Goal: Task Accomplishment & Management: Manage account settings

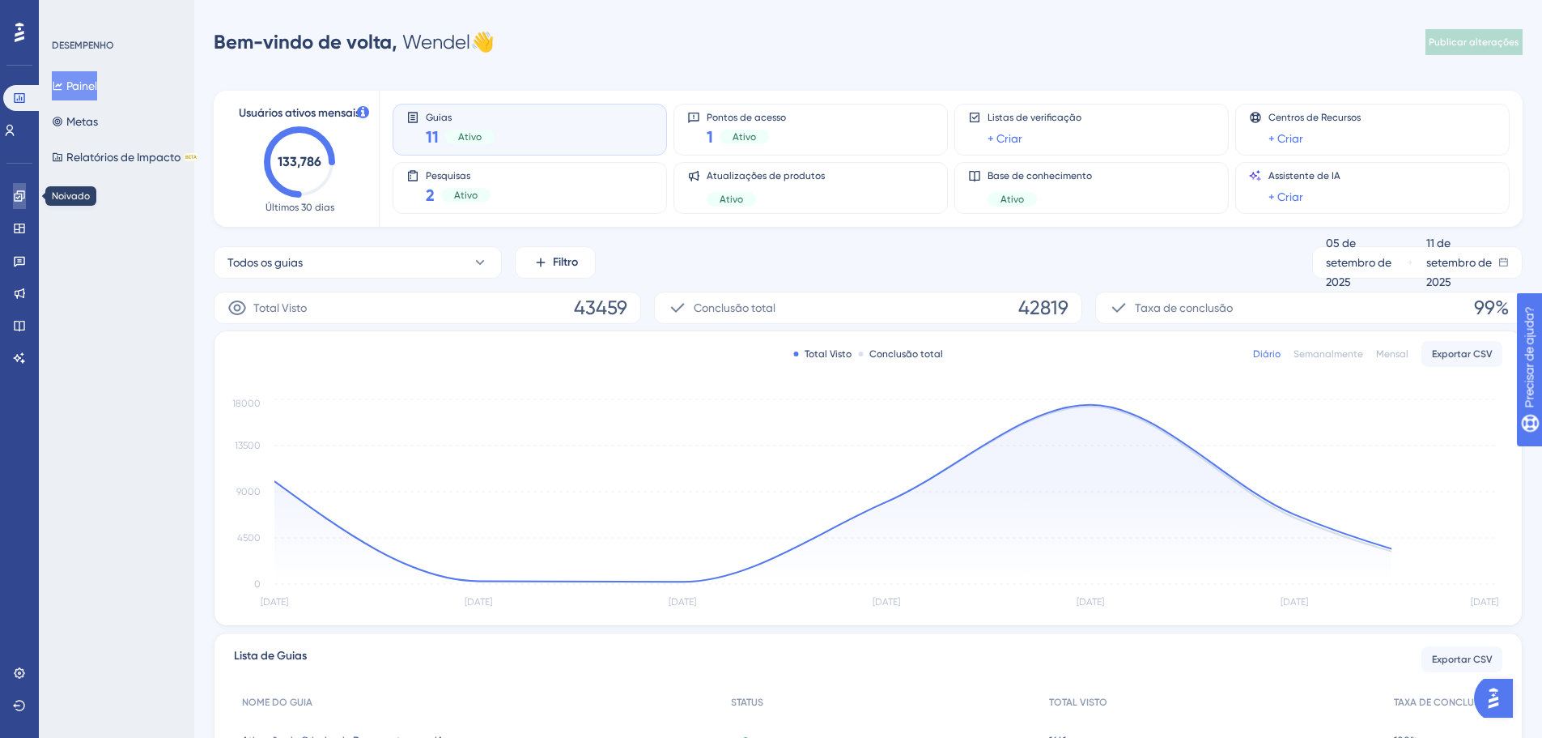
click at [26, 203] on link at bounding box center [19, 196] width 13 height 26
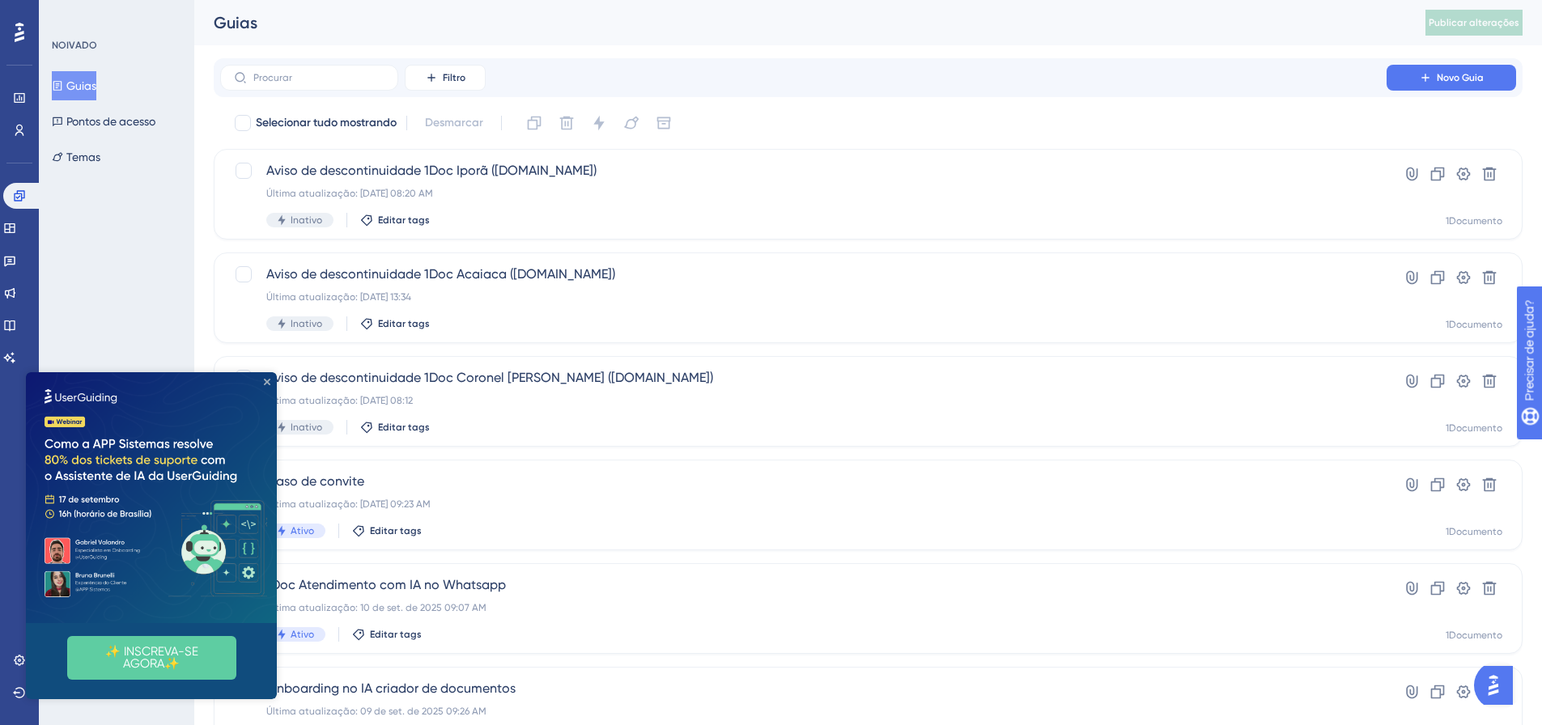
click at [266, 379] on icon "Fechar visualização" at bounding box center [267, 382] width 6 height 6
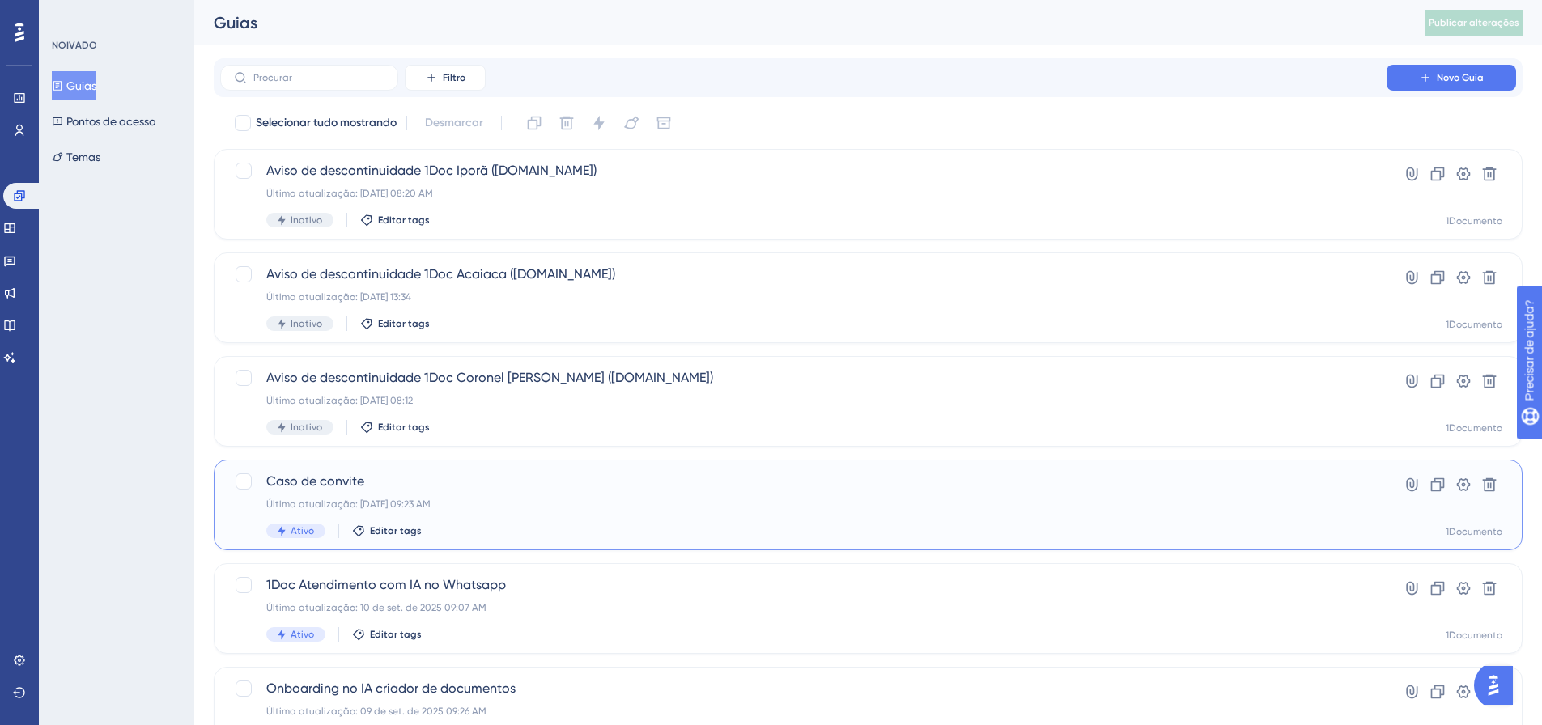
click at [338, 490] on span "Caso de convite" at bounding box center [803, 481] width 1074 height 19
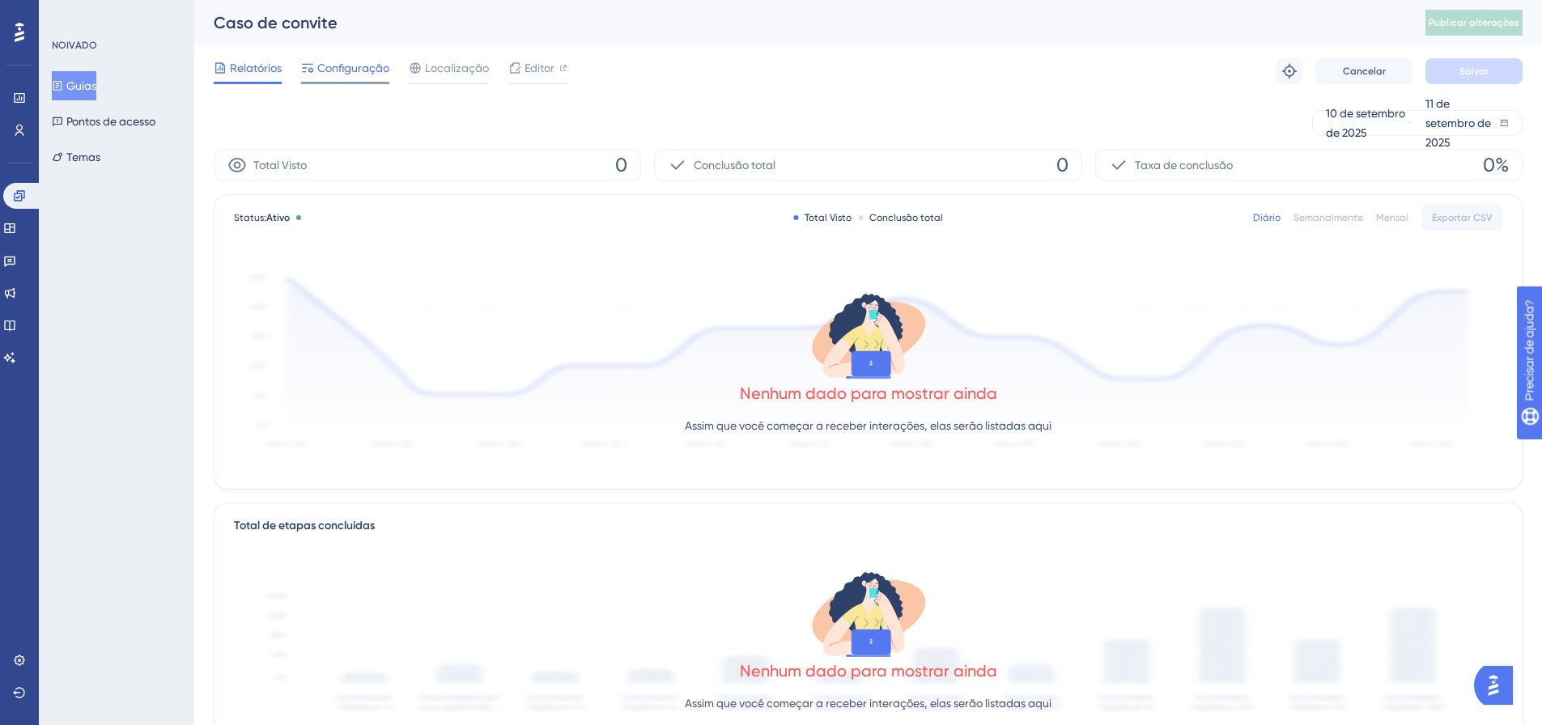
click at [349, 62] on font "Configuração" at bounding box center [353, 68] width 72 height 13
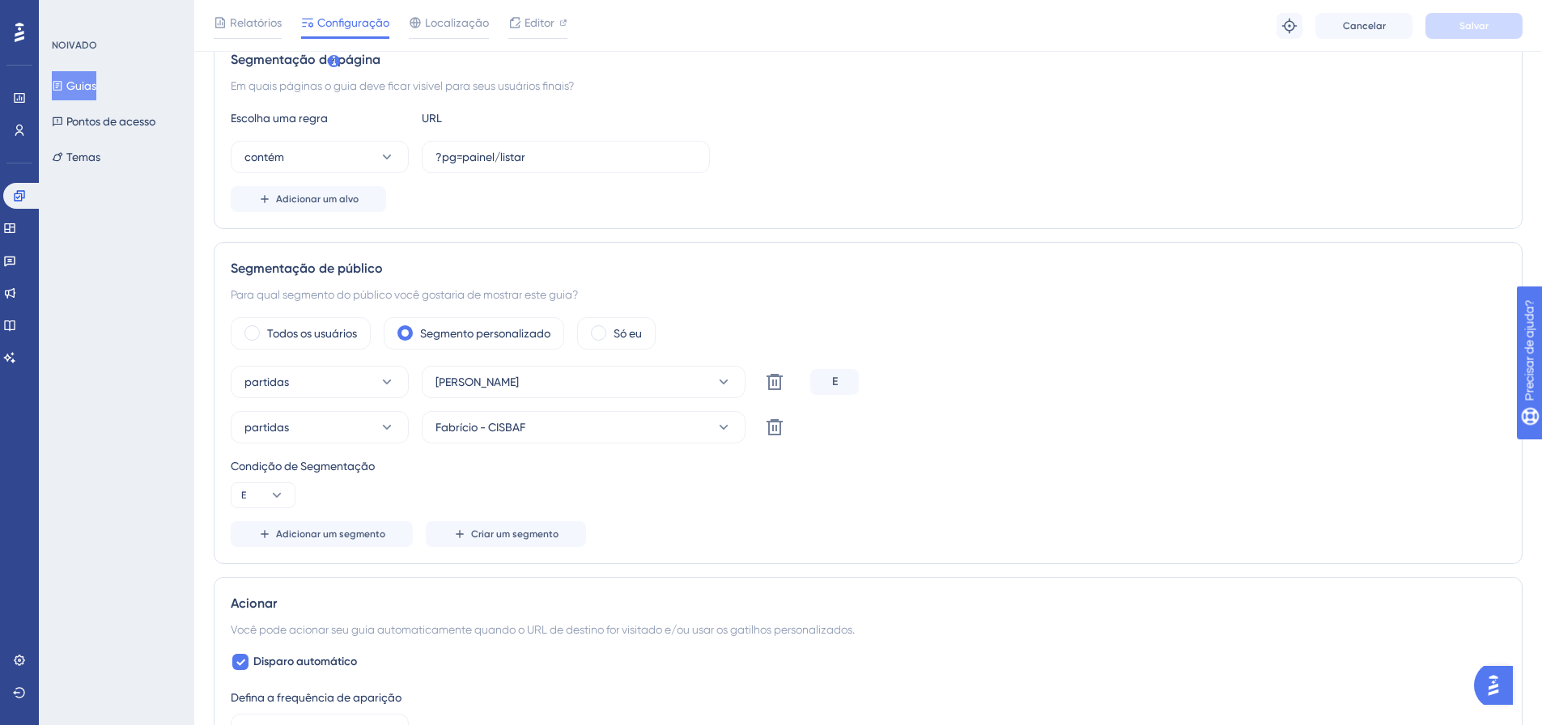
scroll to position [405, 0]
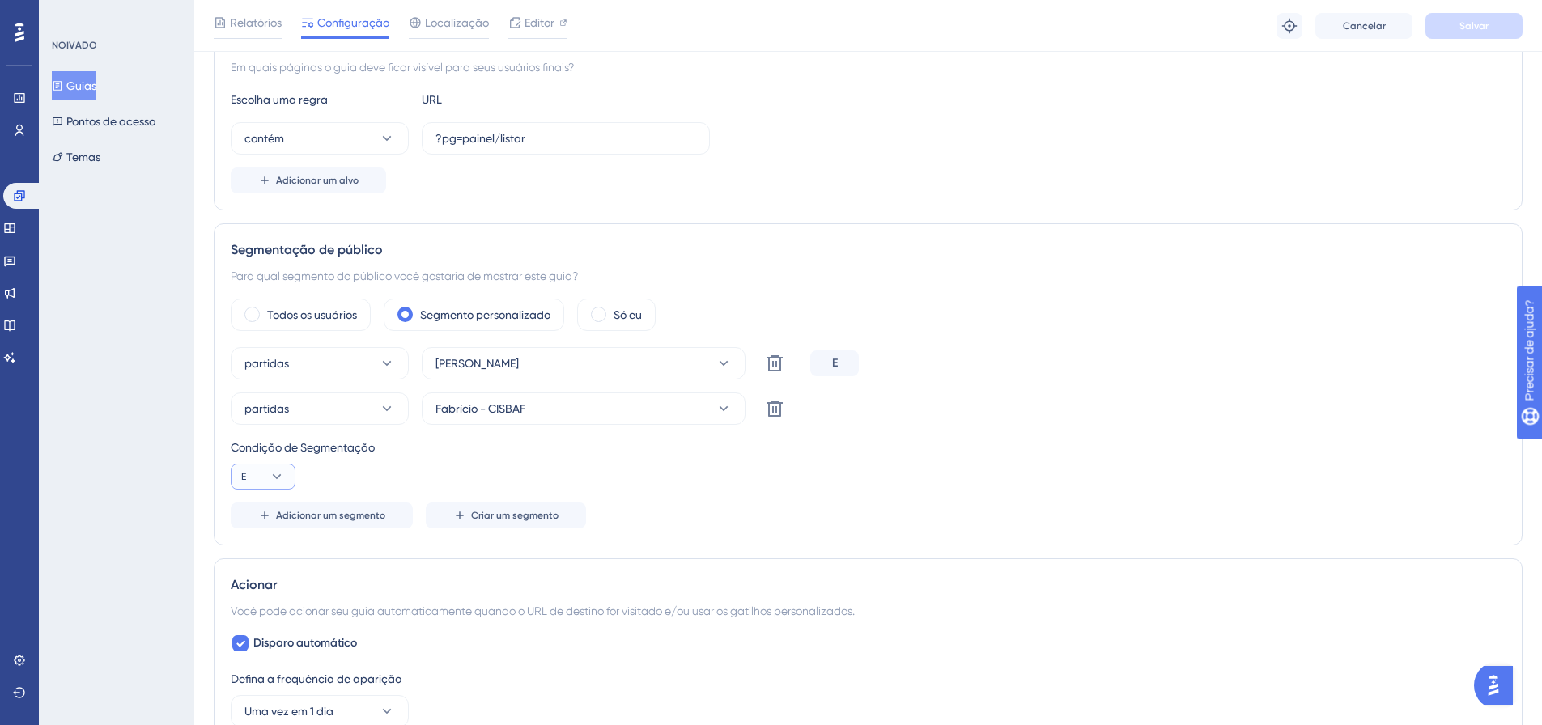
click at [260, 479] on button "E" at bounding box center [263, 477] width 65 height 26
click at [265, 546] on div "Ou Ou" at bounding box center [263, 555] width 31 height 32
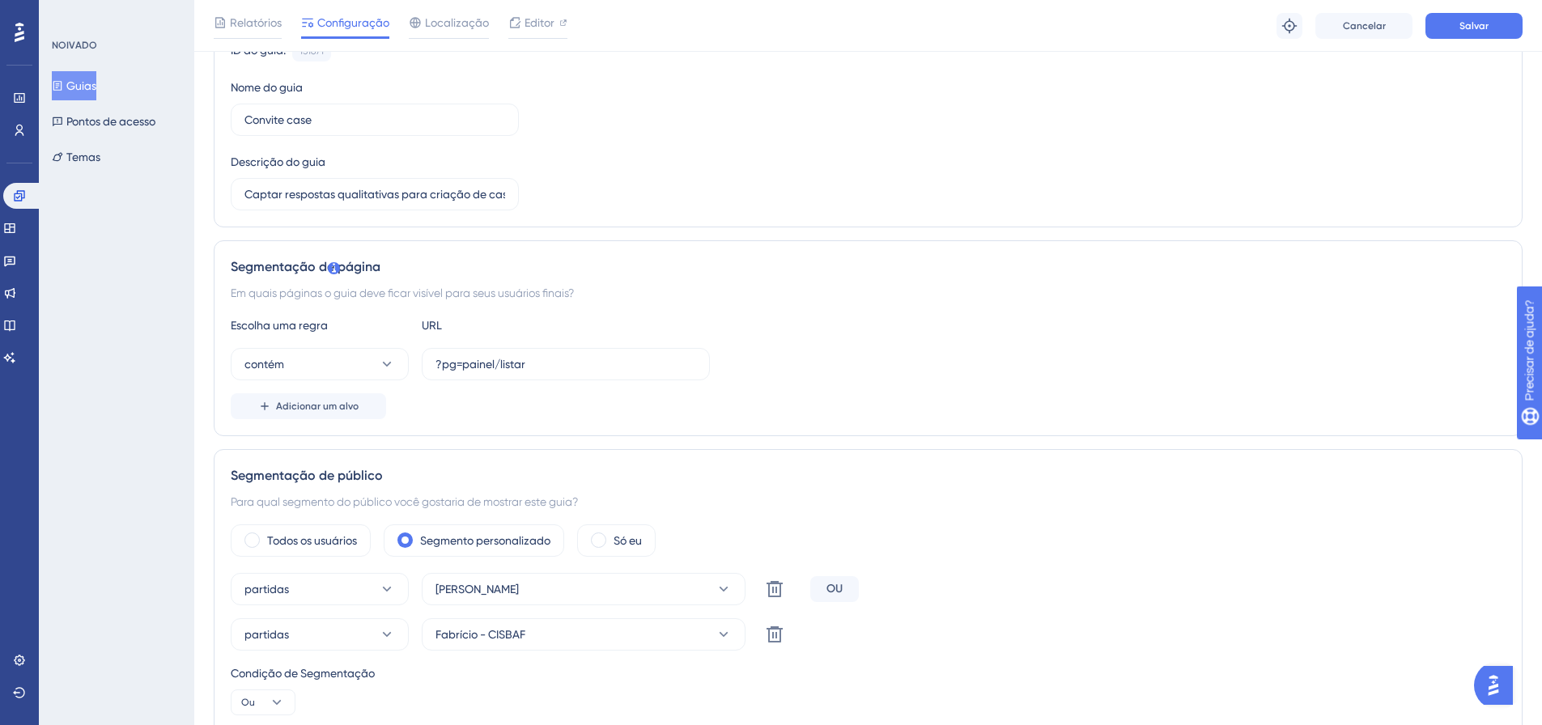
scroll to position [162, 0]
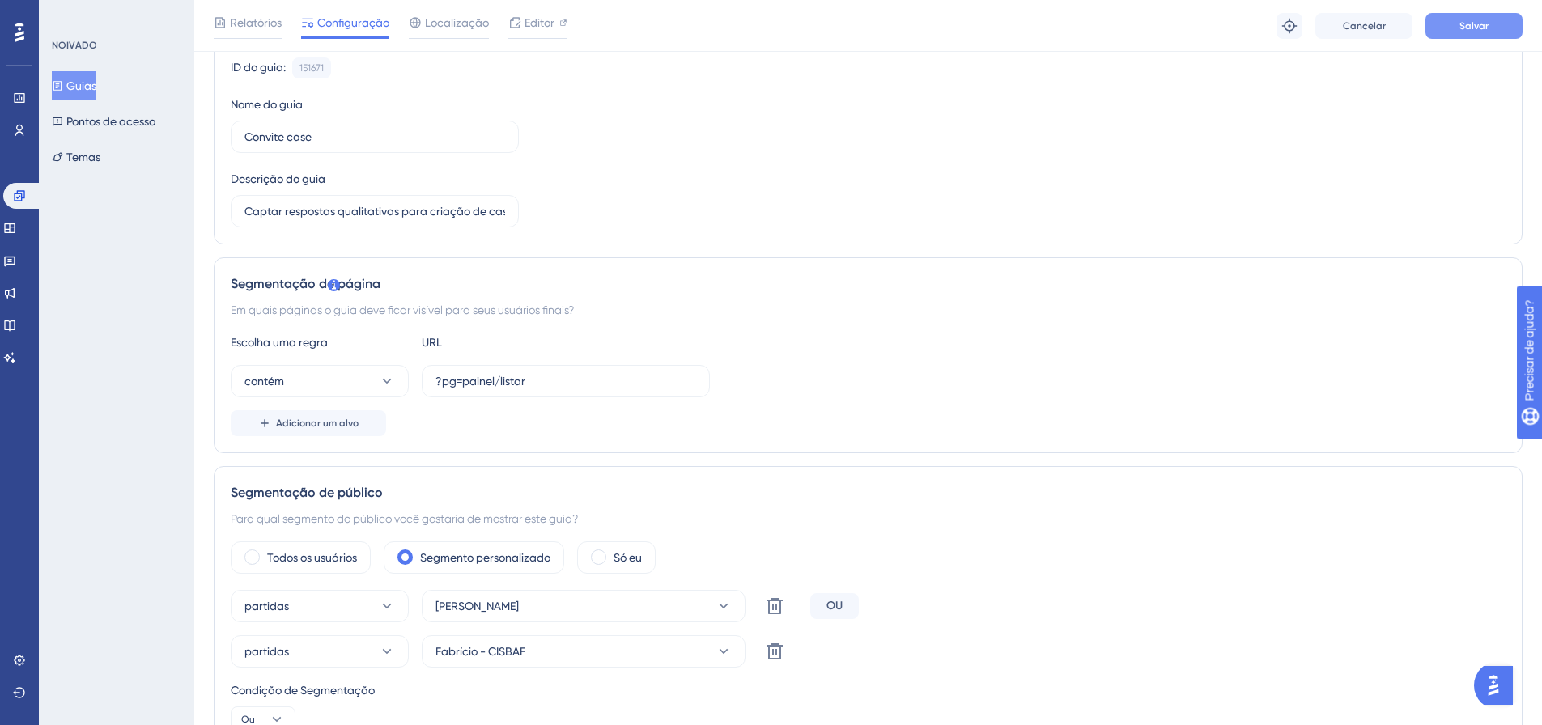
click at [1503, 16] on button "Salvar" at bounding box center [1474, 26] width 97 height 26
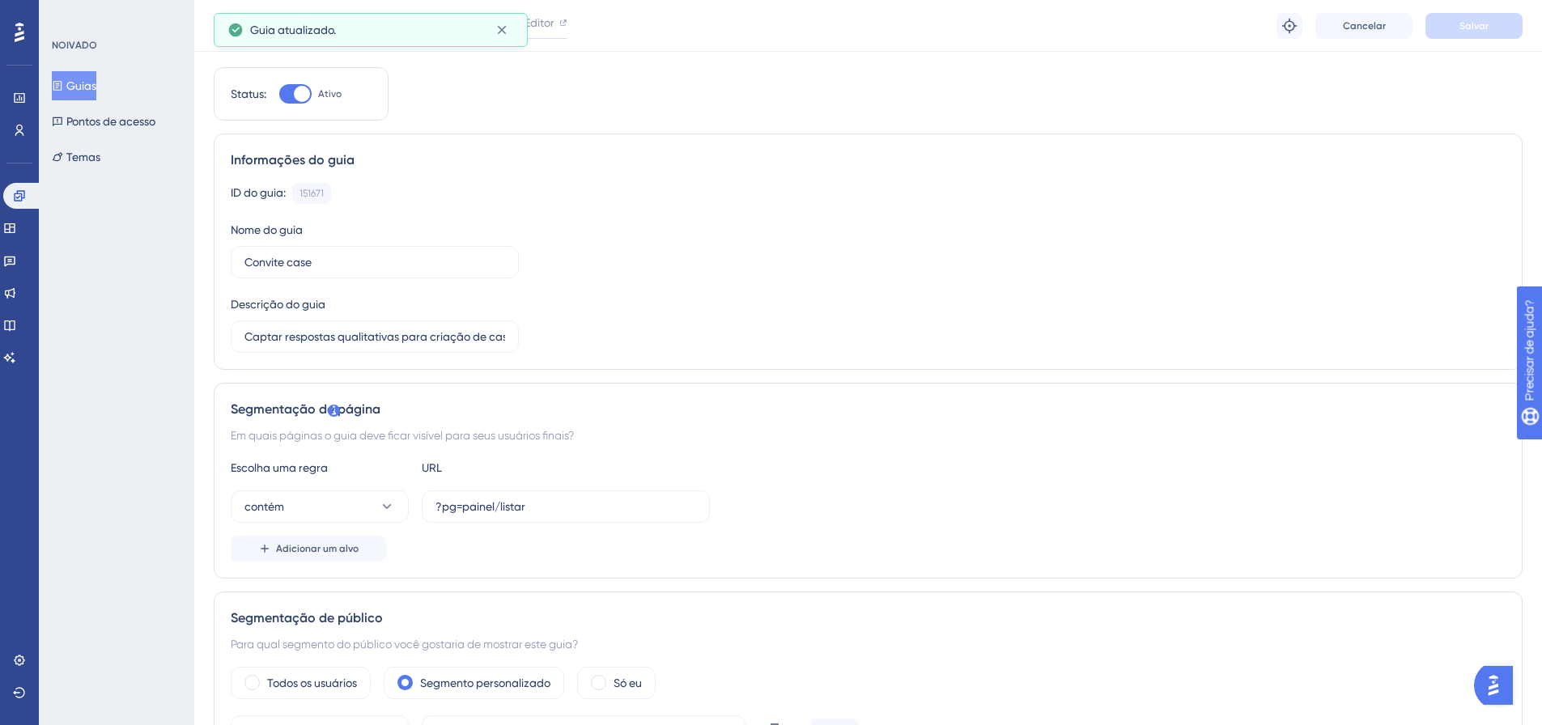
scroll to position [0, 0]
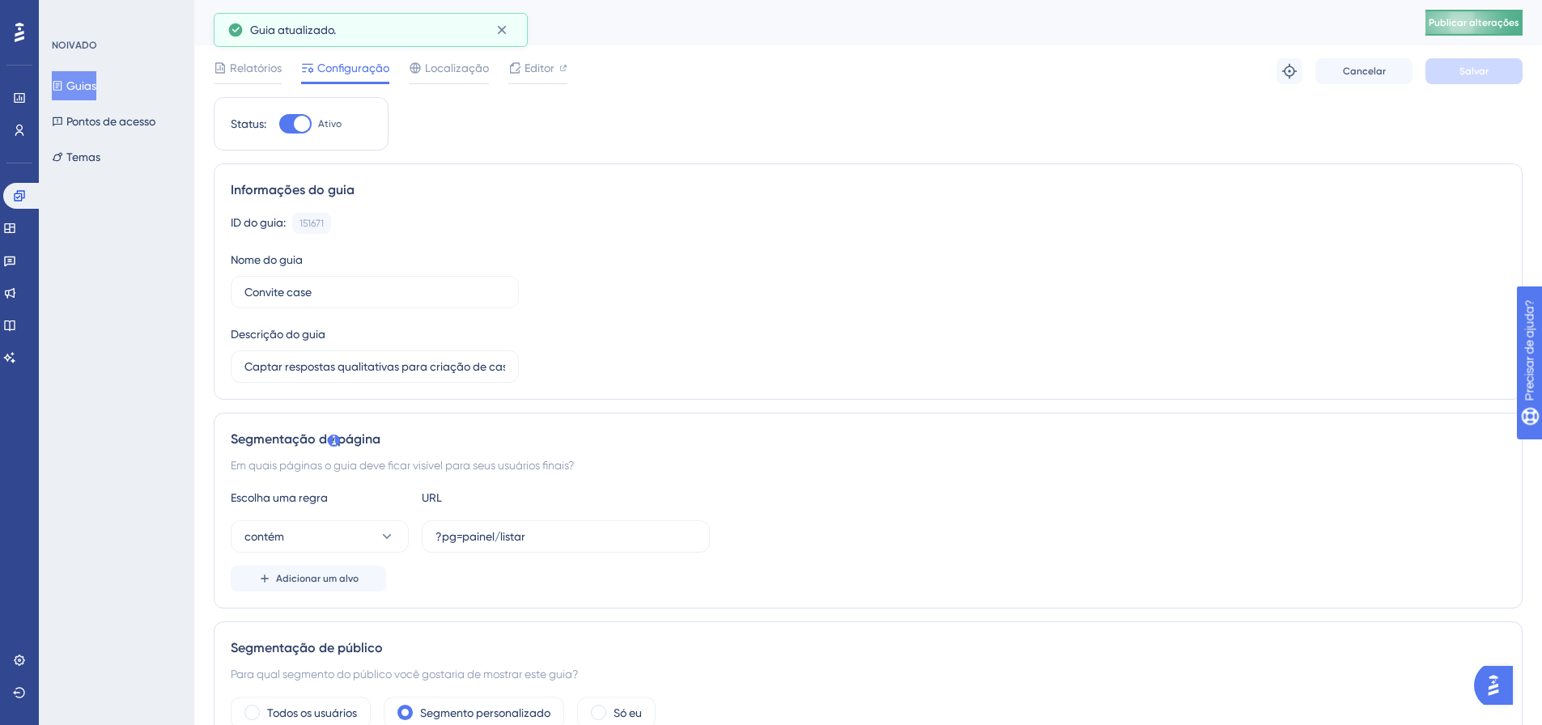
click at [1454, 17] on button "Publicar alterações" at bounding box center [1474, 23] width 97 height 26
click at [19, 142] on link at bounding box center [19, 130] width 13 height 26
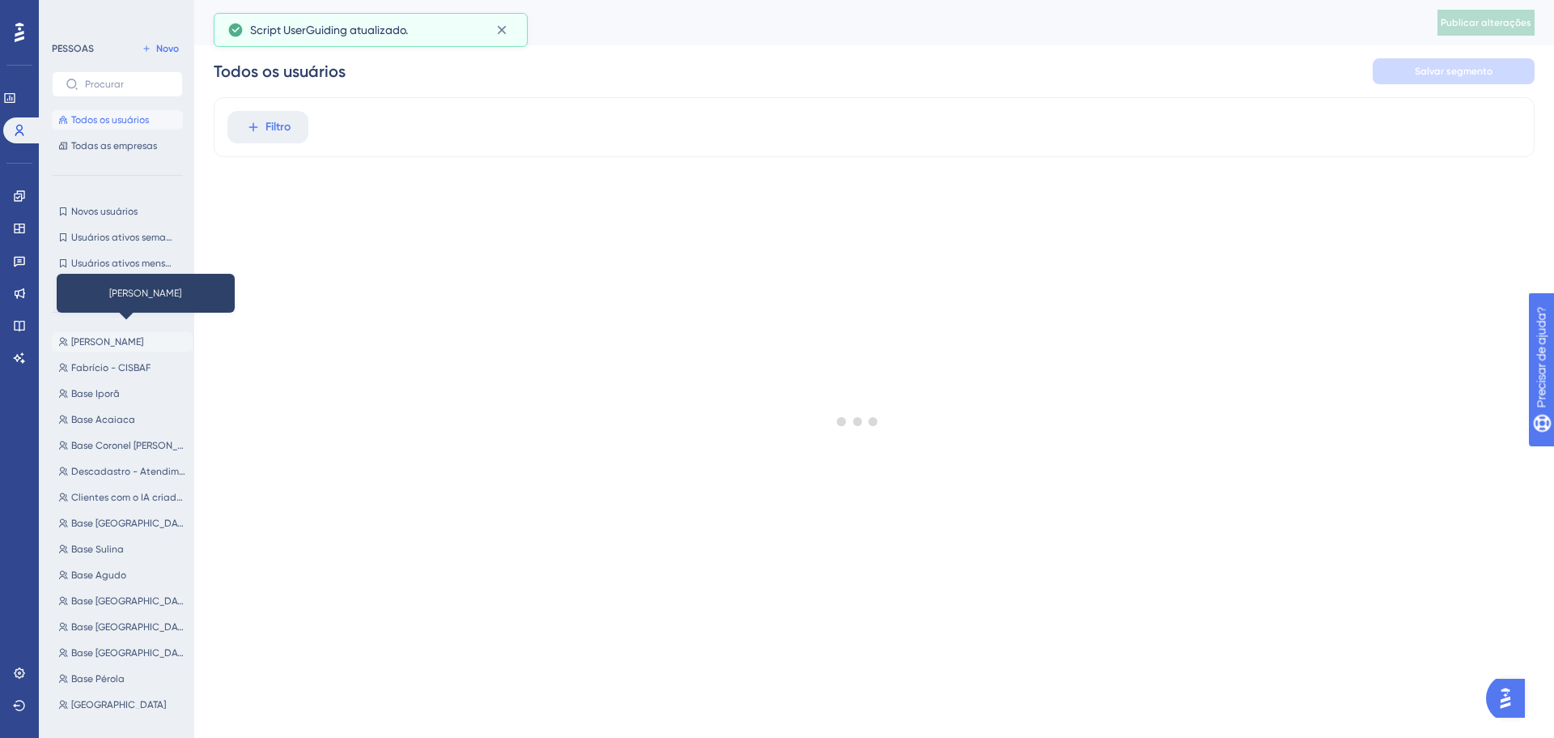
click at [112, 338] on font "[PERSON_NAME]" at bounding box center [107, 341] width 72 height 11
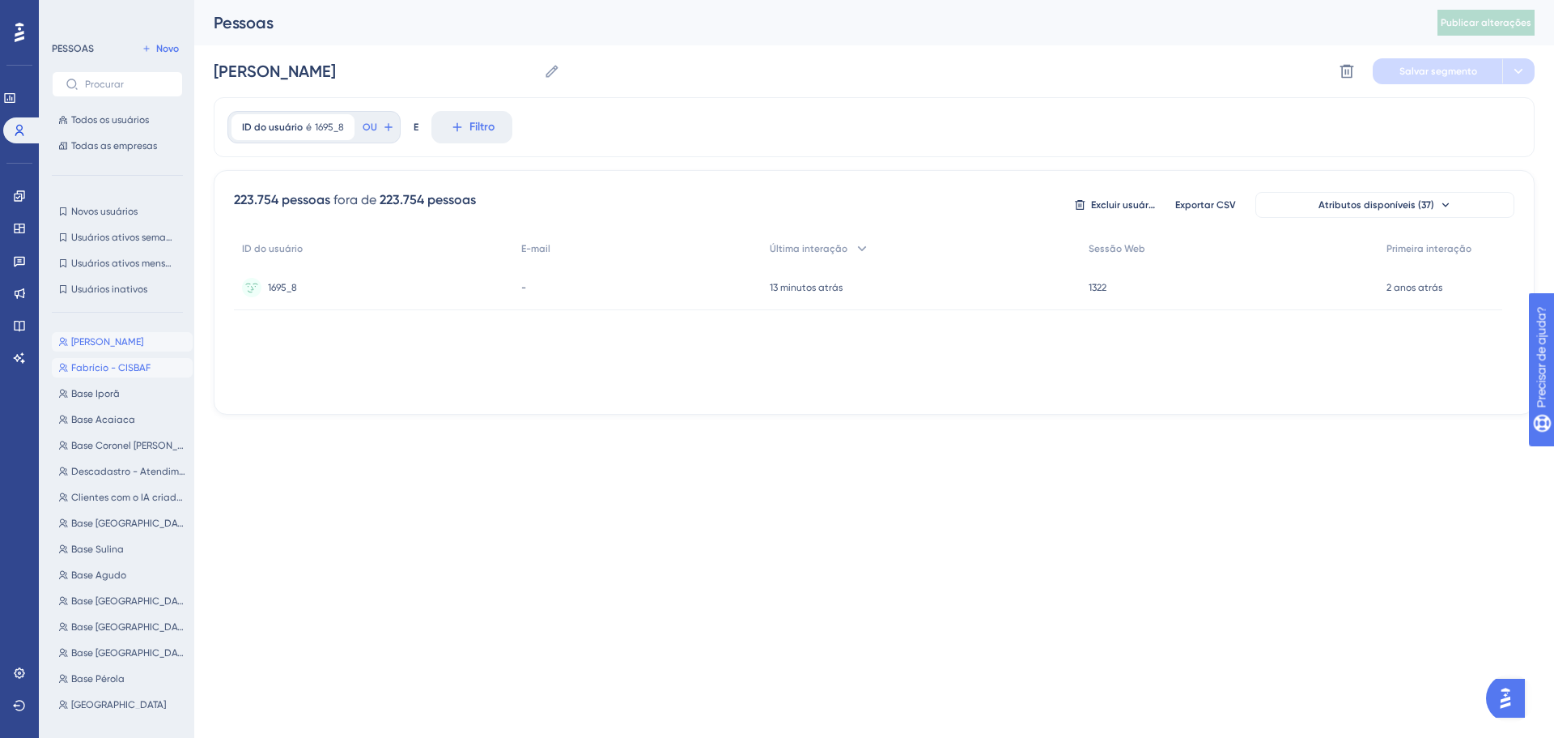
click at [110, 372] on font "Fabrício - CISBAF" at bounding box center [110, 367] width 79 height 11
click at [125, 339] on font "[PERSON_NAME]" at bounding box center [107, 341] width 72 height 11
click at [109, 368] on font "Fabrício - CISBAF" at bounding box center [110, 367] width 79 height 11
click at [108, 340] on font "[PERSON_NAME]" at bounding box center [107, 341] width 72 height 11
click at [96, 366] on font "Fabrício - CISBAF" at bounding box center [110, 367] width 79 height 11
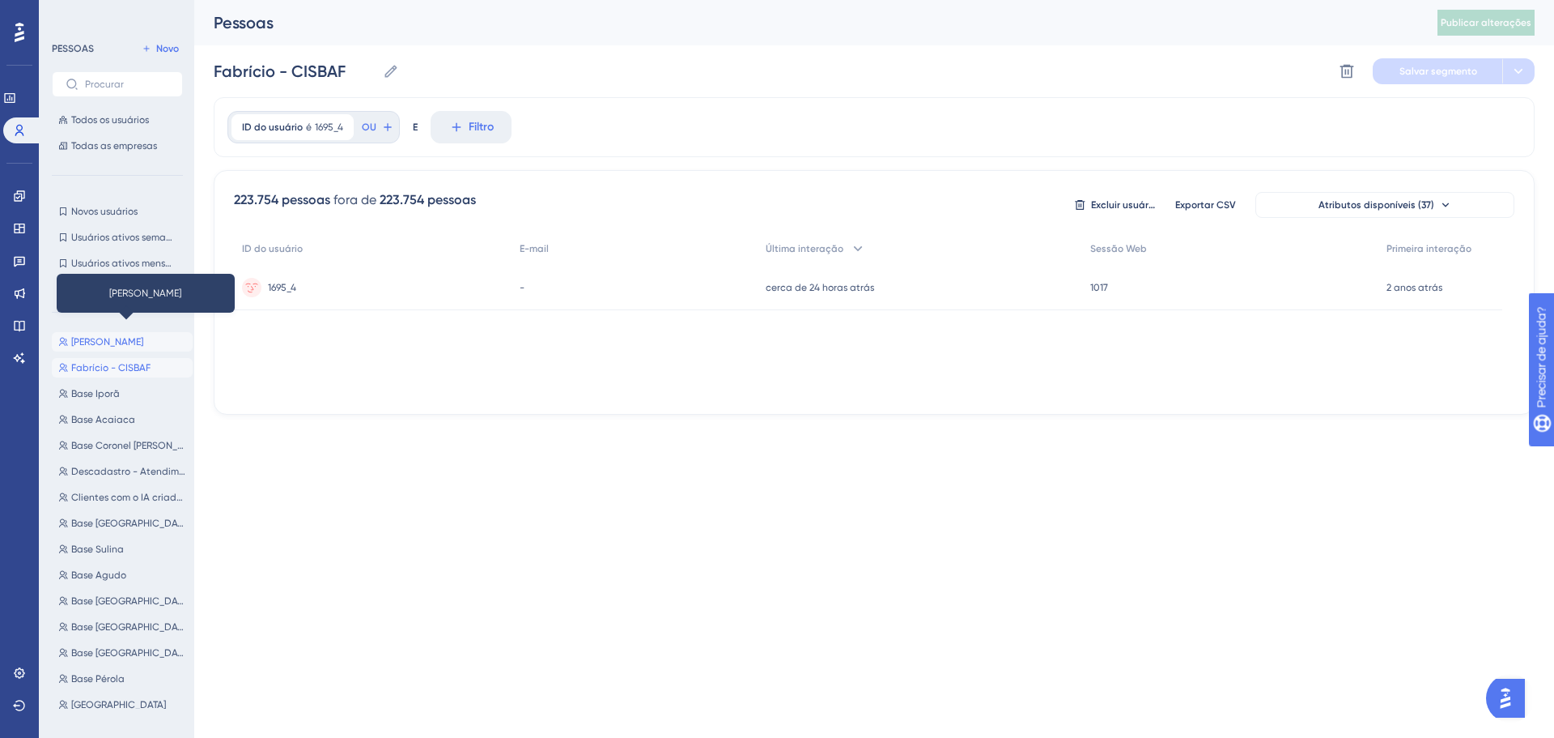
click at [102, 340] on font "[PERSON_NAME]" at bounding box center [107, 341] width 72 height 11
click at [98, 370] on font "Fabrício - CISBAF" at bounding box center [110, 367] width 79 height 11
type input "Fabrício - CISBAF"
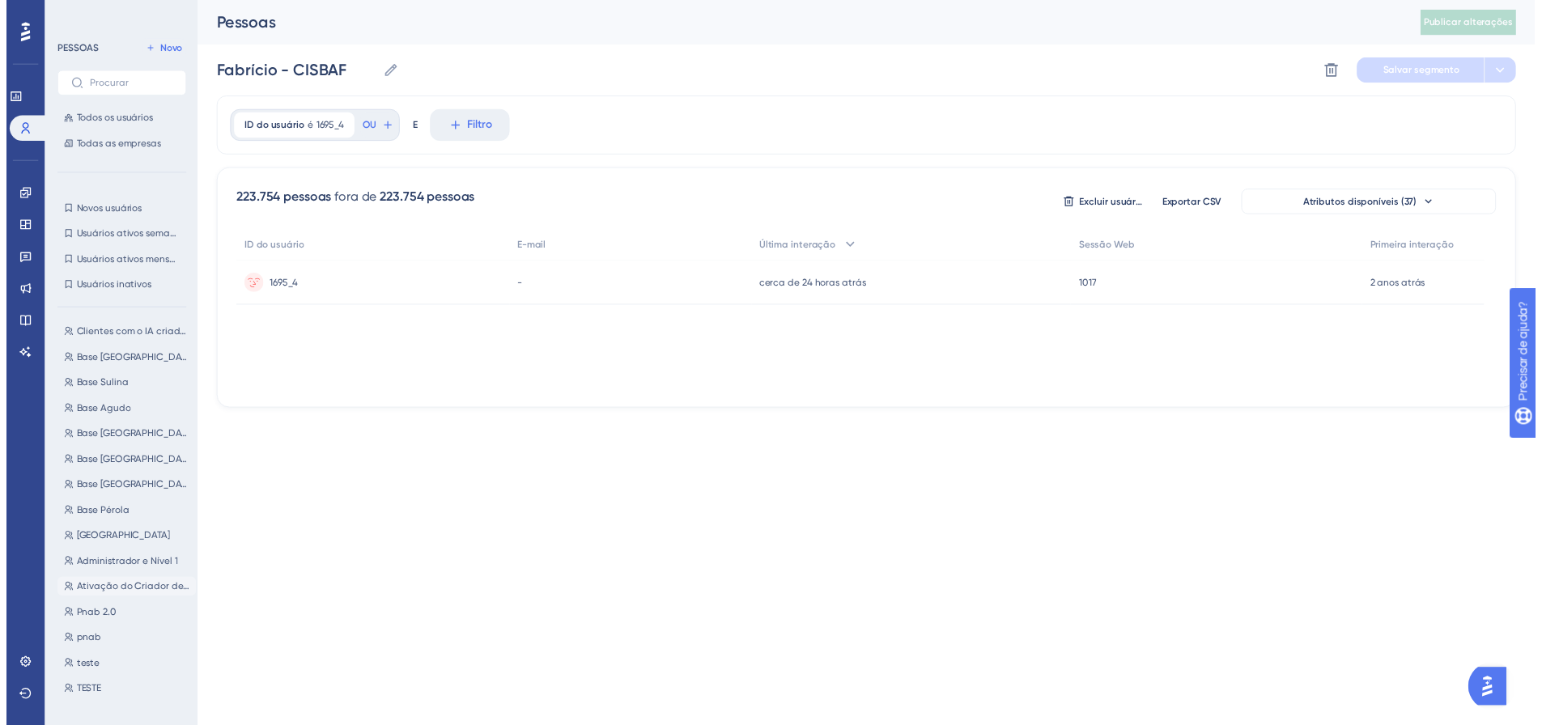
scroll to position [162, 0]
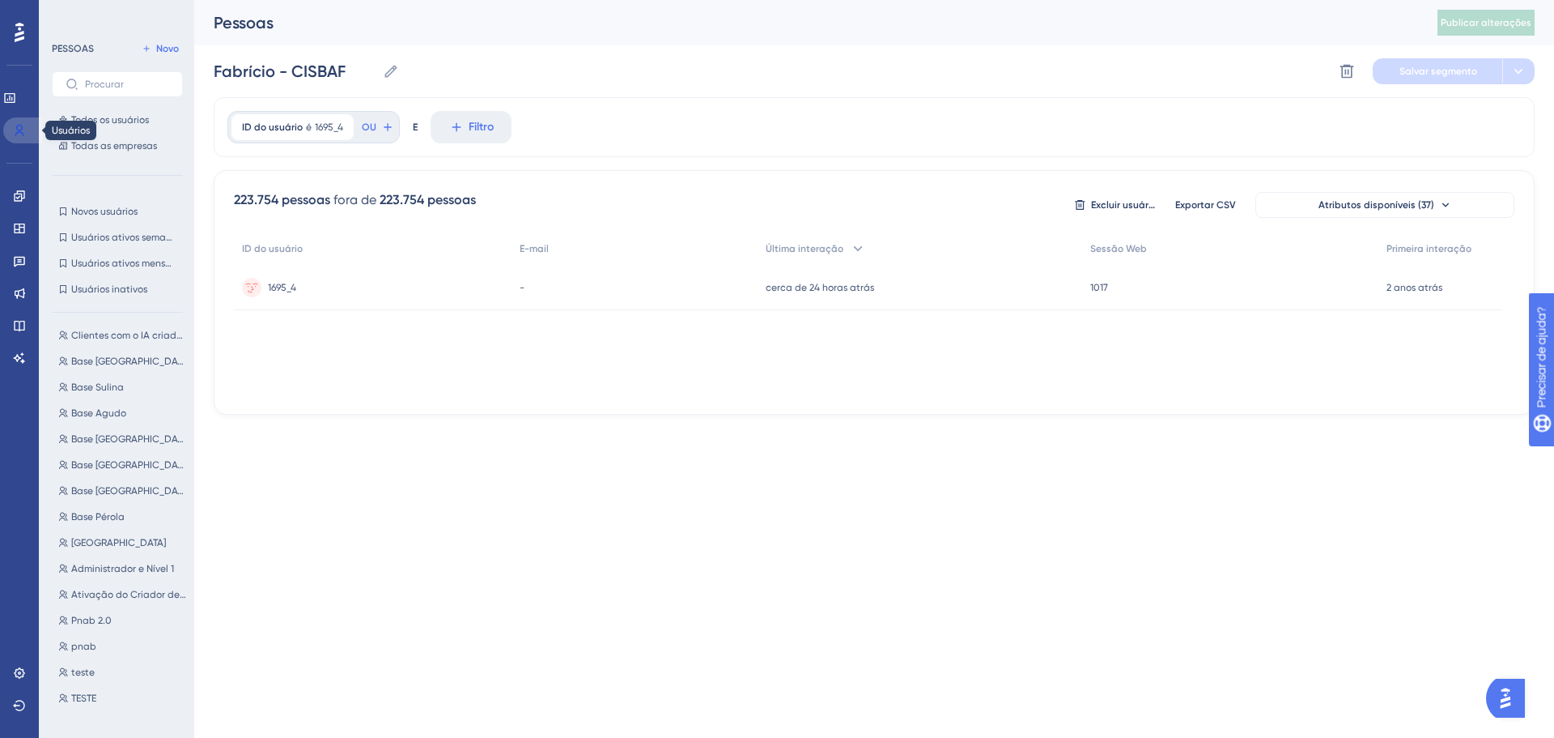
click at [18, 138] on link at bounding box center [22, 130] width 39 height 26
click at [26, 192] on link at bounding box center [19, 196] width 13 height 26
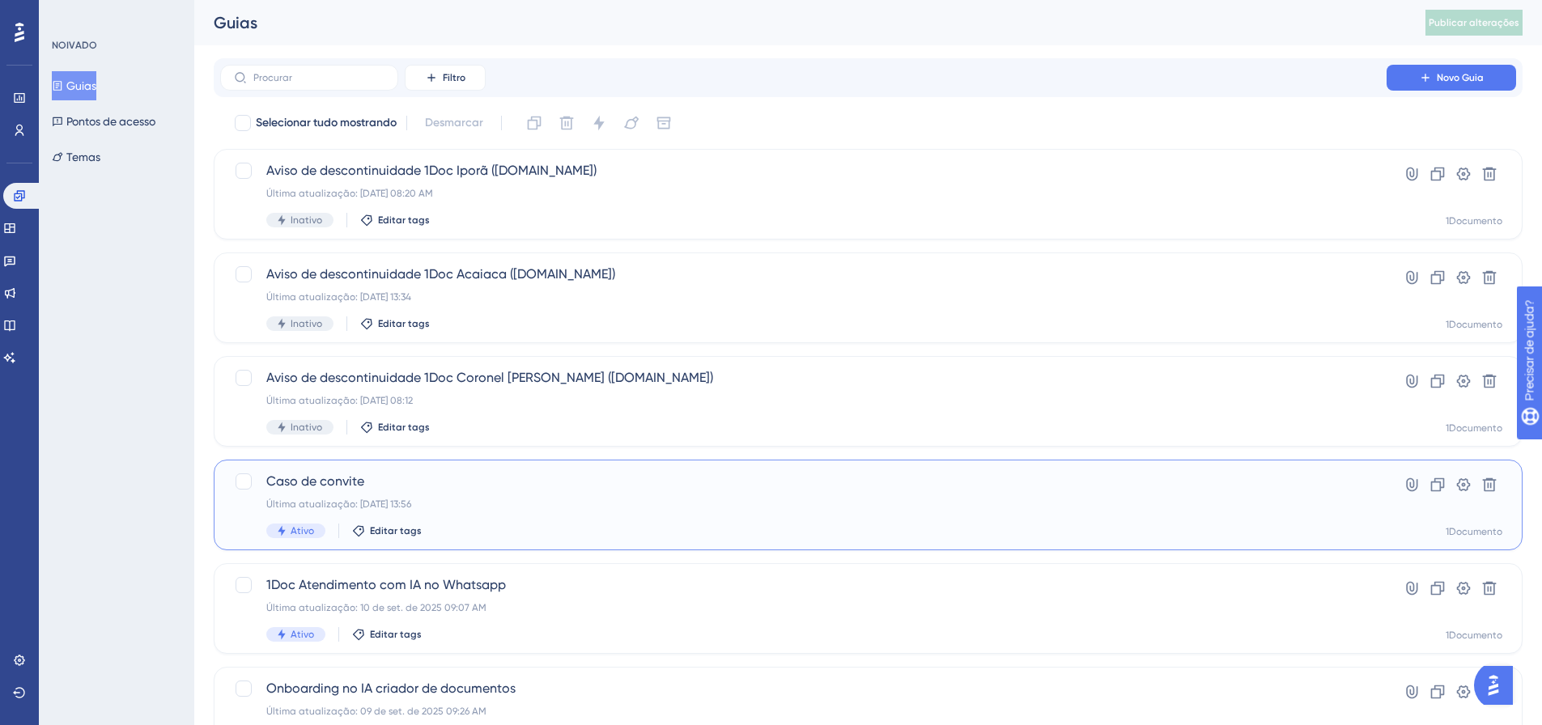
click at [348, 503] on font "Última atualização: [DATE] 13:56" at bounding box center [338, 504] width 145 height 11
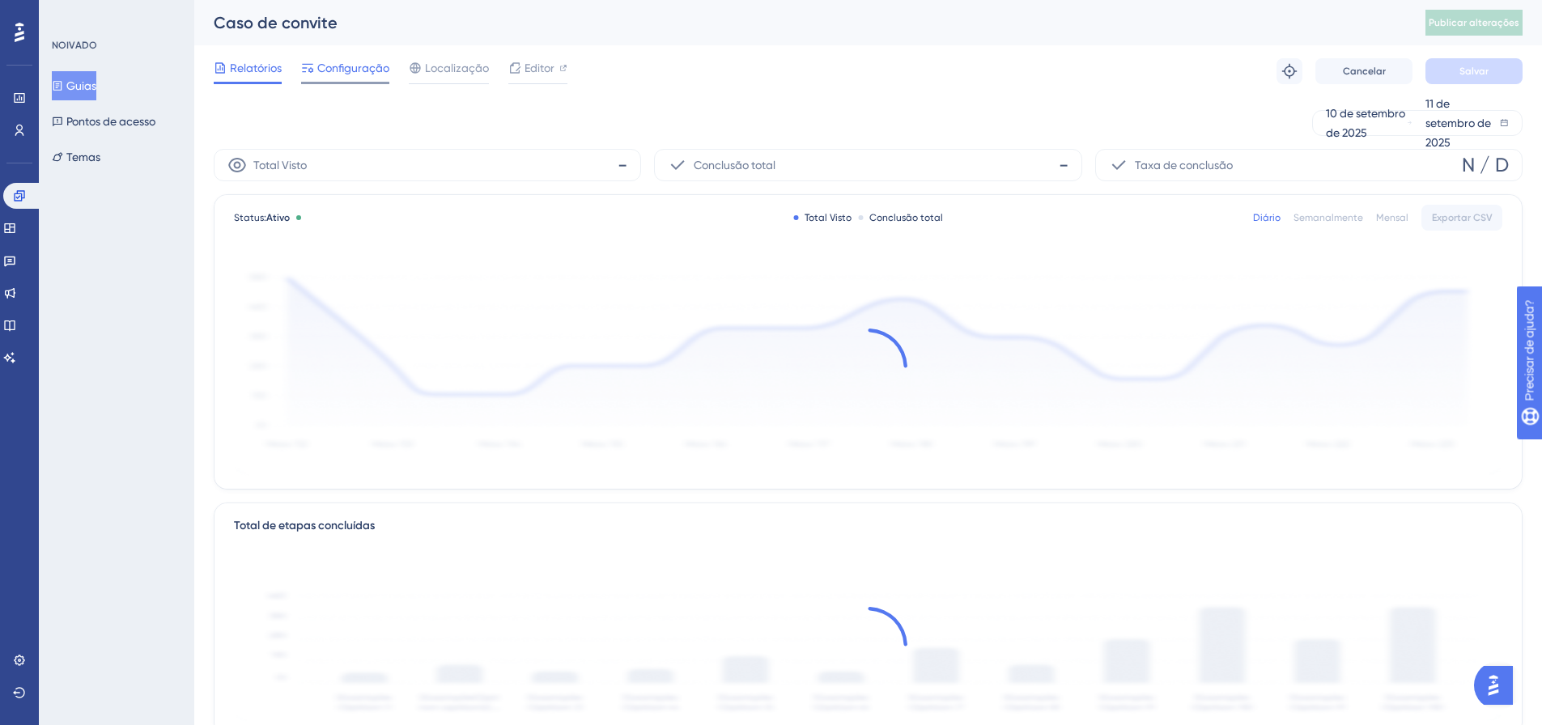
click at [337, 79] on div "Configuração" at bounding box center [345, 71] width 88 height 26
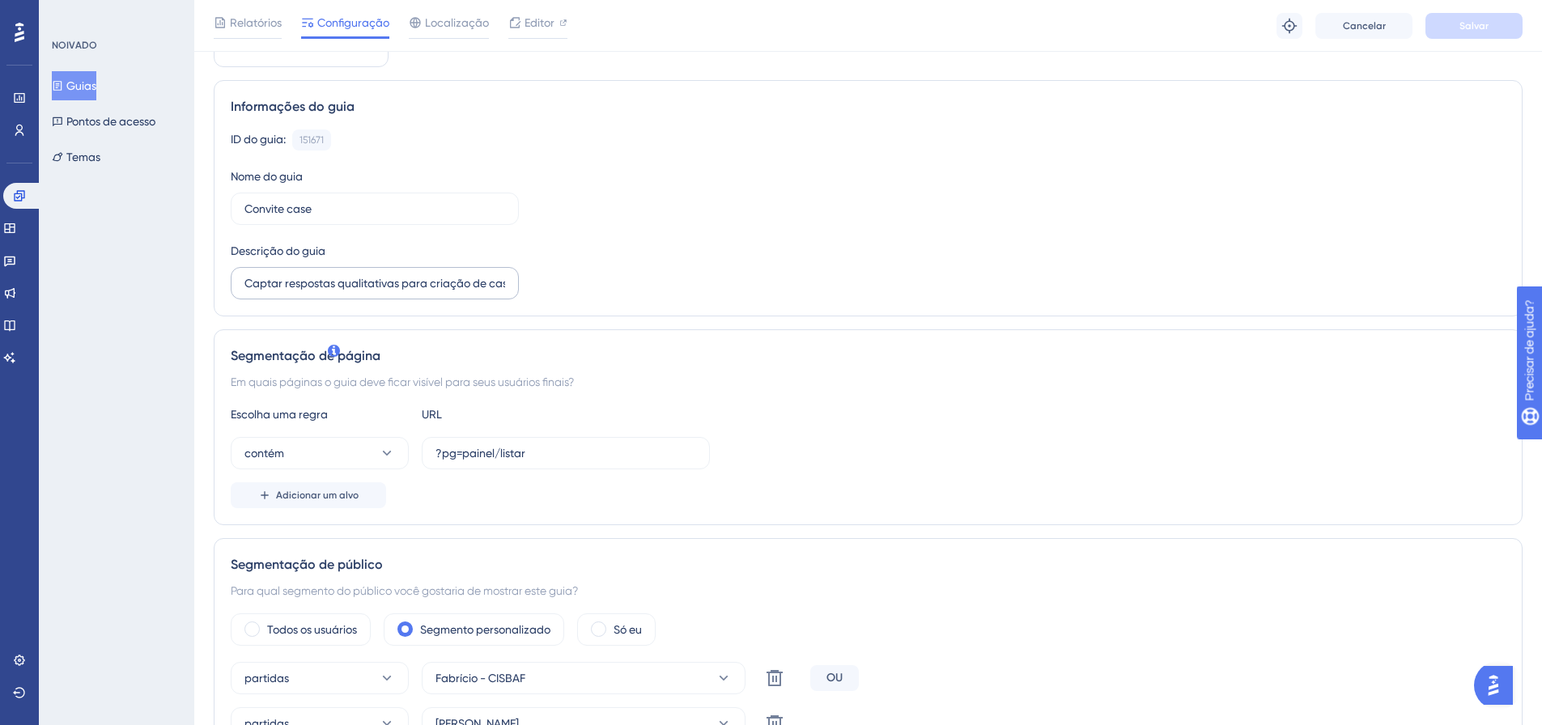
scroll to position [324, 0]
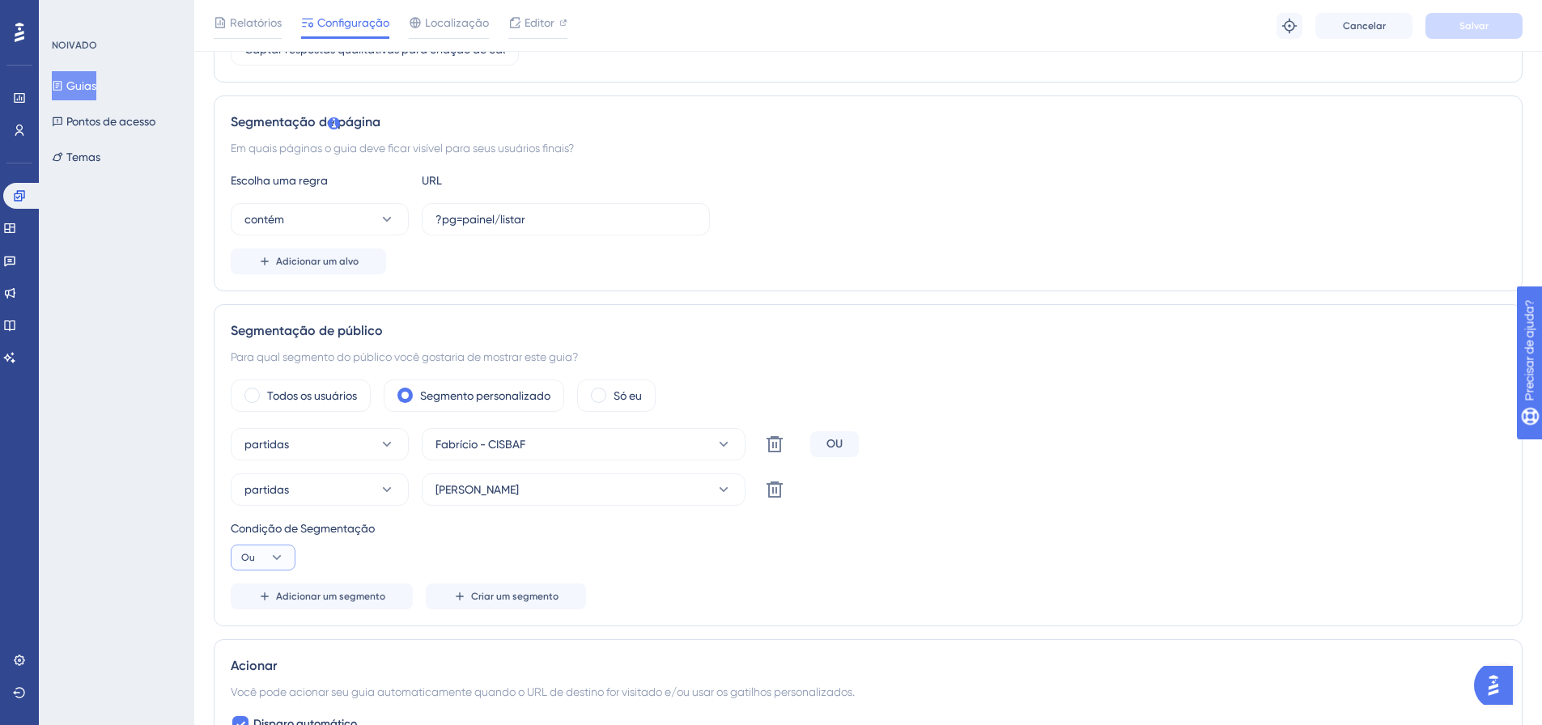
click at [267, 554] on button "Ou" at bounding box center [263, 558] width 65 height 26
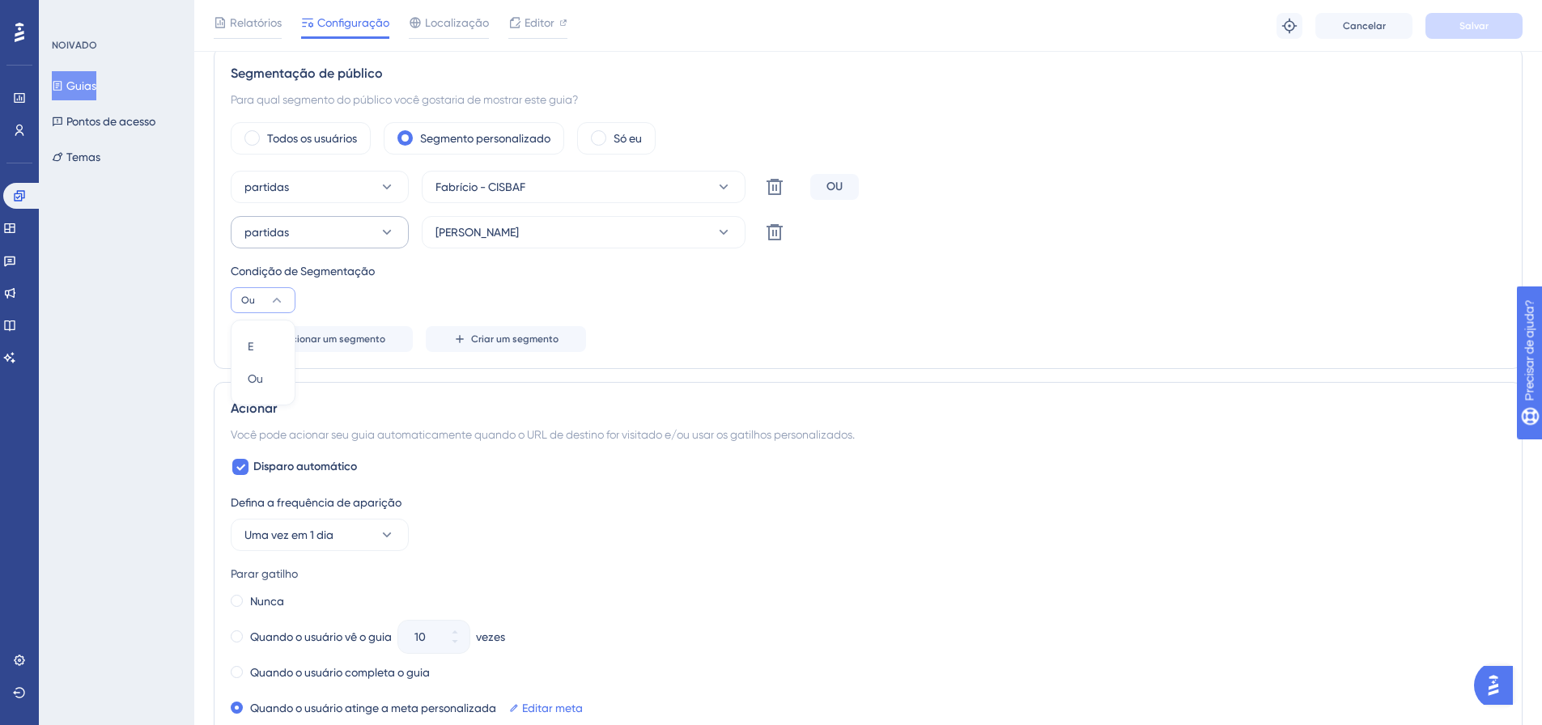
drag, startPoint x: 840, startPoint y: 438, endPoint x: 277, endPoint y: 216, distance: 604.8
click at [837, 436] on font "Você pode acionar seu guia automaticamente quando o URL de destino for visitado…" at bounding box center [543, 434] width 624 height 13
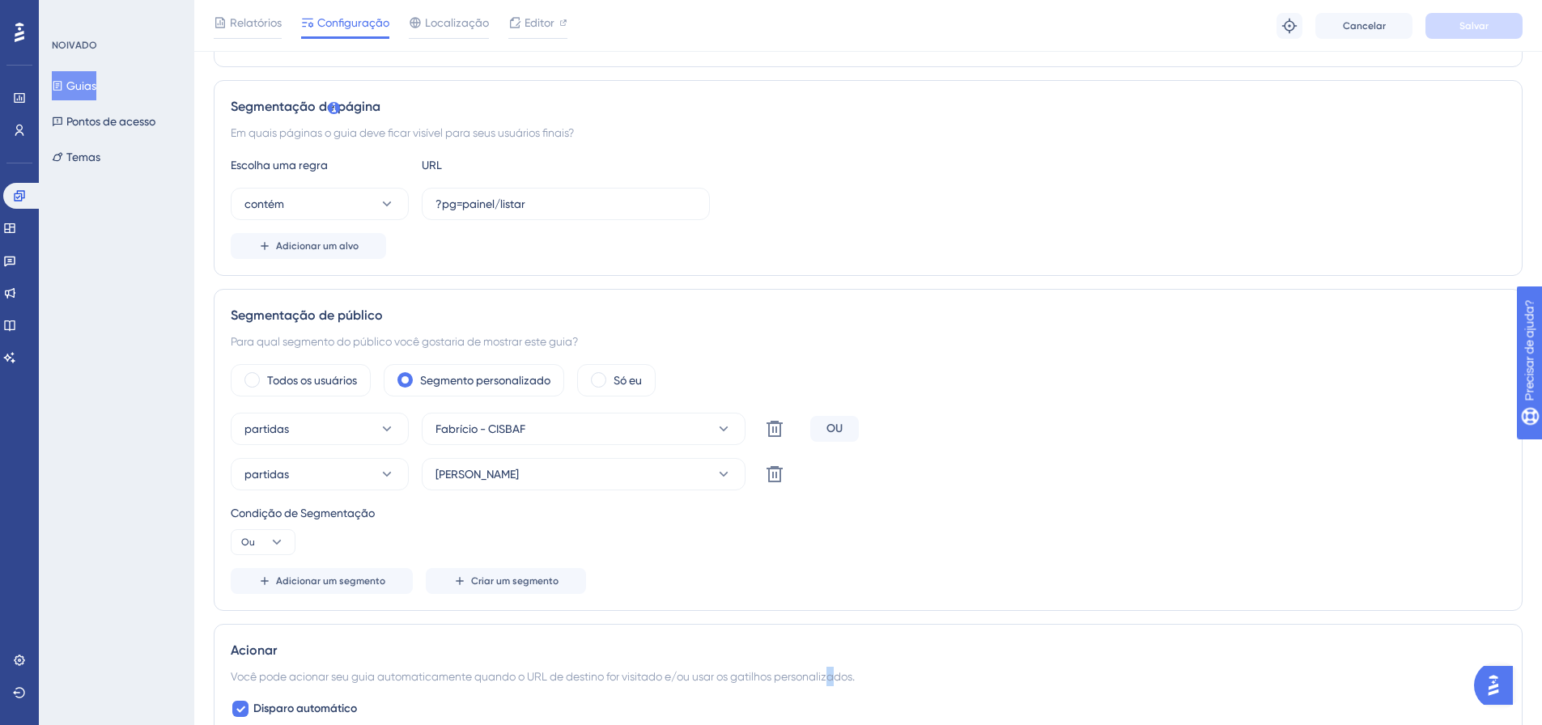
scroll to position [338, 0]
click at [287, 23] on div "Relatórios Configuração Localização Editor" at bounding box center [391, 26] width 354 height 26
click at [275, 23] on font "Relatórios" at bounding box center [256, 22] width 52 height 13
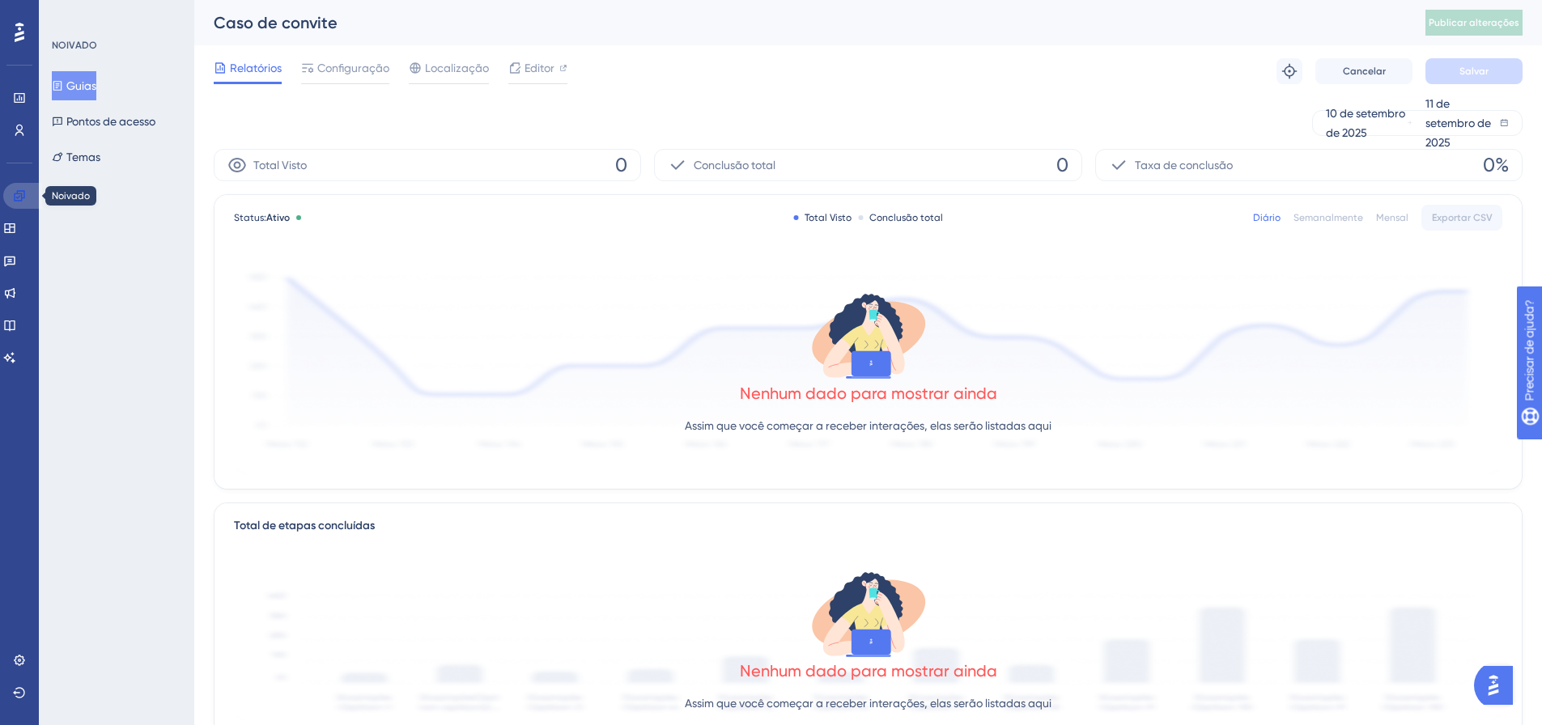
click at [24, 199] on icon at bounding box center [19, 195] width 13 height 13
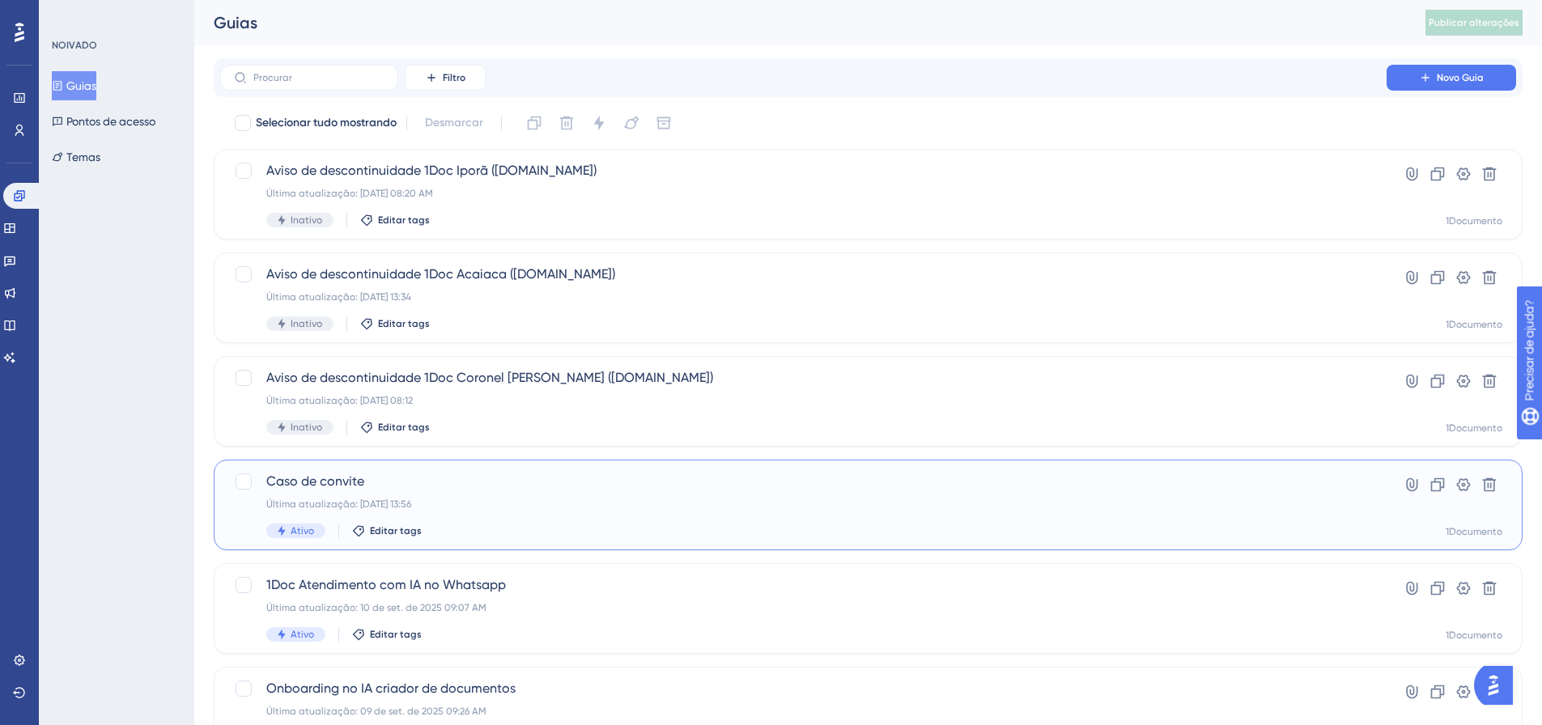
click at [336, 495] on div "Caso de convite Última atualização: [DATE] 13:56 Ativo Editar tags" at bounding box center [803, 505] width 1074 height 66
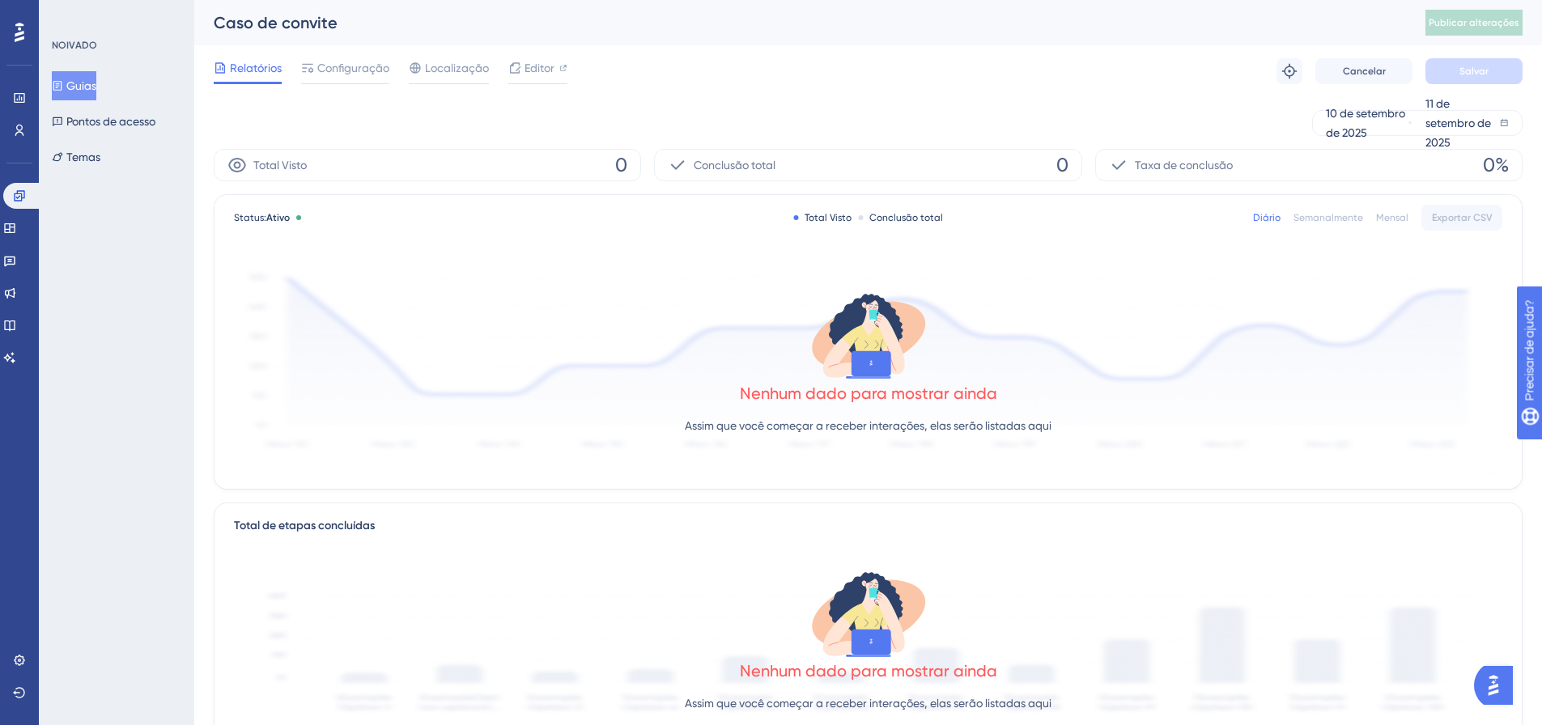
drag, startPoint x: 322, startPoint y: 62, endPoint x: 313, endPoint y: 86, distance: 25.9
click at [322, 61] on span "Configuração" at bounding box center [353, 67] width 72 height 19
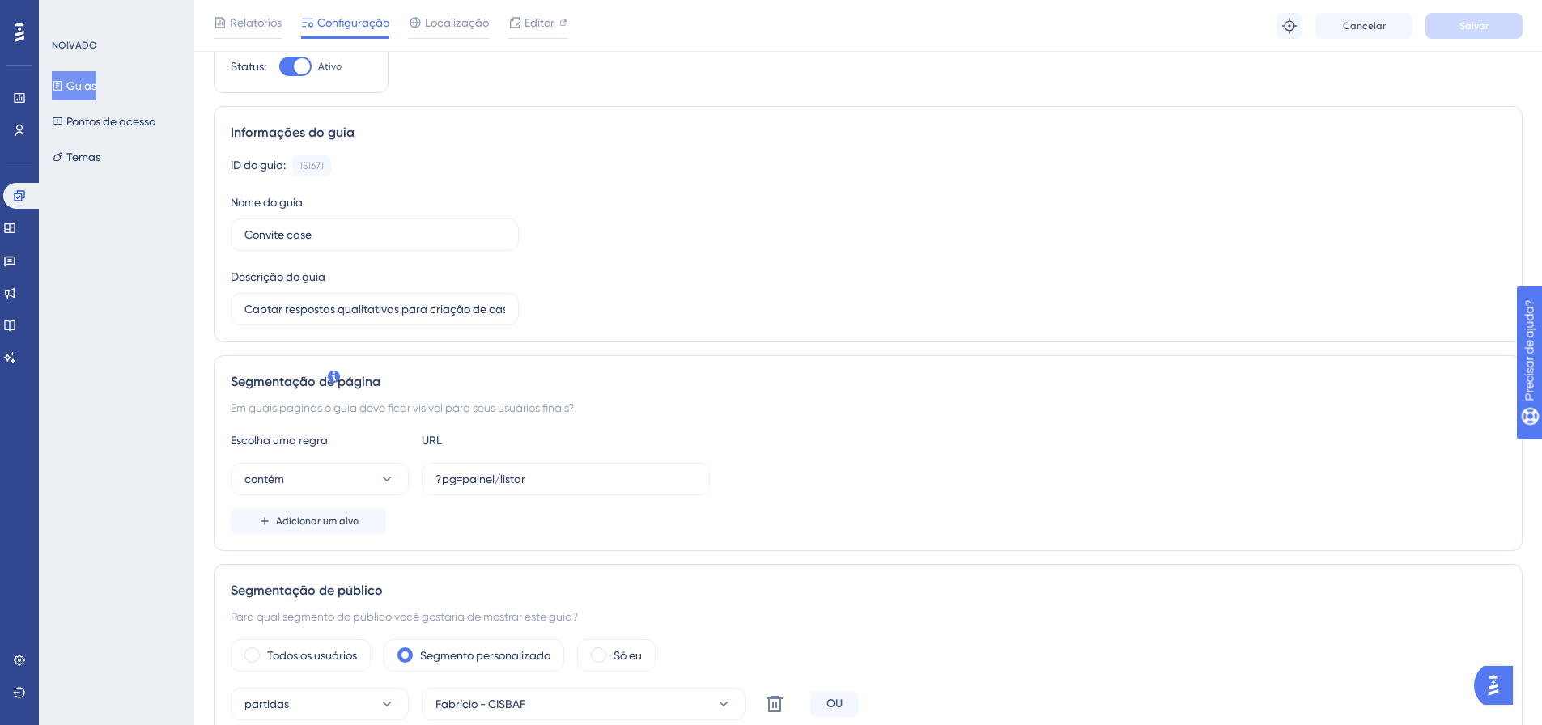
scroll to position [162, 0]
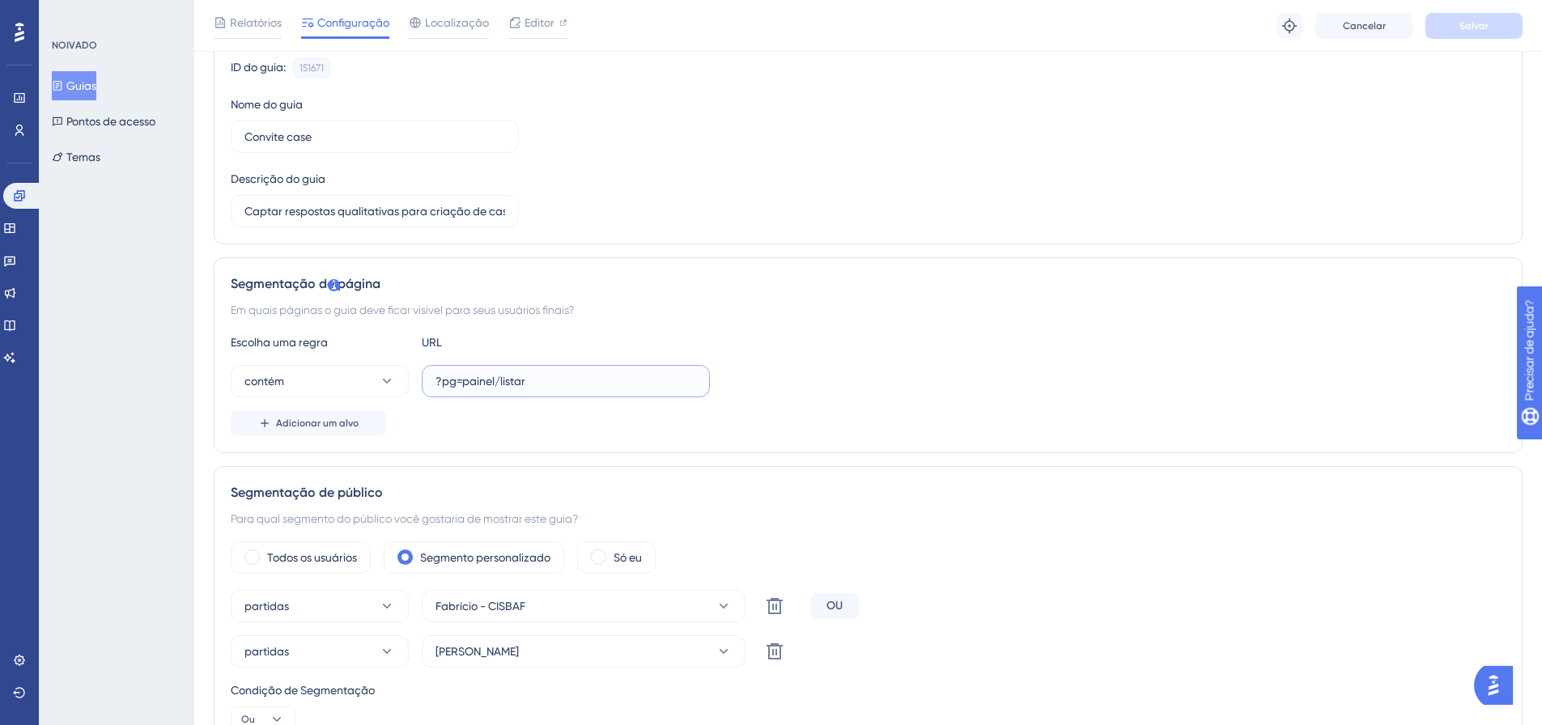
drag, startPoint x: 538, startPoint y: 381, endPoint x: 431, endPoint y: 368, distance: 107.6
click at [435, 372] on label "?pg=painel/listar" at bounding box center [566, 381] width 288 height 32
drag, startPoint x: 423, startPoint y: 337, endPoint x: 449, endPoint y: 339, distance: 26.0
click at [449, 339] on div "URL" at bounding box center [511, 342] width 178 height 19
drag, startPoint x: 258, startPoint y: 344, endPoint x: 229, endPoint y: 344, distance: 29.1
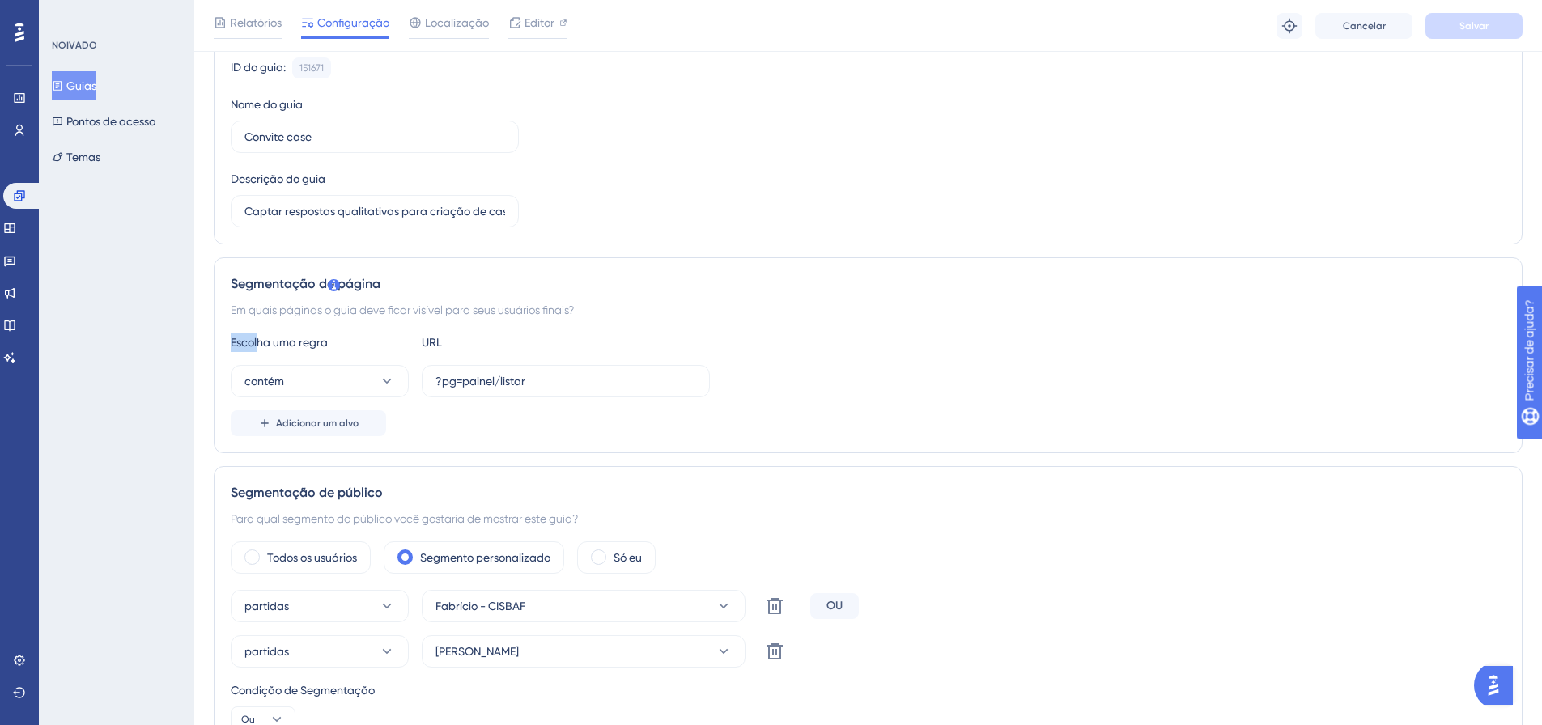
click at [229, 344] on div "Segmentação de página Em quais páginas o guia deve ficar visível para seus usuá…" at bounding box center [868, 355] width 1309 height 196
click at [380, 380] on icon at bounding box center [387, 381] width 16 height 16
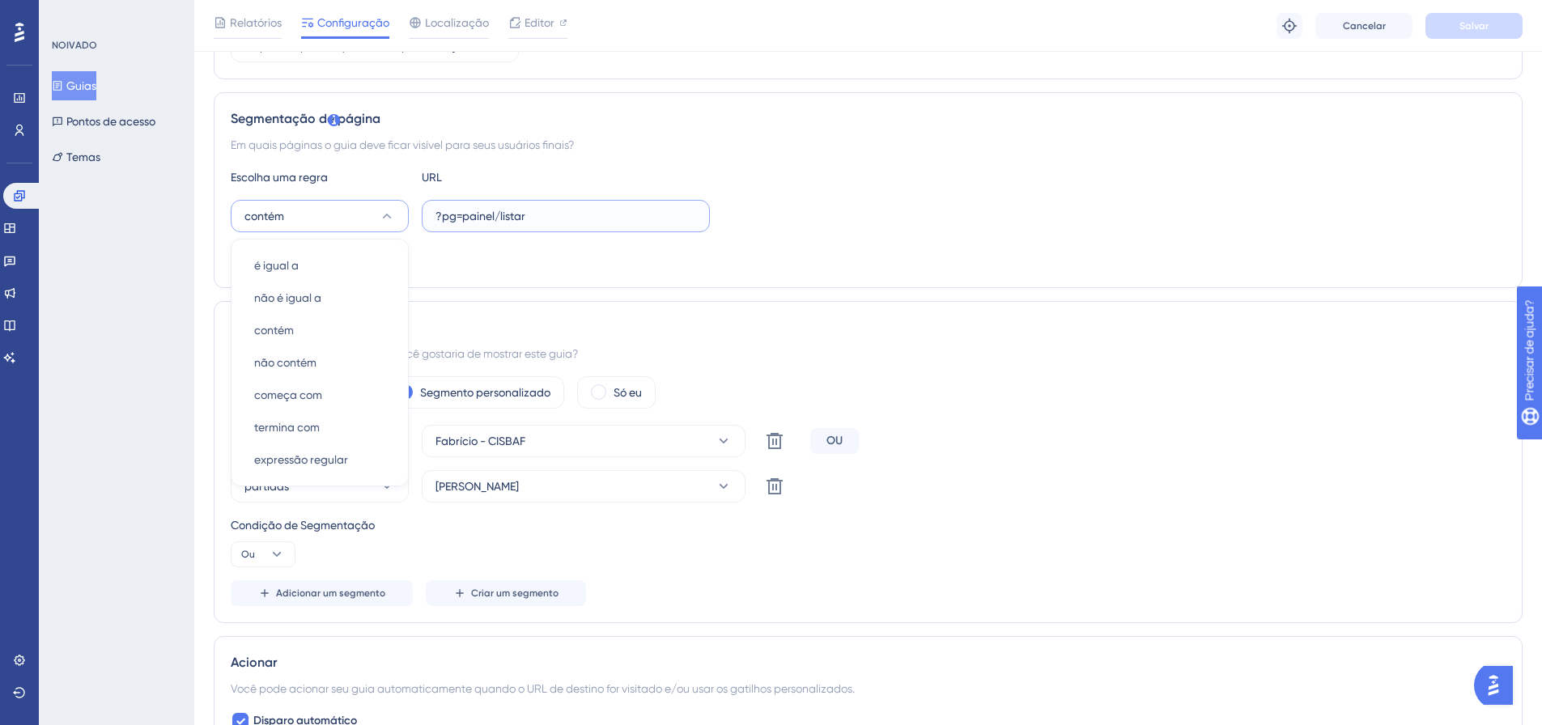
click at [572, 214] on input "?pg=painel/listar" at bounding box center [566, 216] width 261 height 18
click at [427, 178] on font "URL" at bounding box center [432, 177] width 20 height 13
drag, startPoint x: 430, startPoint y: 172, endPoint x: 510, endPoint y: 220, distance: 93.3
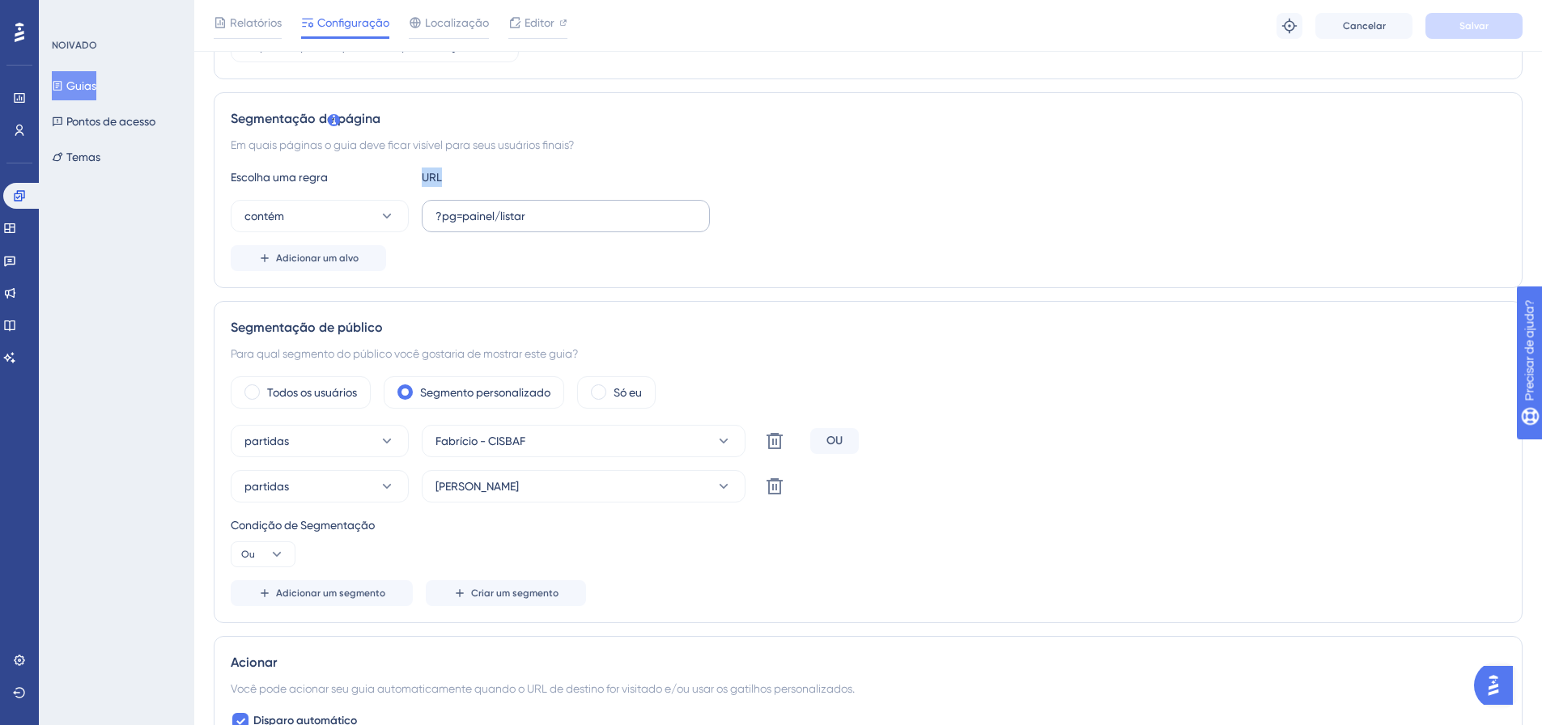
click at [478, 197] on div "Escolha uma regra URL contém ?pg=painel/listar Adicionar um alvo" at bounding box center [868, 220] width 1275 height 104
click at [554, 219] on input "?pg=painel/listar" at bounding box center [566, 216] width 261 height 18
click at [335, 224] on button "contém" at bounding box center [320, 216] width 178 height 32
click at [304, 323] on div "contém contém" at bounding box center [319, 330] width 131 height 32
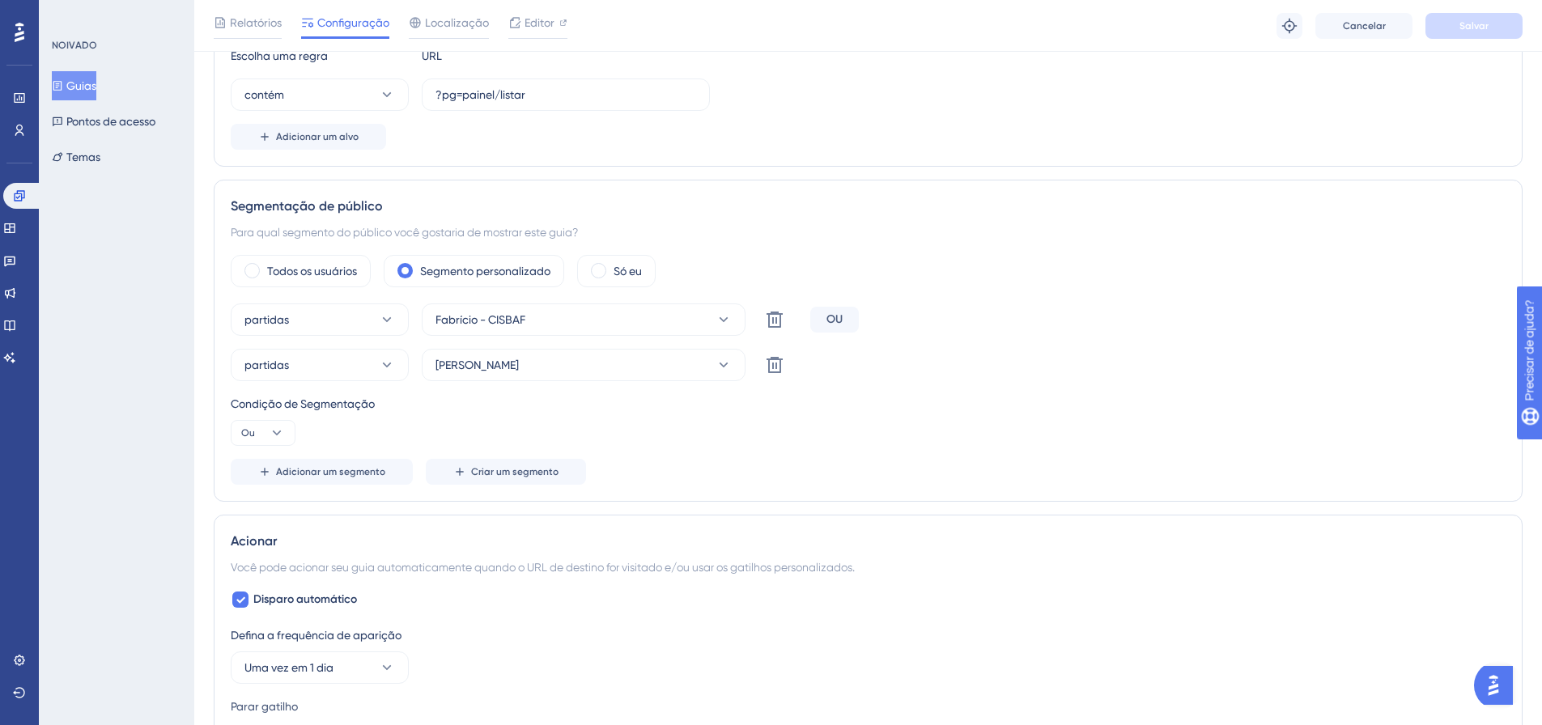
scroll to position [489, 0]
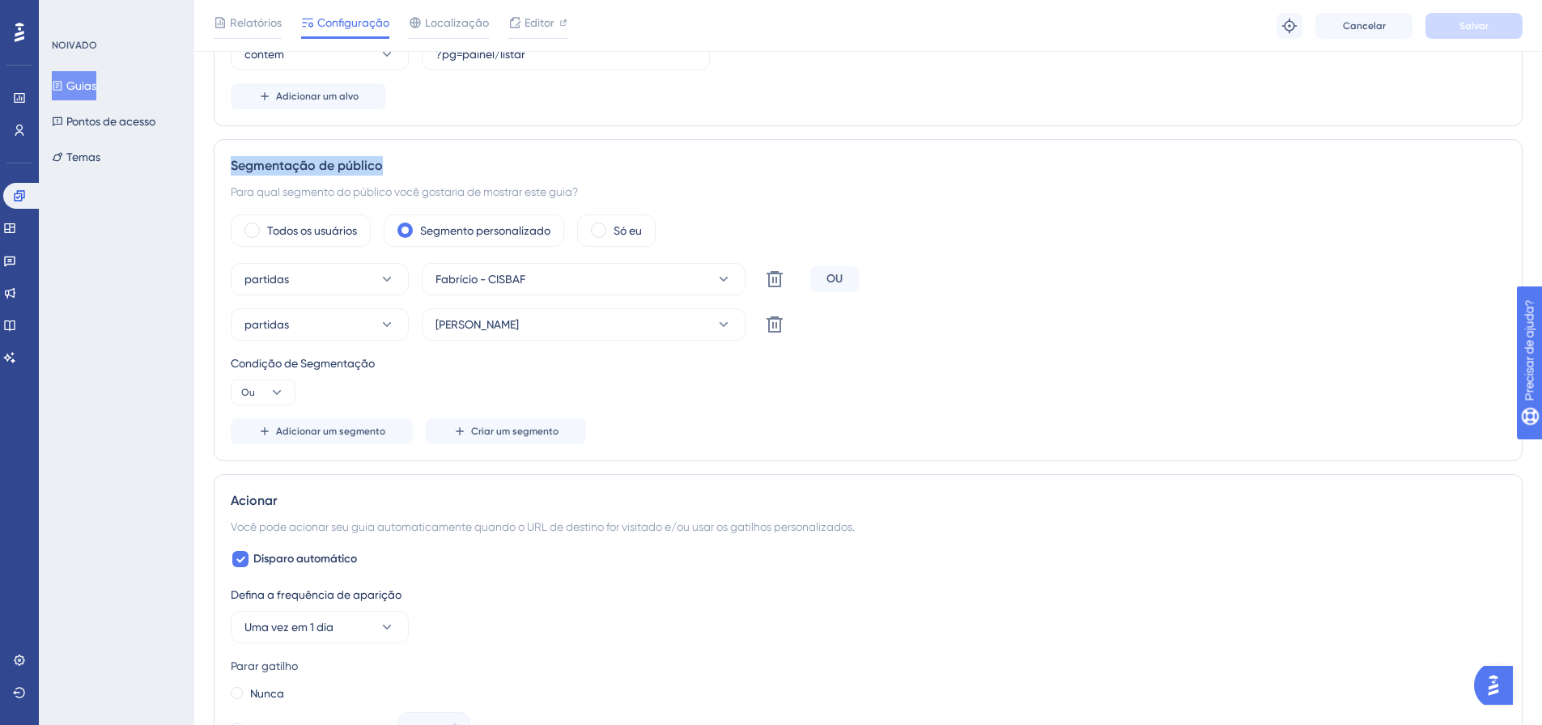
drag, startPoint x: 225, startPoint y: 165, endPoint x: 389, endPoint y: 164, distance: 163.5
click at [389, 164] on div "Segmentação de público Para qual segmento do público você gostaria de mostrar e…" at bounding box center [868, 300] width 1309 height 322
drag, startPoint x: 228, startPoint y: 367, endPoint x: 376, endPoint y: 367, distance: 147.3
click at [376, 367] on div "Segmentação de público Para qual segmento do público você gostaria de mostrar e…" at bounding box center [868, 300] width 1309 height 322
click at [268, 393] on button "Ou" at bounding box center [263, 393] width 65 height 26
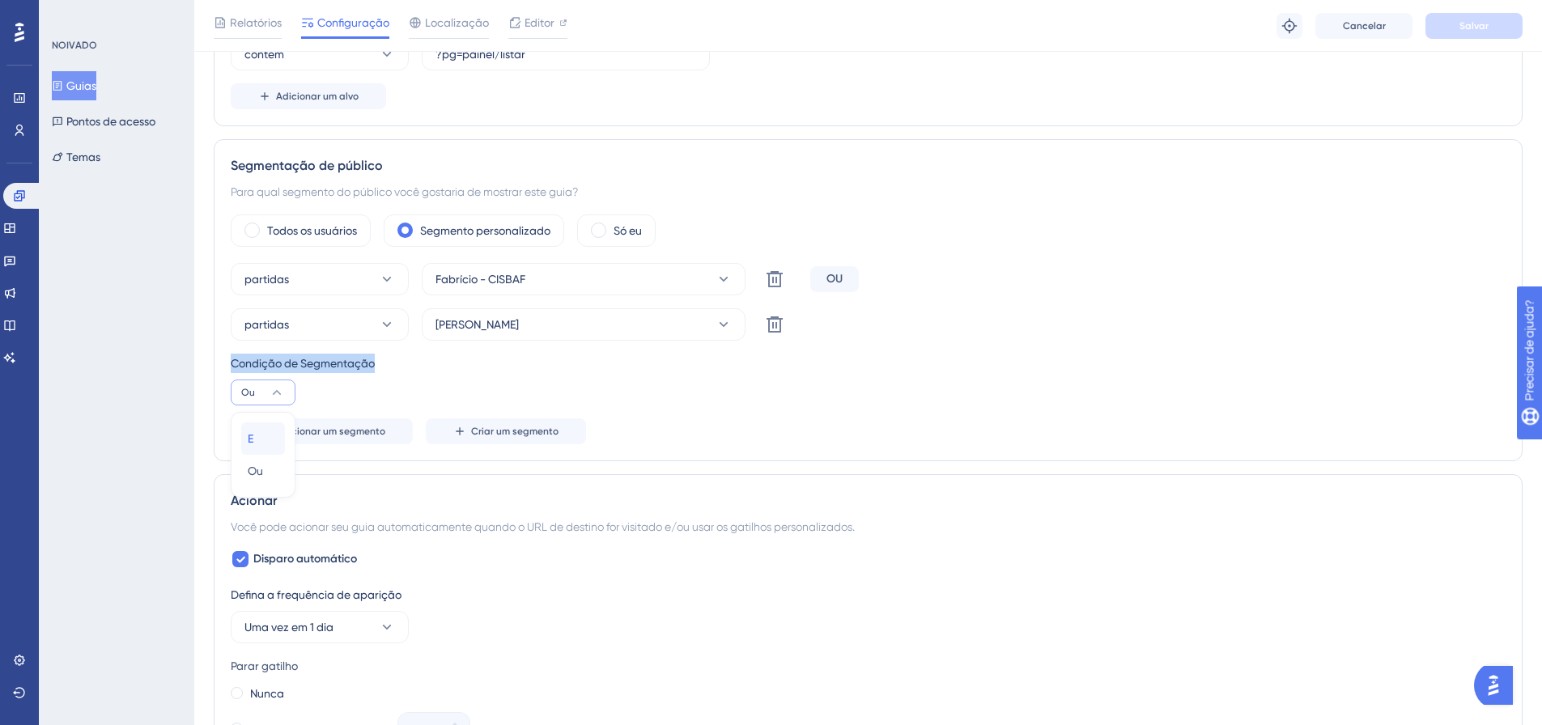
click at [261, 445] on div "E E" at bounding box center [263, 439] width 31 height 32
click at [260, 393] on button "E" at bounding box center [263, 393] width 65 height 26
click at [253, 463] on span "Ou" at bounding box center [255, 470] width 15 height 19
click at [263, 393] on button "Ou" at bounding box center [263, 393] width 65 height 26
click at [264, 443] on div "E E" at bounding box center [263, 439] width 31 height 32
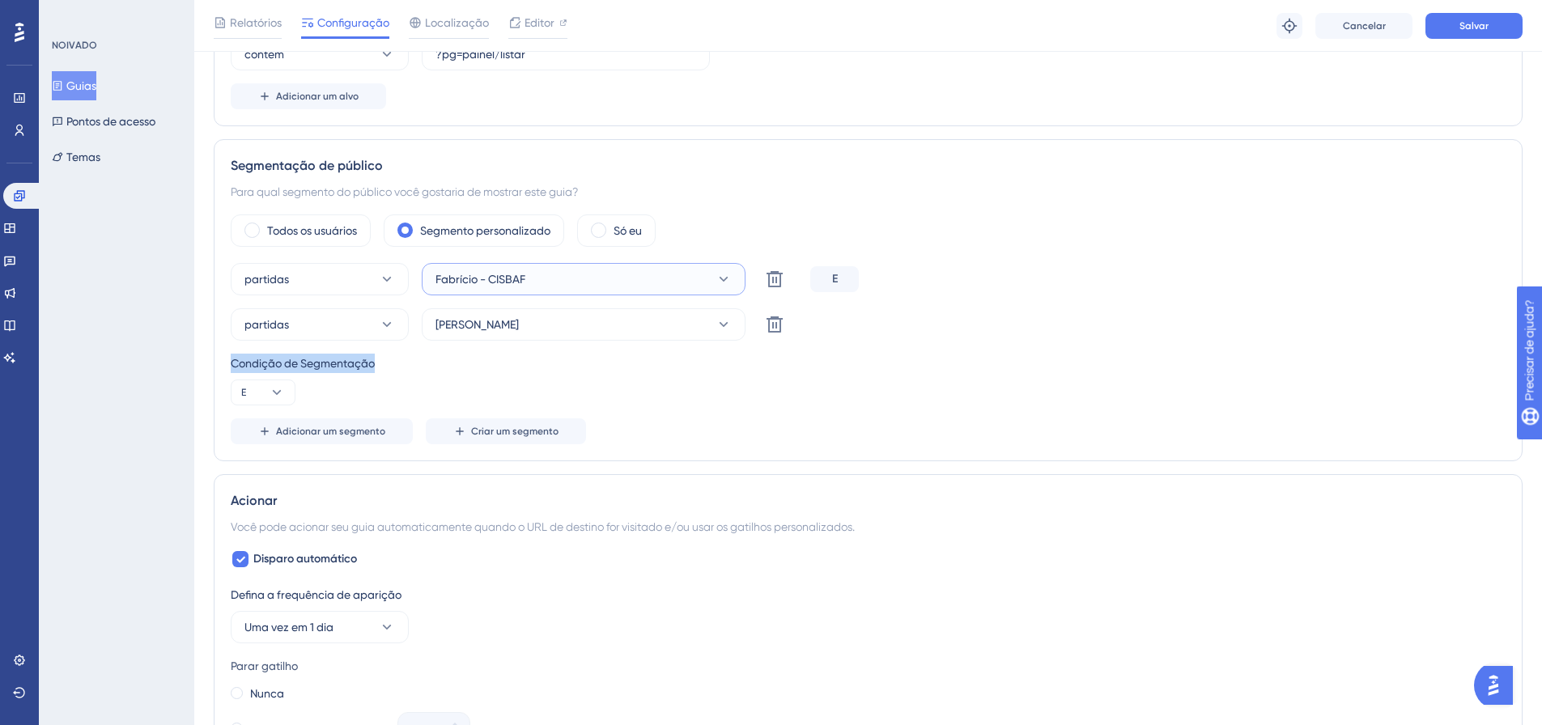
drag, startPoint x: 503, startPoint y: 274, endPoint x: 492, endPoint y: 299, distance: 26.5
click at [503, 275] on font "Fabrício - CISBAF" at bounding box center [481, 279] width 90 height 13
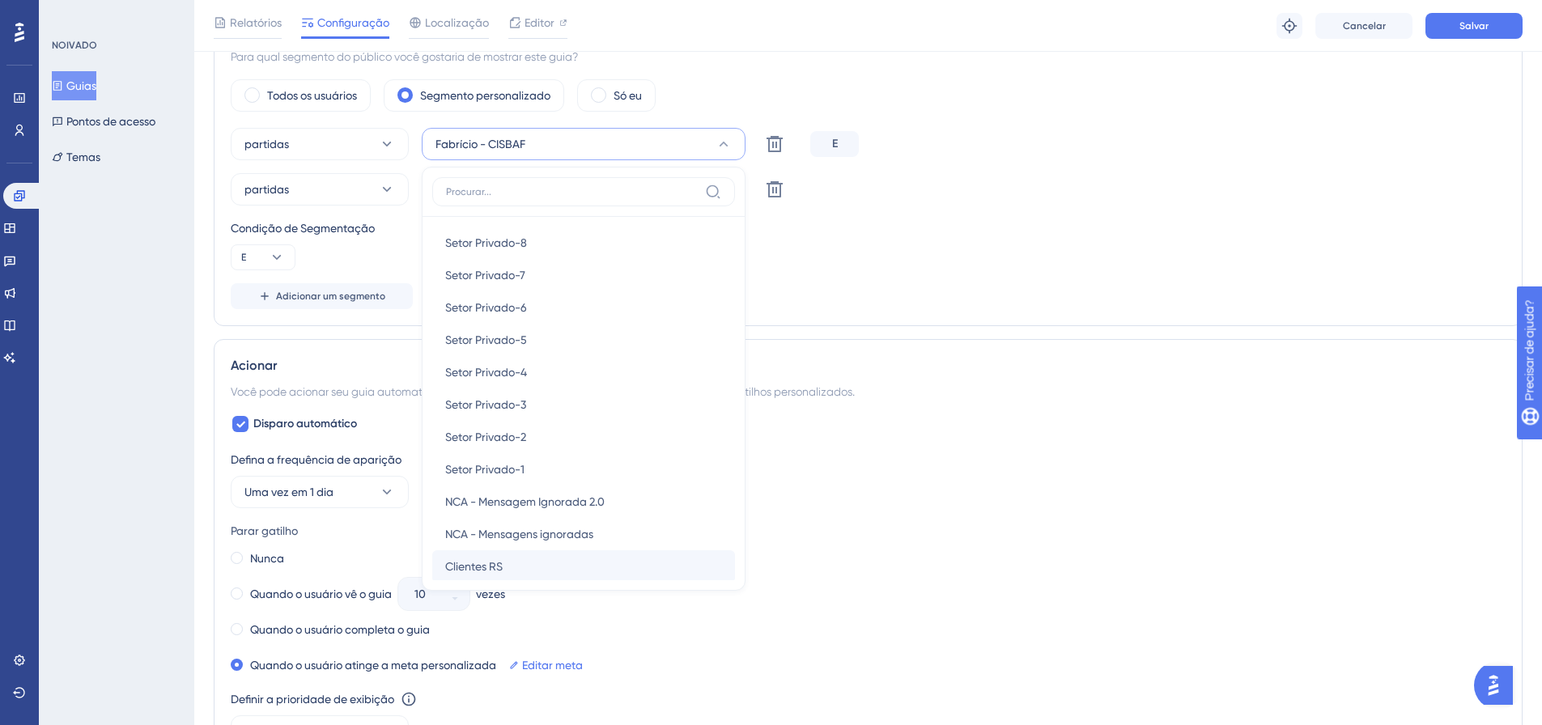
scroll to position [1457, 0]
click at [481, 526] on span "Público" at bounding box center [464, 534] width 38 height 19
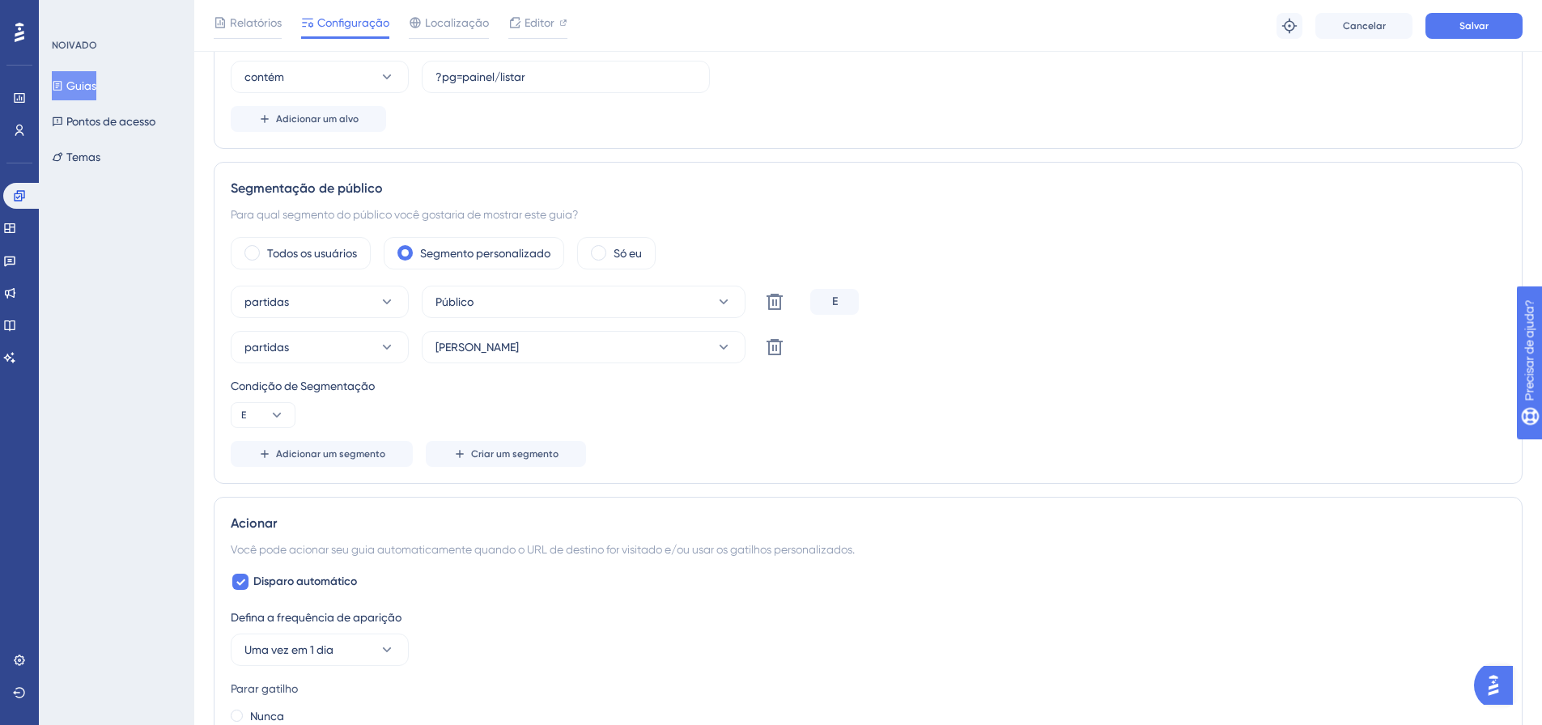
scroll to position [462, 0]
click at [519, 359] on span "[PERSON_NAME]" at bounding box center [477, 351] width 83 height 19
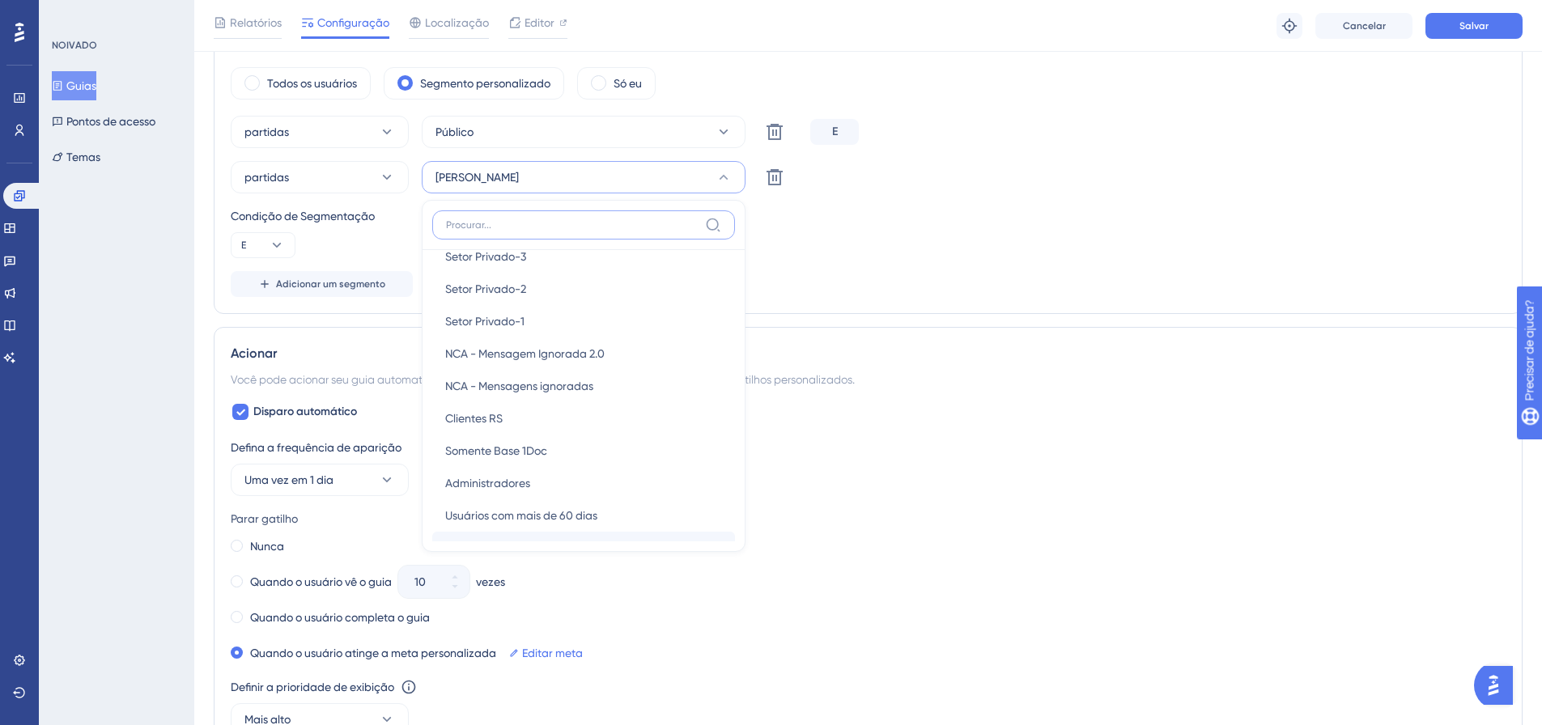
scroll to position [1538, 0]
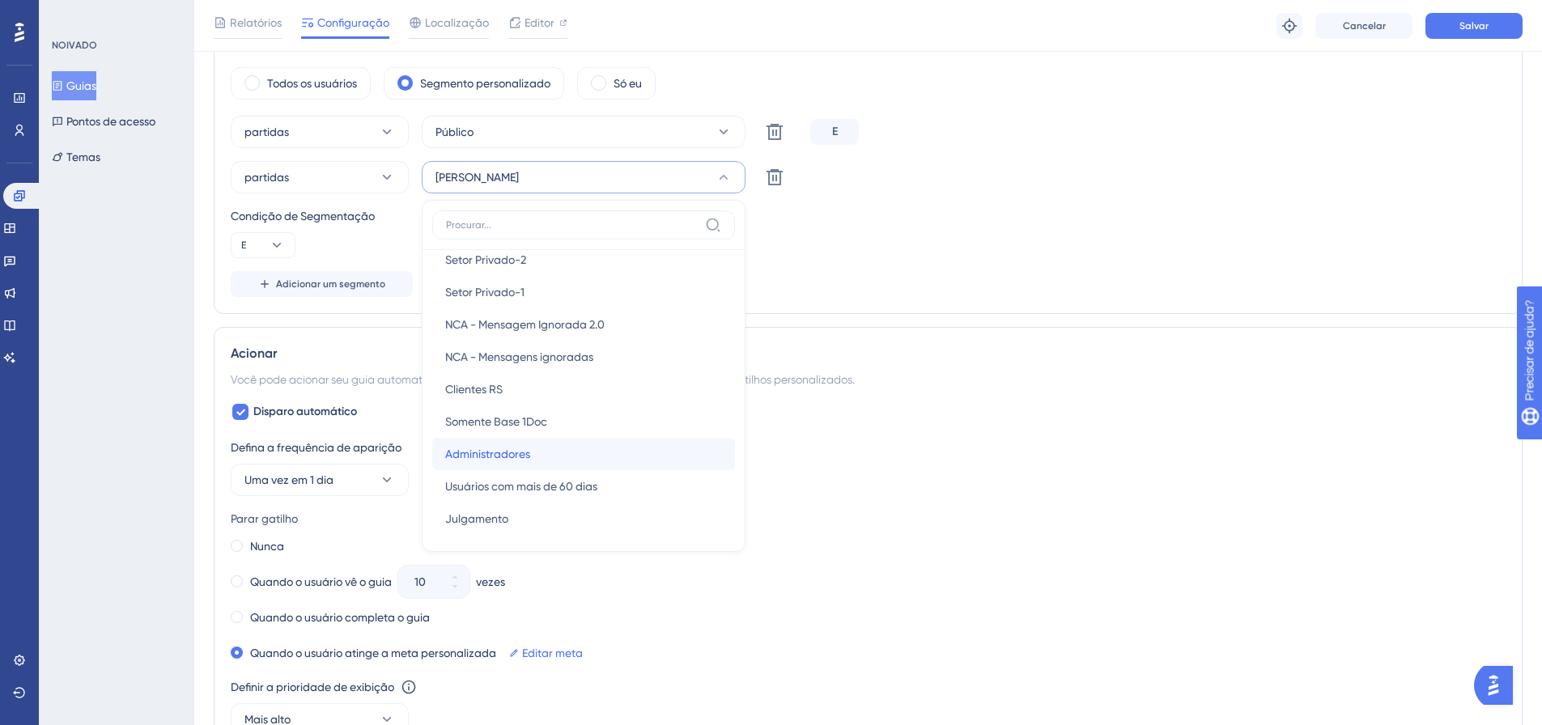
click at [496, 464] on div "Administradores Administradores" at bounding box center [583, 454] width 277 height 32
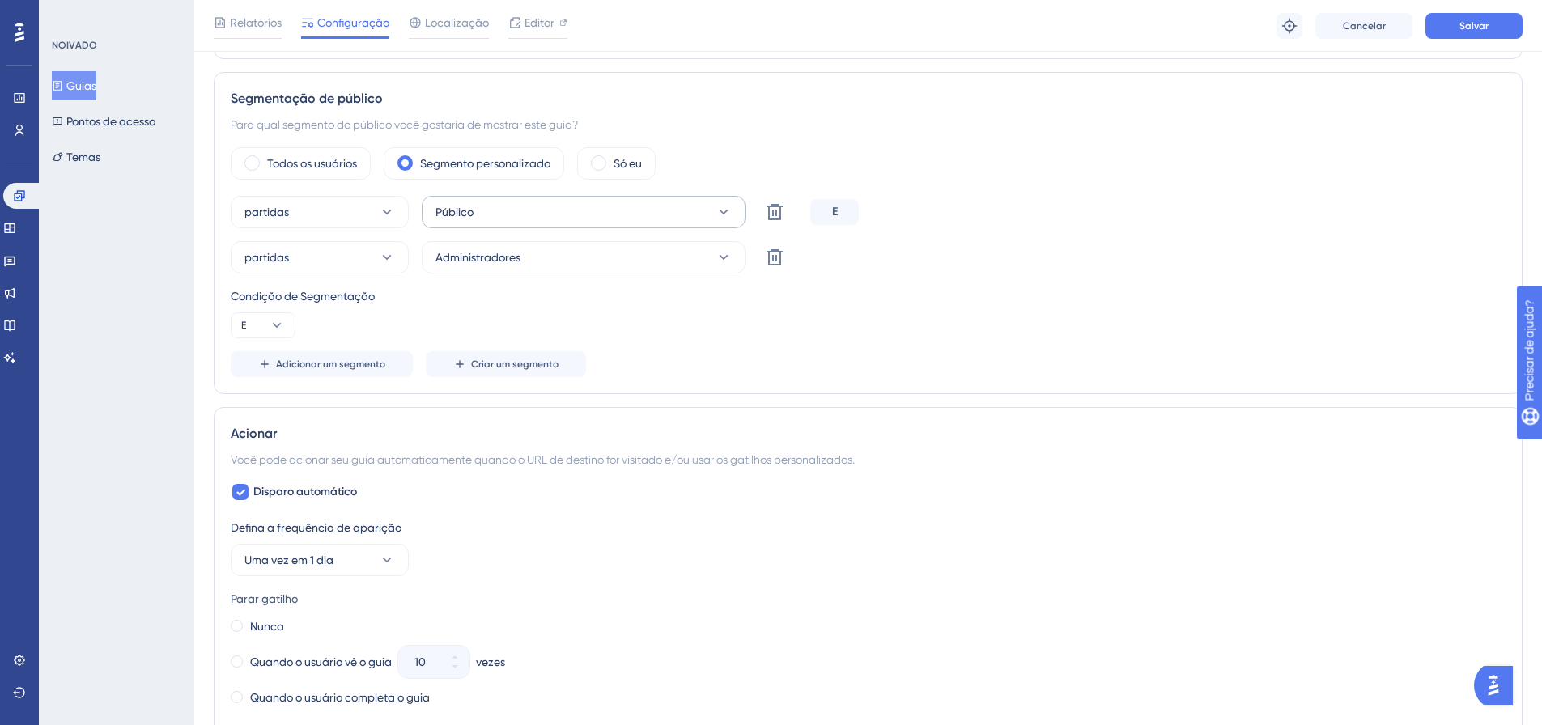
scroll to position [474, 0]
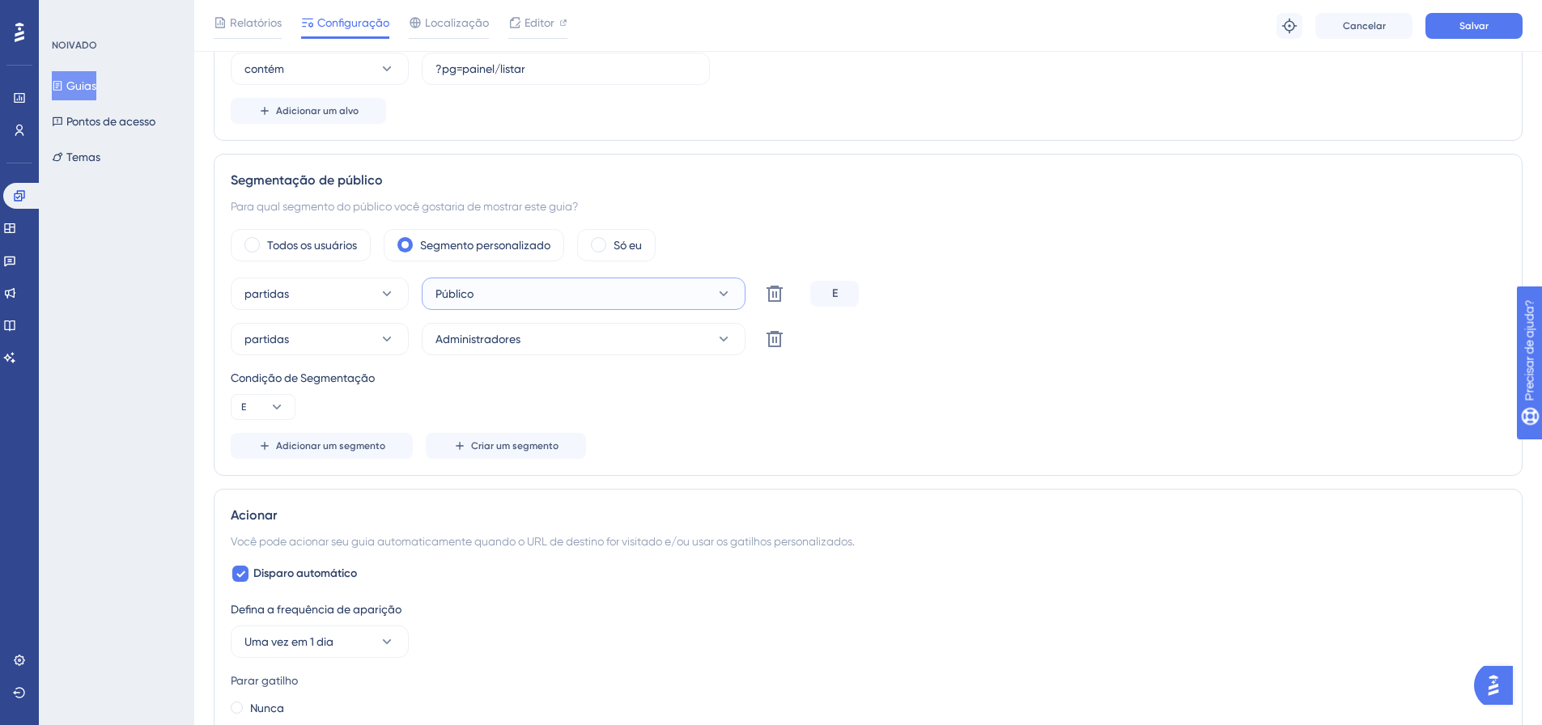
click at [620, 281] on button "Público" at bounding box center [584, 294] width 324 height 32
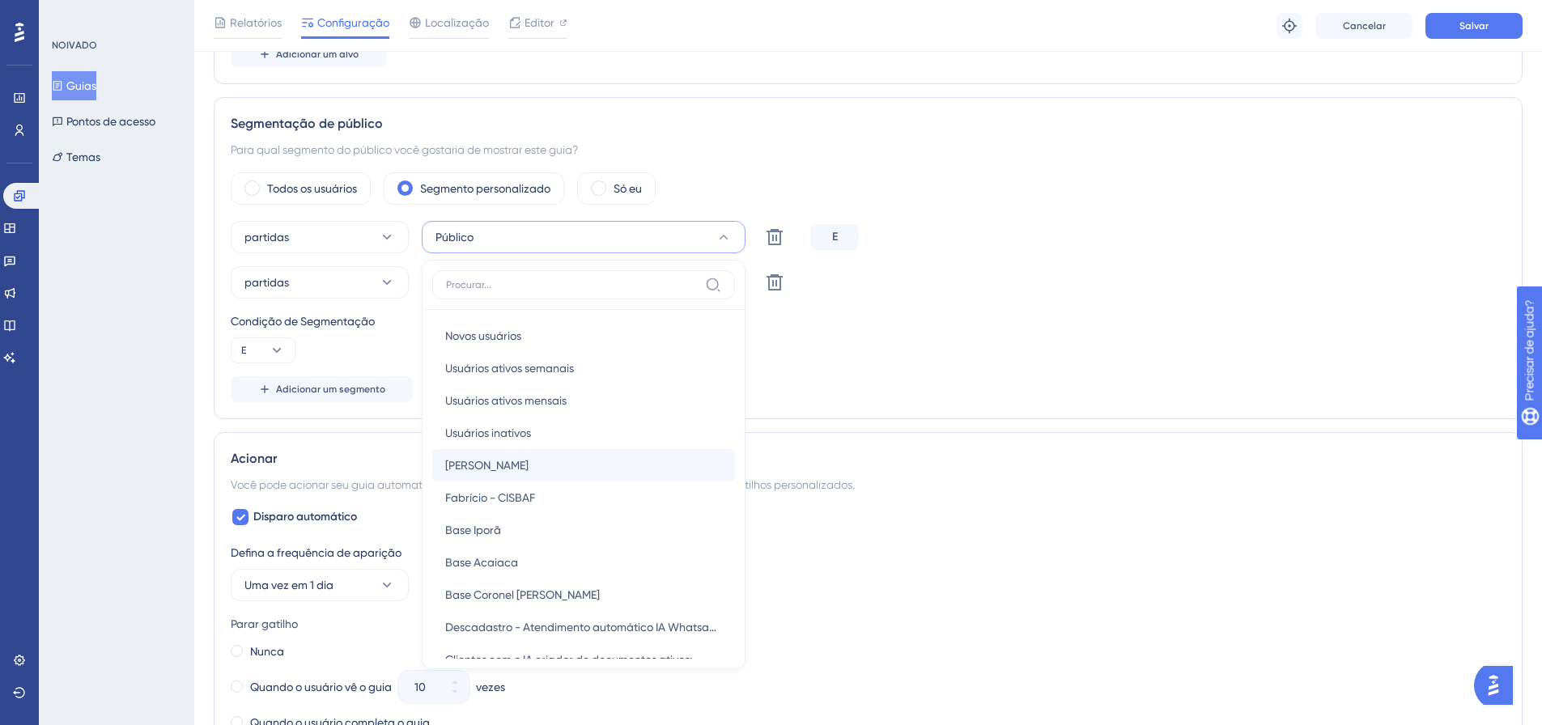
scroll to position [537, 0]
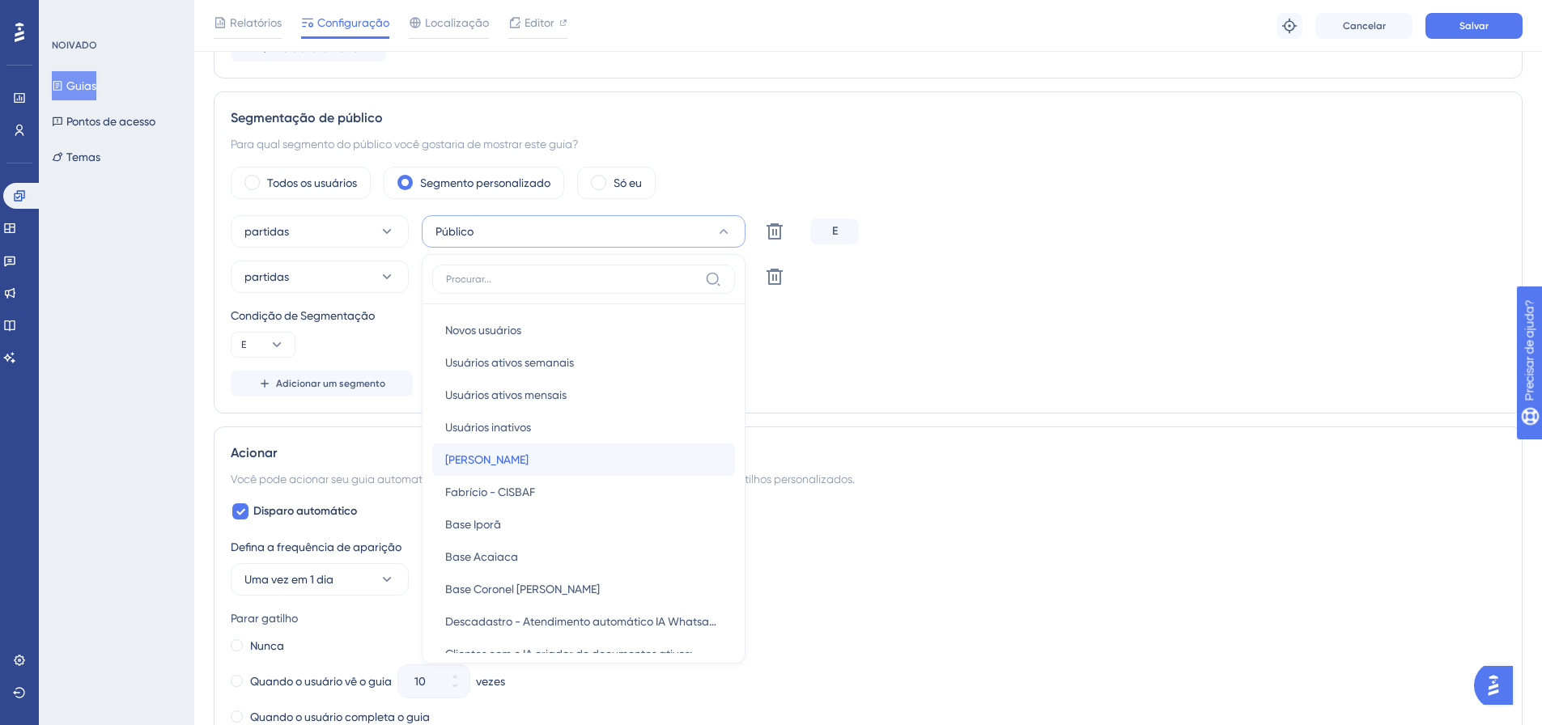
drag, startPoint x: 617, startPoint y: 461, endPoint x: 616, endPoint y: 445, distance: 15.4
click at [529, 460] on font "[PERSON_NAME]" at bounding box center [486, 459] width 83 height 13
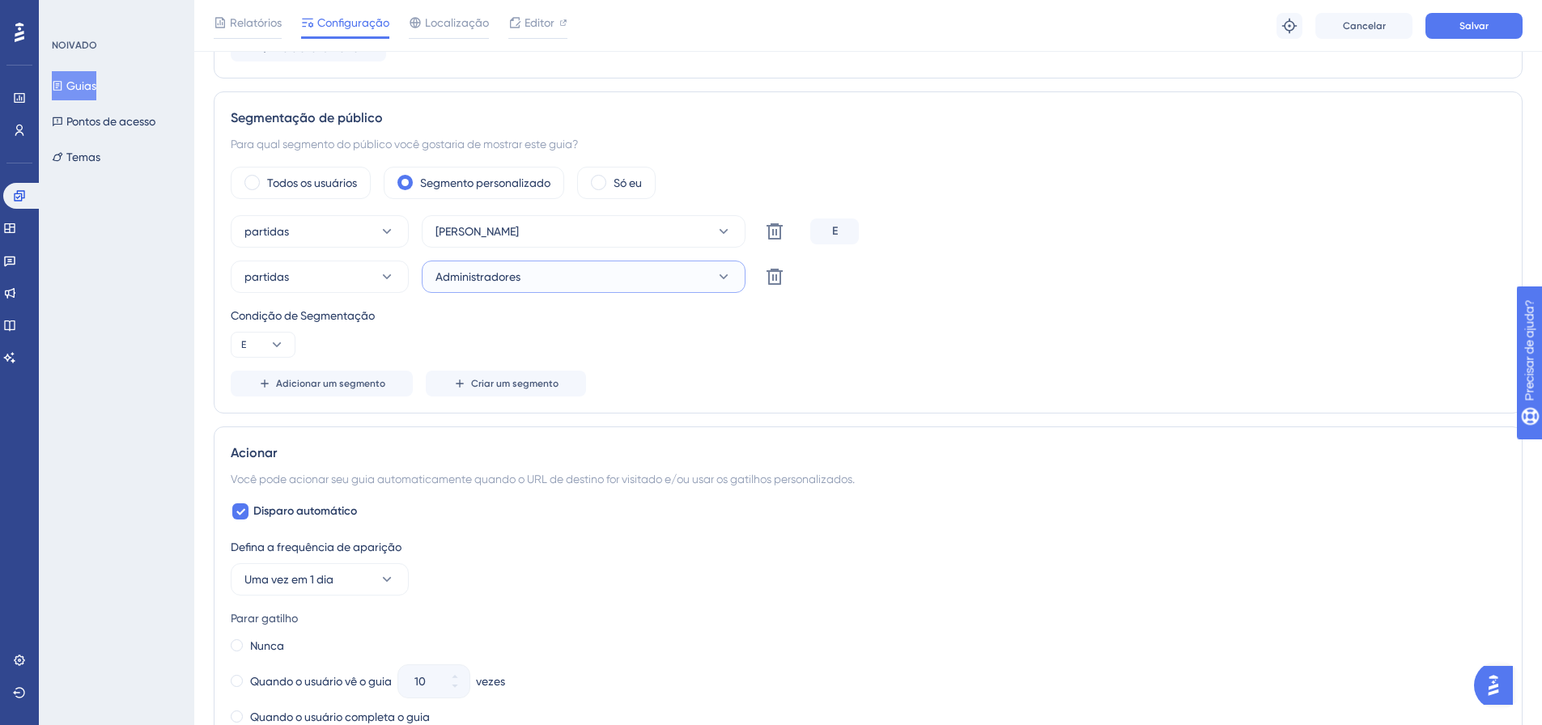
click at [565, 284] on button "Administradores" at bounding box center [584, 277] width 324 height 32
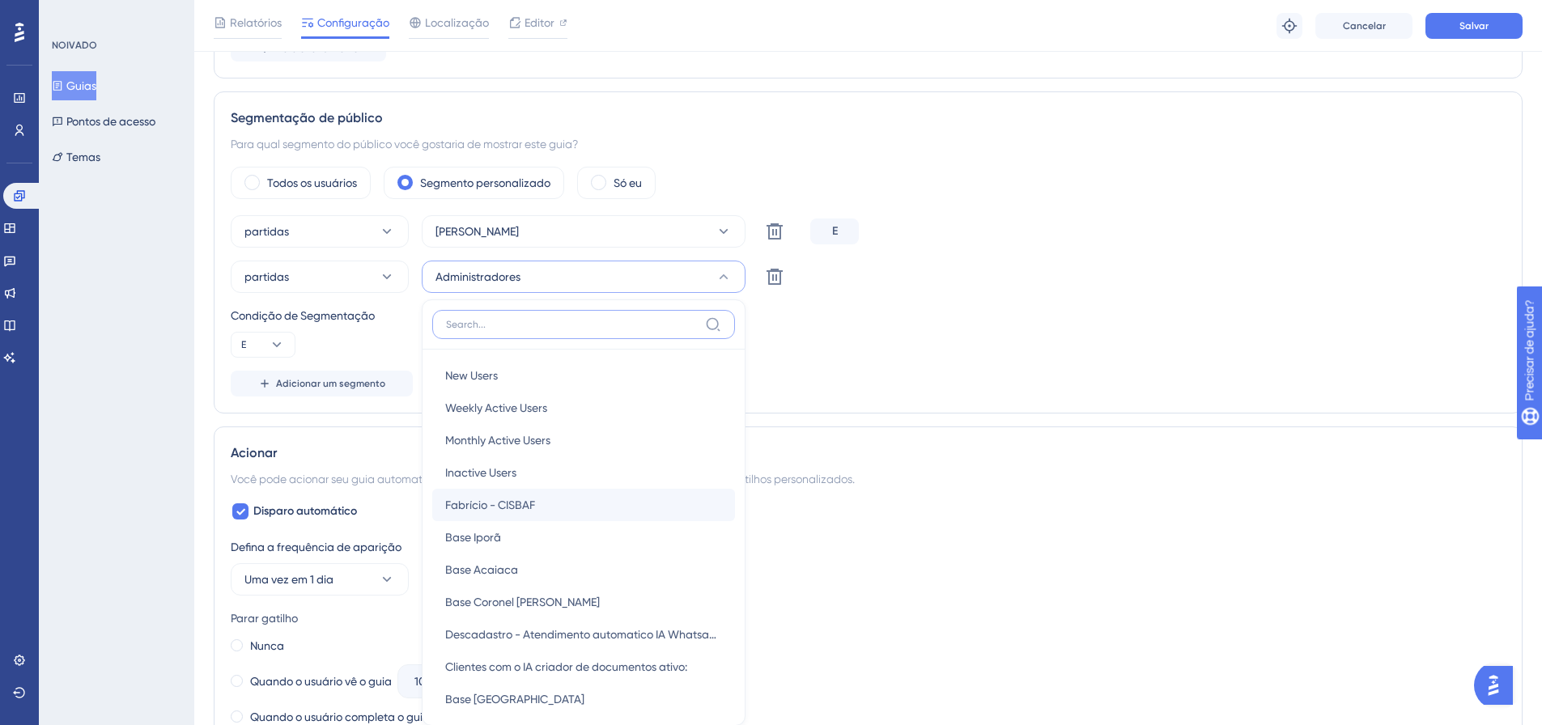
scroll to position [683, 0]
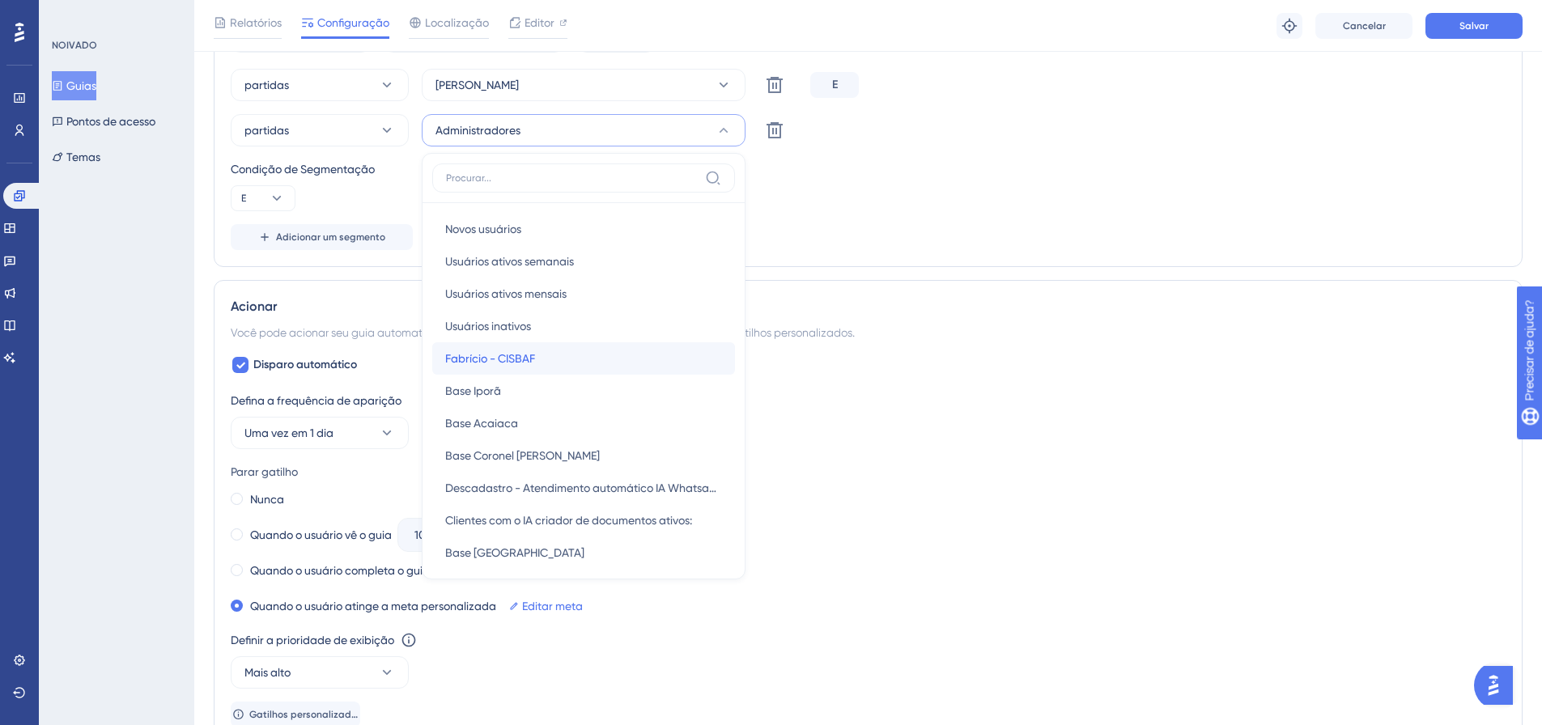
click at [513, 355] on font "Fabrício - CISBAF" at bounding box center [490, 358] width 90 height 13
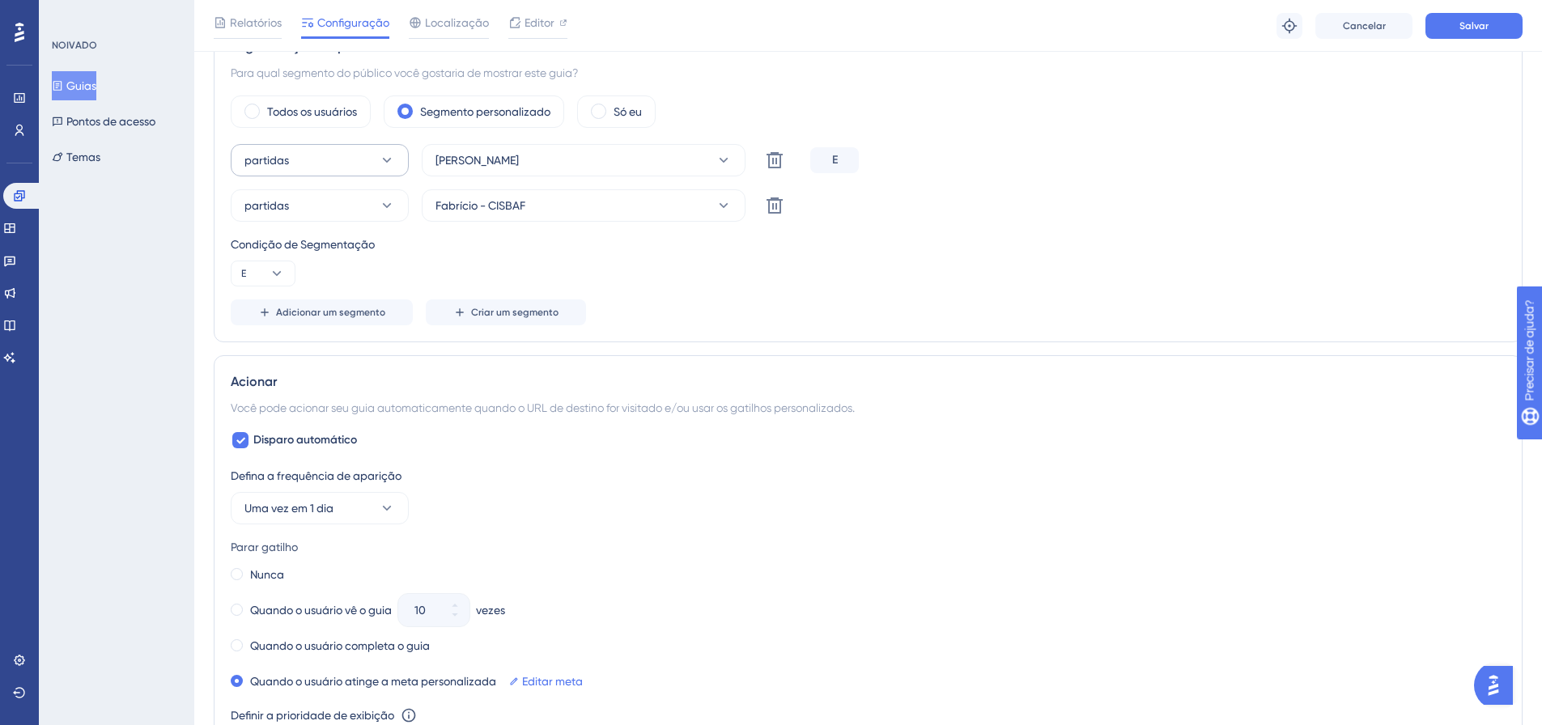
scroll to position [521, 0]
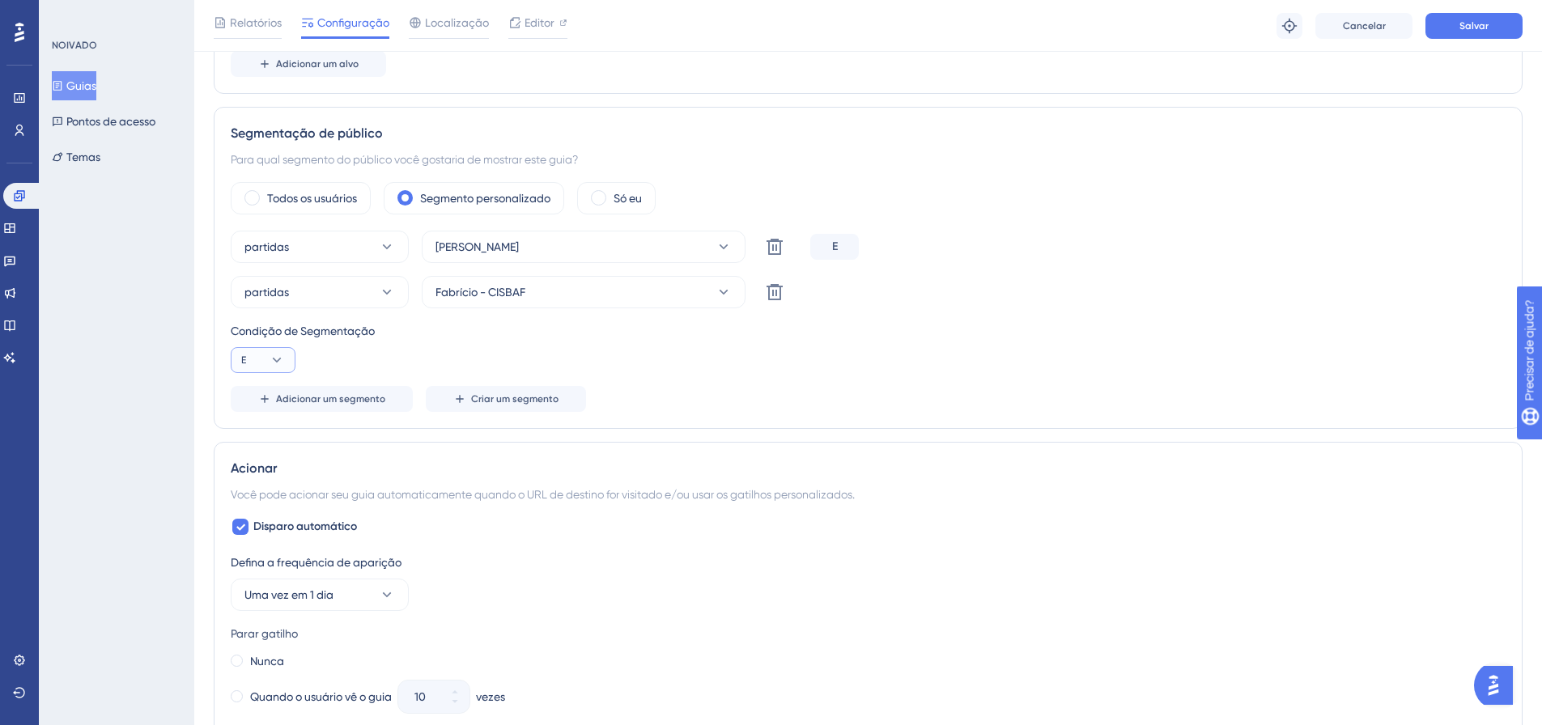
click at [263, 358] on button "E" at bounding box center [263, 360] width 65 height 26
click at [264, 436] on div "Ou Ou" at bounding box center [263, 439] width 31 height 32
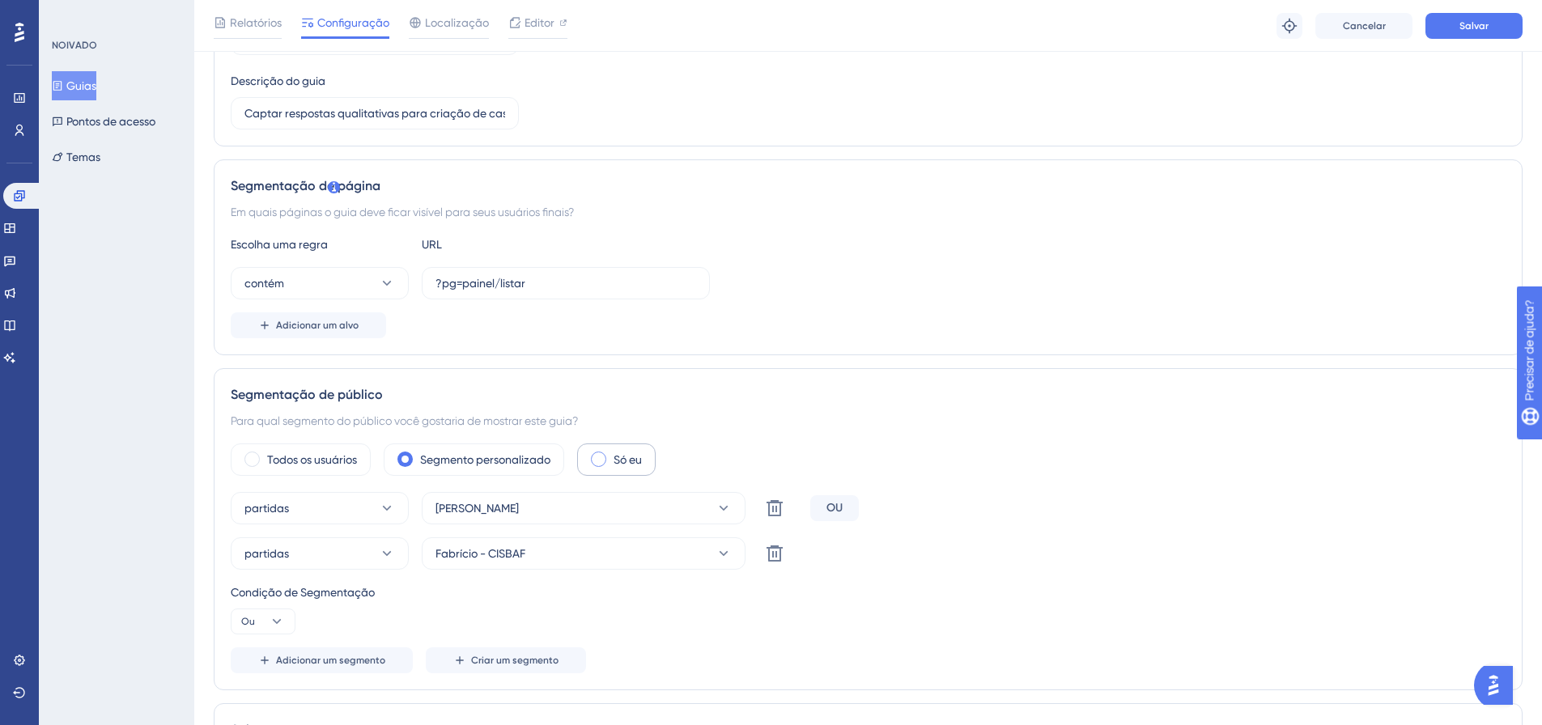
scroll to position [198, 0]
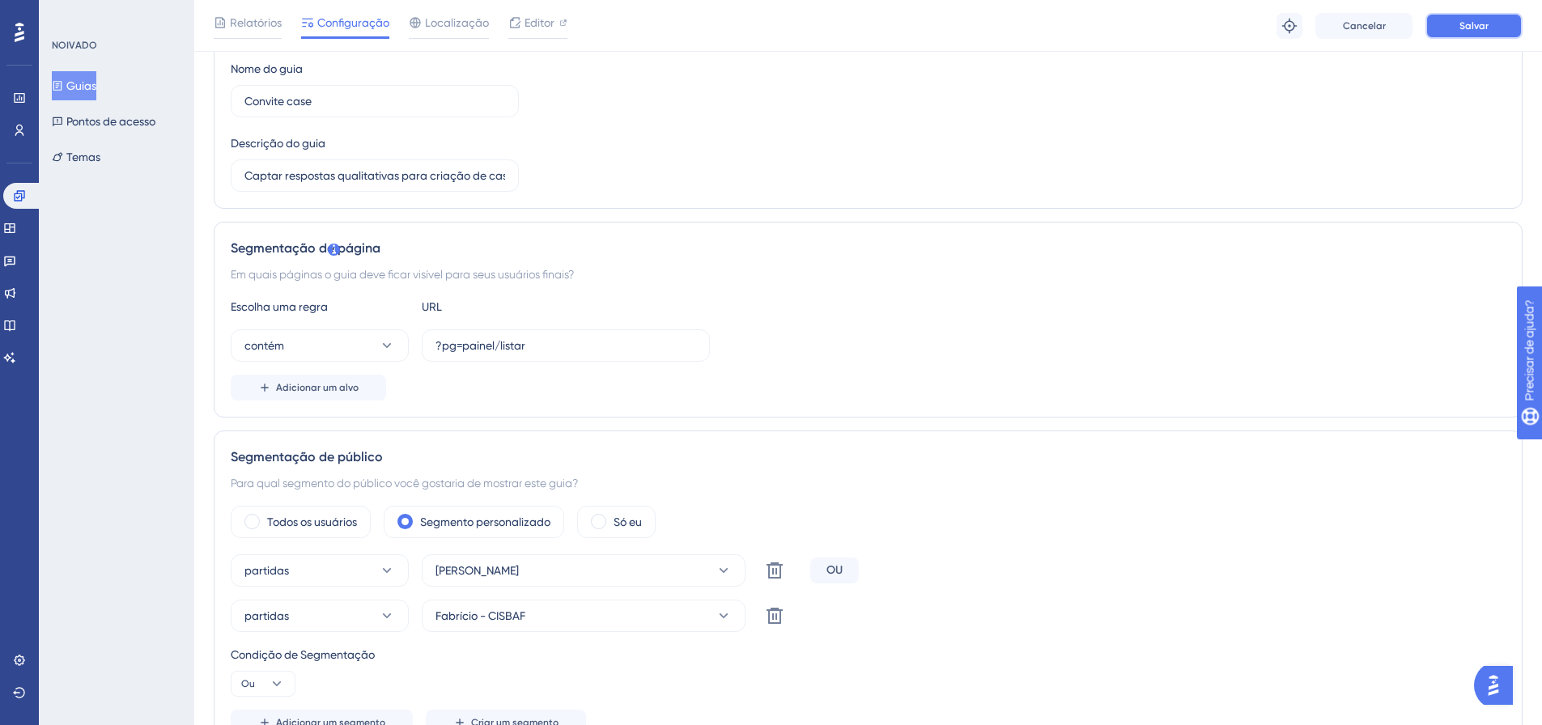
click at [1508, 17] on button "Salvar" at bounding box center [1474, 26] width 97 height 26
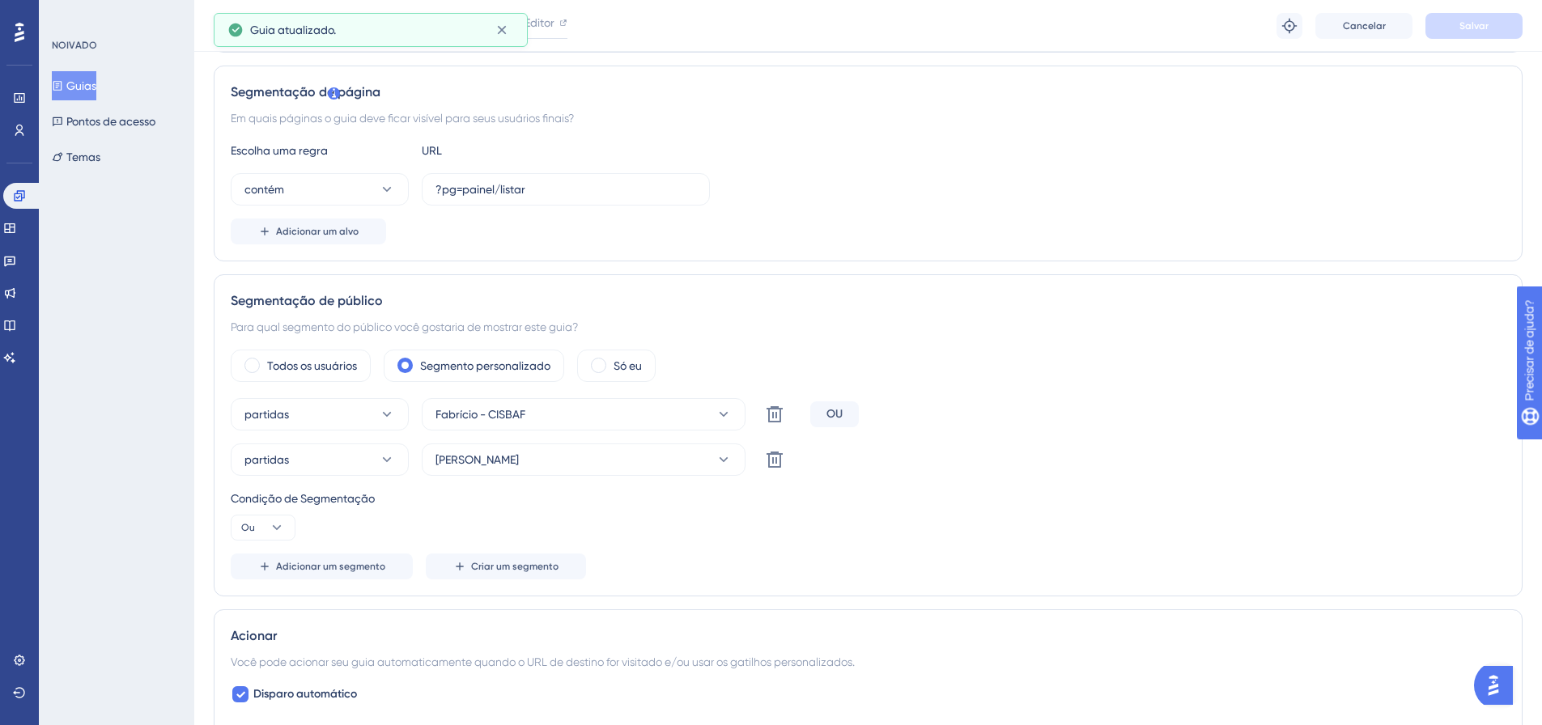
scroll to position [521, 0]
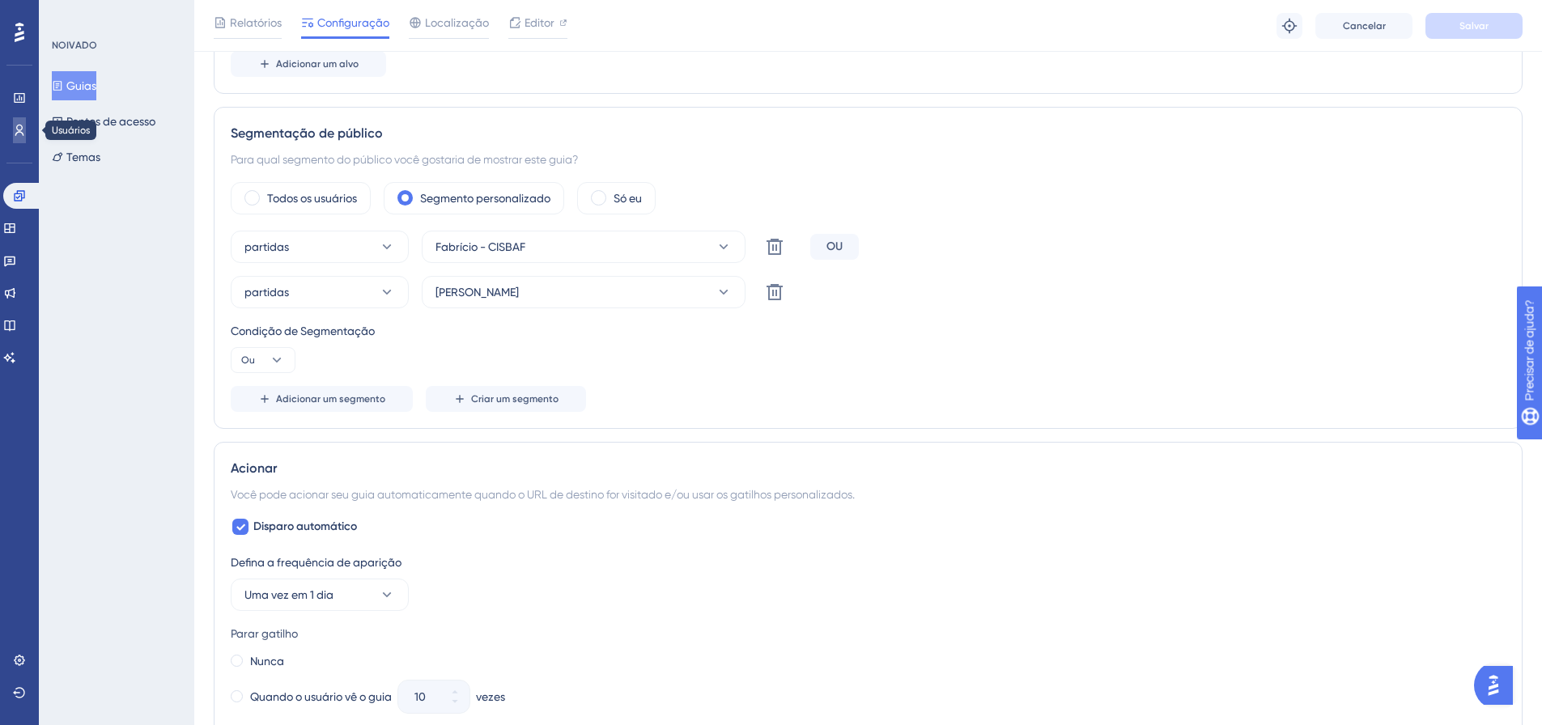
click at [26, 134] on link at bounding box center [19, 130] width 13 height 26
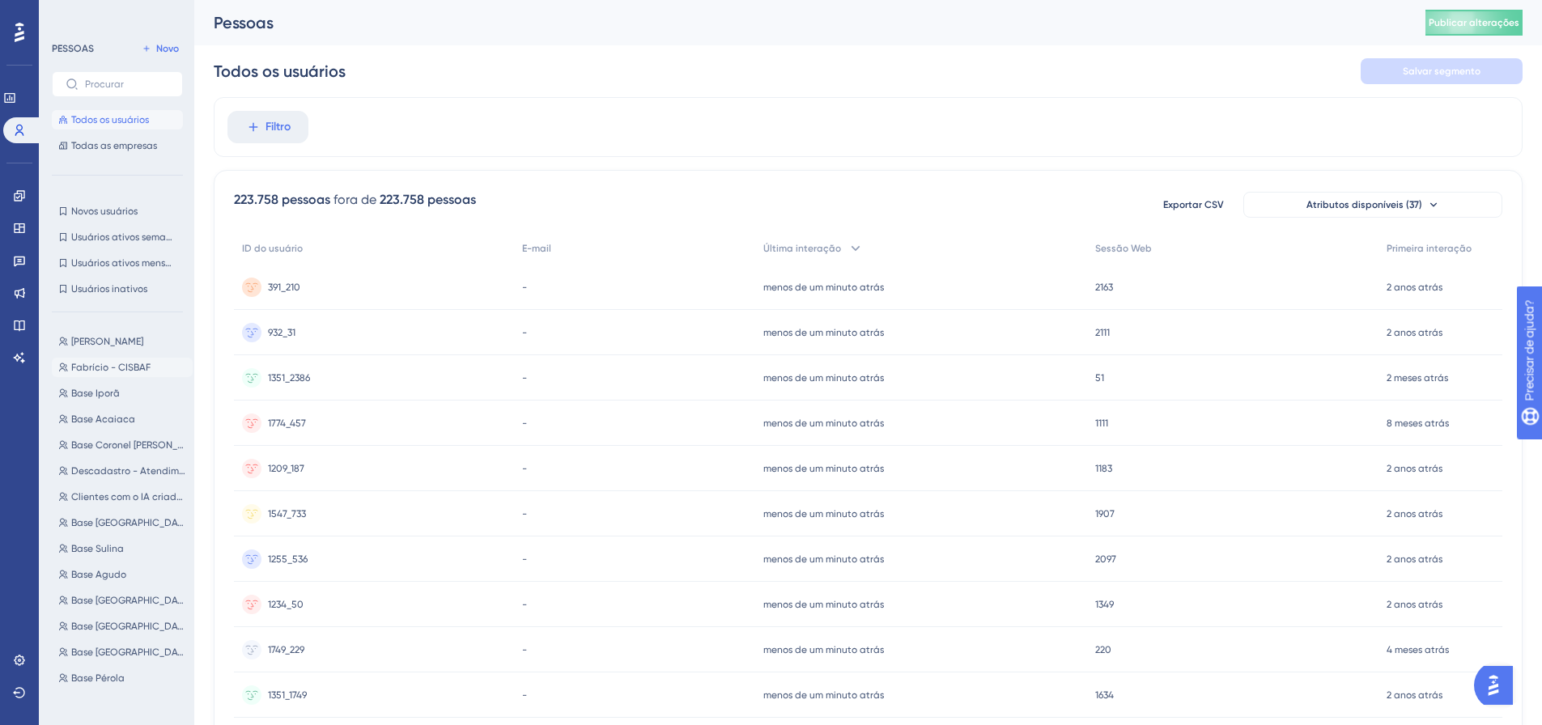
click at [114, 358] on button "Fabrício - CISBAF Fabrício - CISBAF" at bounding box center [122, 367] width 141 height 19
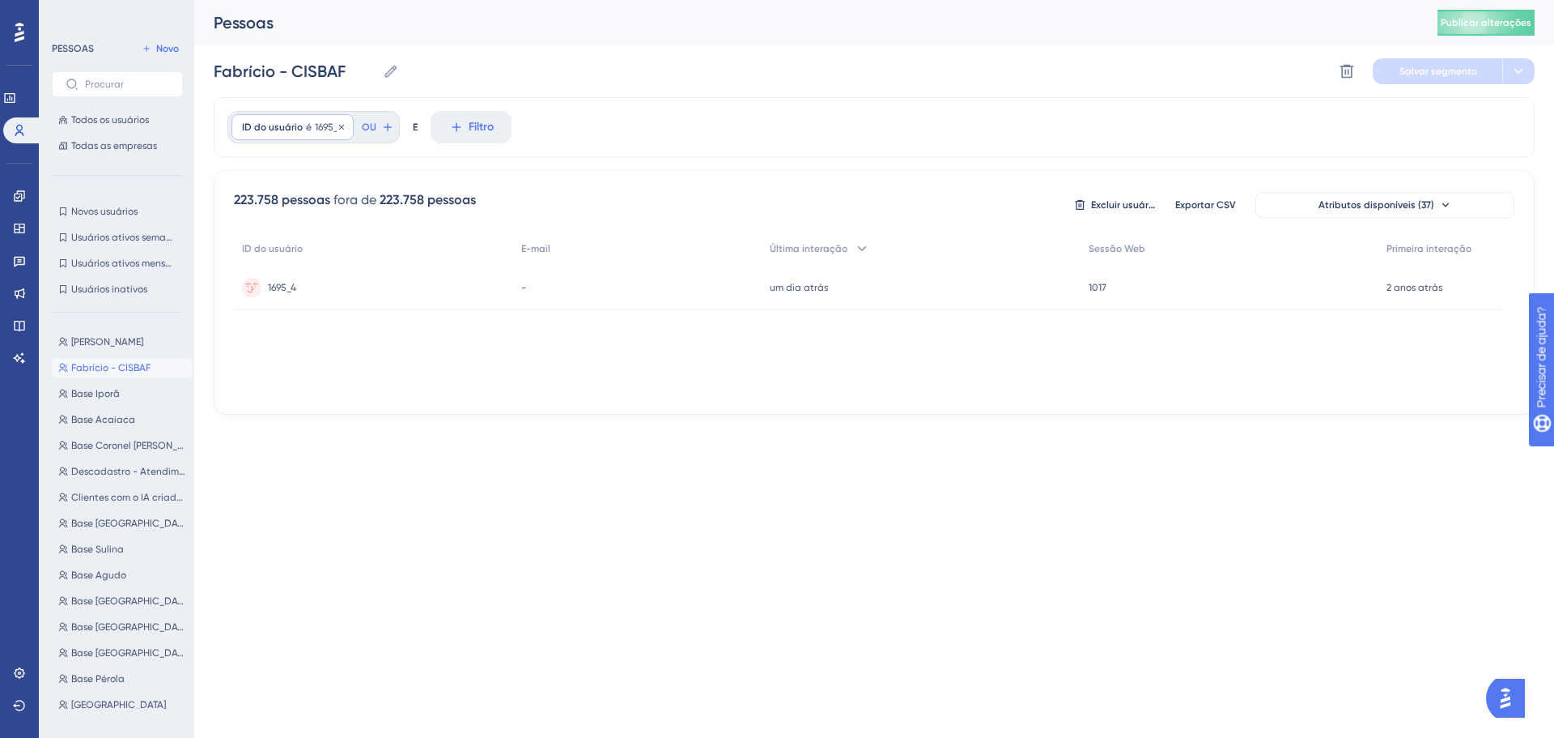
click at [315, 130] on font "1695_4" at bounding box center [329, 126] width 28 height 11
click at [534, 383] on div "ID do usuário E-mail Última interação Sessão Web Primeira interação 1695_4 1695…" at bounding box center [874, 313] width 1281 height 162
click at [112, 338] on font "[PERSON_NAME]" at bounding box center [107, 341] width 72 height 11
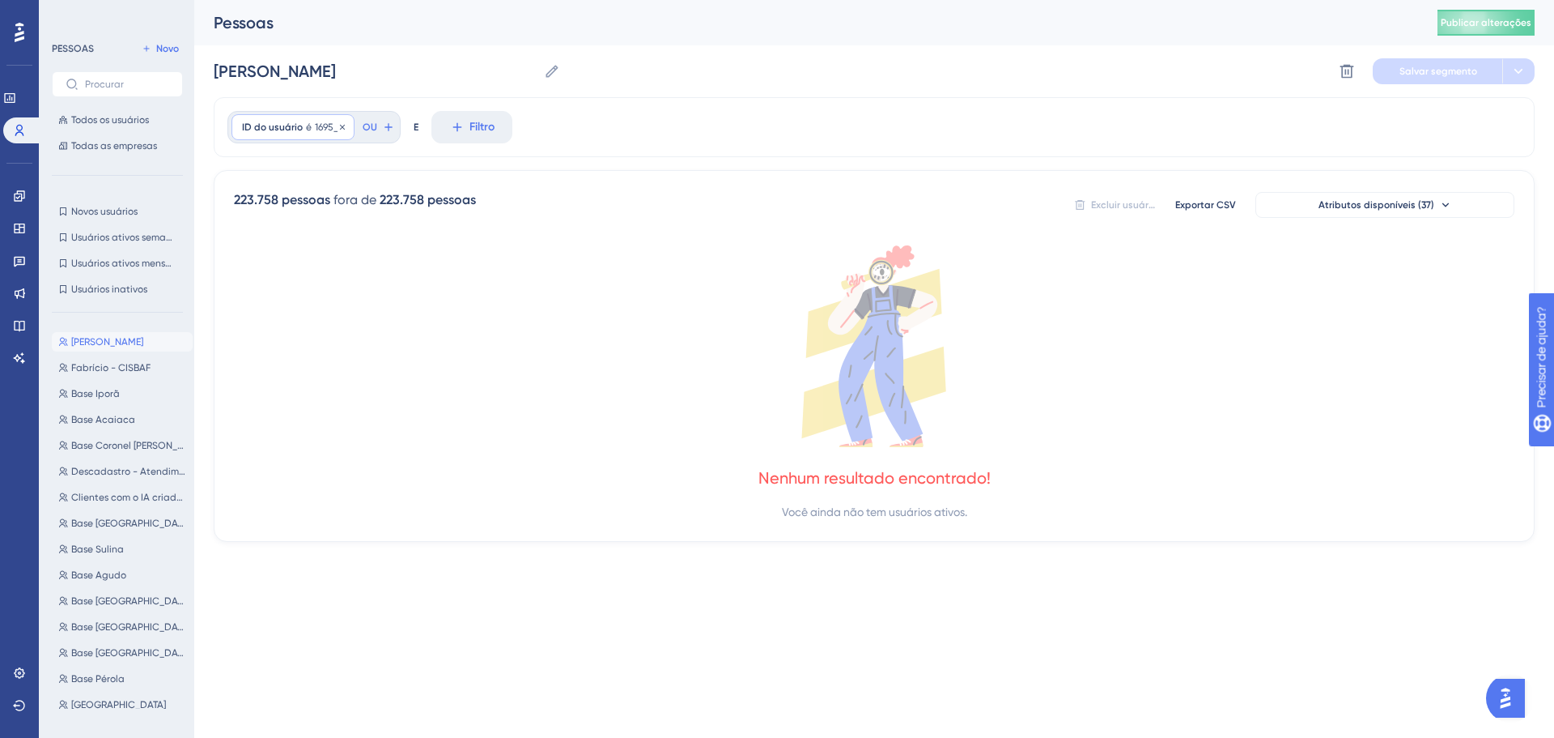
click at [315, 128] on font "1695_8" at bounding box center [329, 126] width 29 height 11
click at [76, 364] on font "Fabrício - CISBAF" at bounding box center [110, 367] width 79 height 11
type input "Fabrício - CISBAF"
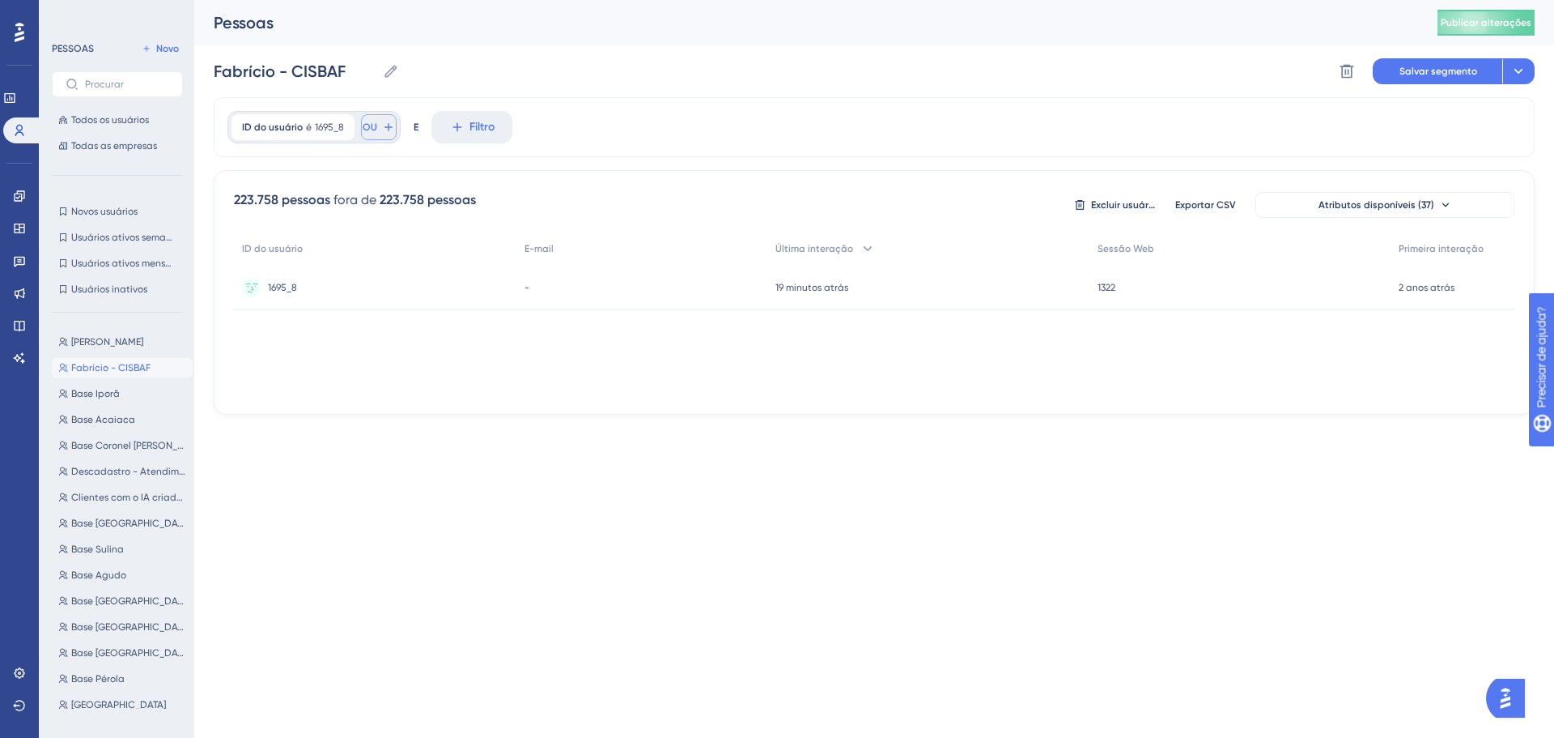
click at [383, 129] on icon at bounding box center [388, 127] width 13 height 13
type input "i"
type input "u"
type input "us"
click at [423, 297] on font "ID do usuário" at bounding box center [418, 300] width 67 height 13
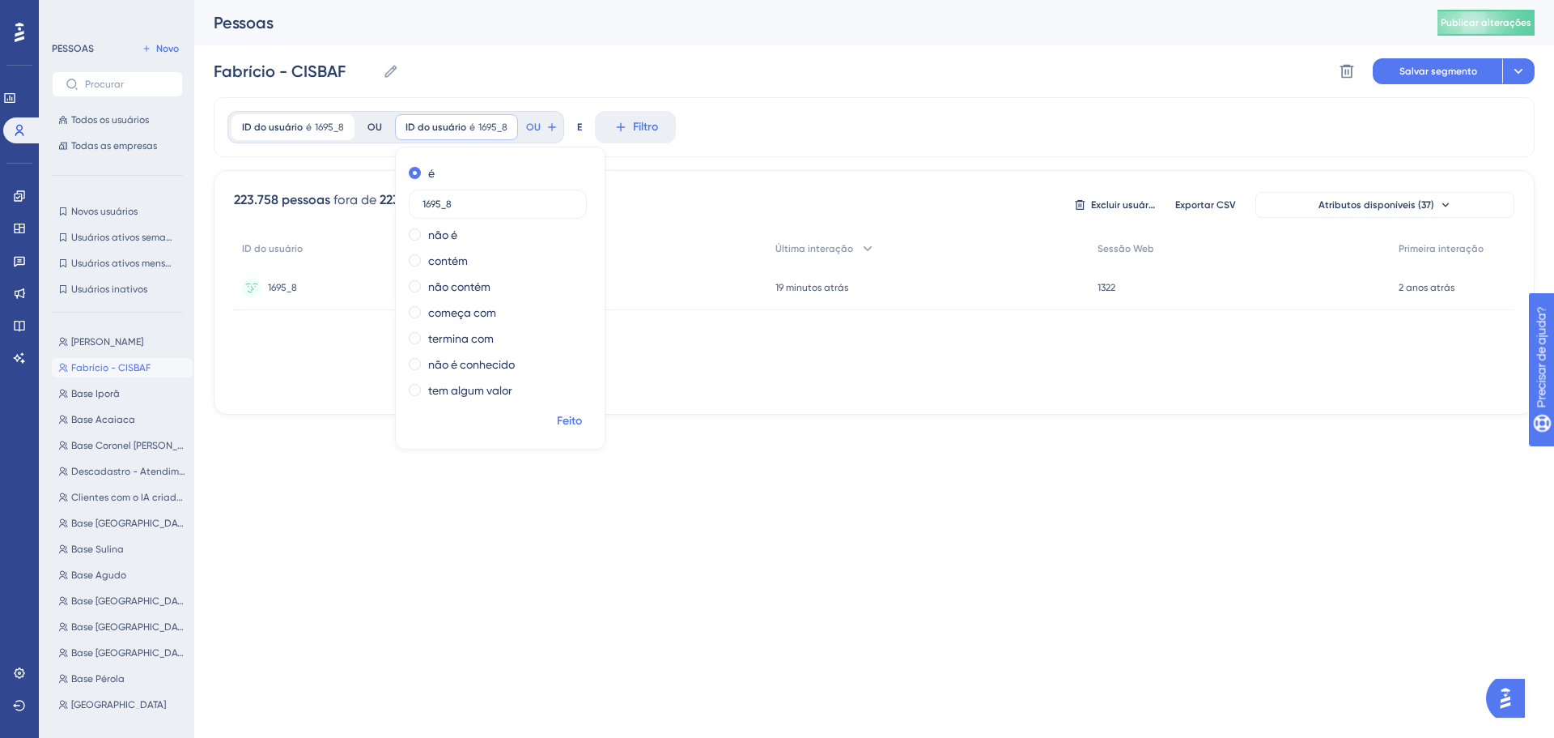
type input "1695_8"
click at [572, 427] on font "Feito" at bounding box center [569, 421] width 25 height 14
click at [281, 75] on input "Fabrício - CISBAF" at bounding box center [295, 71] width 163 height 23
drag, startPoint x: 291, startPoint y: 67, endPoint x: 195, endPoint y: 67, distance: 96.3
click at [195, 67] on div "Desempenho Usuários Noivado Widgets Opinião Atualizações de produtos Base de co…" at bounding box center [874, 220] width 1360 height 440
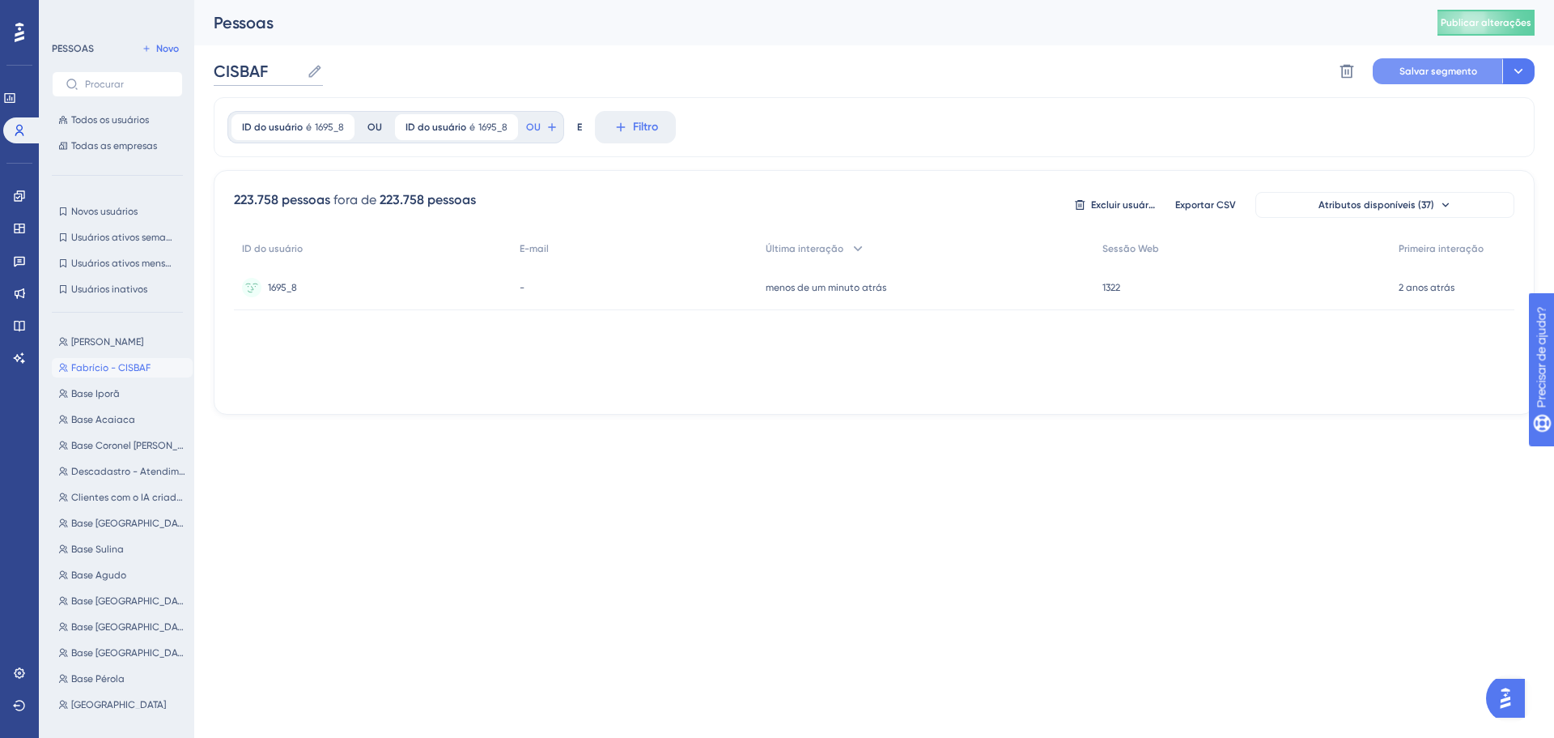
type input "CISBAF"
click at [1431, 62] on button "Salvar segmento" at bounding box center [1438, 71] width 130 height 26
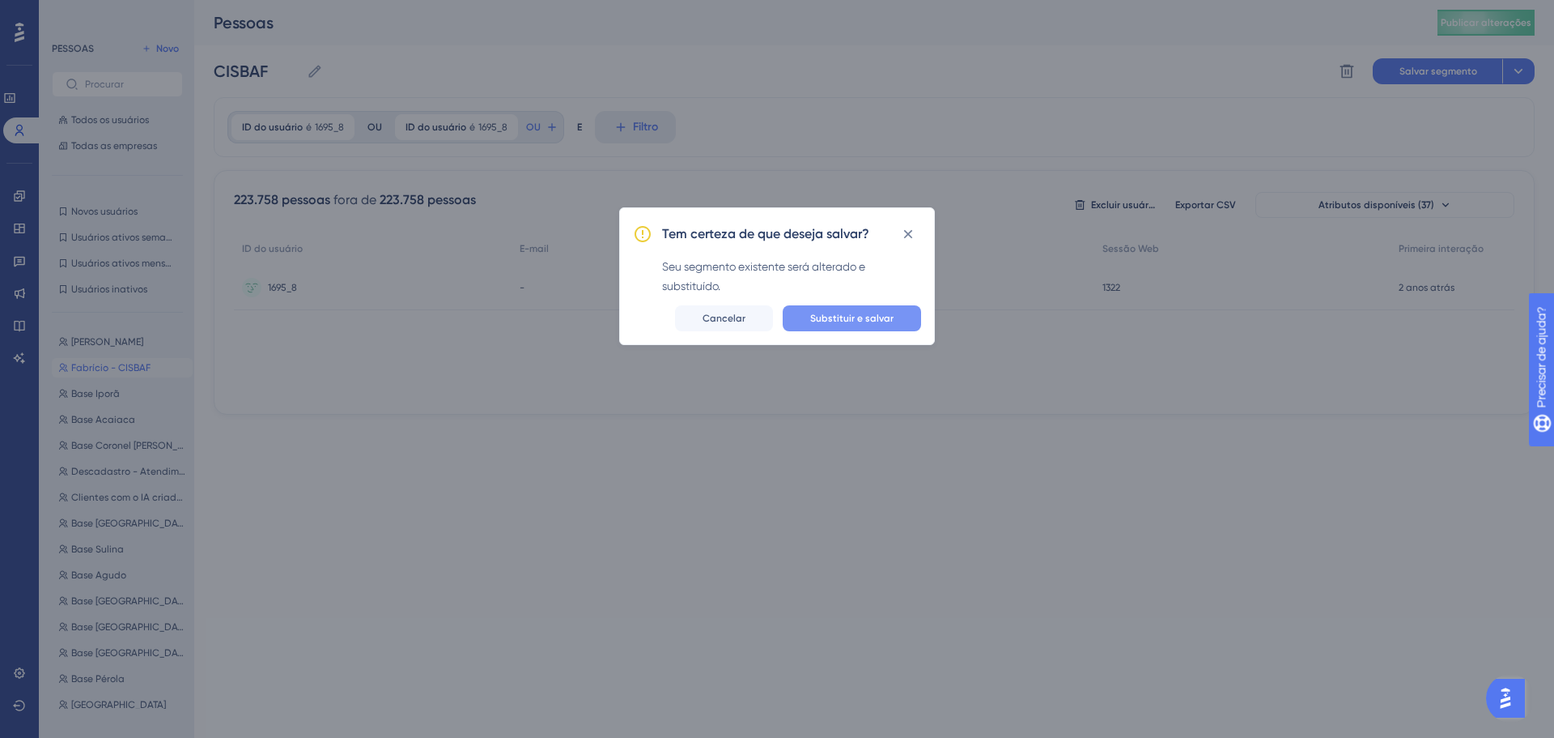
click at [848, 316] on font "Substituir e salvar" at bounding box center [851, 318] width 83 height 11
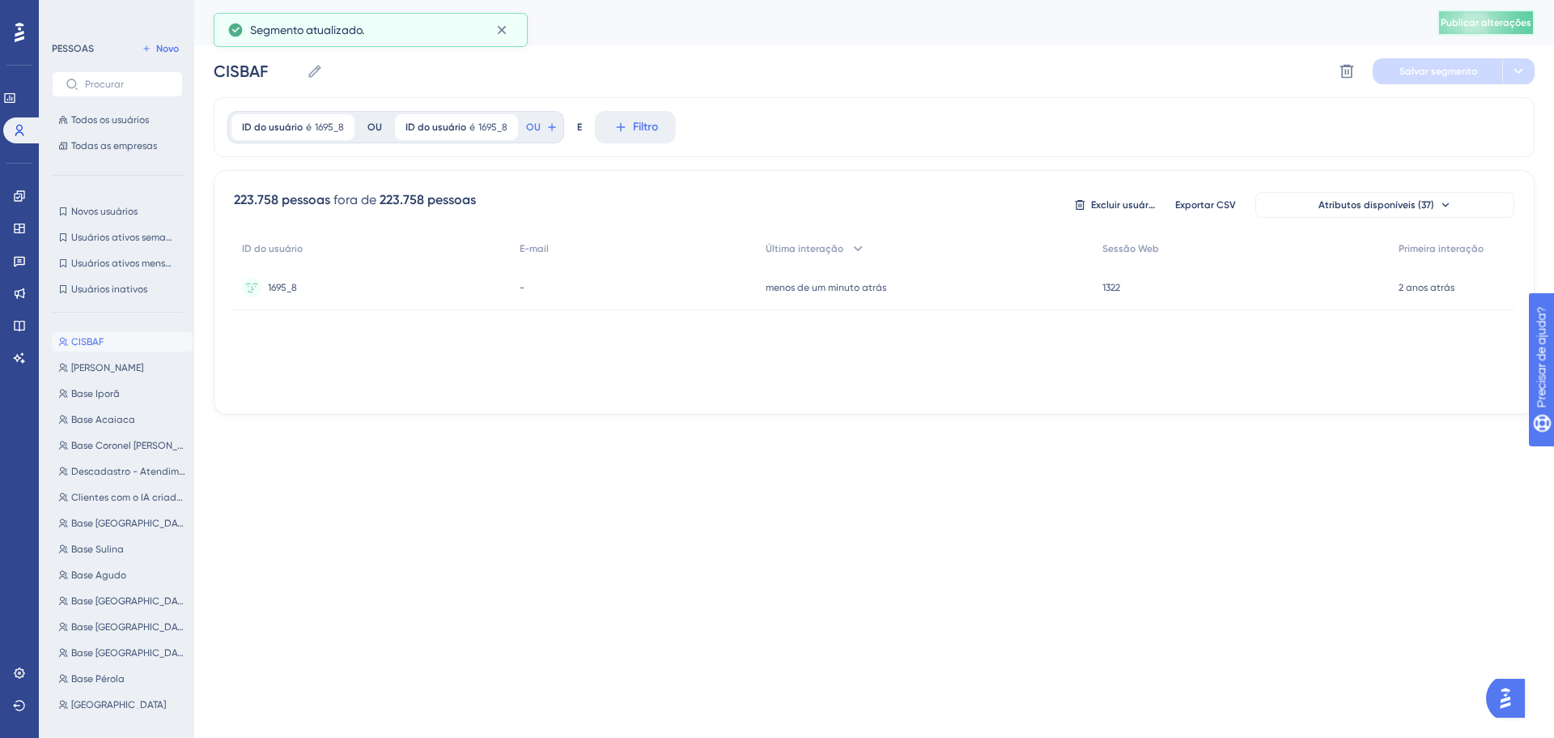
click at [1482, 25] on font "Publicar alterações" at bounding box center [1486, 22] width 91 height 11
click at [22, 192] on icon at bounding box center [19, 195] width 13 height 13
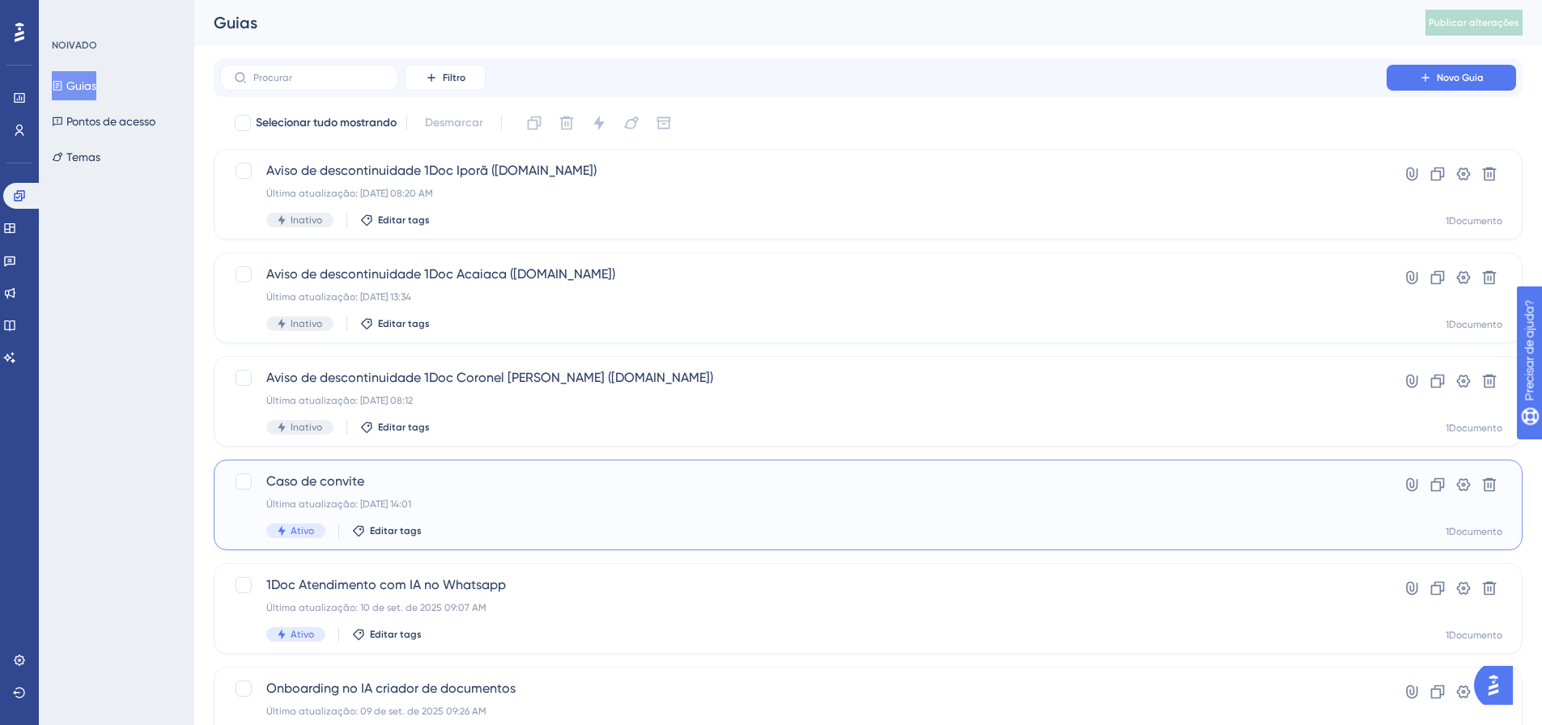
click at [354, 464] on div "Caso de convite Última atualização: [DATE] 14:01 Ativo Editar tags Hiperlink Cl…" at bounding box center [868, 505] width 1309 height 91
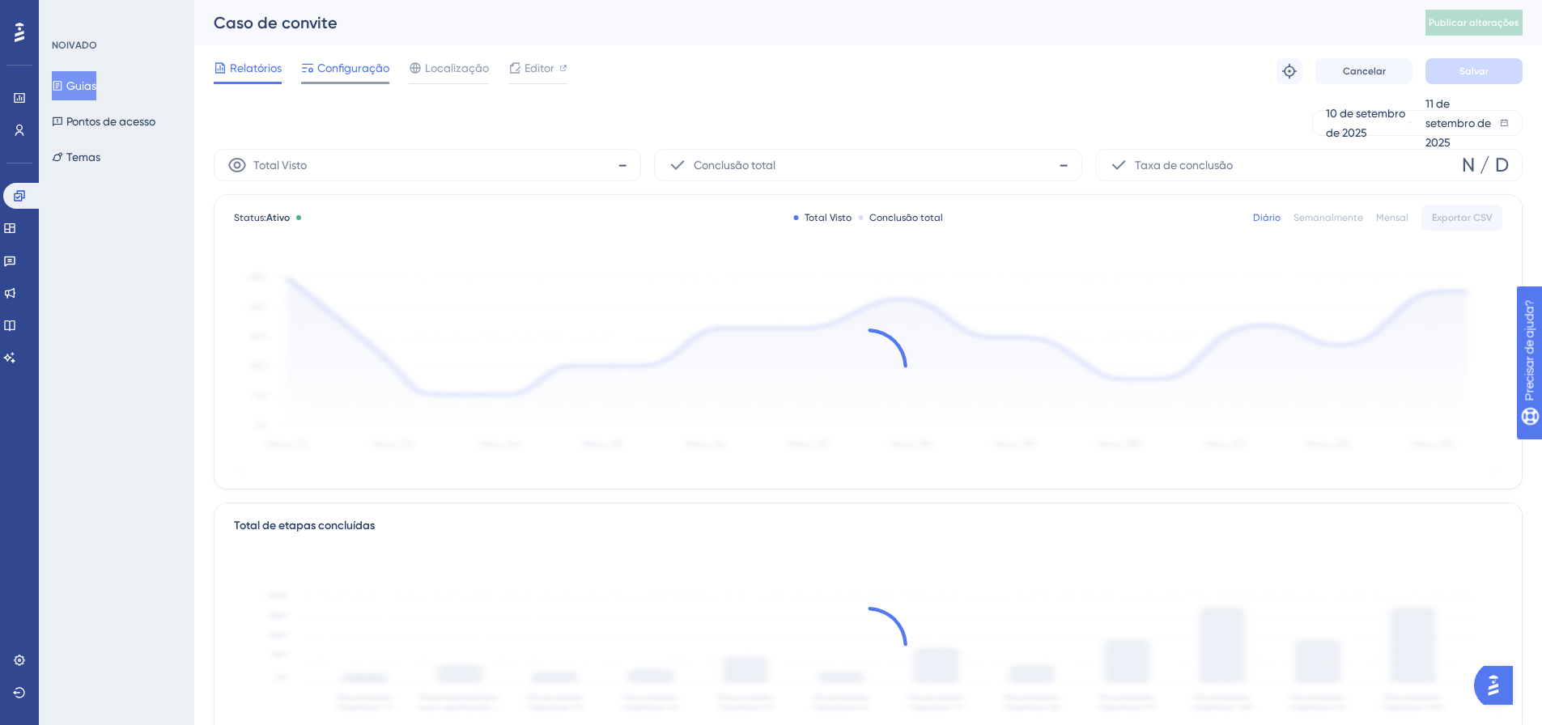
click at [346, 65] on font "Configuração" at bounding box center [353, 68] width 72 height 13
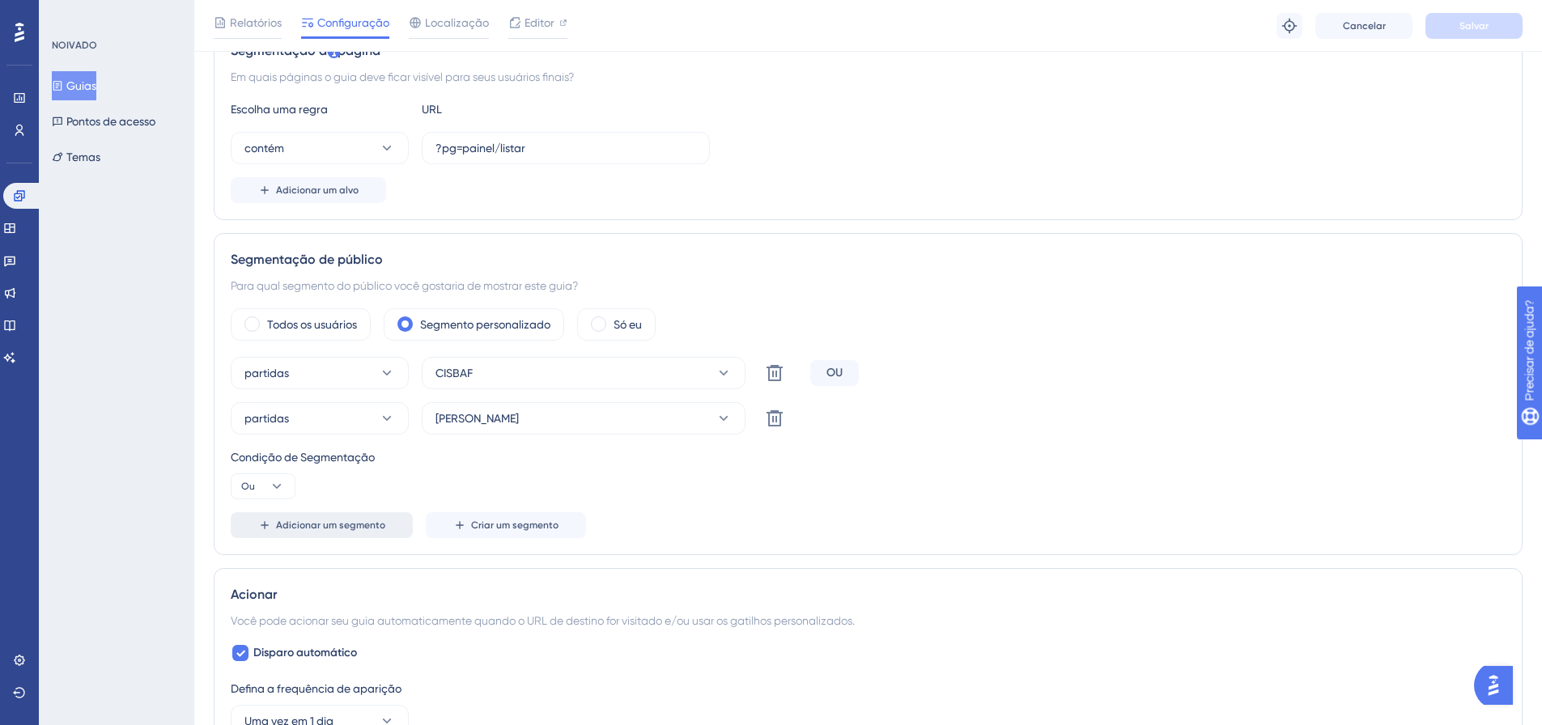
scroll to position [405, 0]
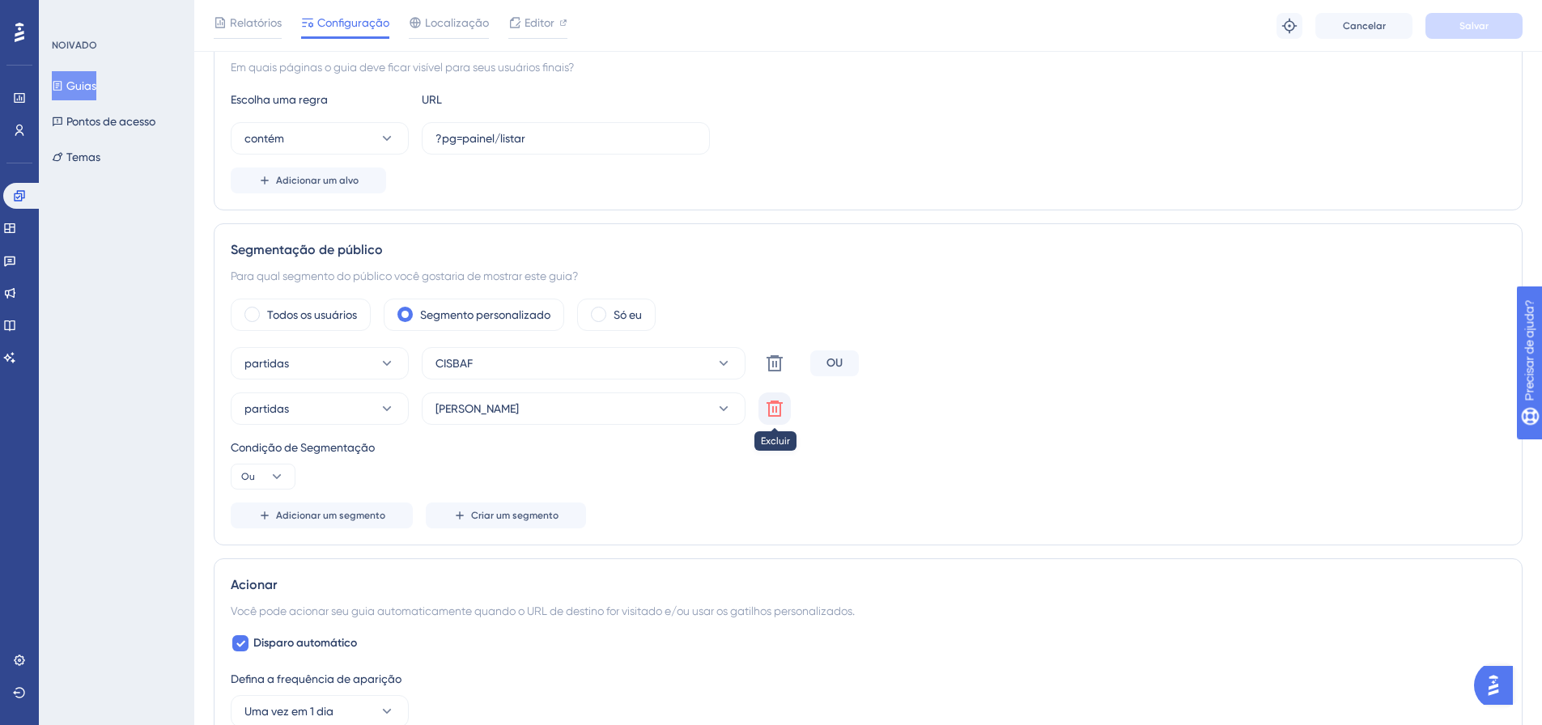
click at [782, 408] on icon at bounding box center [774, 408] width 19 height 19
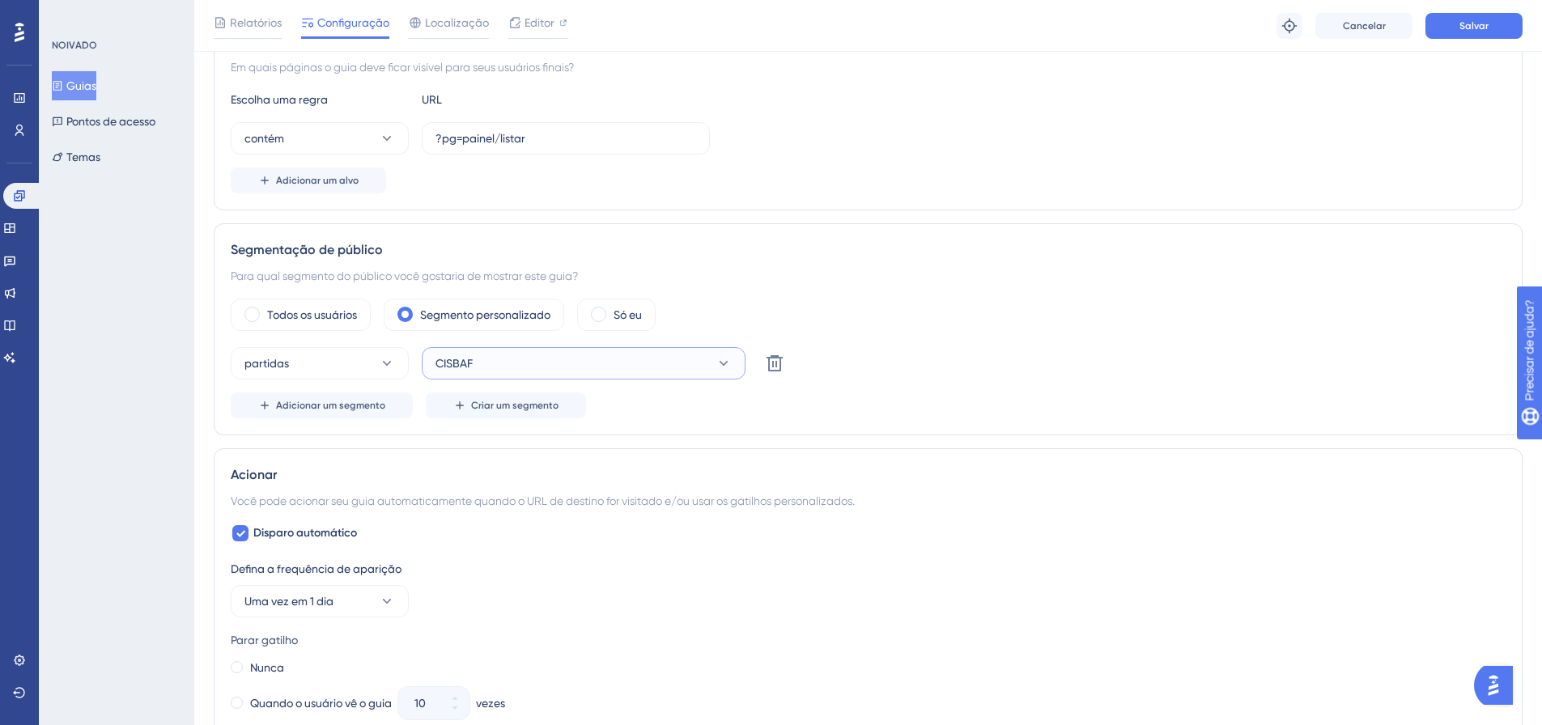
click at [709, 377] on button "CISBAF" at bounding box center [584, 363] width 324 height 32
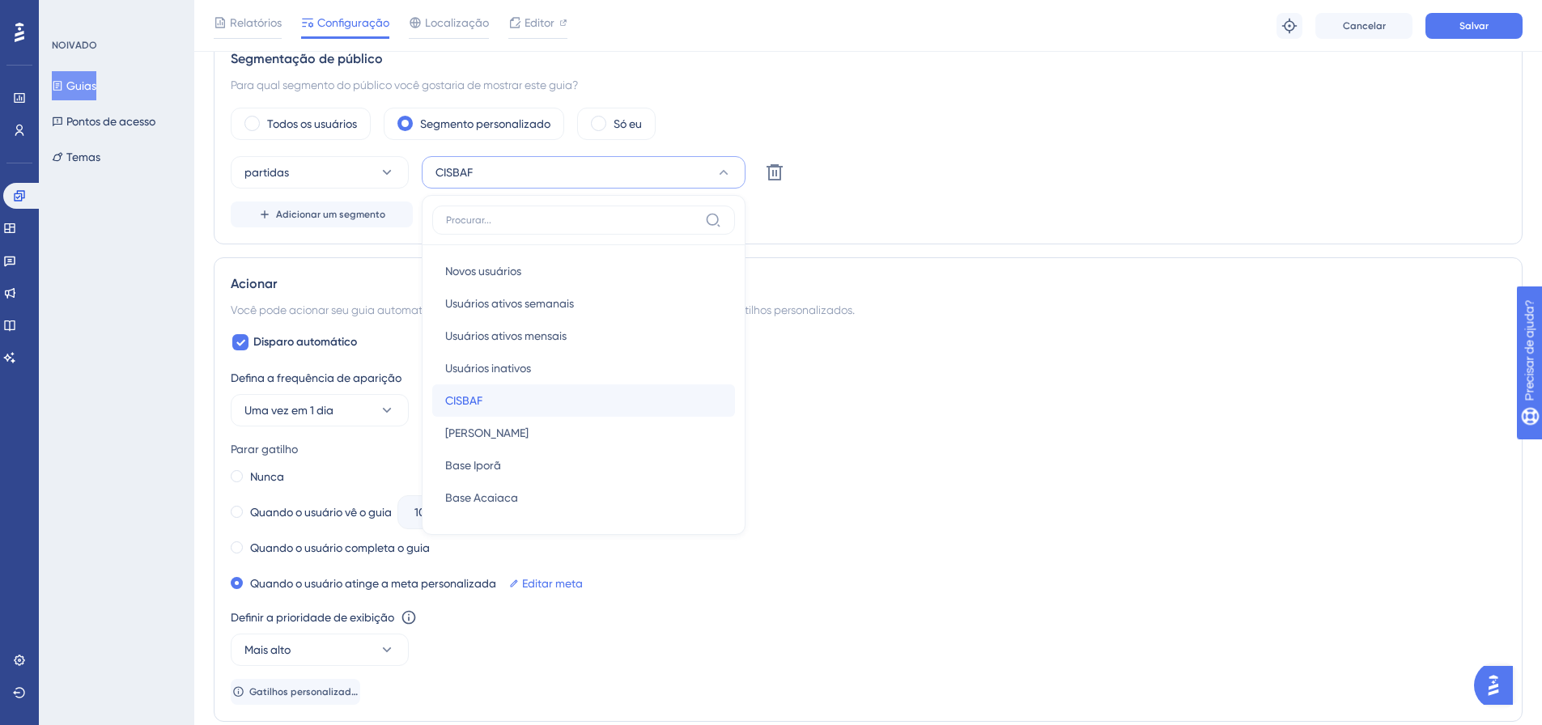
click at [495, 398] on div "CISBAF CISBAF" at bounding box center [583, 401] width 277 height 32
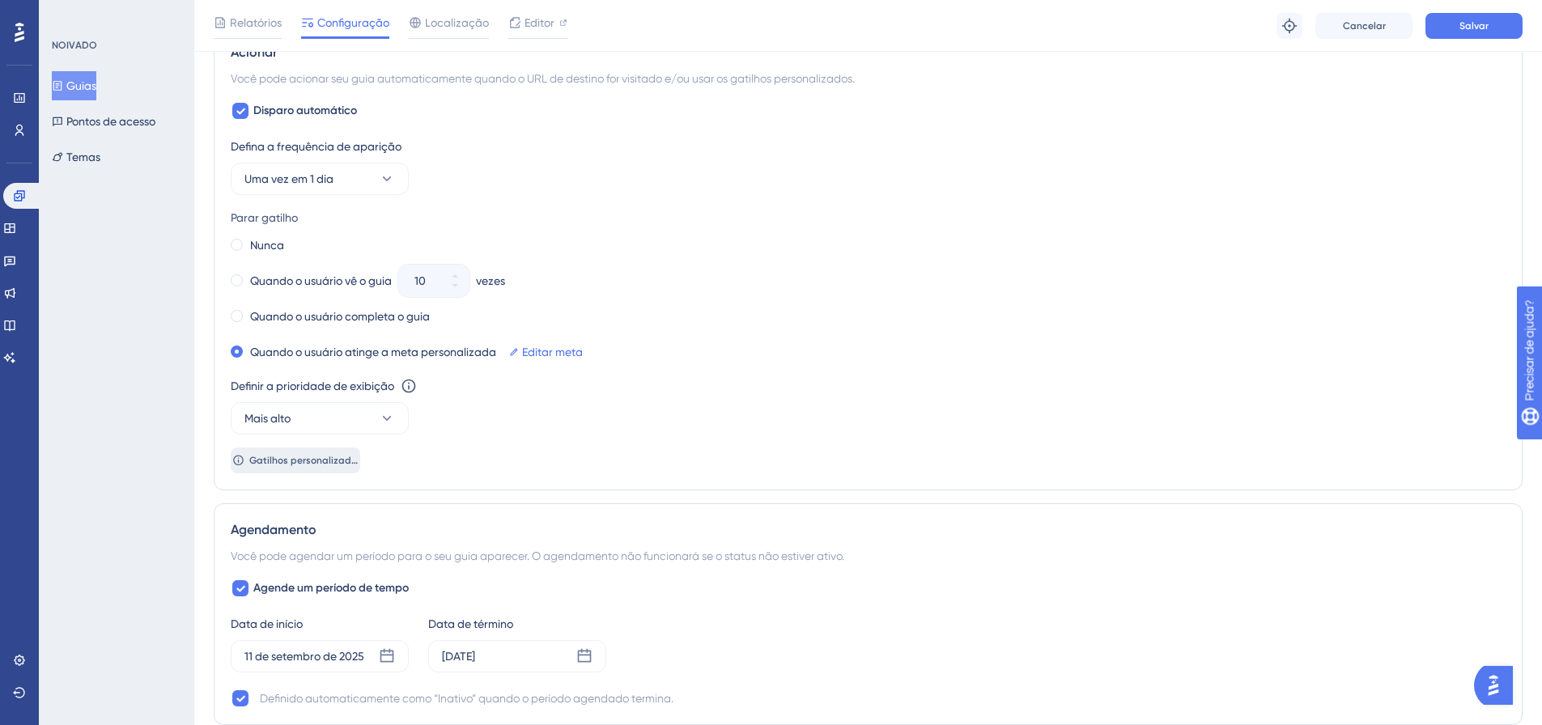
scroll to position [920, 0]
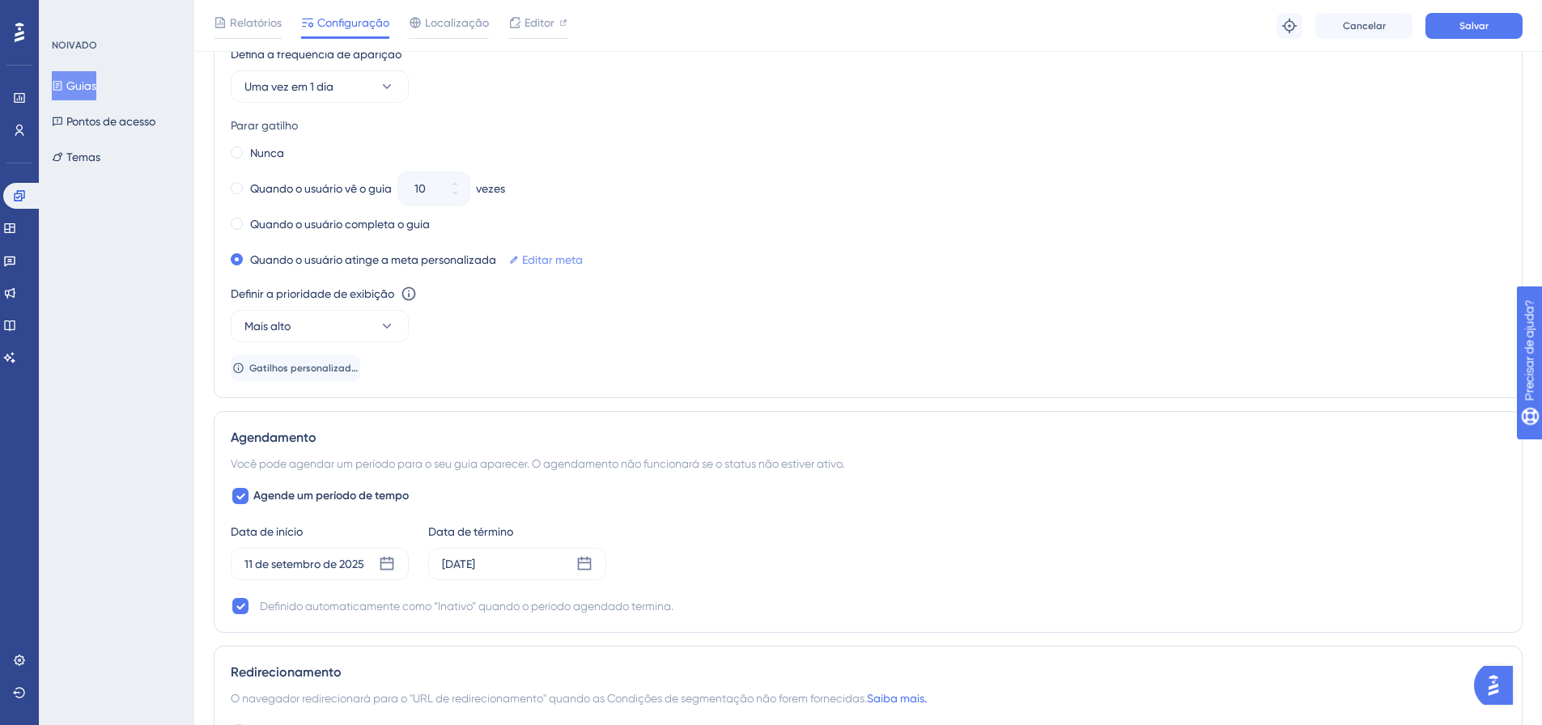
click at [546, 259] on font "Editar meta" at bounding box center [552, 259] width 61 height 13
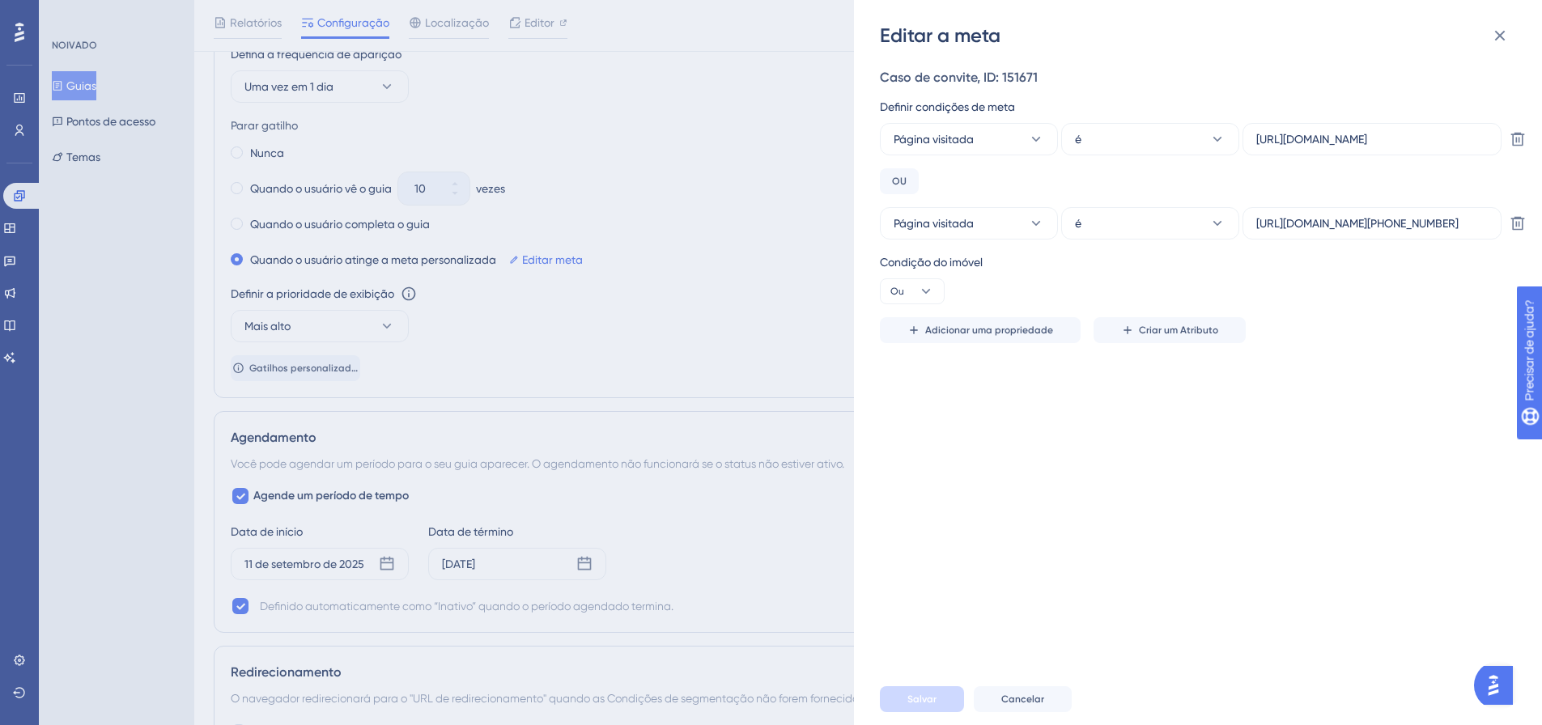
click at [746, 136] on div "Editar a meta Caso de convite, ID: 151671 Definir condições de meta Página visi…" at bounding box center [771, 362] width 1542 height 725
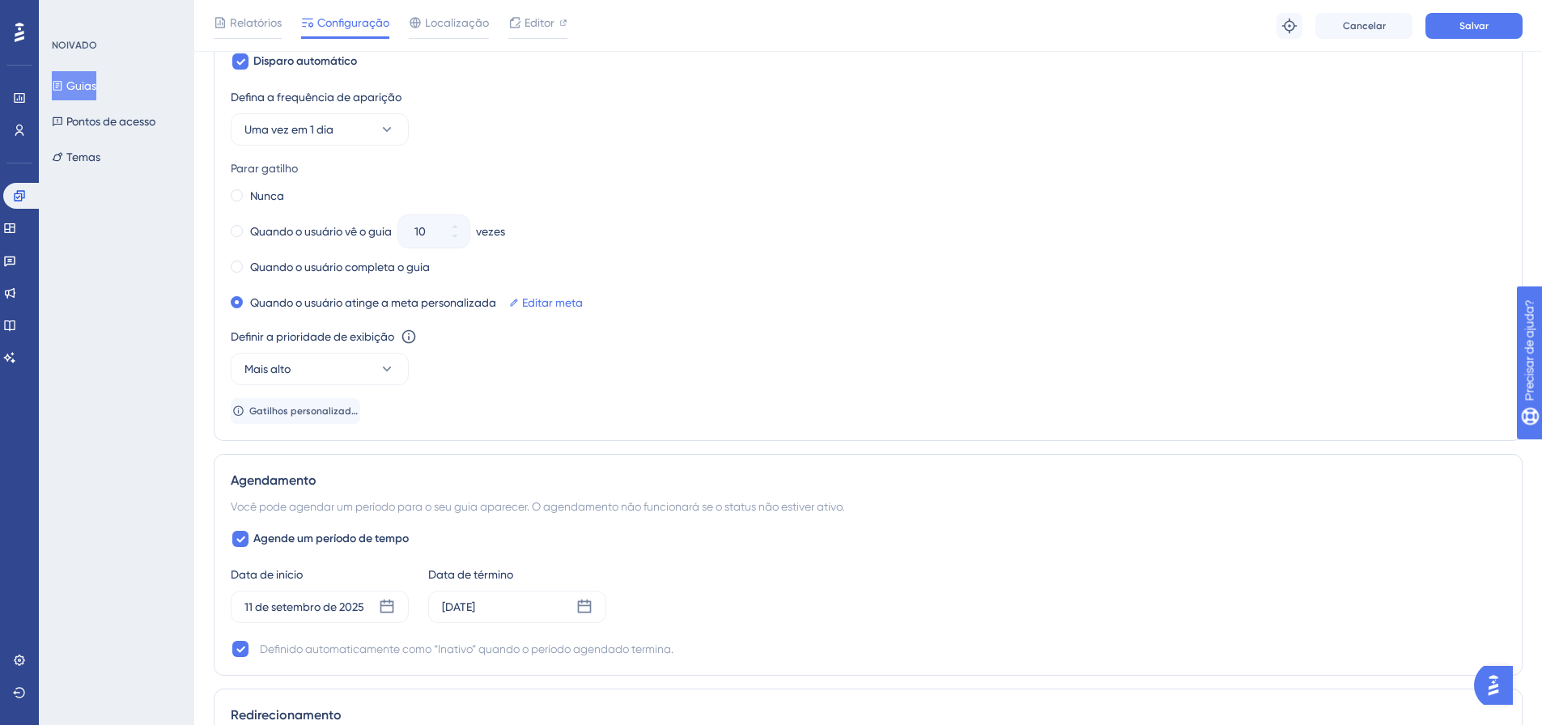
scroll to position [839, 0]
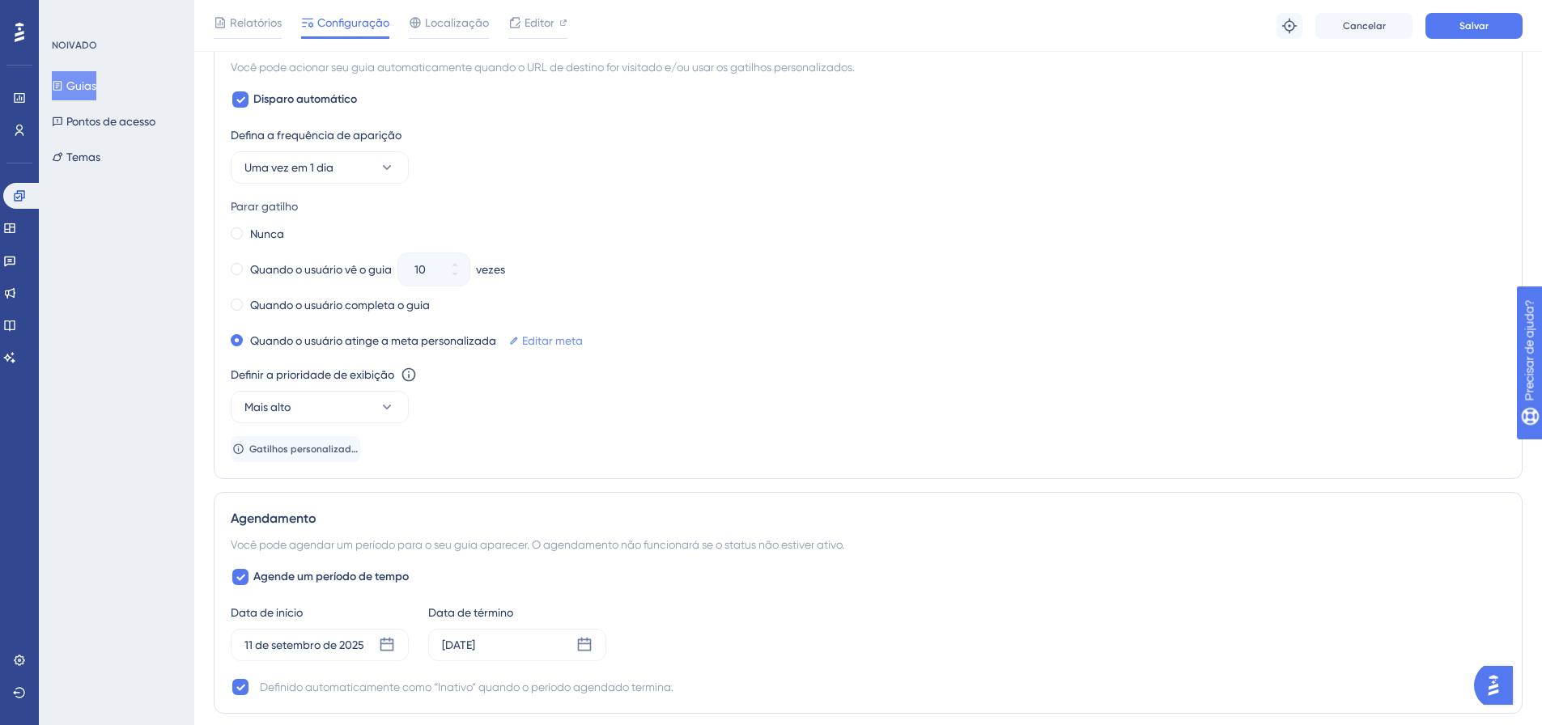
click at [565, 339] on font "Editar meta" at bounding box center [552, 340] width 61 height 13
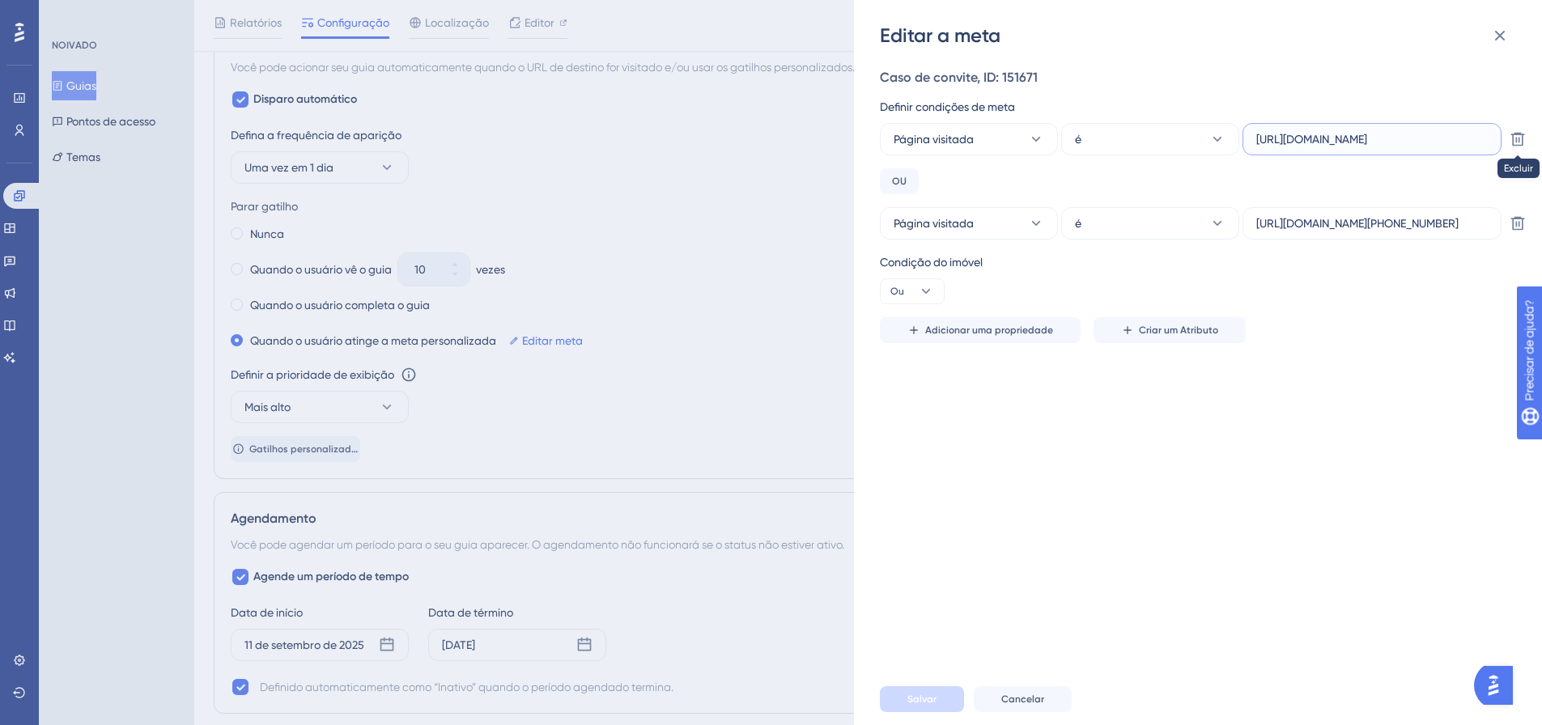
scroll to position [0, 602]
drag, startPoint x: 1278, startPoint y: 144, endPoint x: 1529, endPoint y: 142, distance: 251.8
click at [1529, 142] on div "Caso de convite, ID: 151671 Definir condições de meta Página visitada é [URL][D…" at bounding box center [1206, 361] width 653 height 625
click at [1369, 299] on div "Condição do imóvel Ou" at bounding box center [1193, 279] width 627 height 52
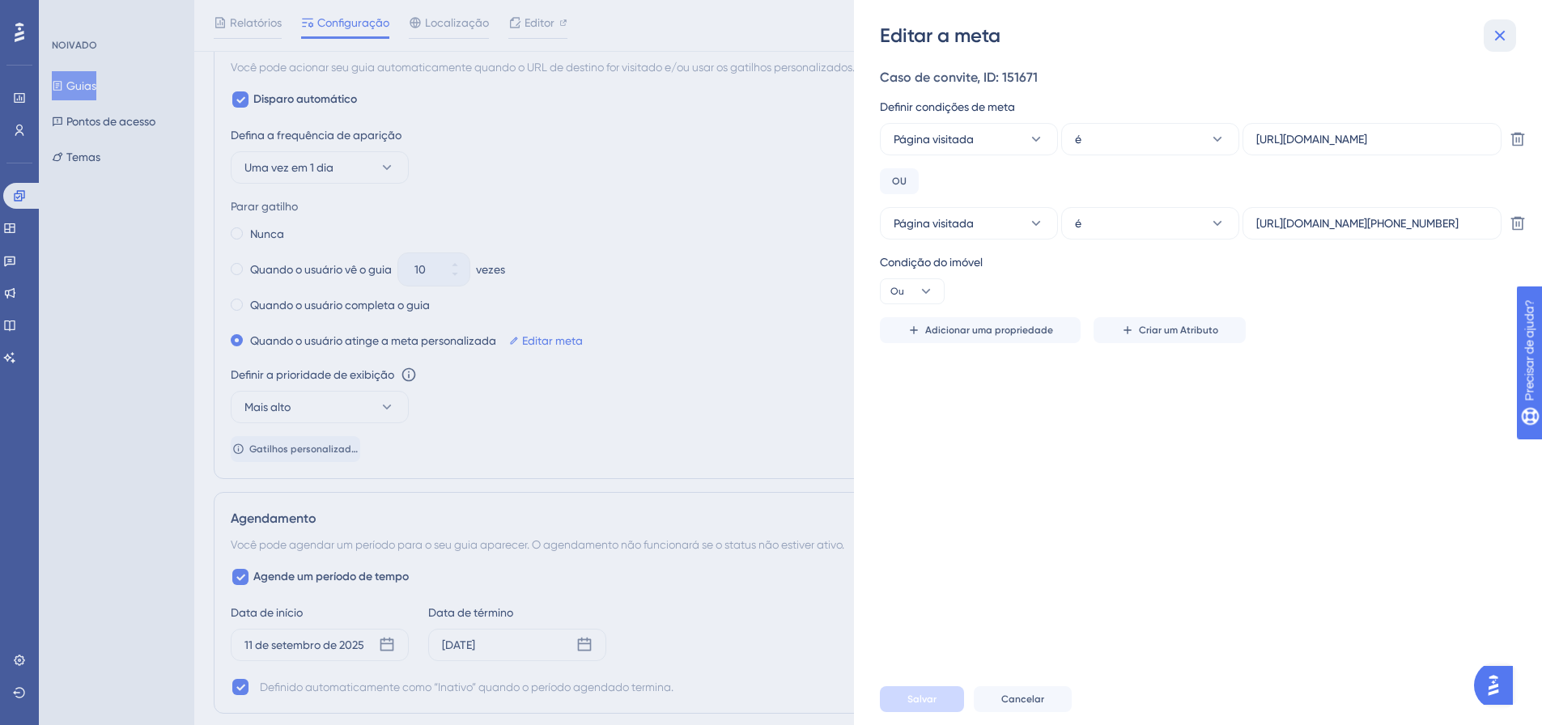
click at [1501, 31] on icon at bounding box center [1499, 35] width 19 height 19
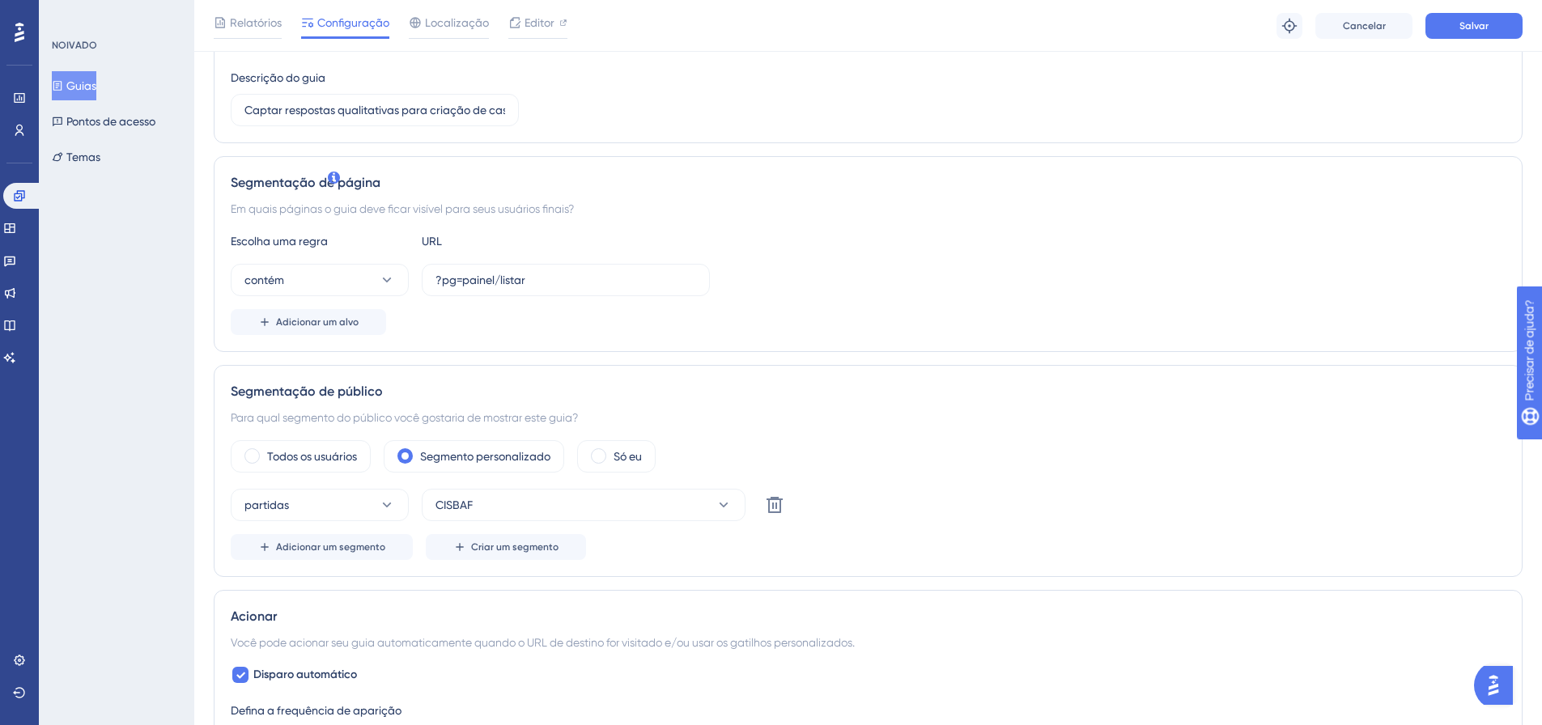
scroll to position [324, 0]
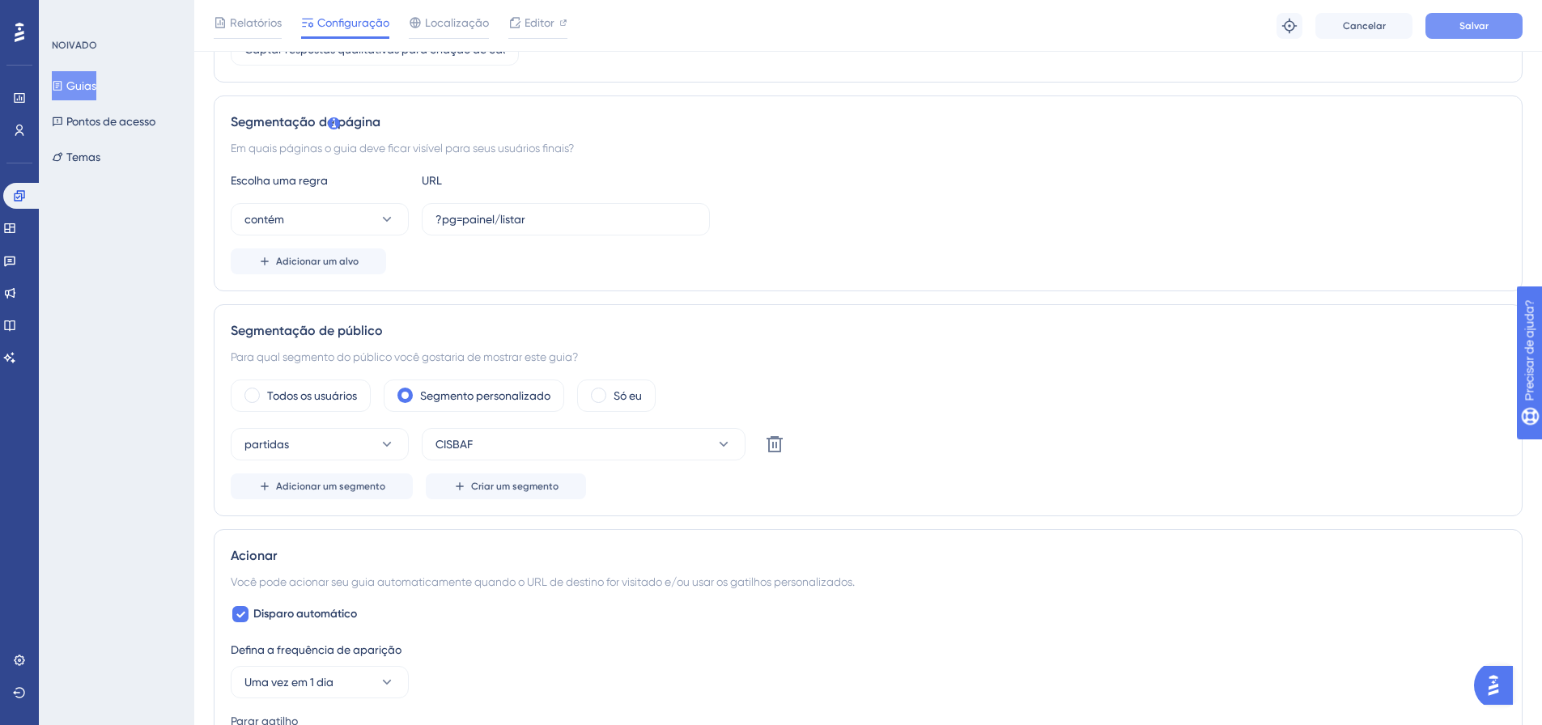
click at [1505, 15] on button "Salvar" at bounding box center [1474, 26] width 97 height 26
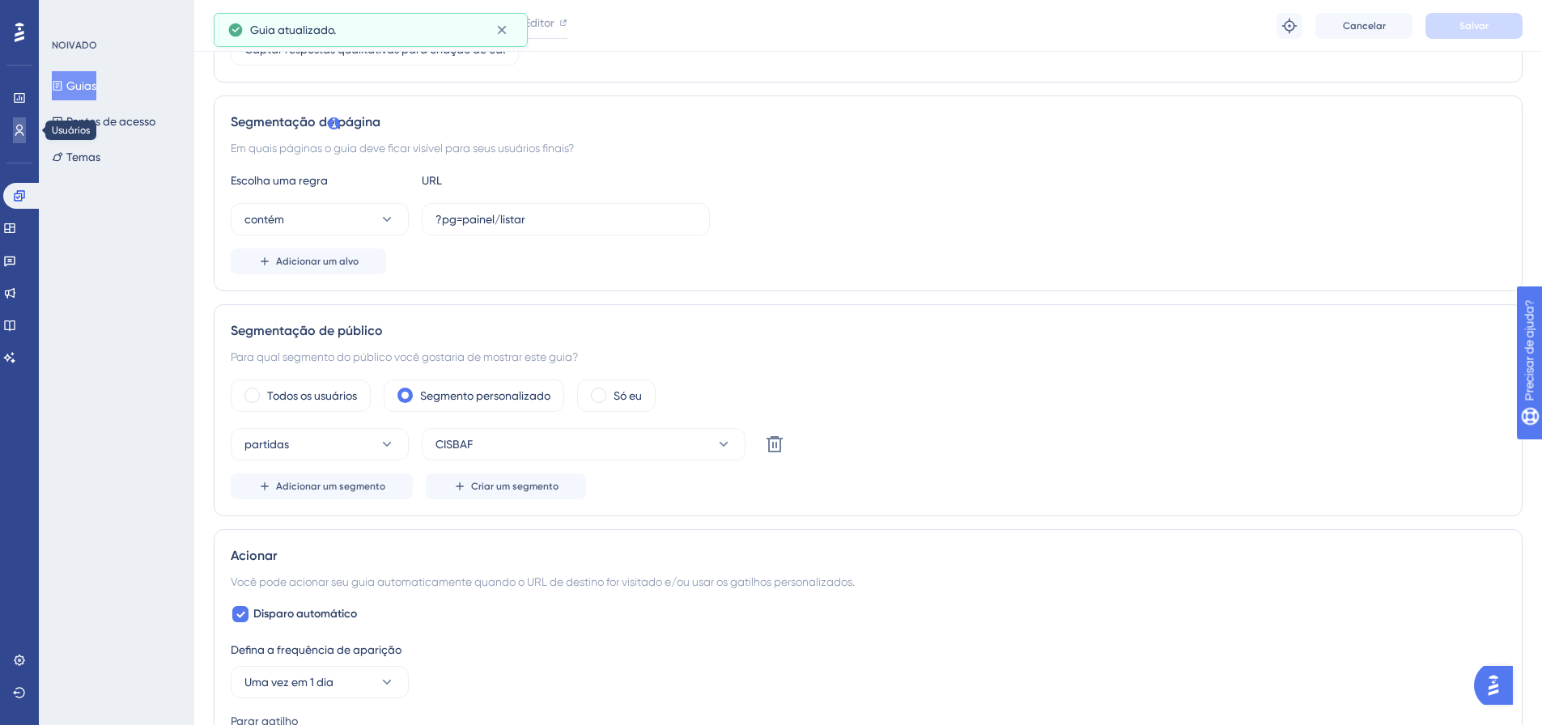
click at [17, 125] on icon at bounding box center [19, 130] width 13 height 13
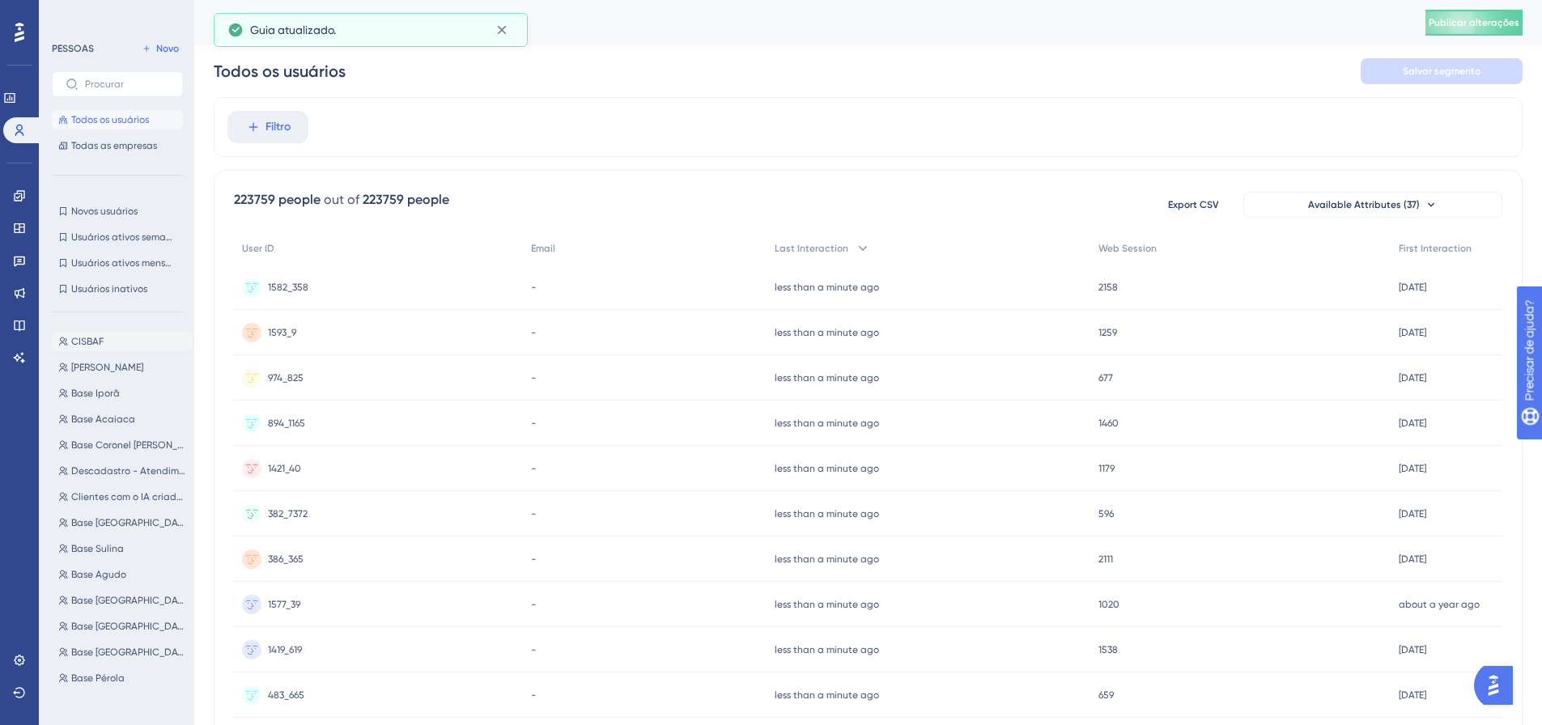
click at [96, 336] on font "CISBAF" at bounding box center [87, 341] width 32 height 11
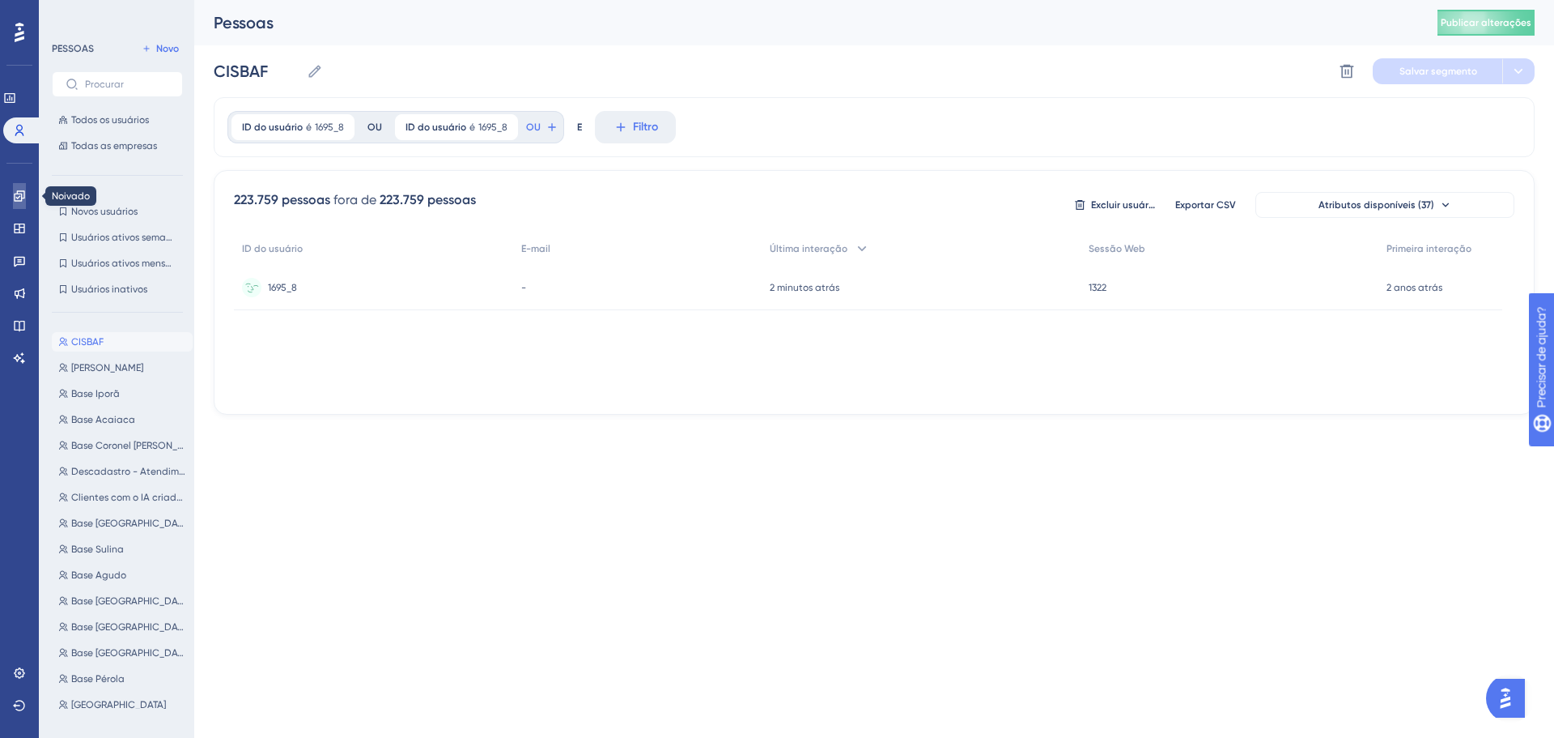
click at [17, 198] on icon at bounding box center [19, 195] width 13 height 13
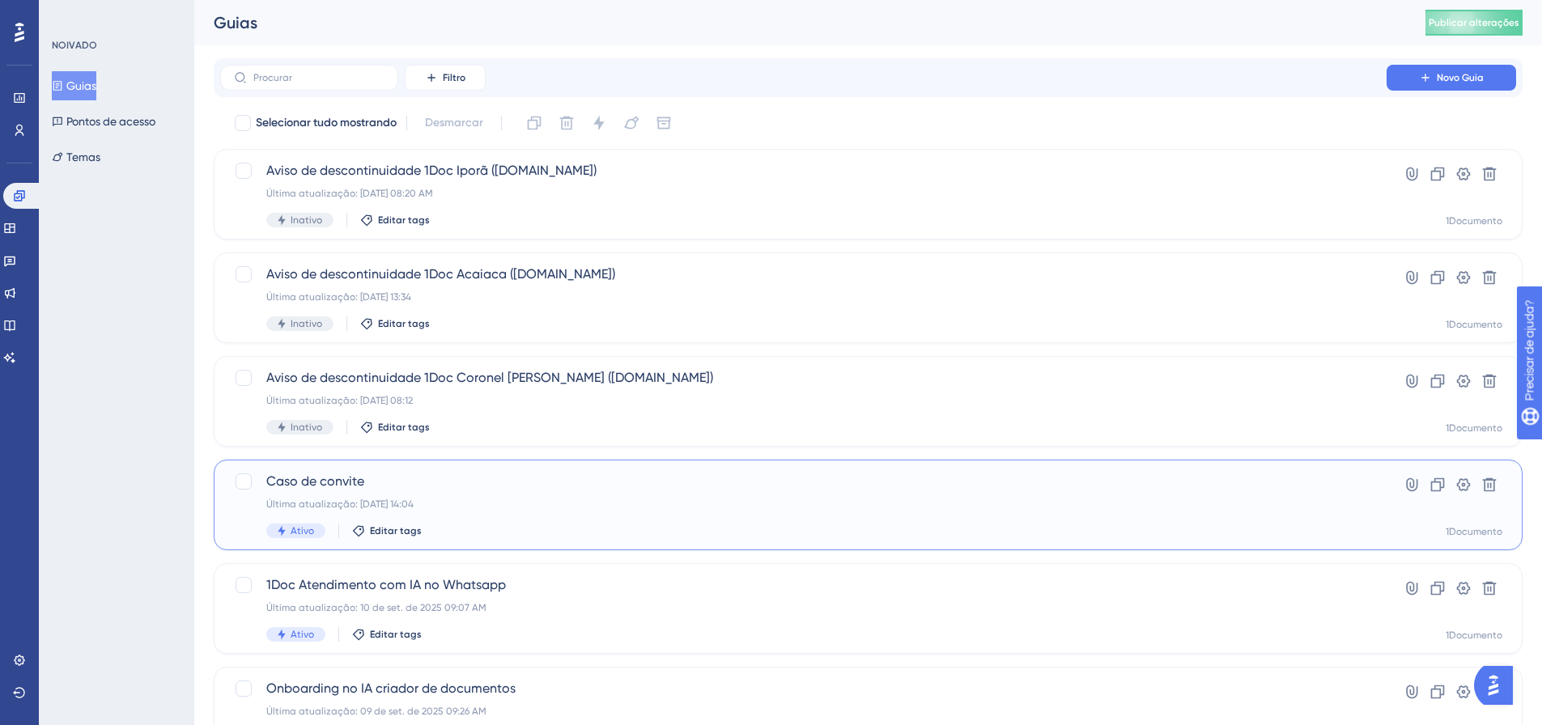
click at [331, 510] on div "Última atualização: [DATE] 14:04" at bounding box center [803, 504] width 1074 height 13
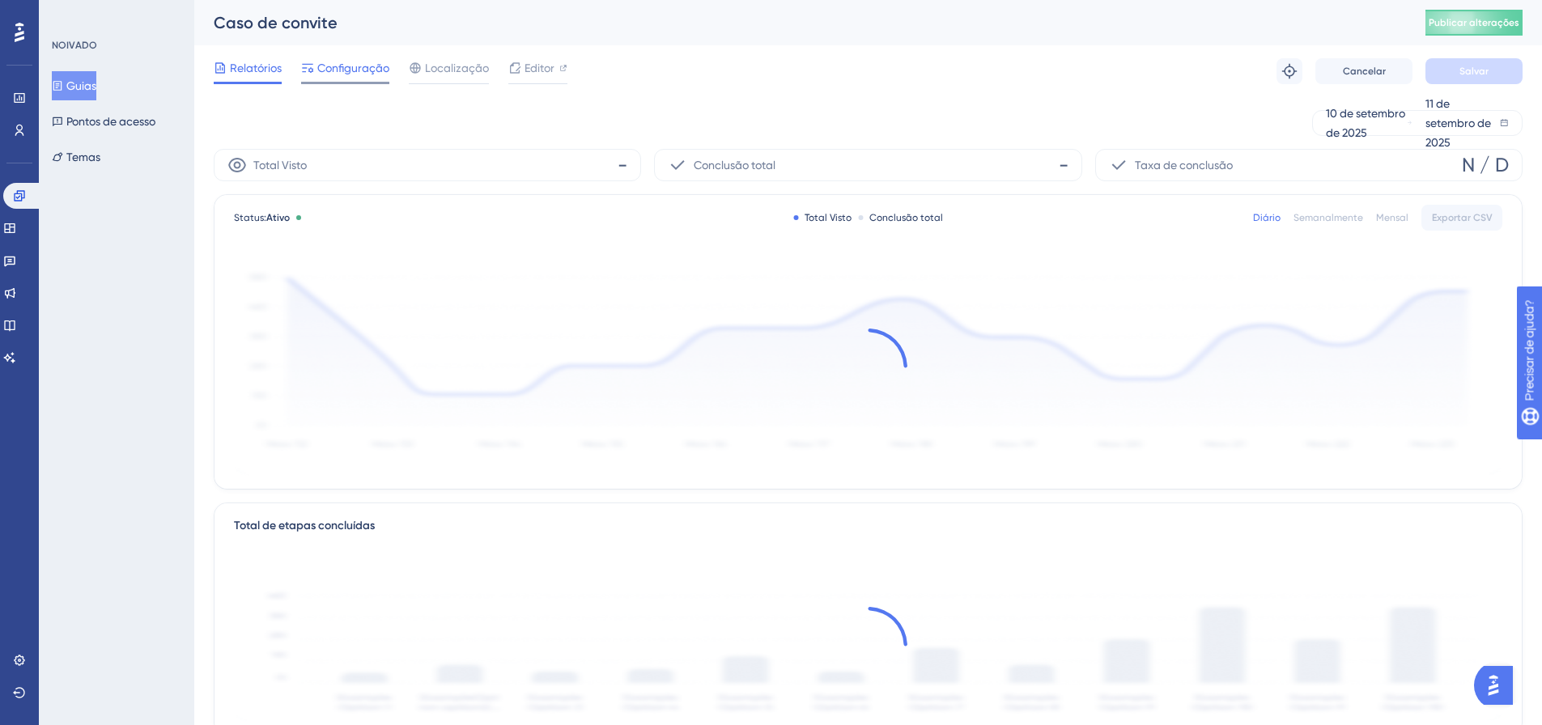
click at [346, 74] on font "Configuração" at bounding box center [353, 68] width 72 height 13
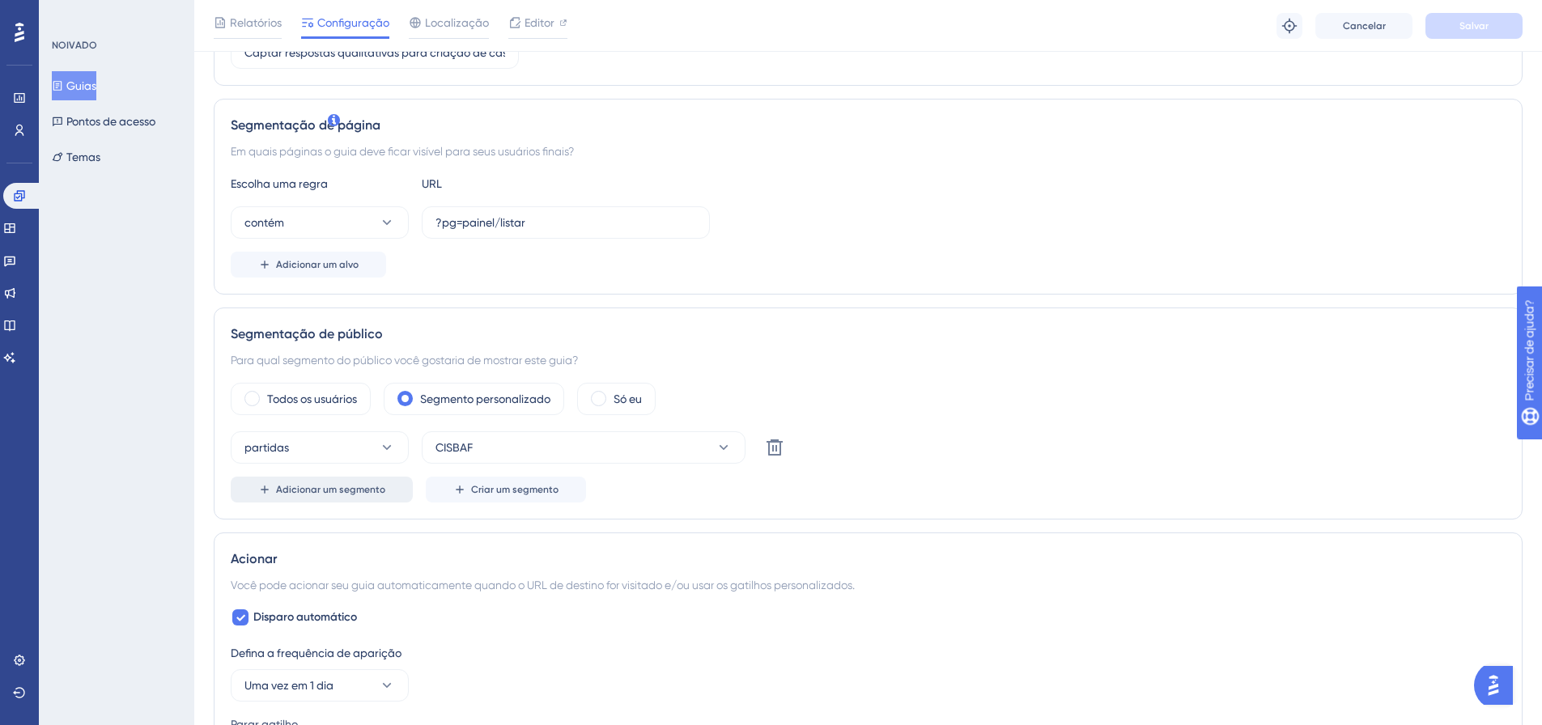
scroll to position [324, 0]
click at [13, 133] on link at bounding box center [19, 130] width 13 height 26
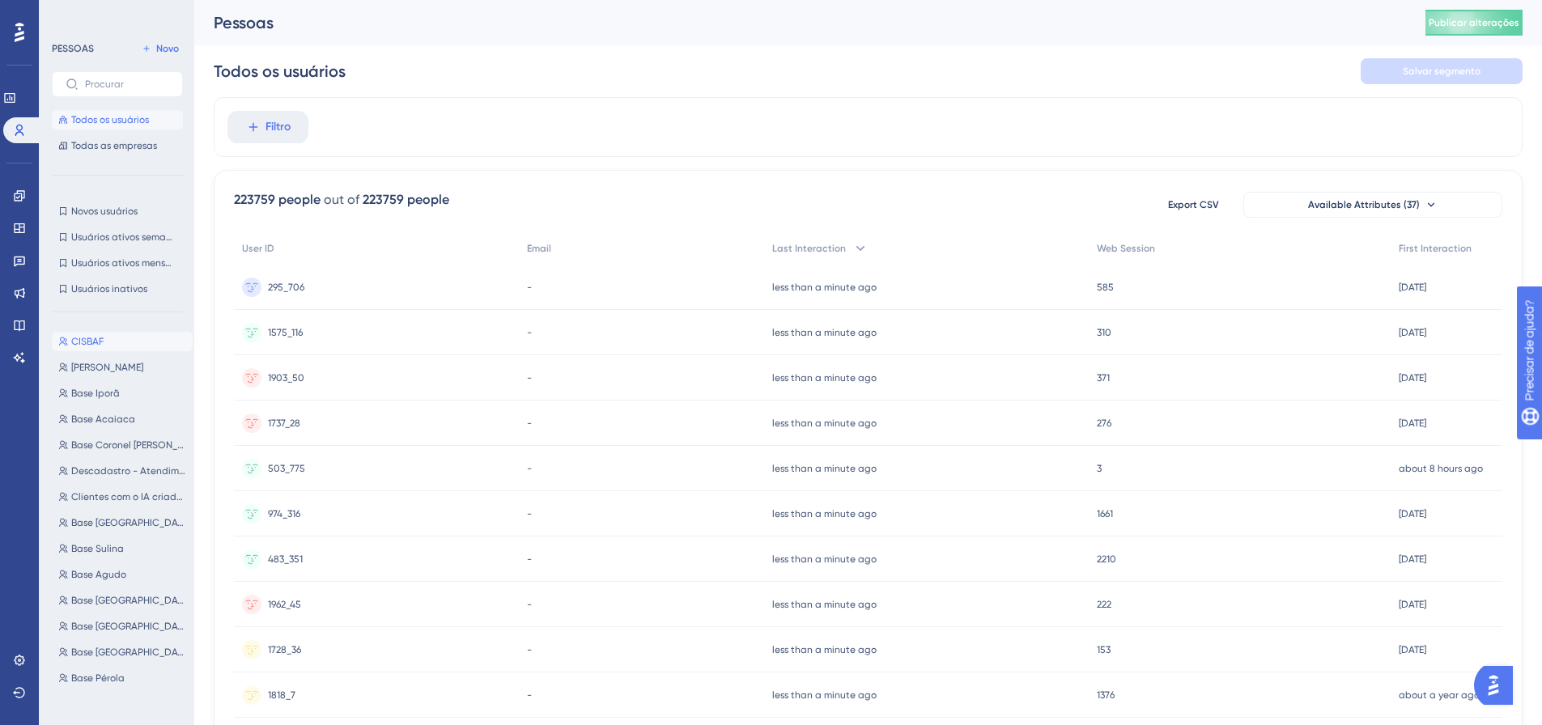
click at [104, 334] on button "CISBAF CISBAF" at bounding box center [122, 341] width 141 height 19
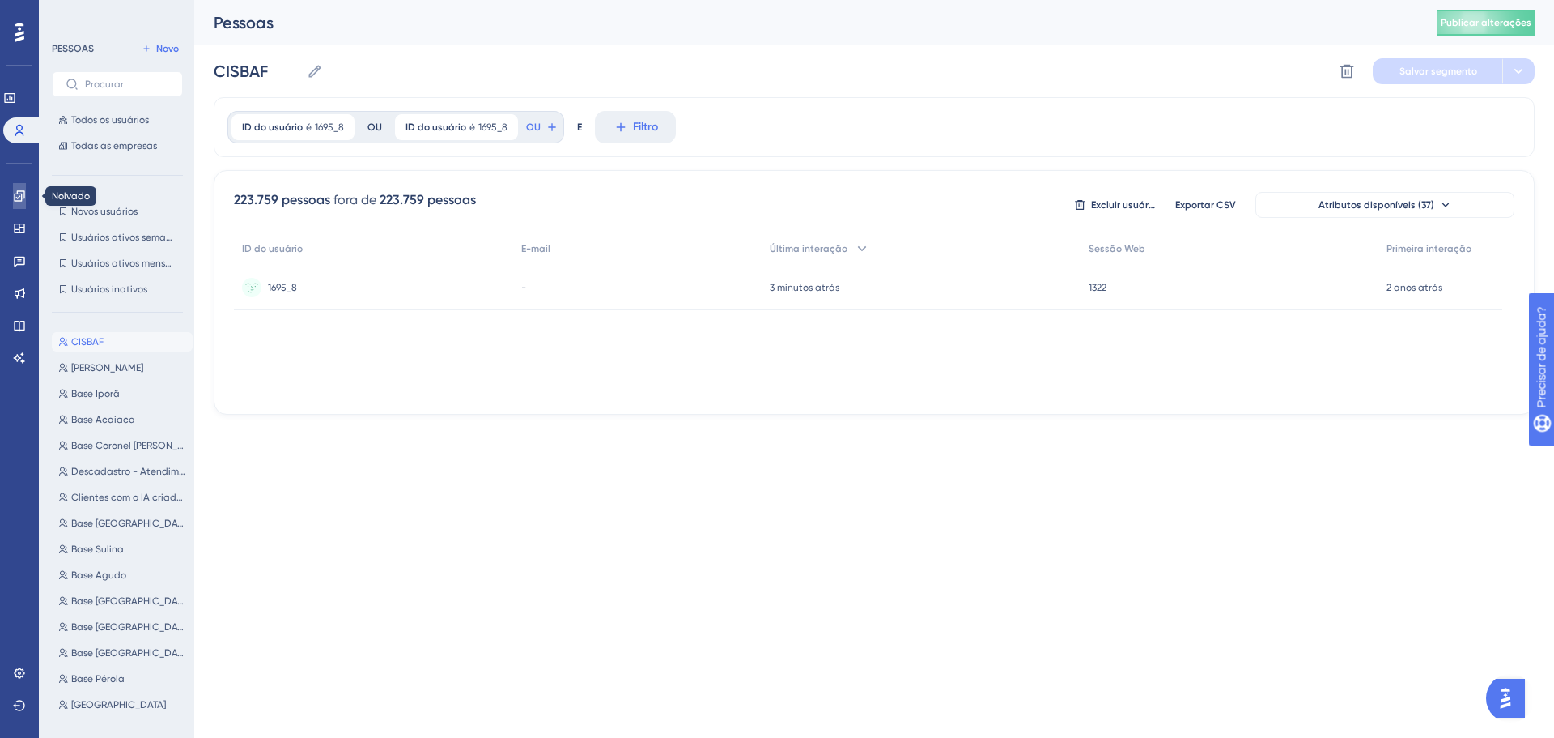
click at [22, 203] on link at bounding box center [19, 196] width 13 height 26
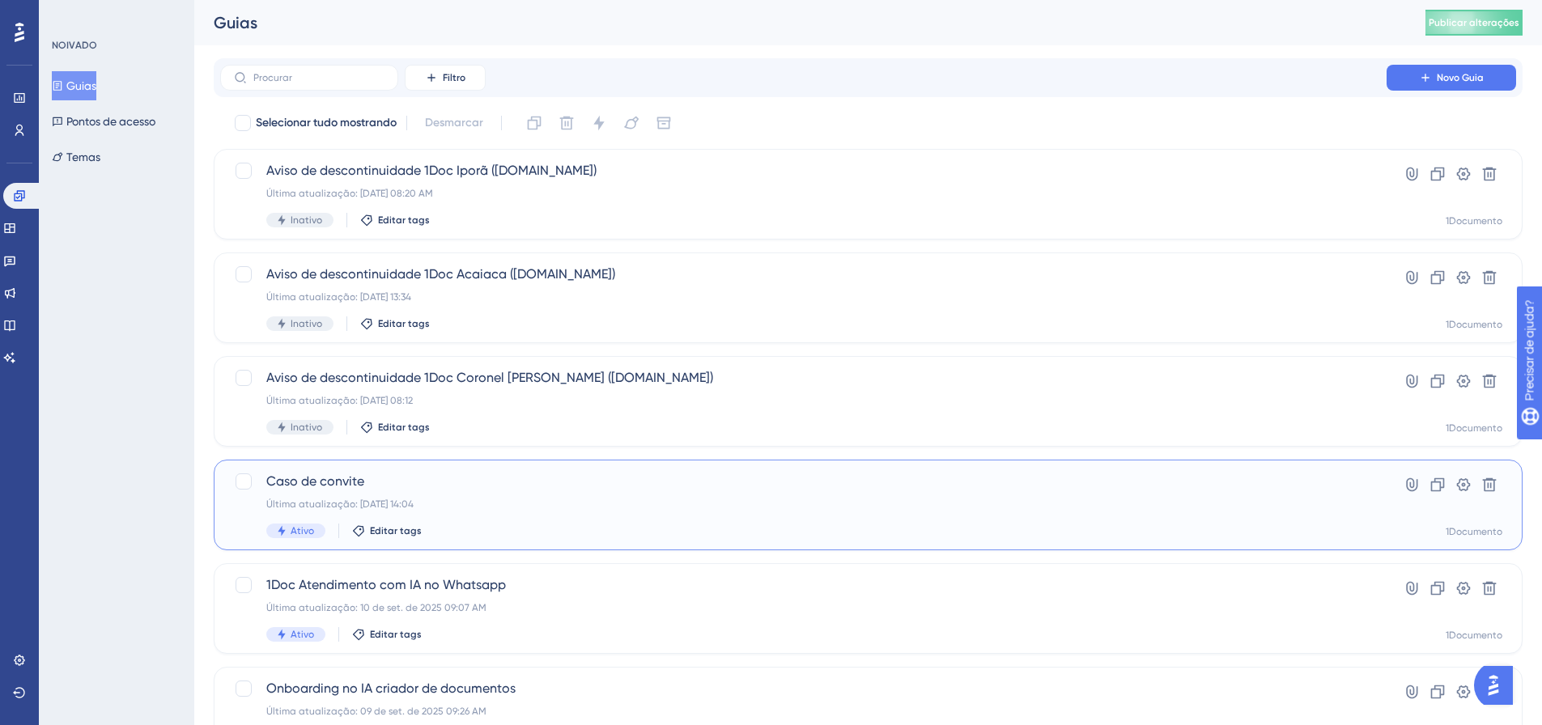
click at [349, 483] on font "Caso de convite" at bounding box center [315, 481] width 98 height 15
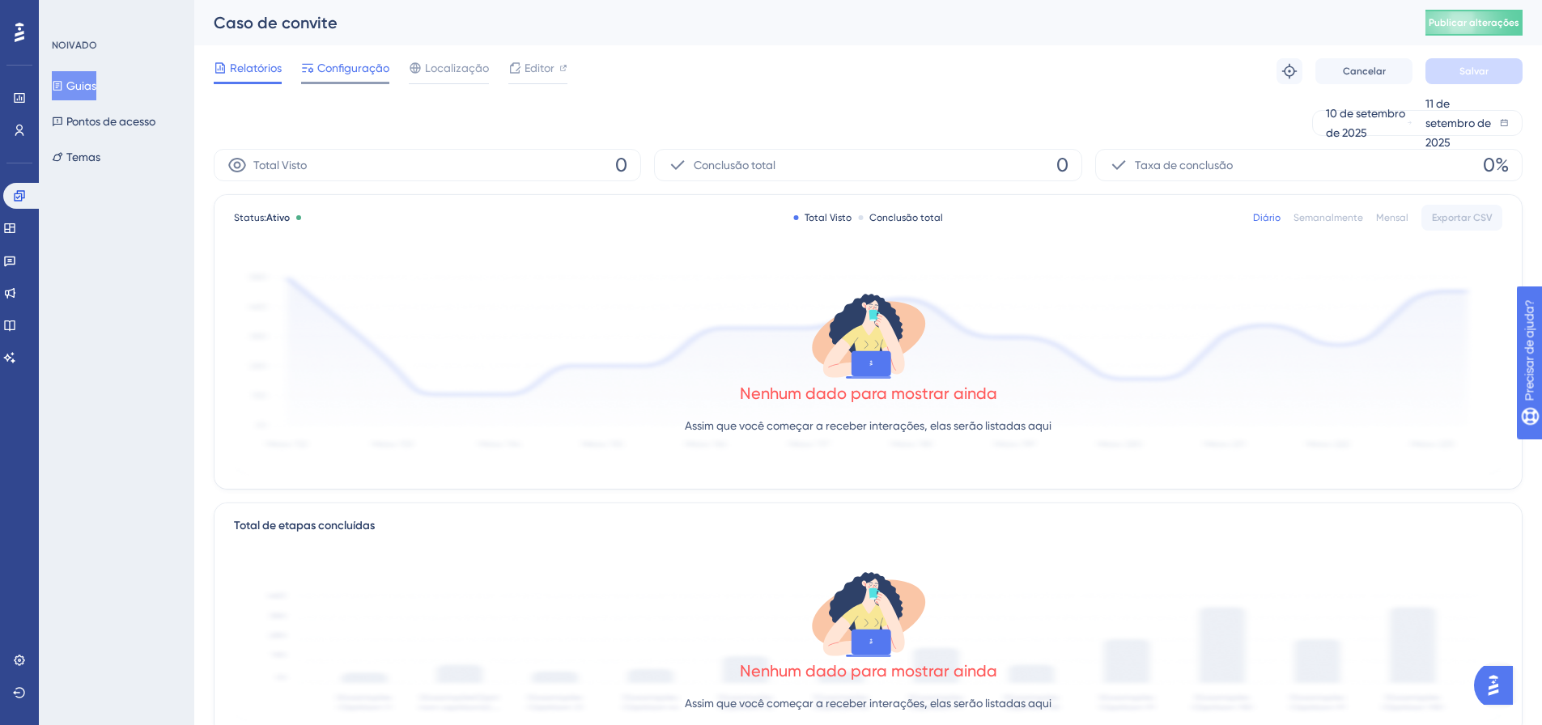
click at [350, 74] on span "Configuração" at bounding box center [353, 67] width 72 height 19
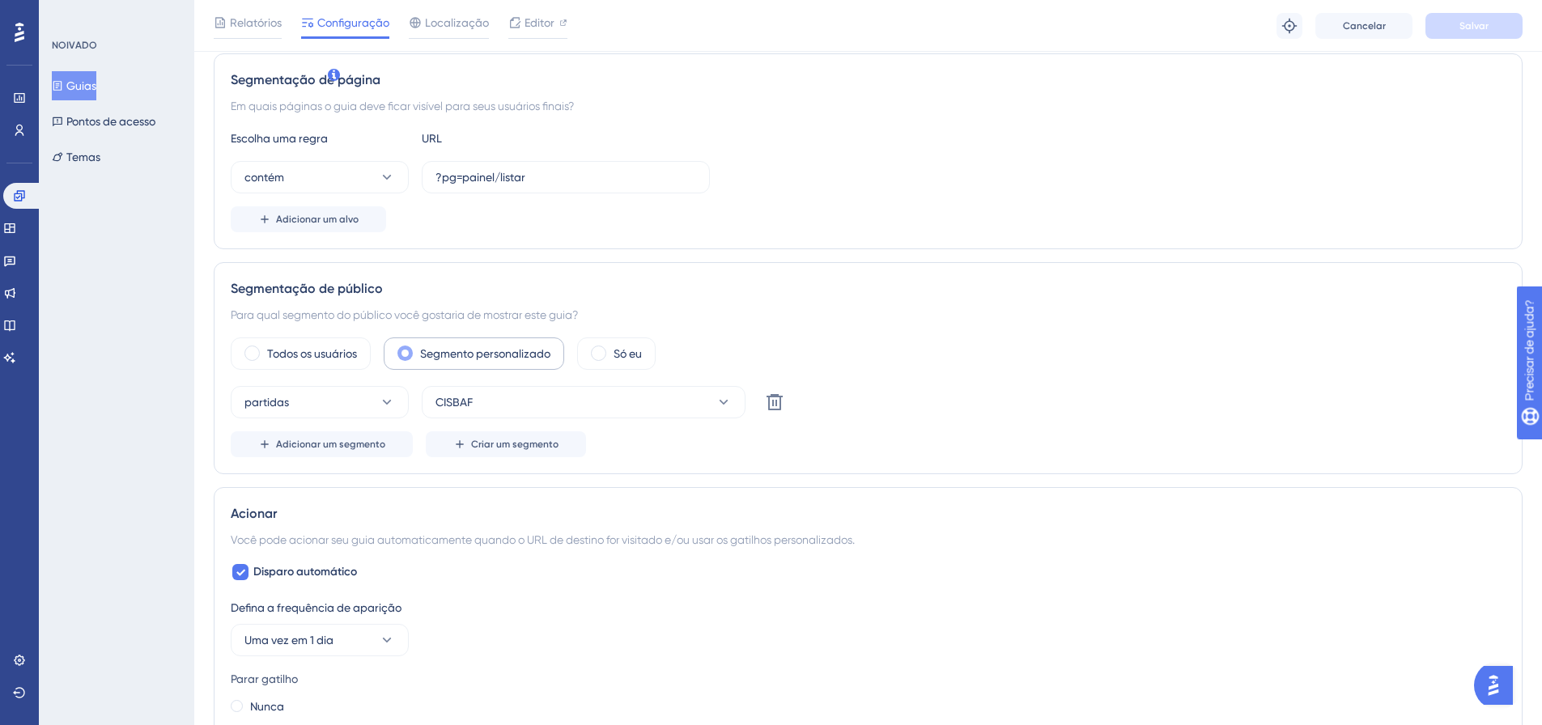
scroll to position [405, 0]
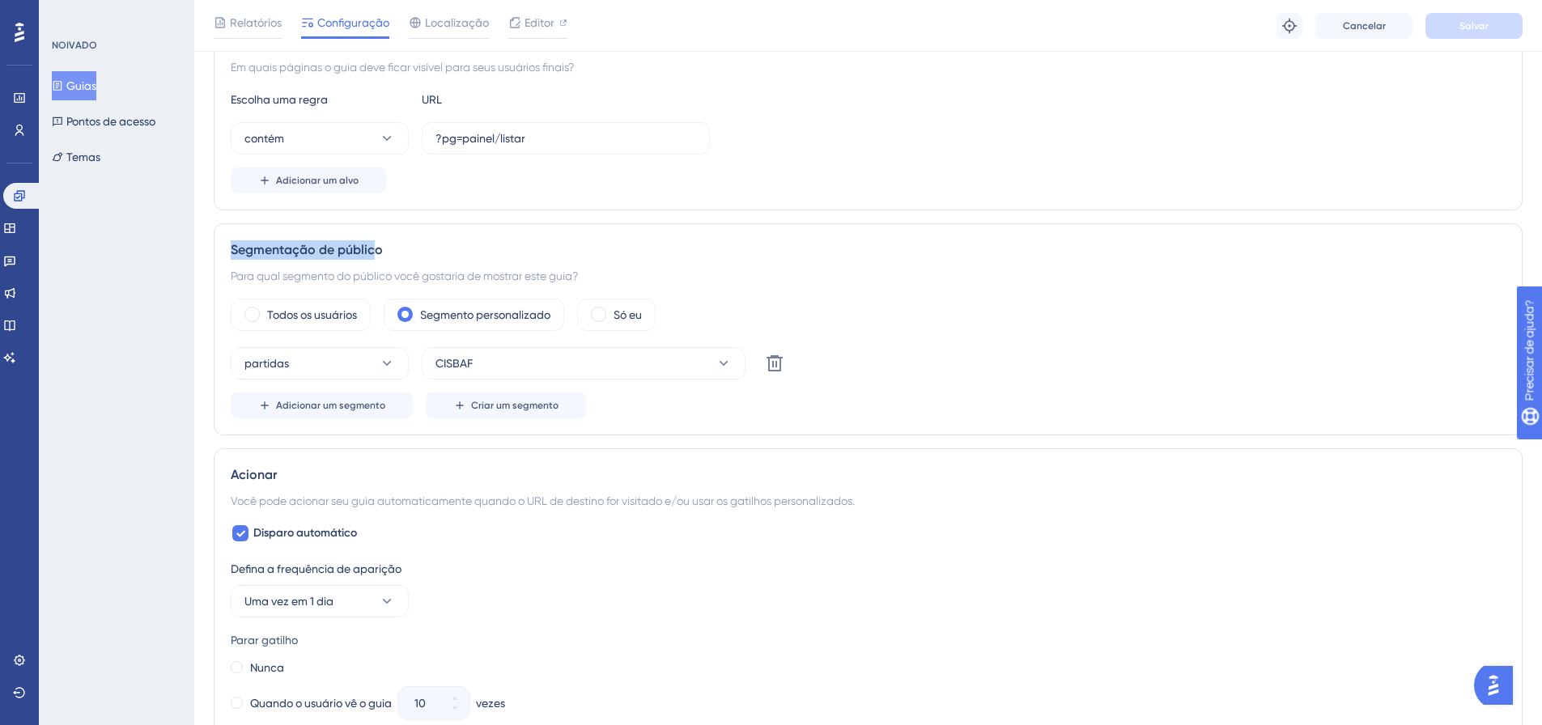
drag, startPoint x: 223, startPoint y: 241, endPoint x: 380, endPoint y: 241, distance: 157.1
click at [378, 241] on div "Segmentação de público Para qual segmento do público você gostaria de mostrar e…" at bounding box center [868, 329] width 1309 height 212
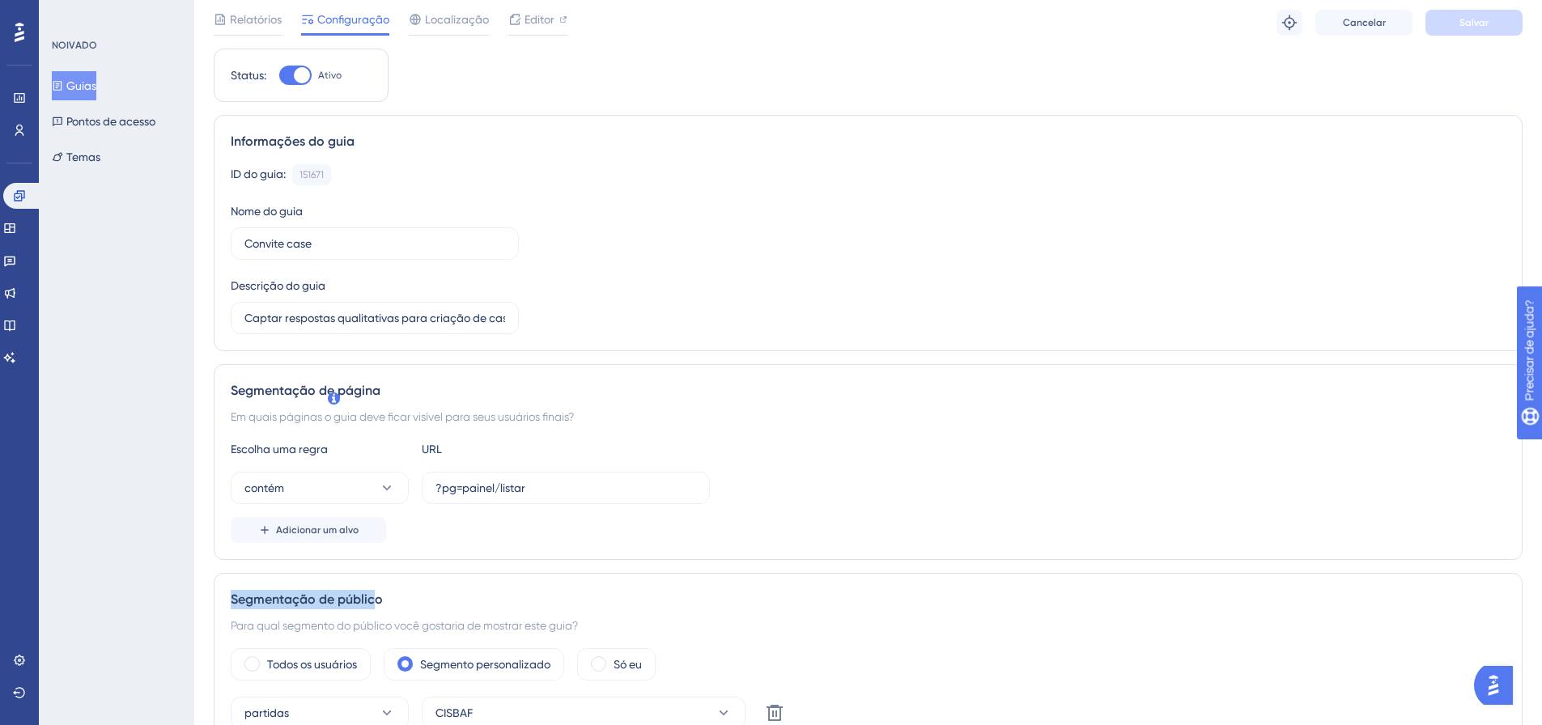
scroll to position [0, 0]
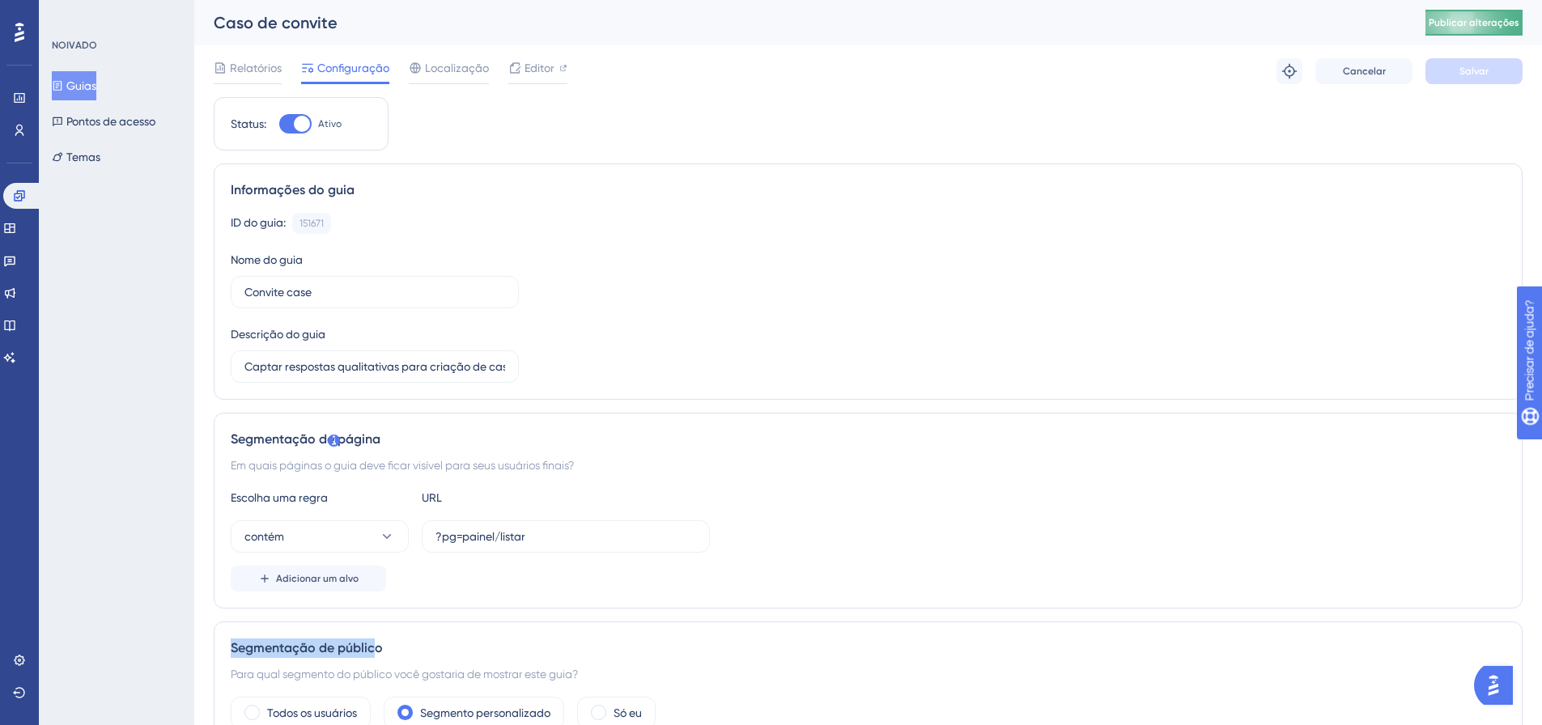
click at [1465, 24] on font "Publicar alterações" at bounding box center [1474, 22] width 91 height 11
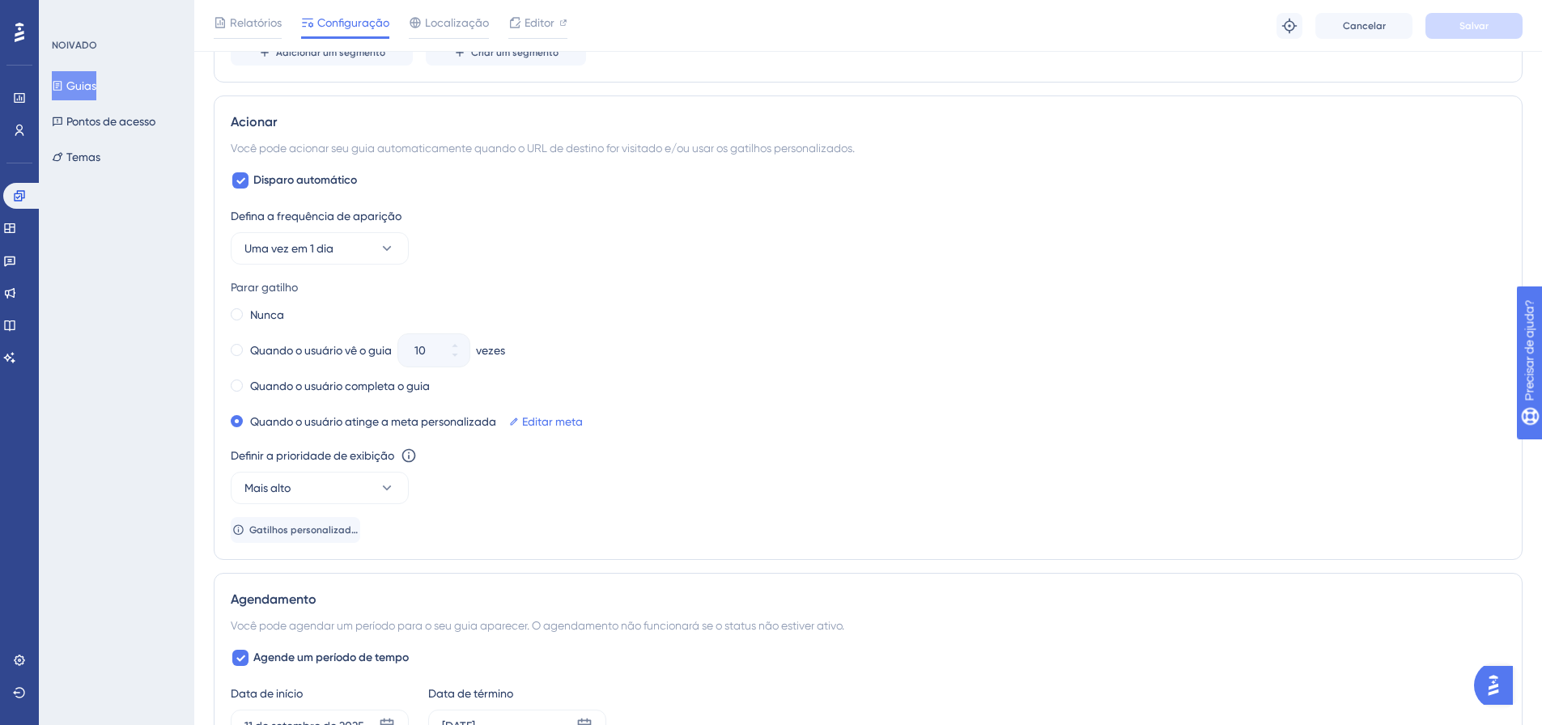
scroll to position [729, 0]
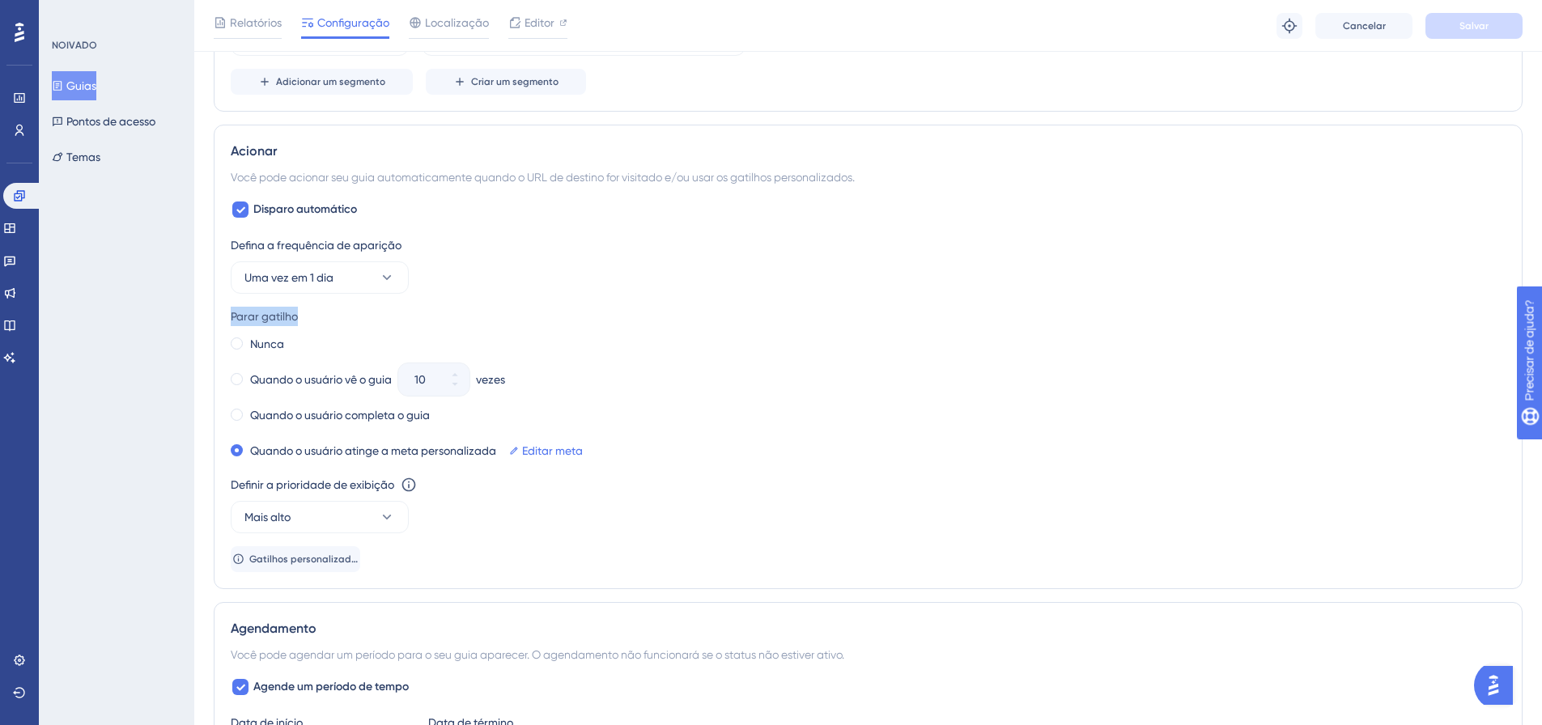
drag, startPoint x: 223, startPoint y: 314, endPoint x: 289, endPoint y: 317, distance: 66.4
click at [296, 314] on div "Acionar Você pode acionar seu guia automaticamente quando o URL de destino for …" at bounding box center [868, 357] width 1309 height 465
click at [553, 450] on font "Editar meta" at bounding box center [552, 450] width 61 height 13
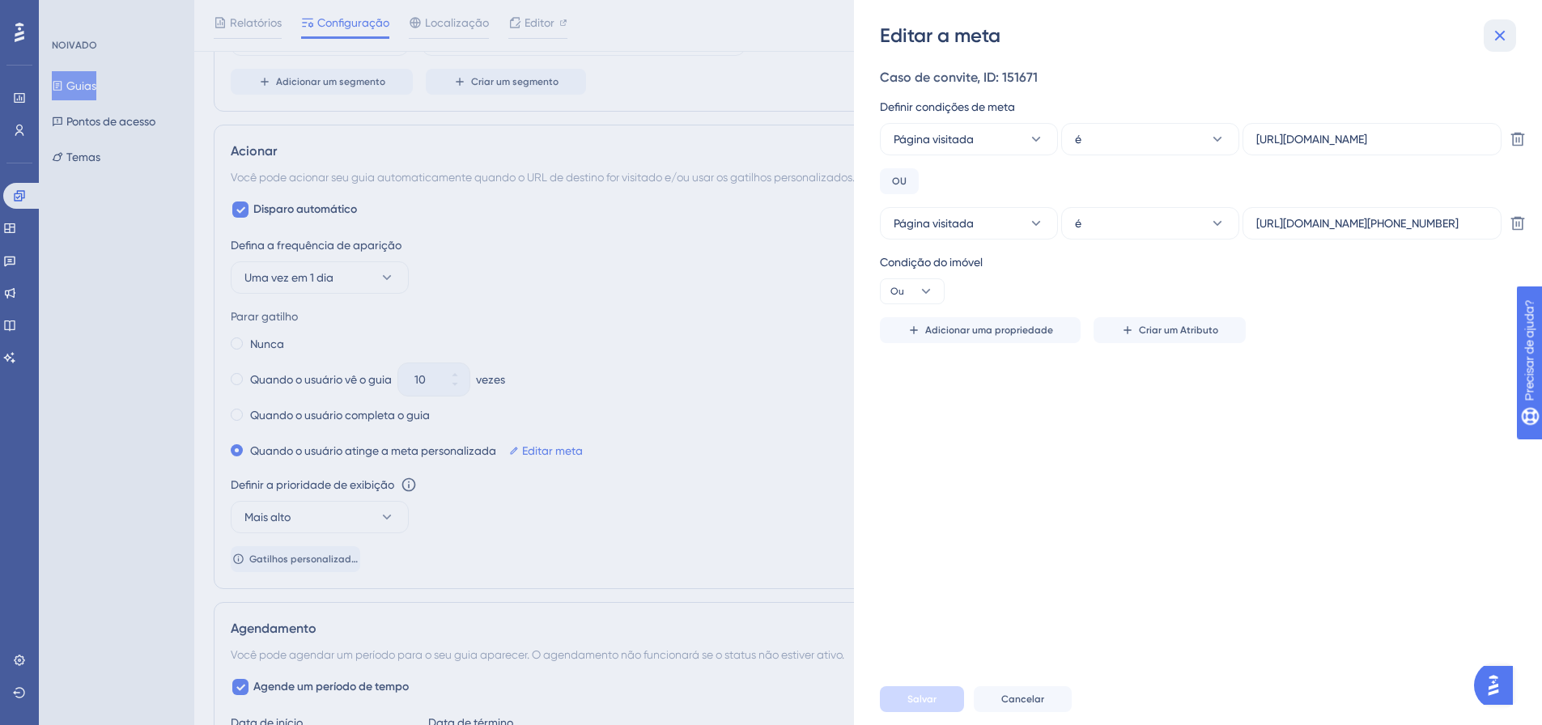
click at [1503, 40] on icon at bounding box center [1499, 35] width 19 height 19
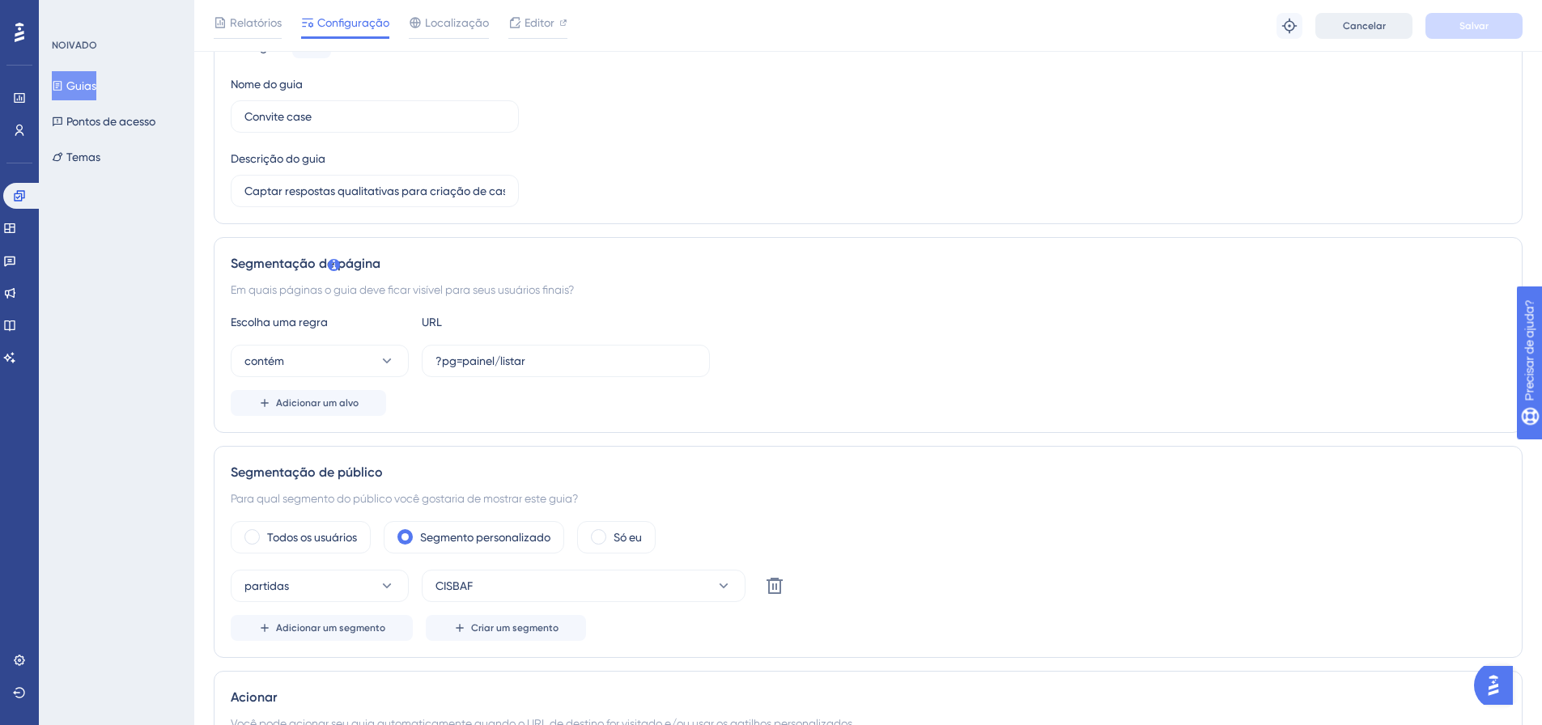
scroll to position [0, 0]
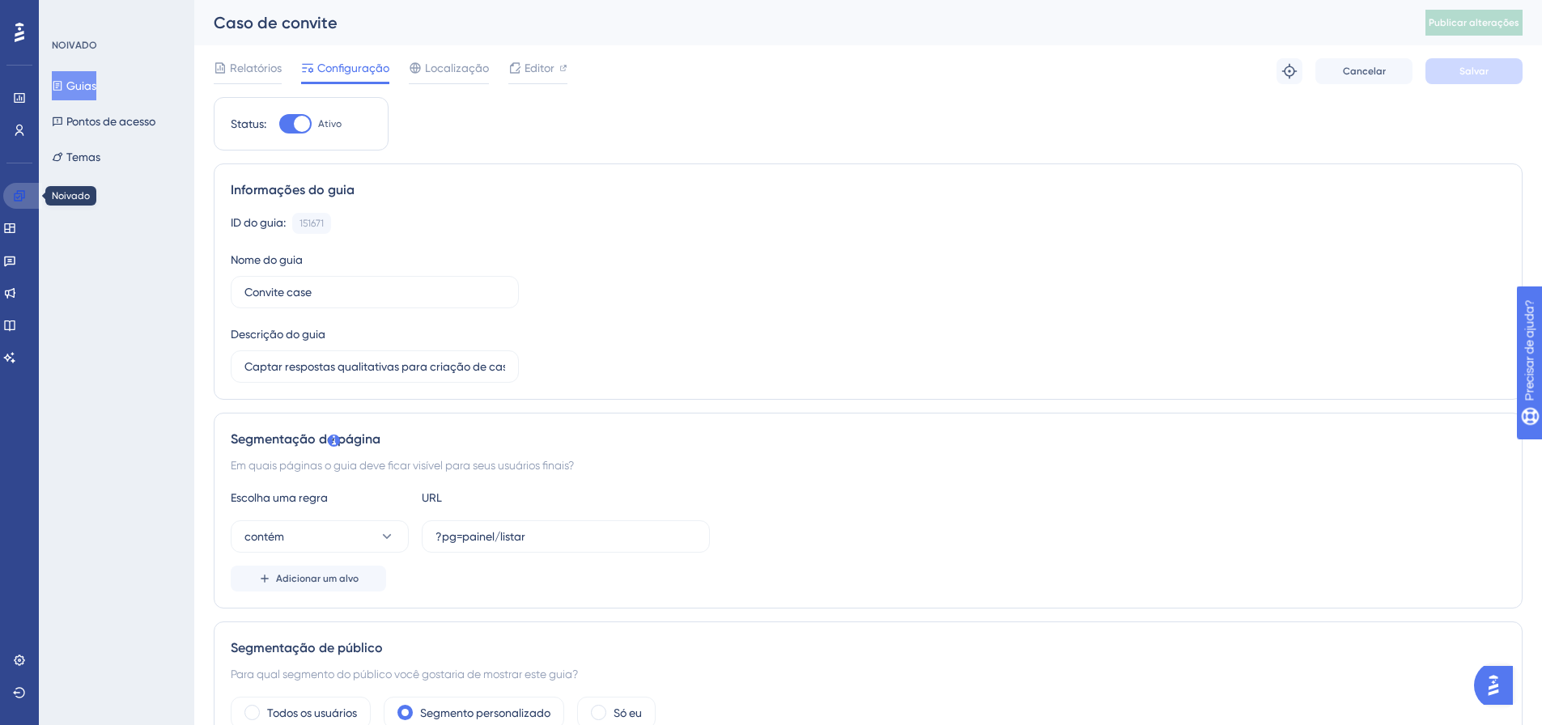
click at [16, 194] on icon at bounding box center [19, 195] width 11 height 11
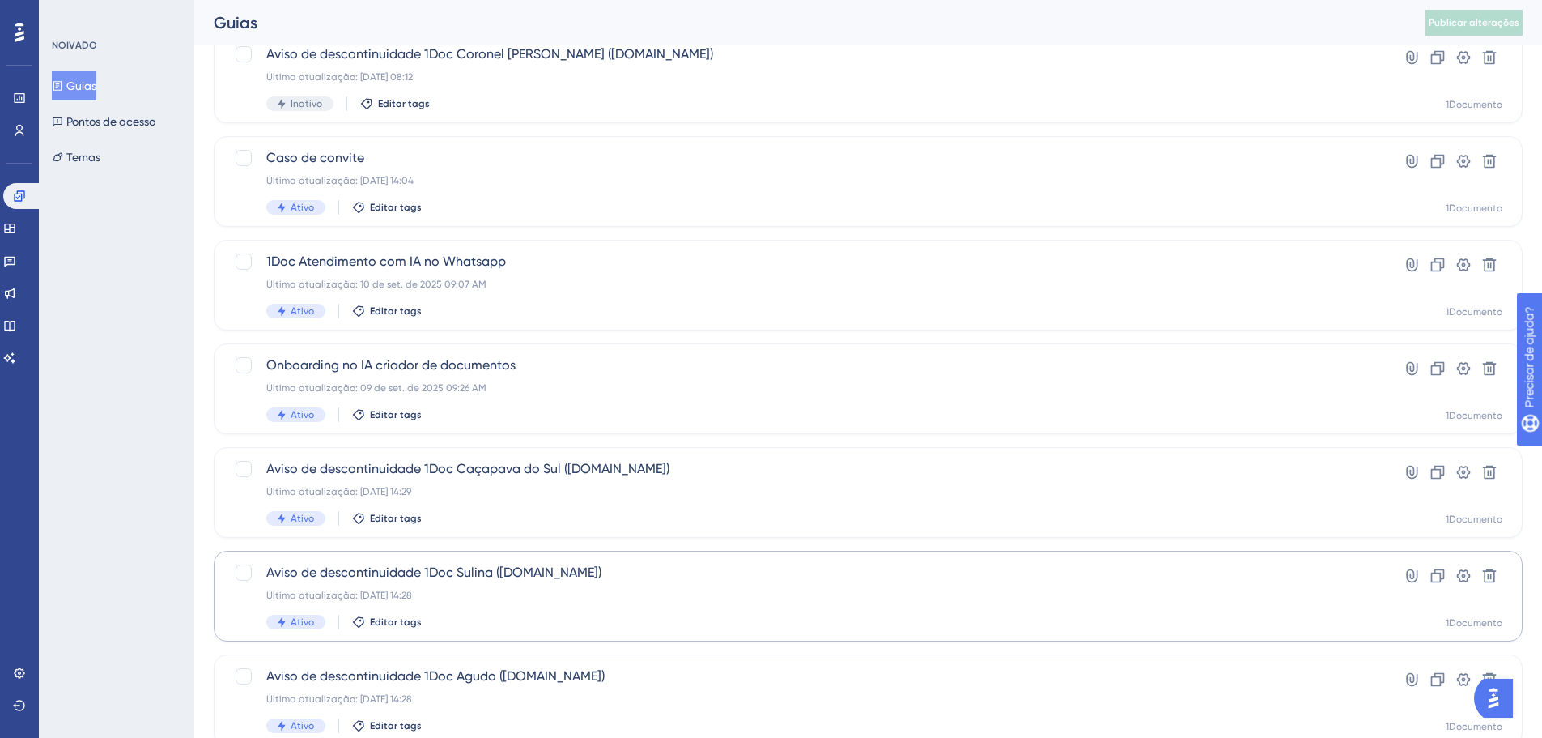
scroll to position [519, 0]
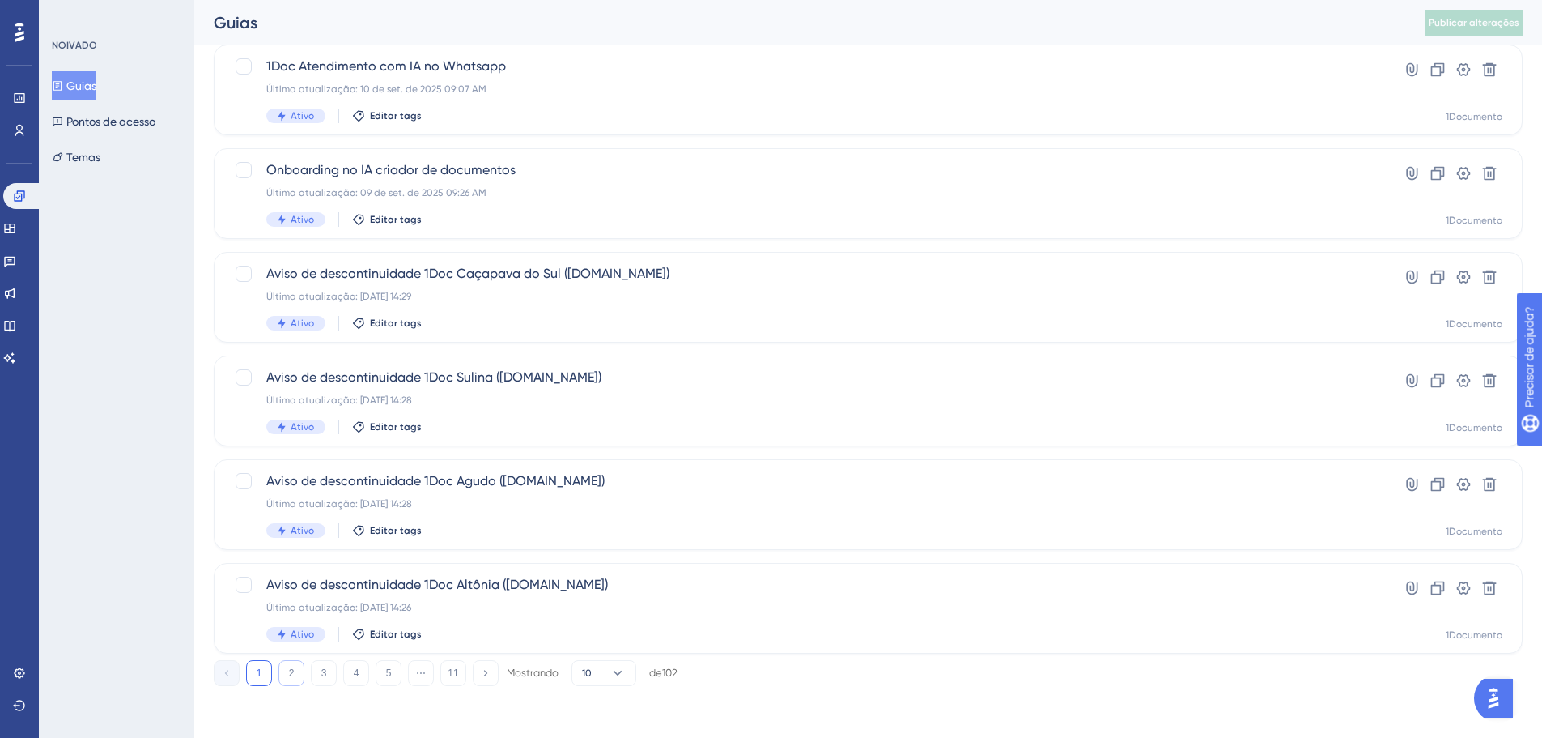
click at [295, 666] on button "2" at bounding box center [291, 673] width 26 height 26
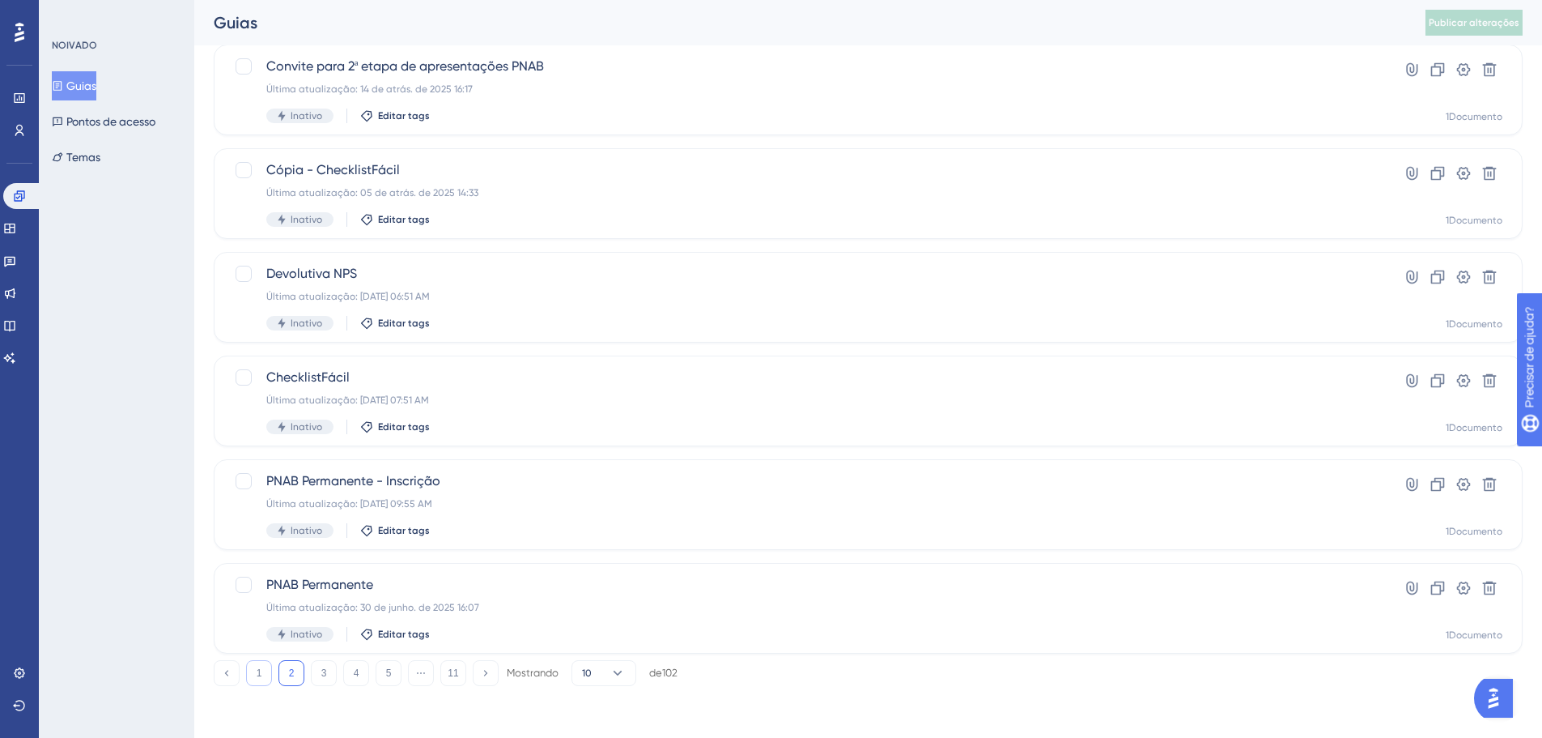
click at [257, 675] on font "1" at bounding box center [260, 672] width 6 height 11
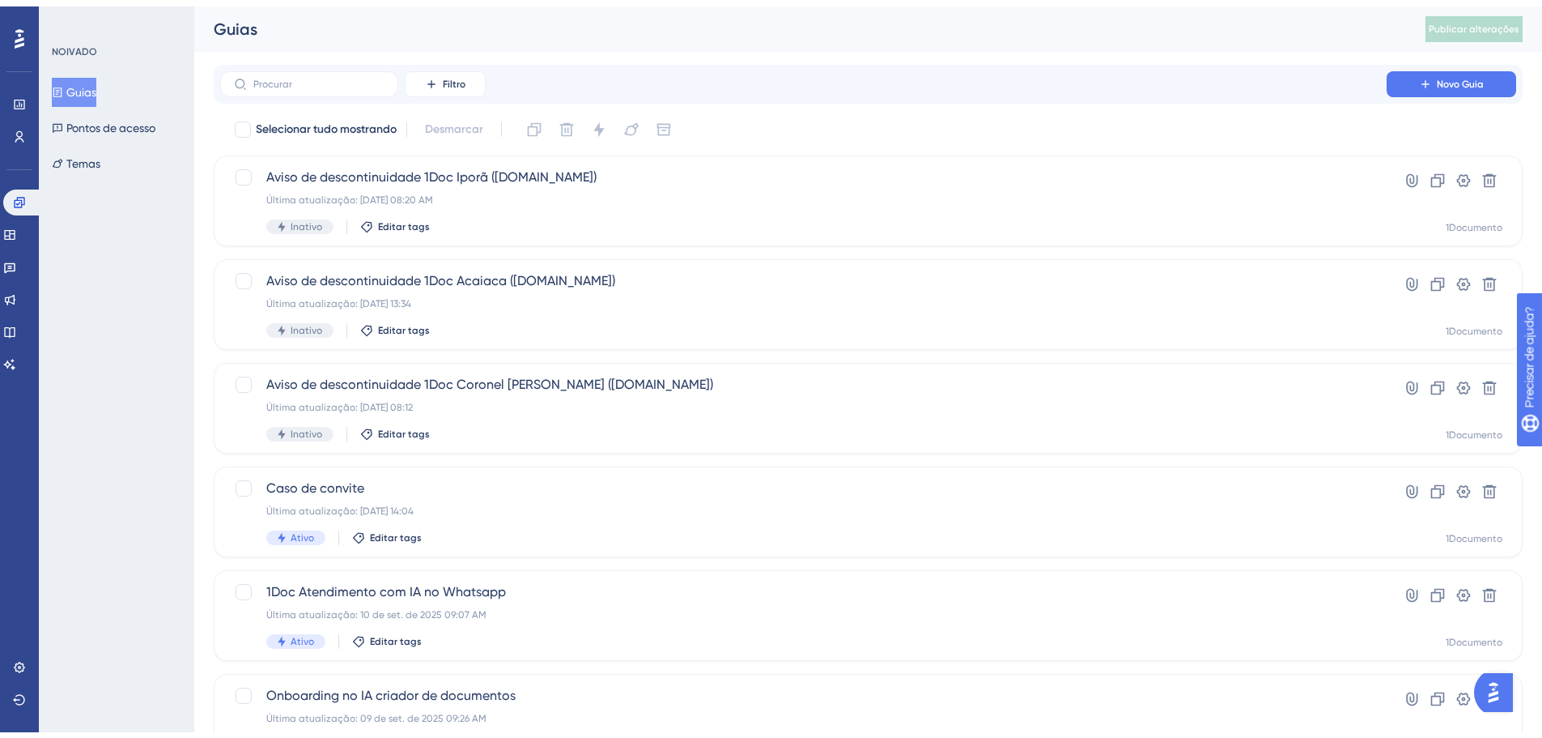
scroll to position [81, 0]
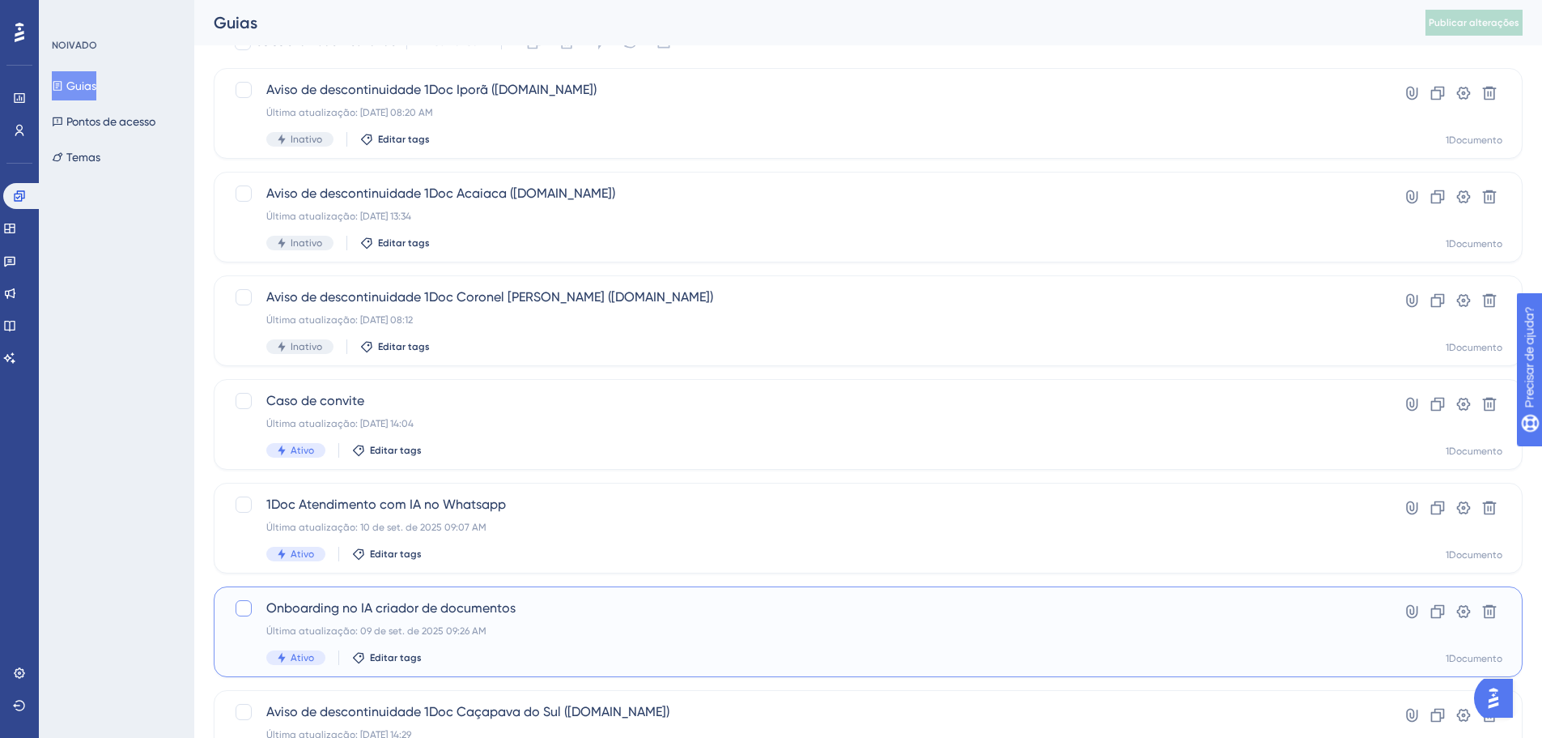
click at [242, 606] on div at bounding box center [244, 608] width 16 height 16
checkbox input "true"
click at [1443, 619] on icon at bounding box center [1438, 611] width 16 height 16
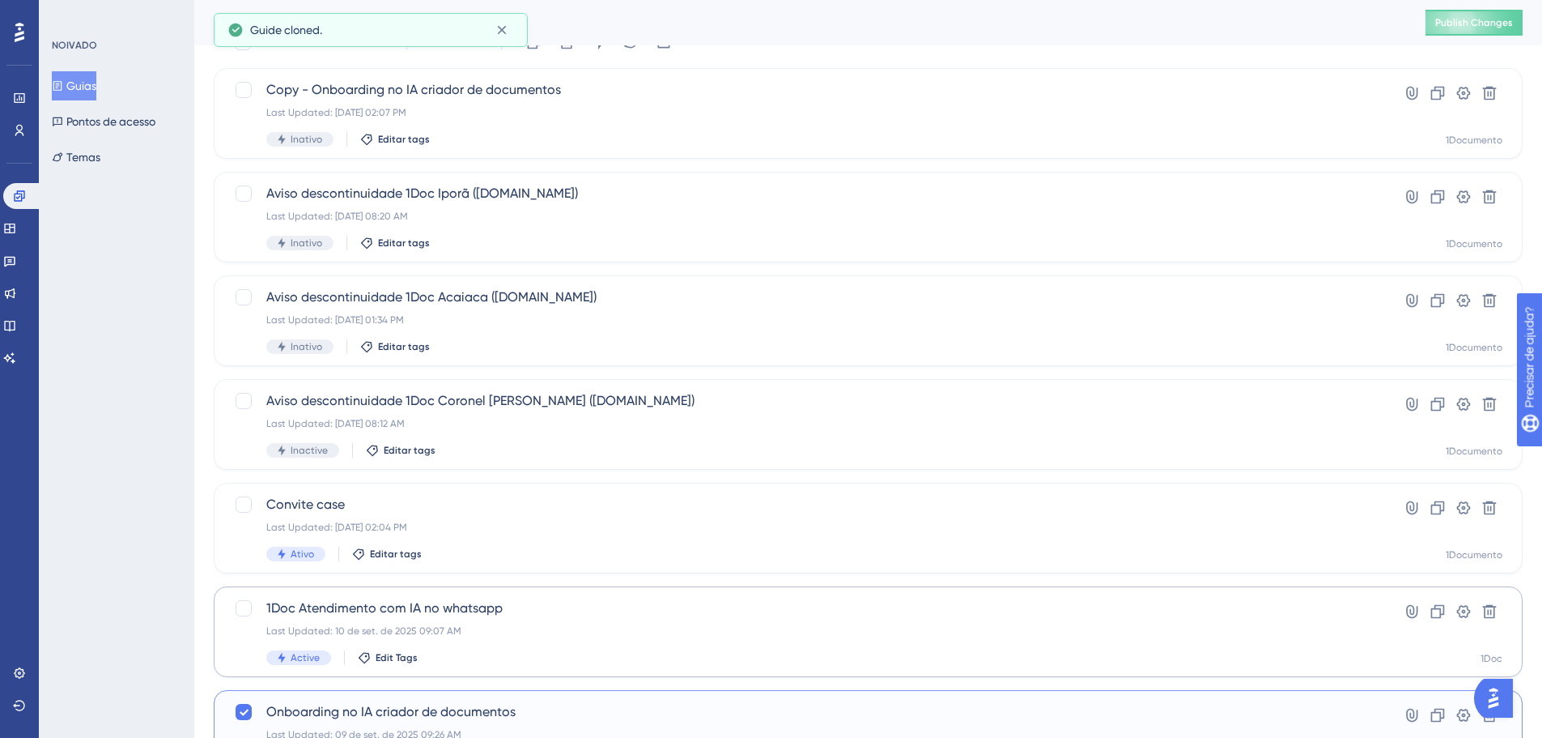
checkbox input "false"
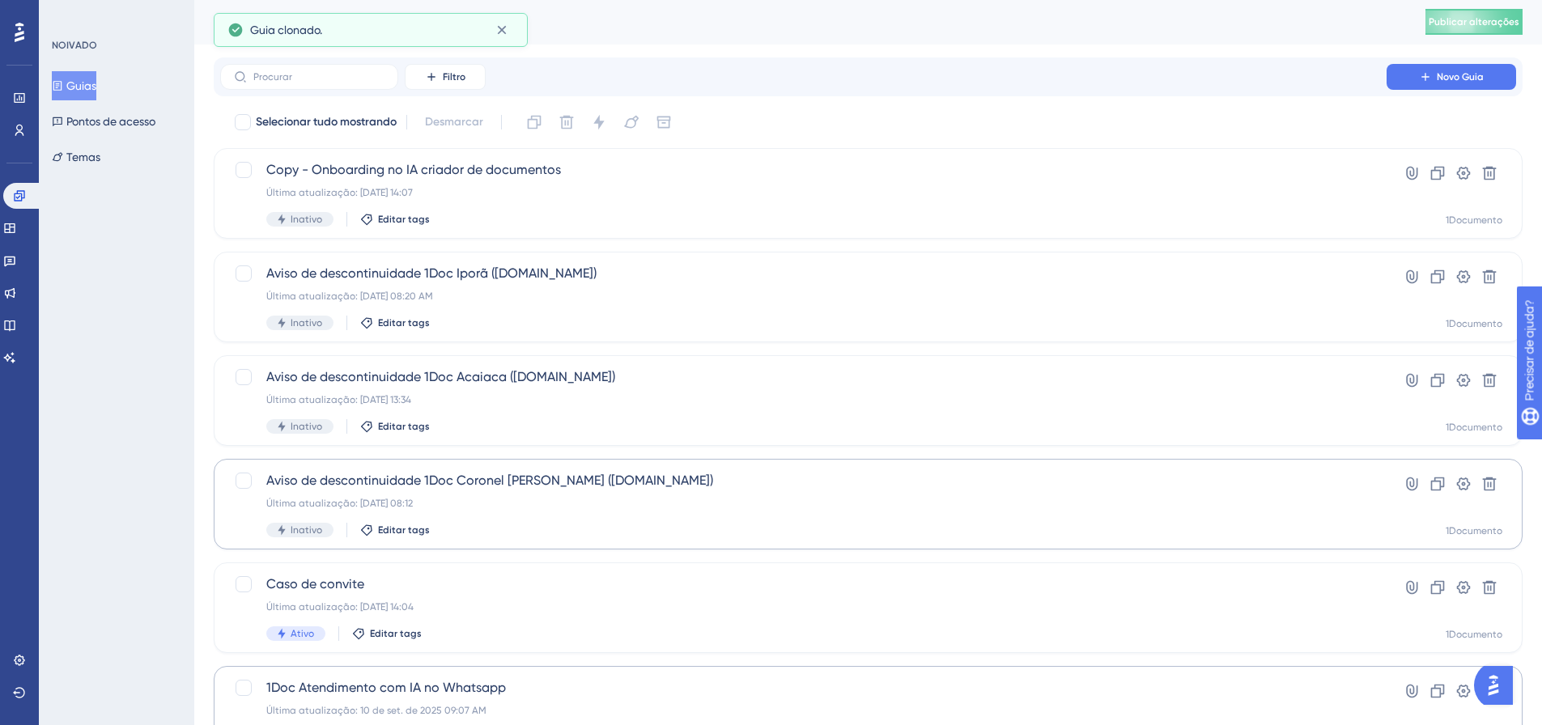
scroll to position [0, 0]
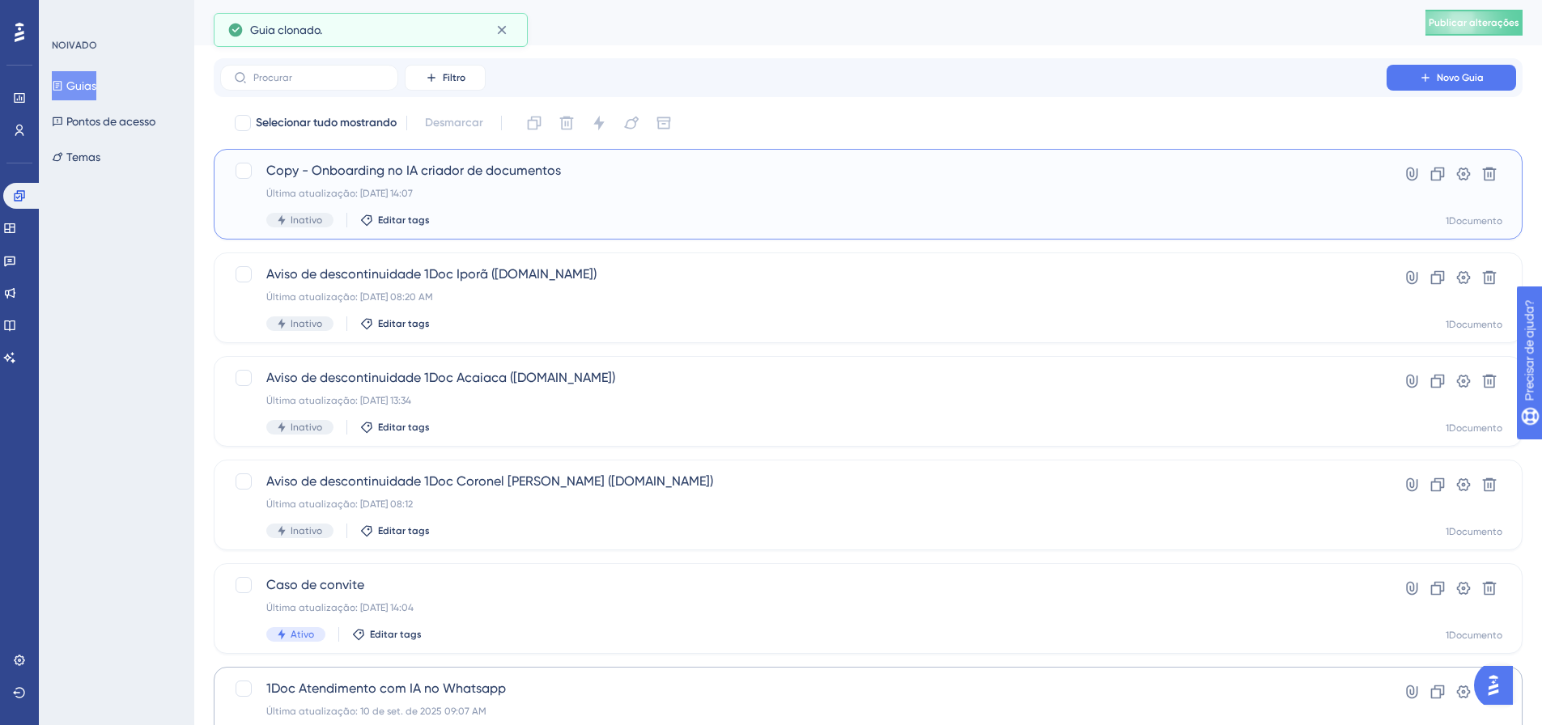
click at [416, 176] on font "Copy - Onboarding no IA criador de documentos" at bounding box center [413, 170] width 295 height 15
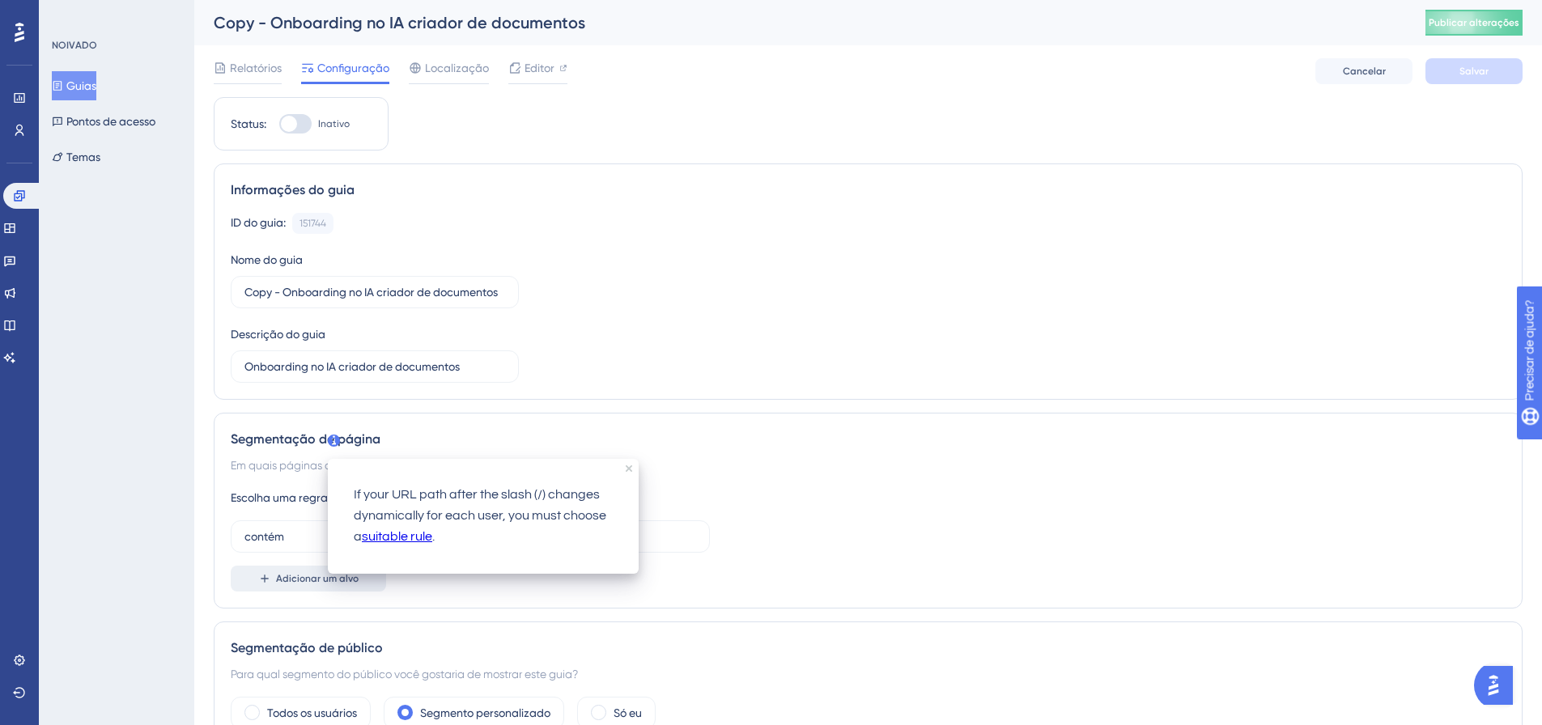
scroll to position [162, 0]
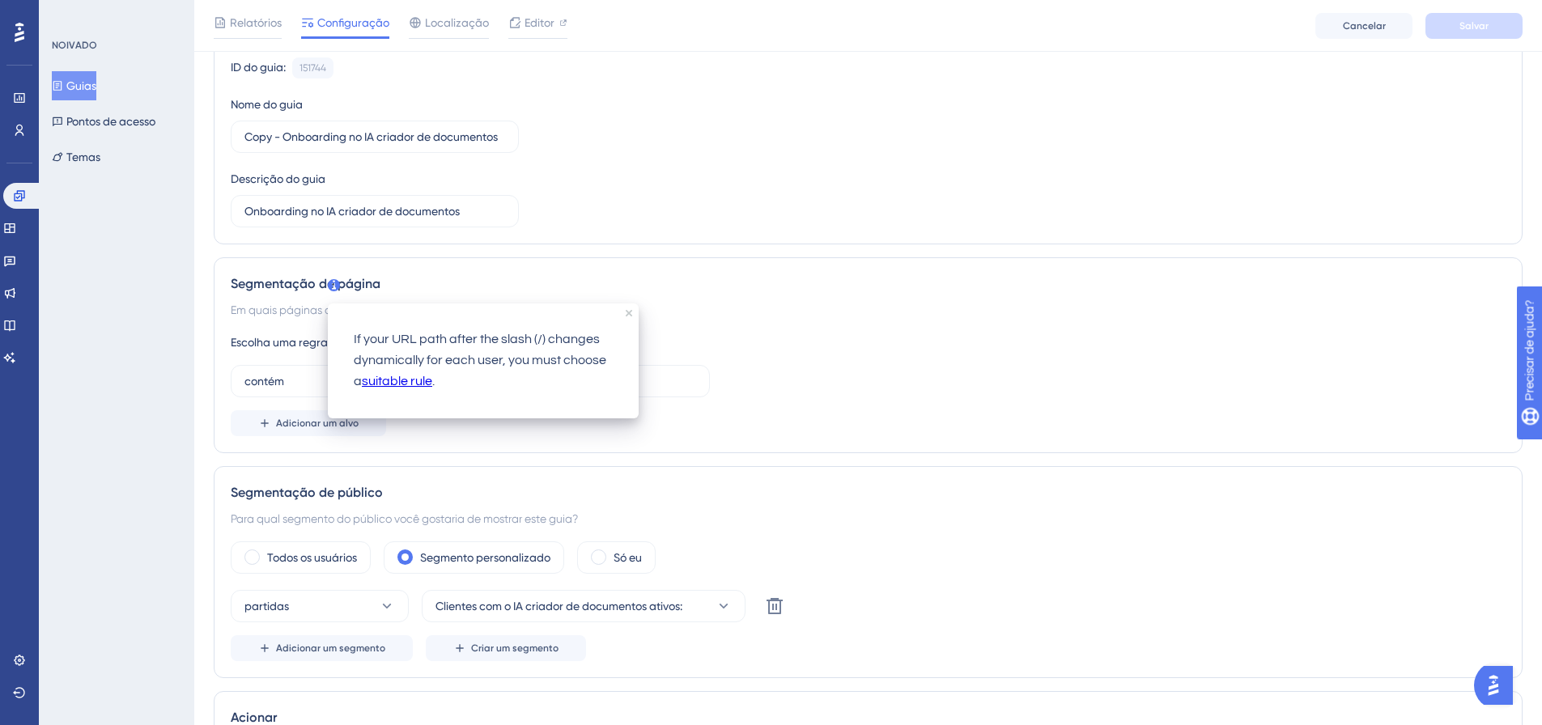
click at [793, 394] on div "contém &dn=oficio&origem=menu&ide=" at bounding box center [868, 381] width 1275 height 32
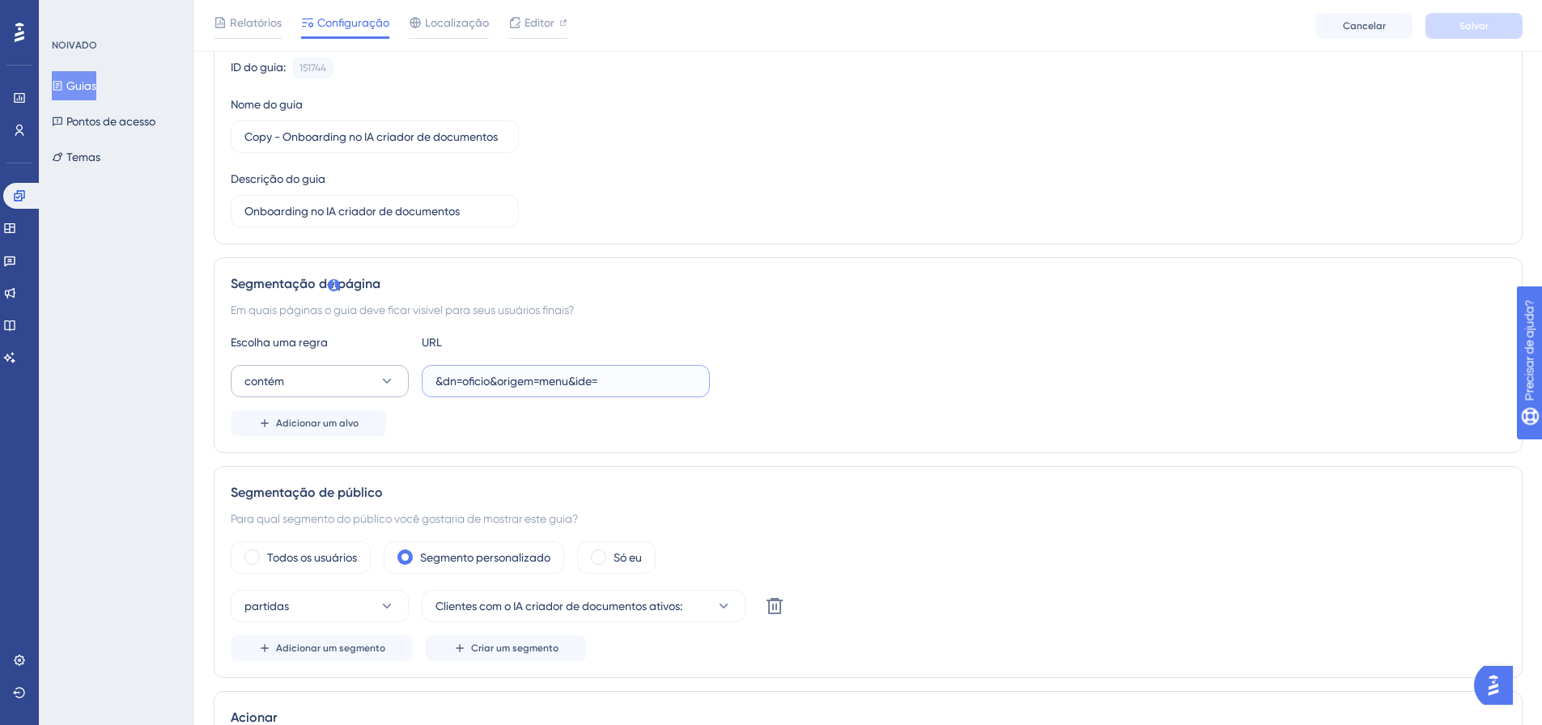
drag, startPoint x: 633, startPoint y: 376, endPoint x: 368, endPoint y: 372, distance: 265.6
click at [368, 372] on div "contém &dn=oficio&origem=menu&ide=" at bounding box center [470, 381] width 479 height 32
drag, startPoint x: 563, startPoint y: 400, endPoint x: 637, endPoint y: 377, distance: 77.1
click at [563, 400] on div "Escolha uma regra URL contém &dn=oficio&origem=menu&ide= Adicionar um alvo" at bounding box center [868, 385] width 1275 height 104
click at [642, 376] on input "&dn=oficio&origem=menu&ide=" at bounding box center [566, 381] width 261 height 18
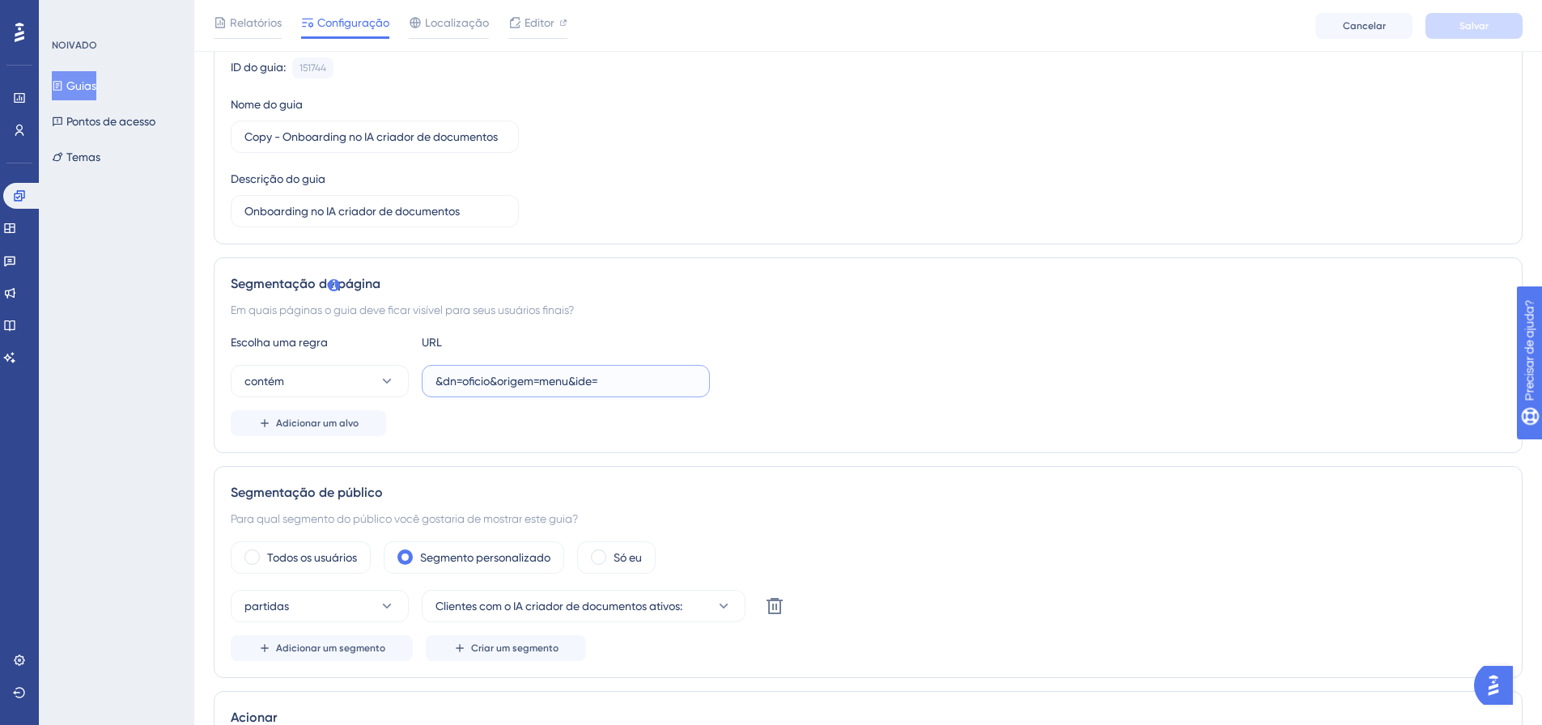
drag, startPoint x: 642, startPoint y: 376, endPoint x: 438, endPoint y: 365, distance: 204.3
click at [438, 365] on label "&dn=oficio&origem=menu&ide=" at bounding box center [566, 381] width 288 height 32
click at [438, 372] on input "&dn=oficio&origem=menu&ide=" at bounding box center [566, 381] width 261 height 18
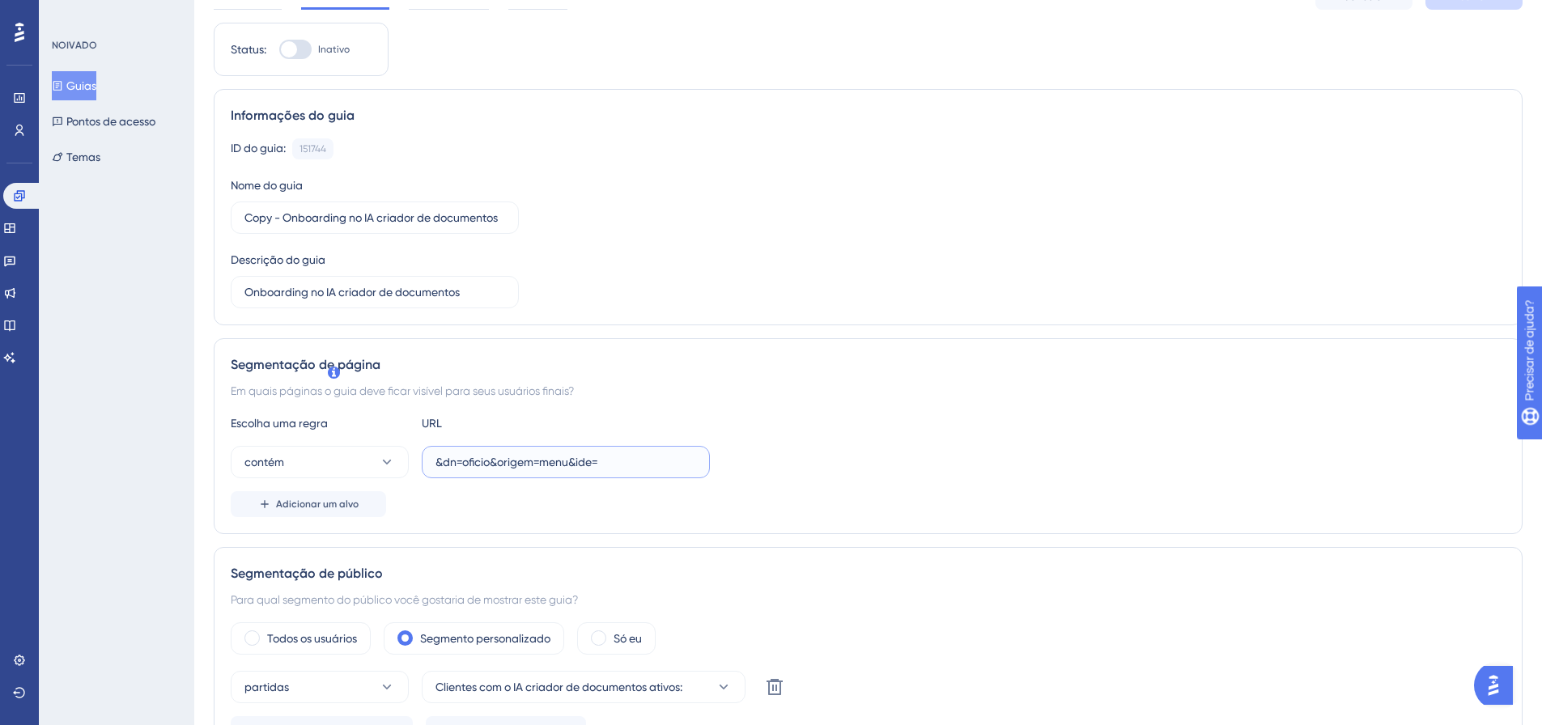
scroll to position [0, 0]
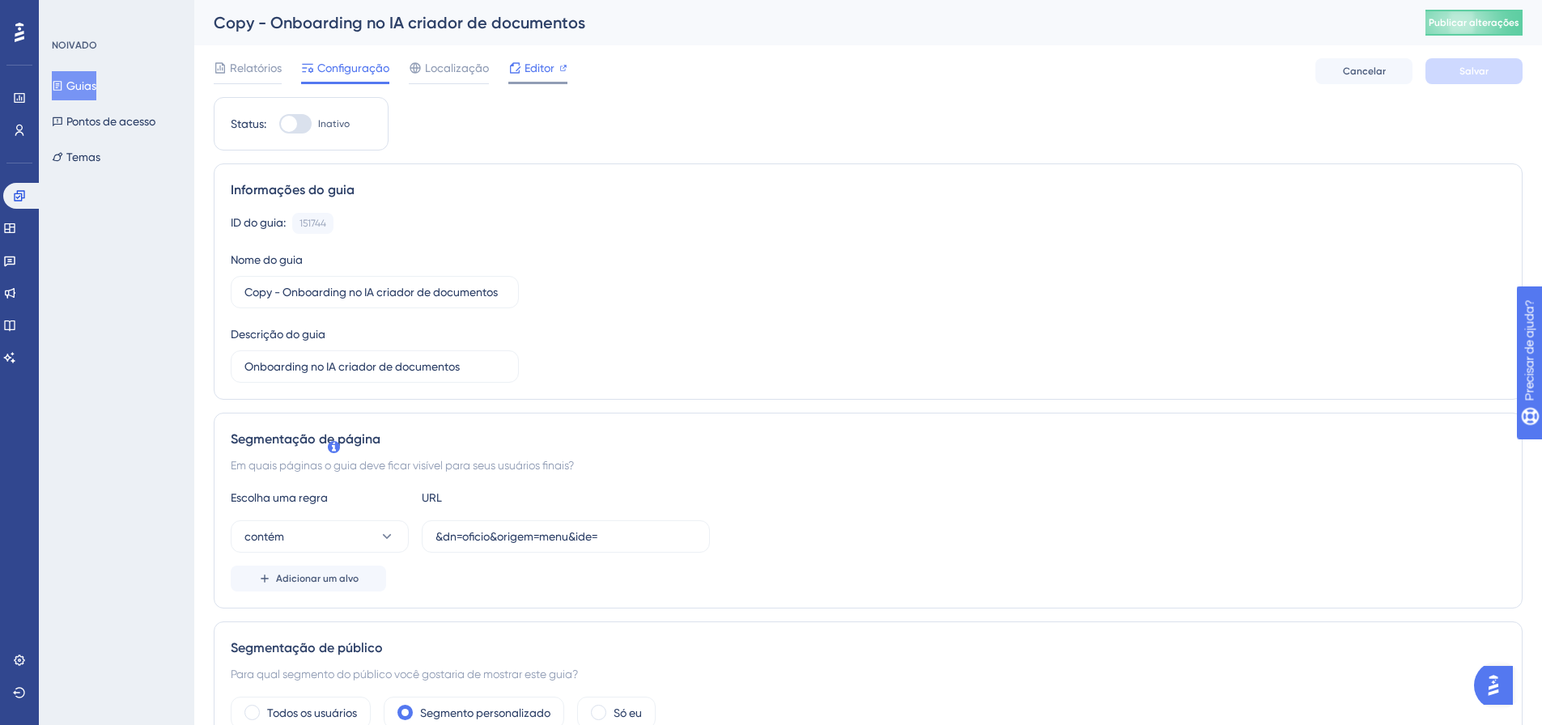
click at [520, 65] on icon at bounding box center [514, 68] width 13 height 13
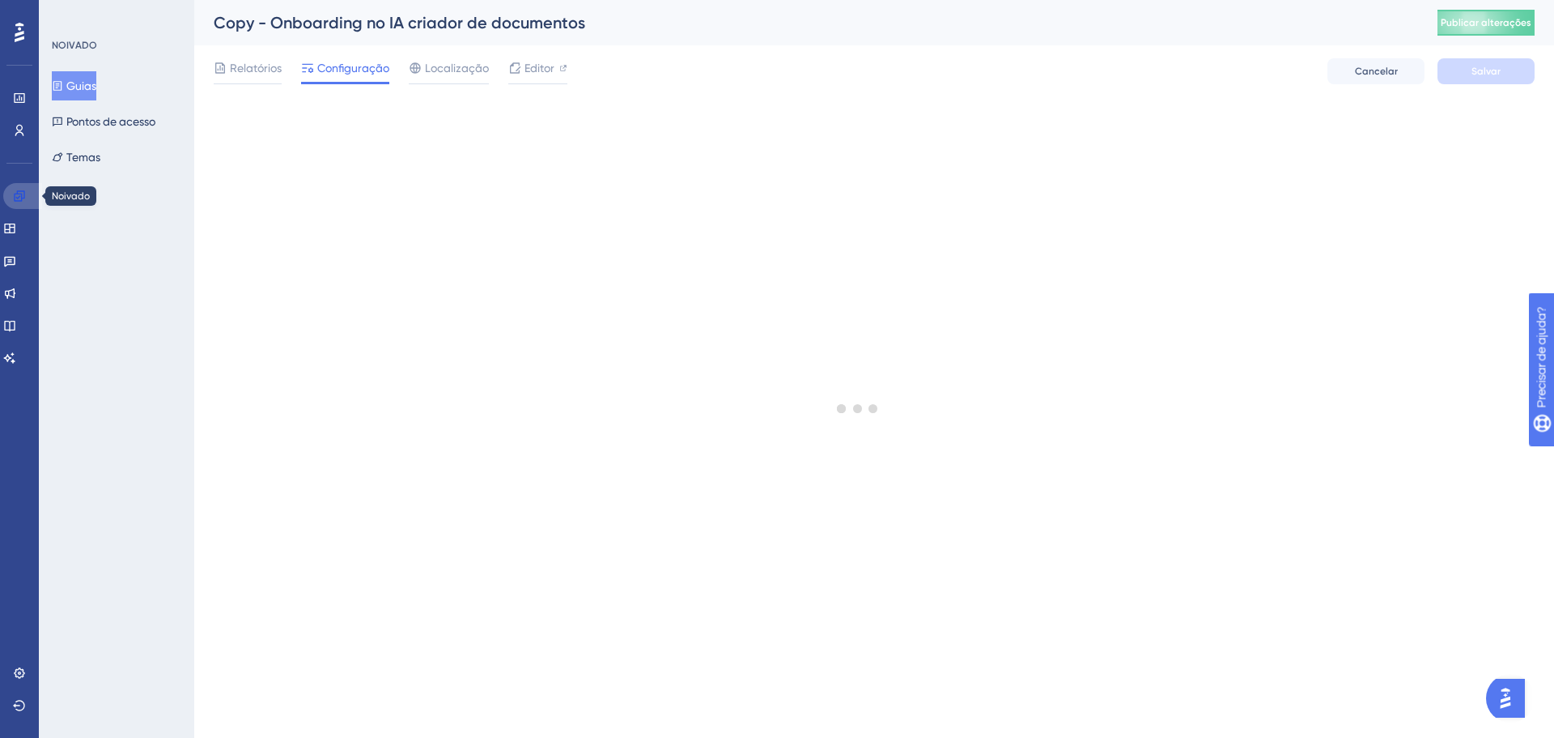
click at [8, 202] on link at bounding box center [22, 196] width 39 height 26
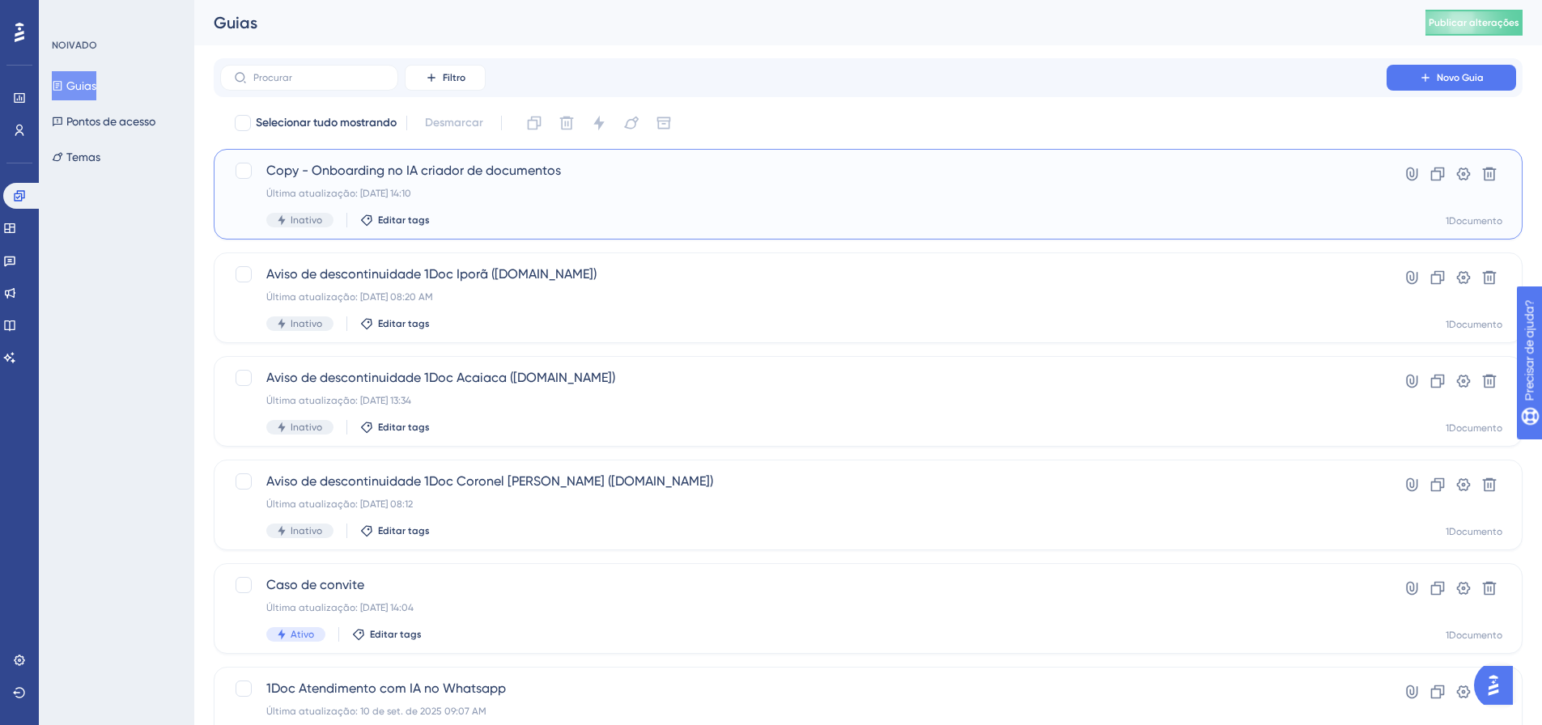
click at [349, 191] on font "Última atualização: [DATE] 14:10" at bounding box center [338, 193] width 145 height 11
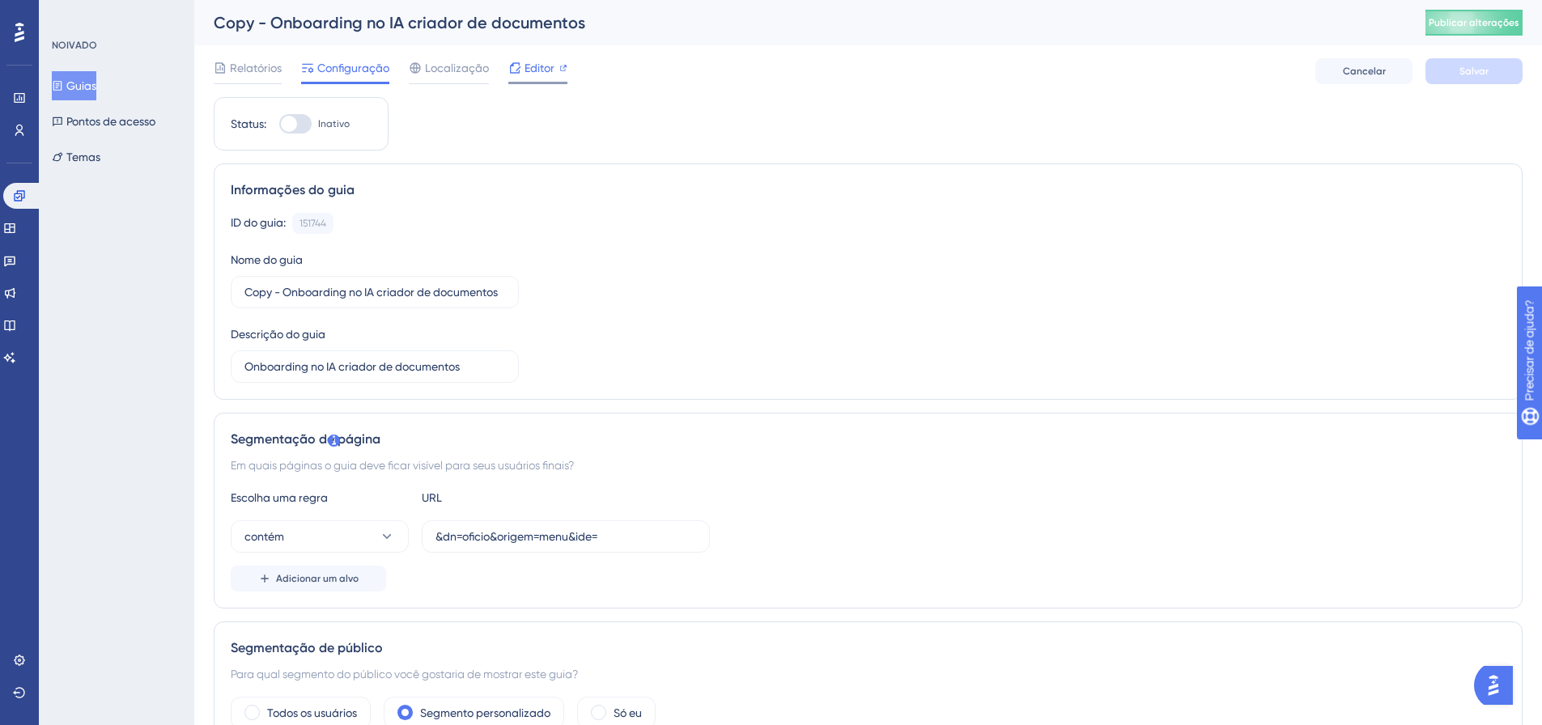
click at [537, 70] on font "Editor" at bounding box center [540, 68] width 30 height 13
click at [13, 130] on icon at bounding box center [19, 130] width 13 height 13
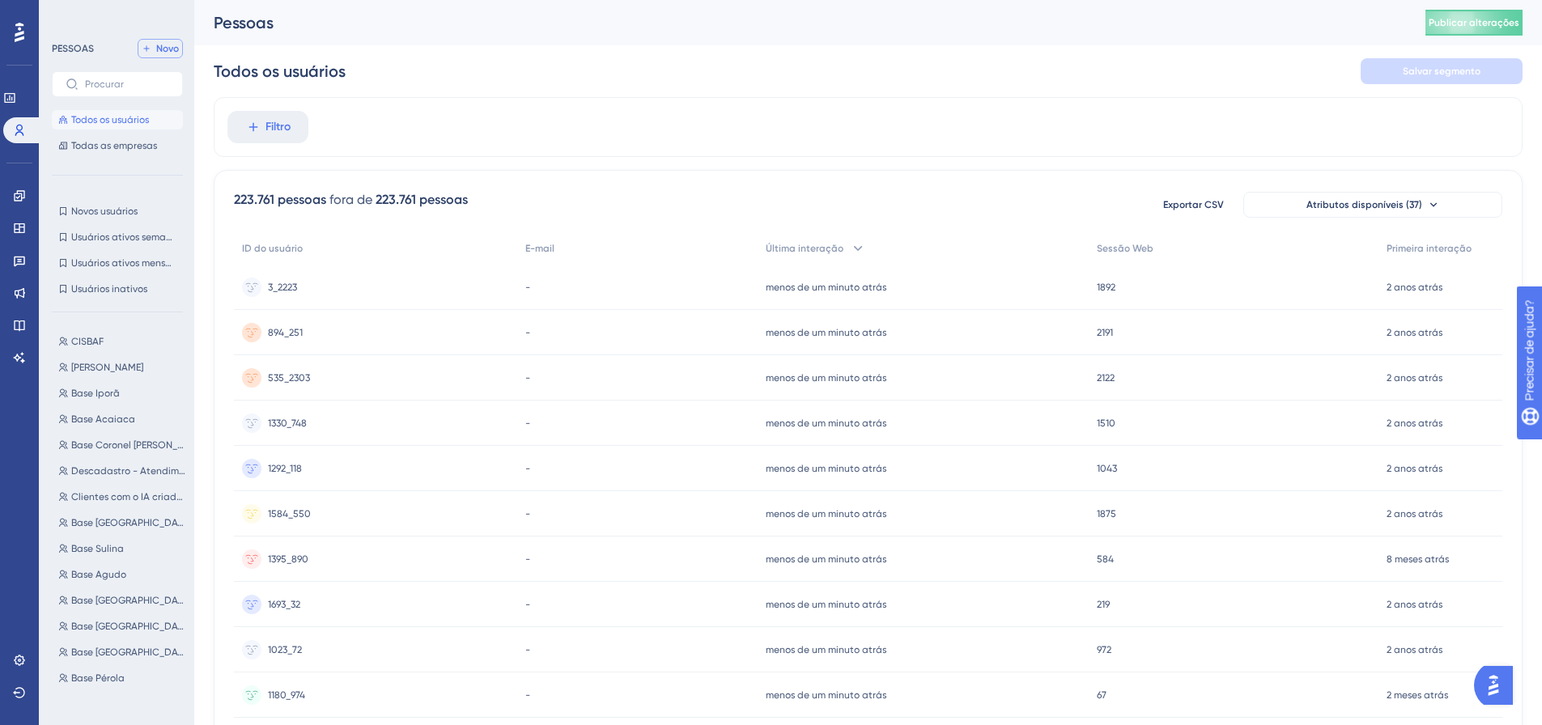
click at [156, 47] on font "Novo" at bounding box center [167, 48] width 23 height 11
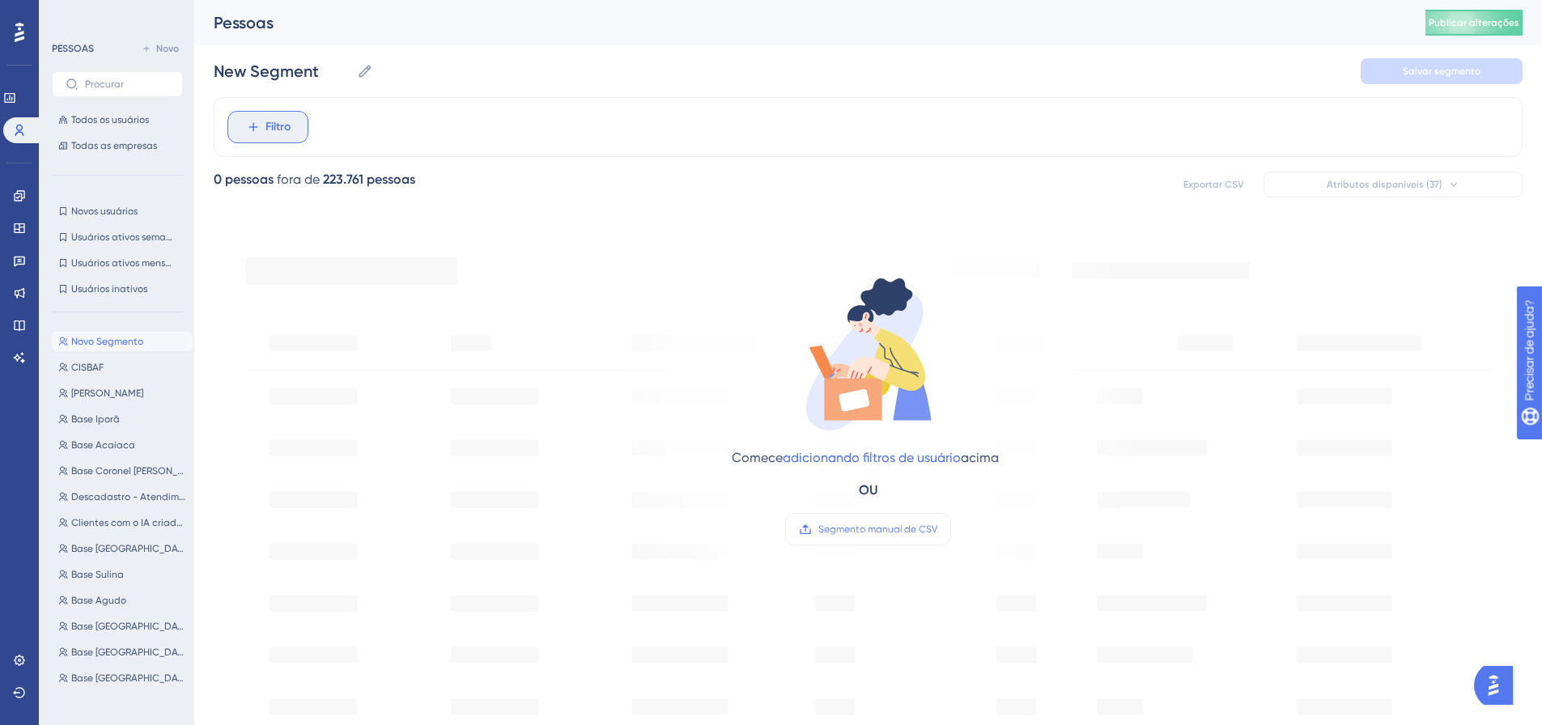
click at [270, 129] on font "Filtro" at bounding box center [278, 127] width 25 height 14
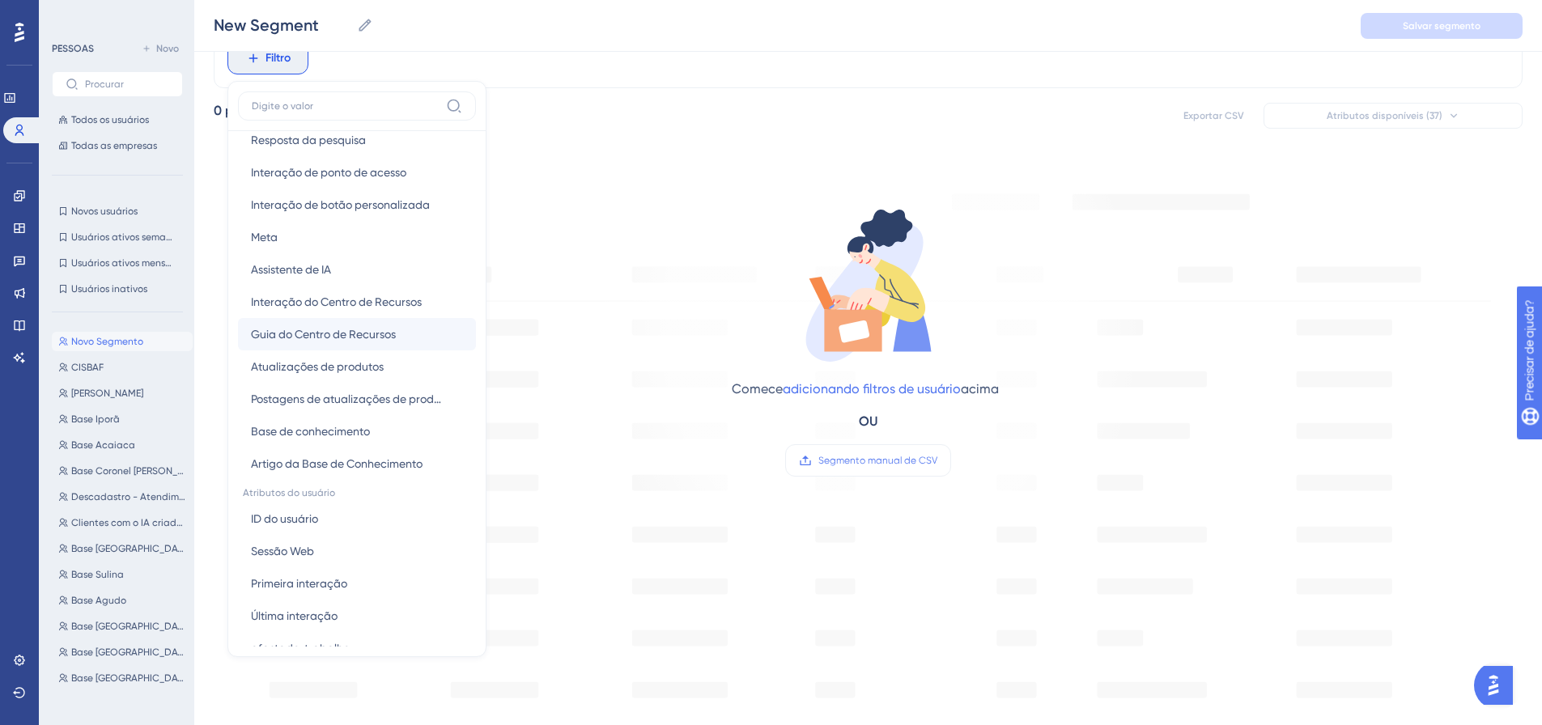
scroll to position [162, 0]
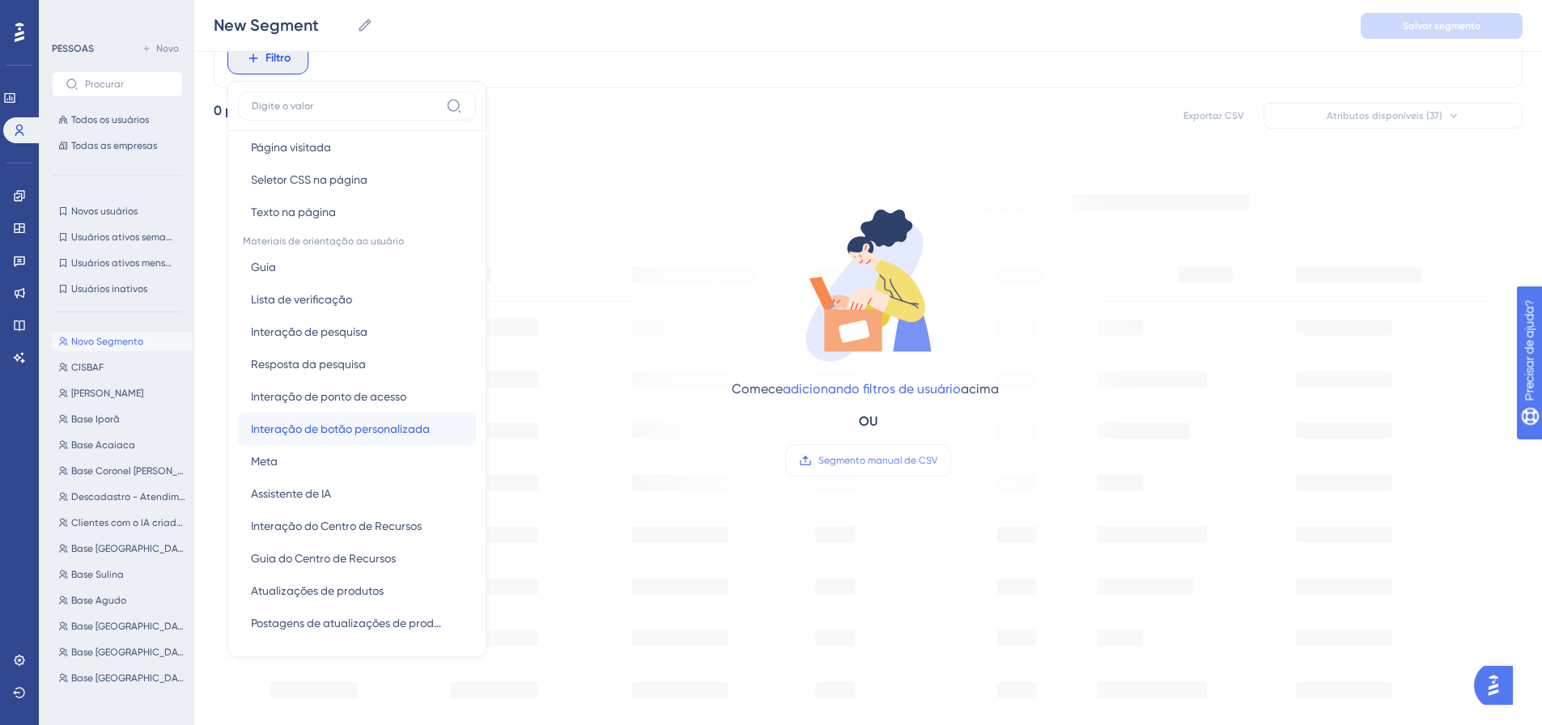
click at [344, 428] on font "Interação de botão personalizada" at bounding box center [340, 429] width 179 height 13
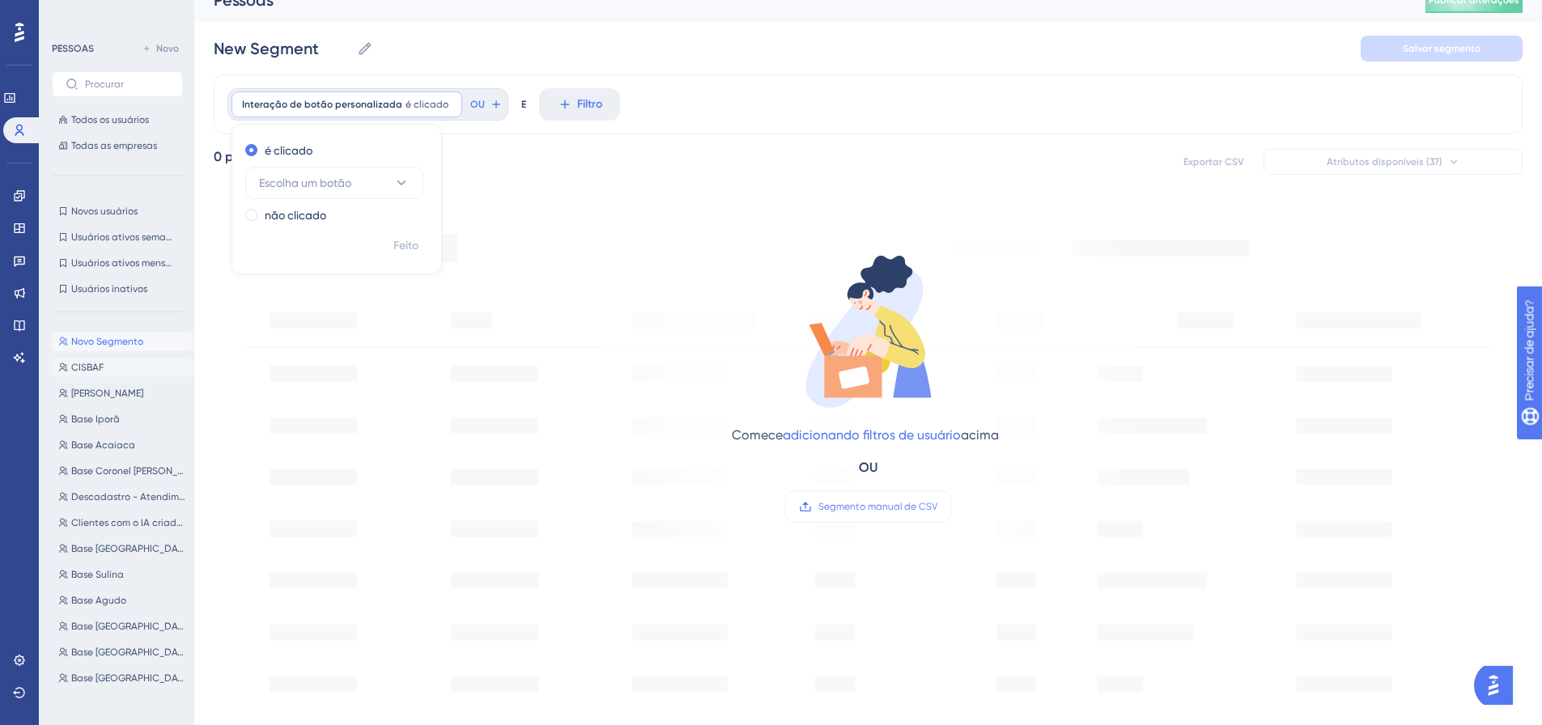
scroll to position [0, 0]
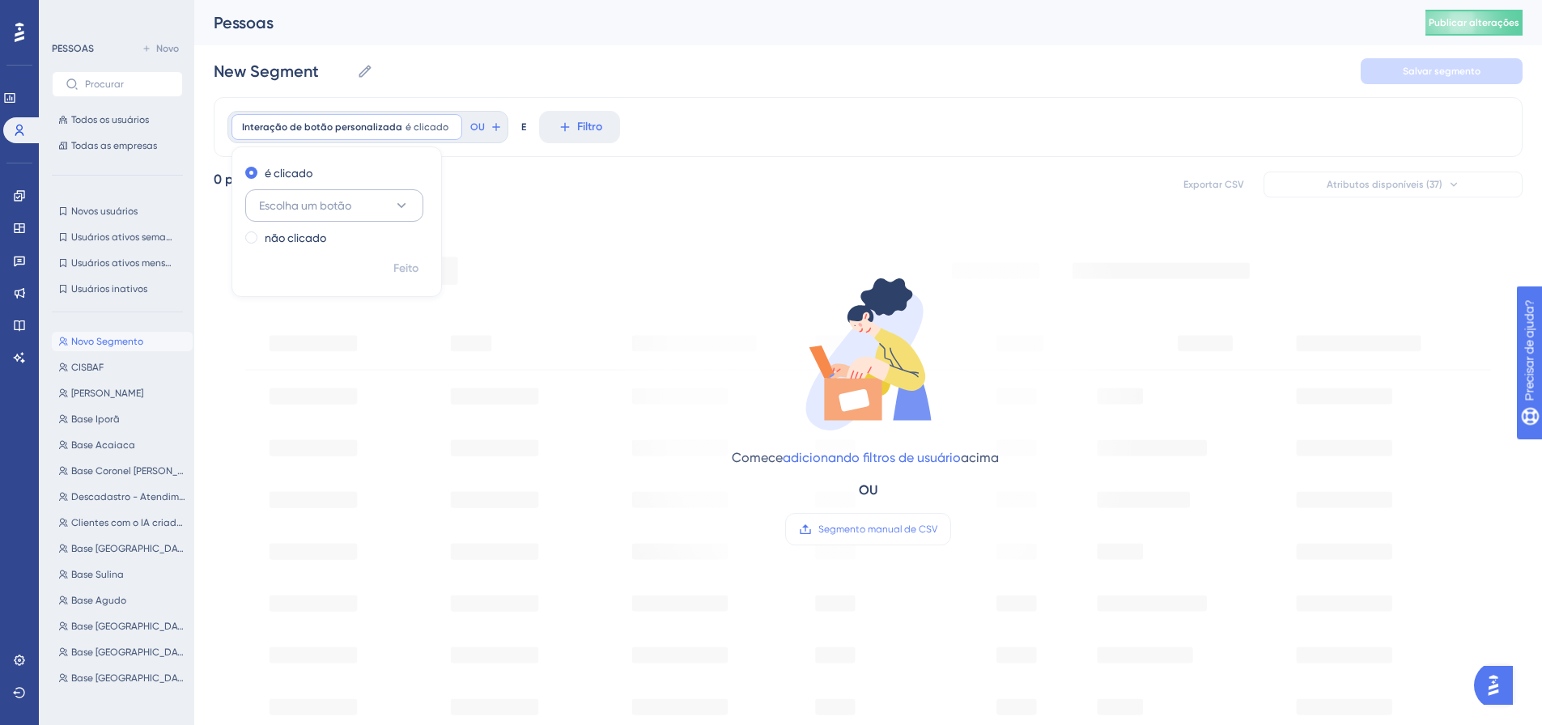
click at [413, 210] on button "Escolha um botão" at bounding box center [334, 205] width 178 height 32
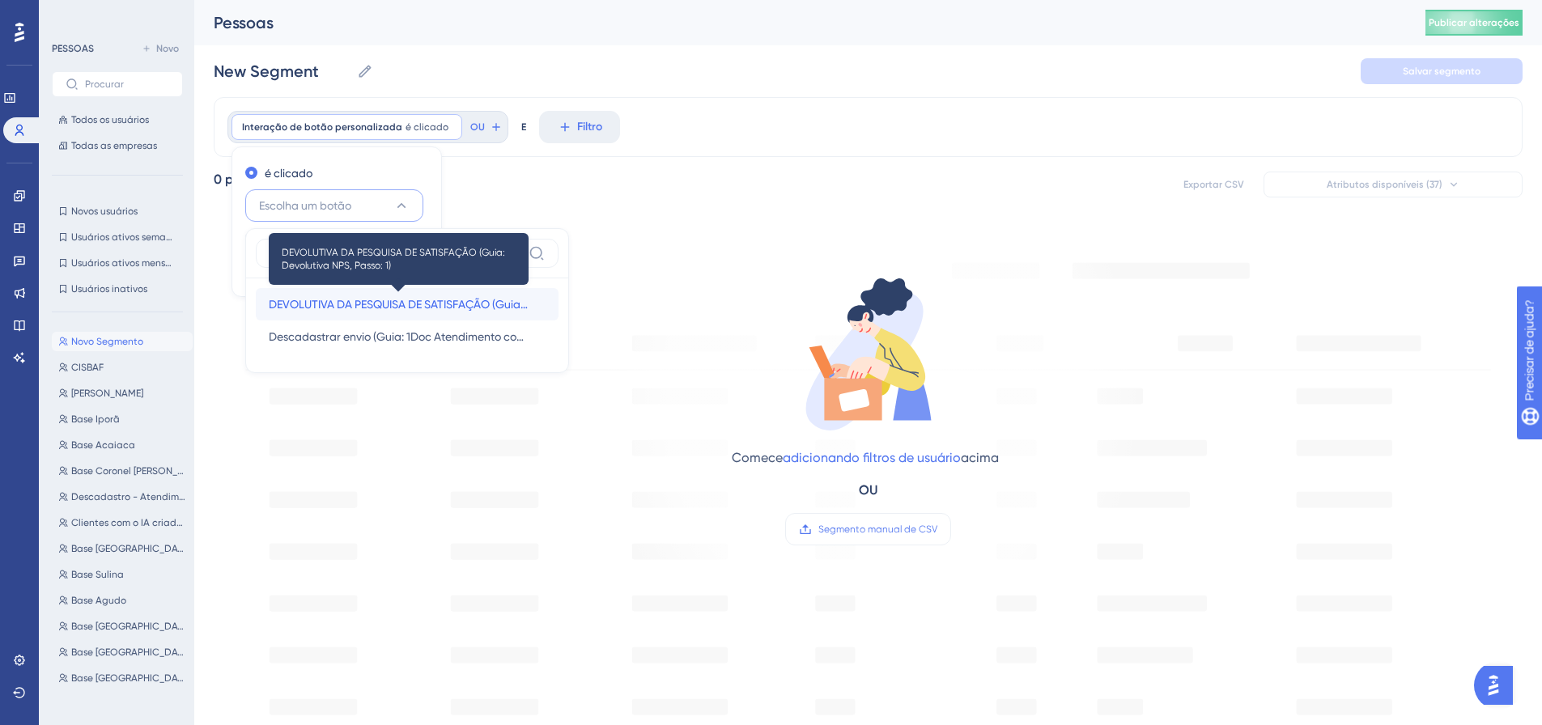
click at [312, 300] on font "DEVOLUTIVA DA PESQUISA DE SATISFAÇÃO (Guia: Devolutiva NPS, Passo: 1)" at bounding box center [459, 304] width 381 height 13
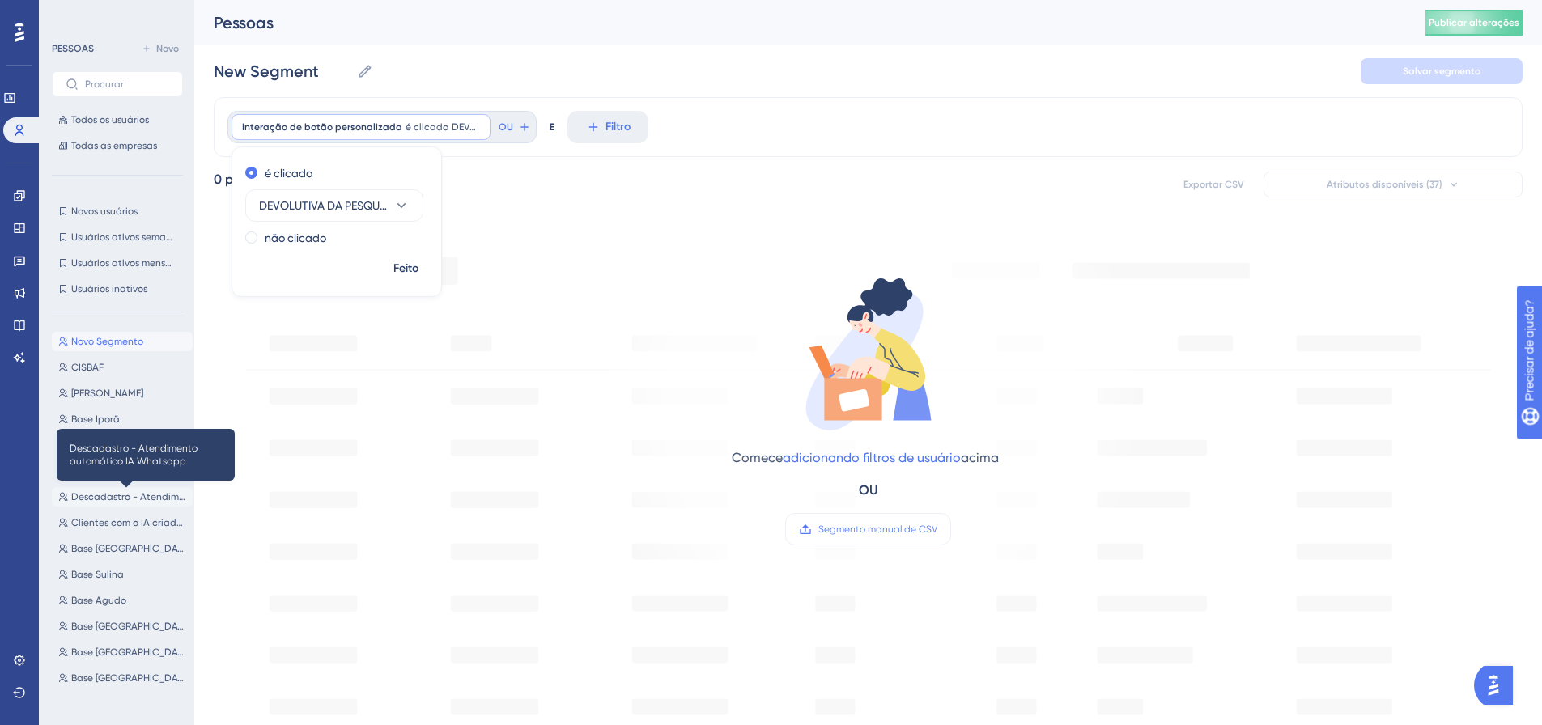
click at [103, 496] on font "Descadastro - Atendimento automático IA Whatsapp" at bounding box center [195, 496] width 249 height 11
type input "Descadastro - Atendimento automatico IA Whatsapp"
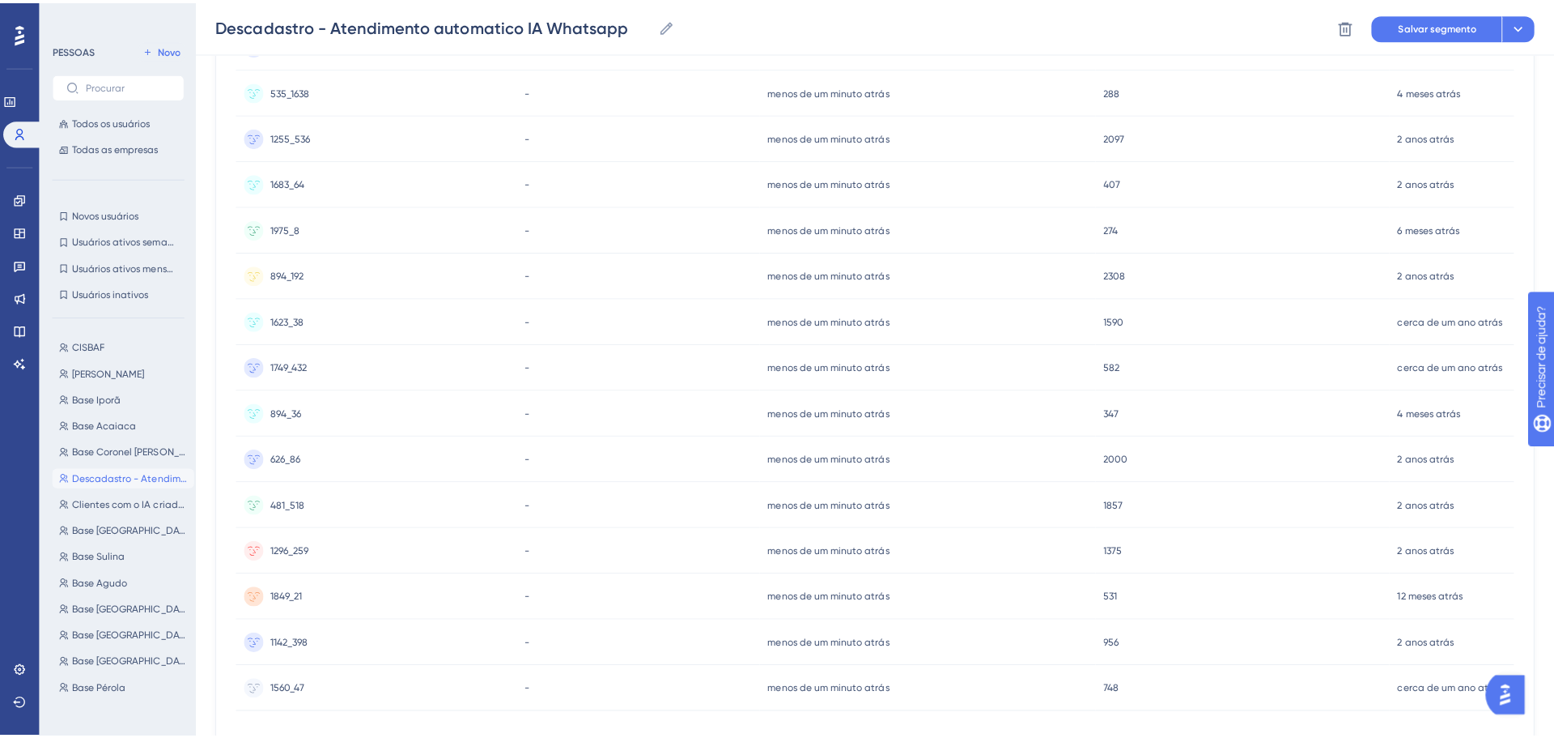
scroll to position [91, 0]
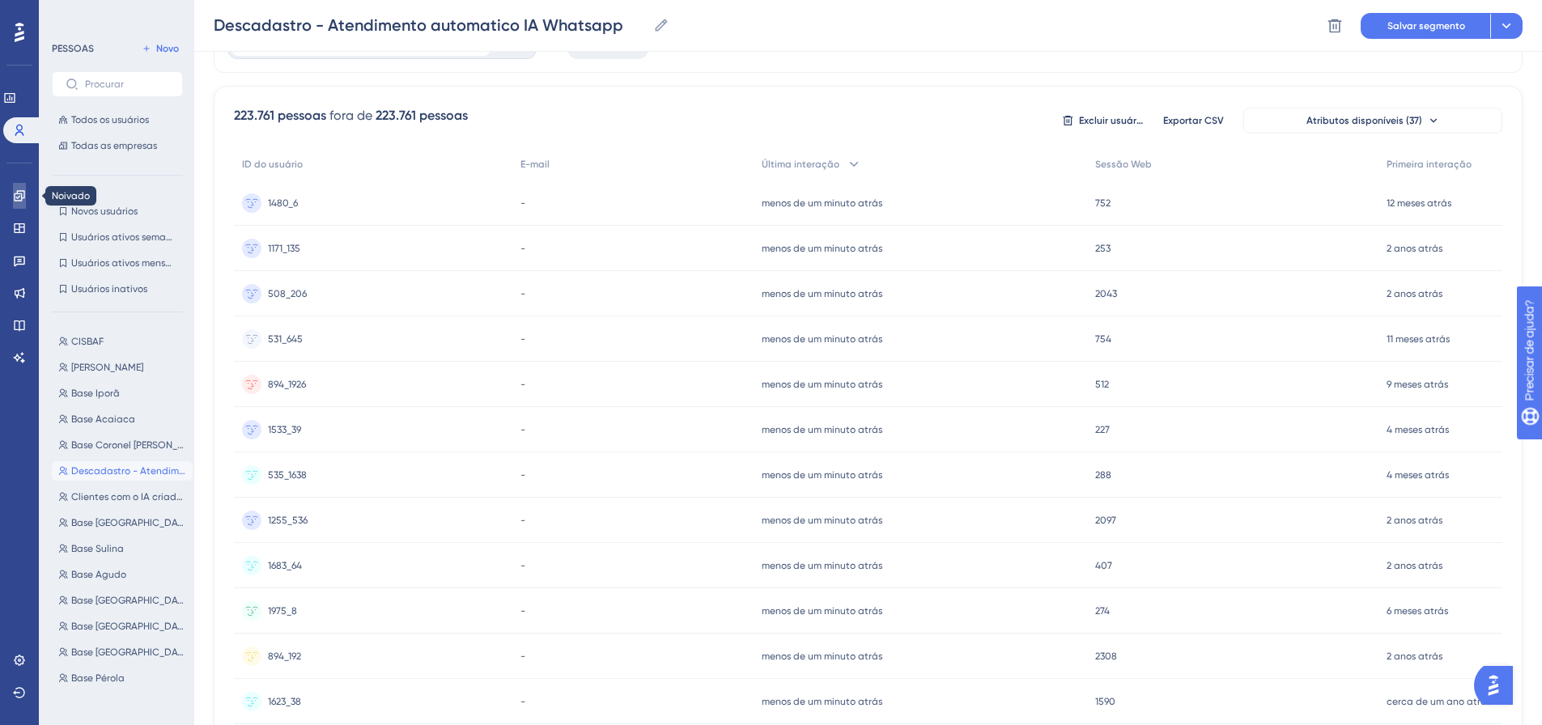
click at [25, 190] on icon at bounding box center [19, 195] width 13 height 13
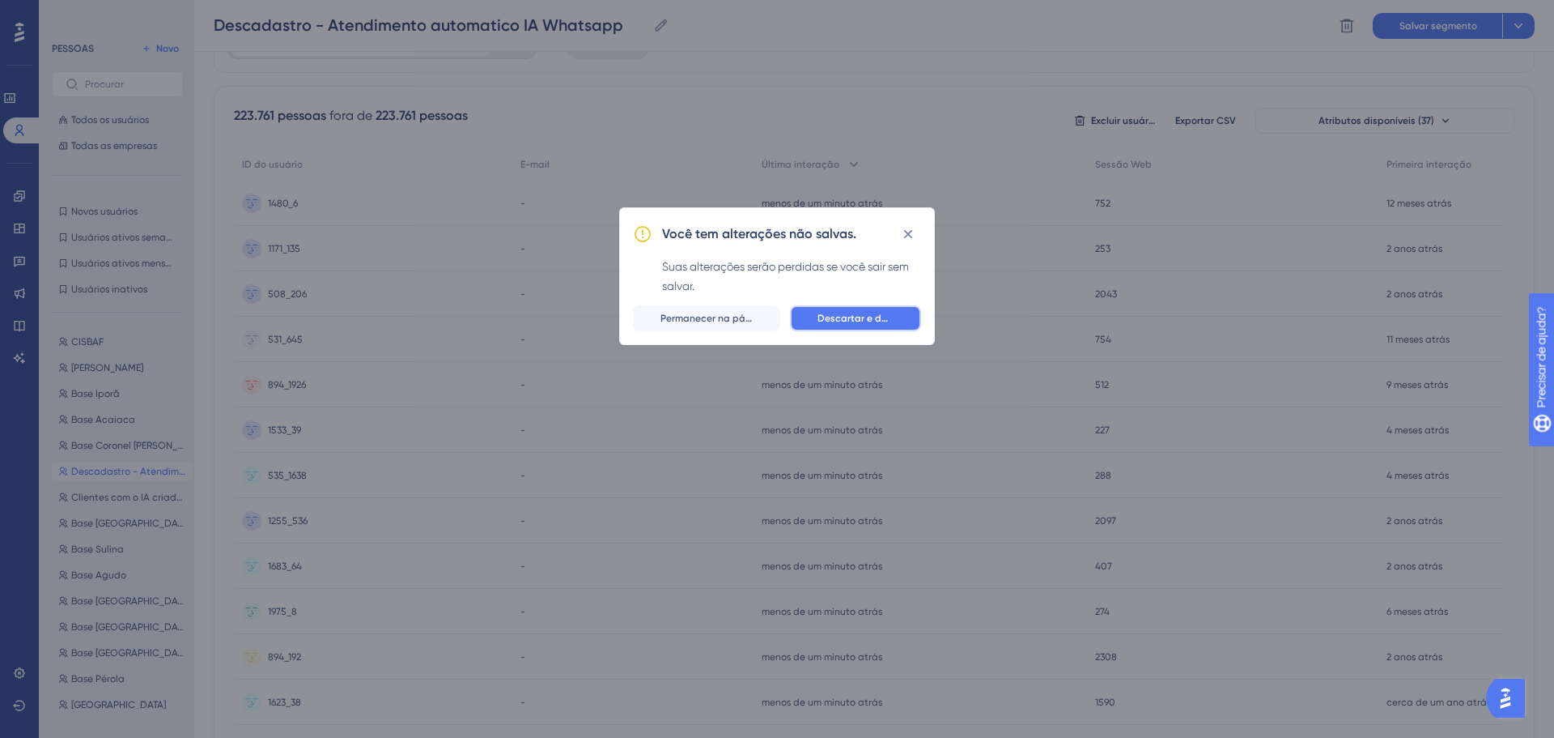
click at [828, 323] on font "Descartar e deixar" at bounding box center [861, 318] width 87 height 11
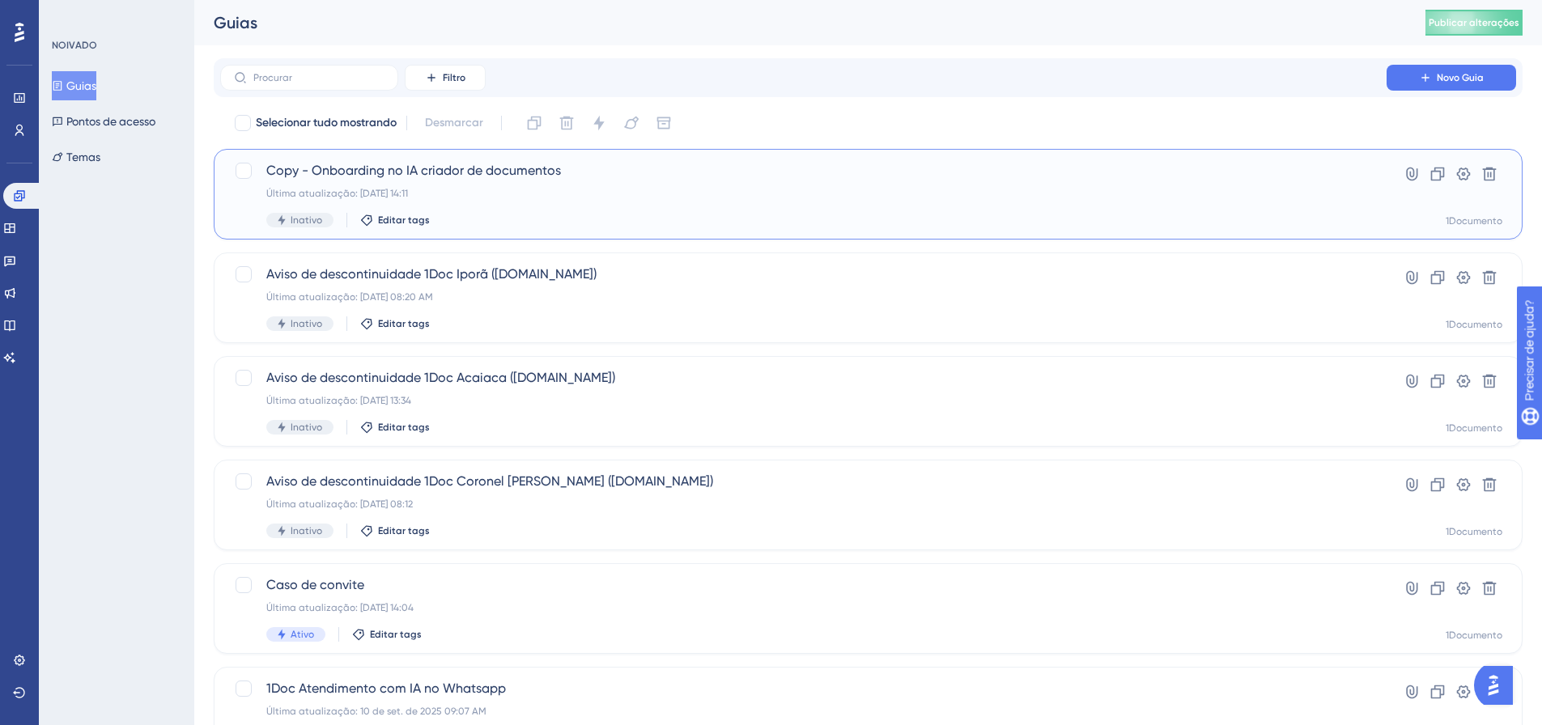
click at [349, 185] on div "Copy - Onboarding no IA criador de documentos Última atualização: [DATE] 14:11 …" at bounding box center [803, 194] width 1074 height 66
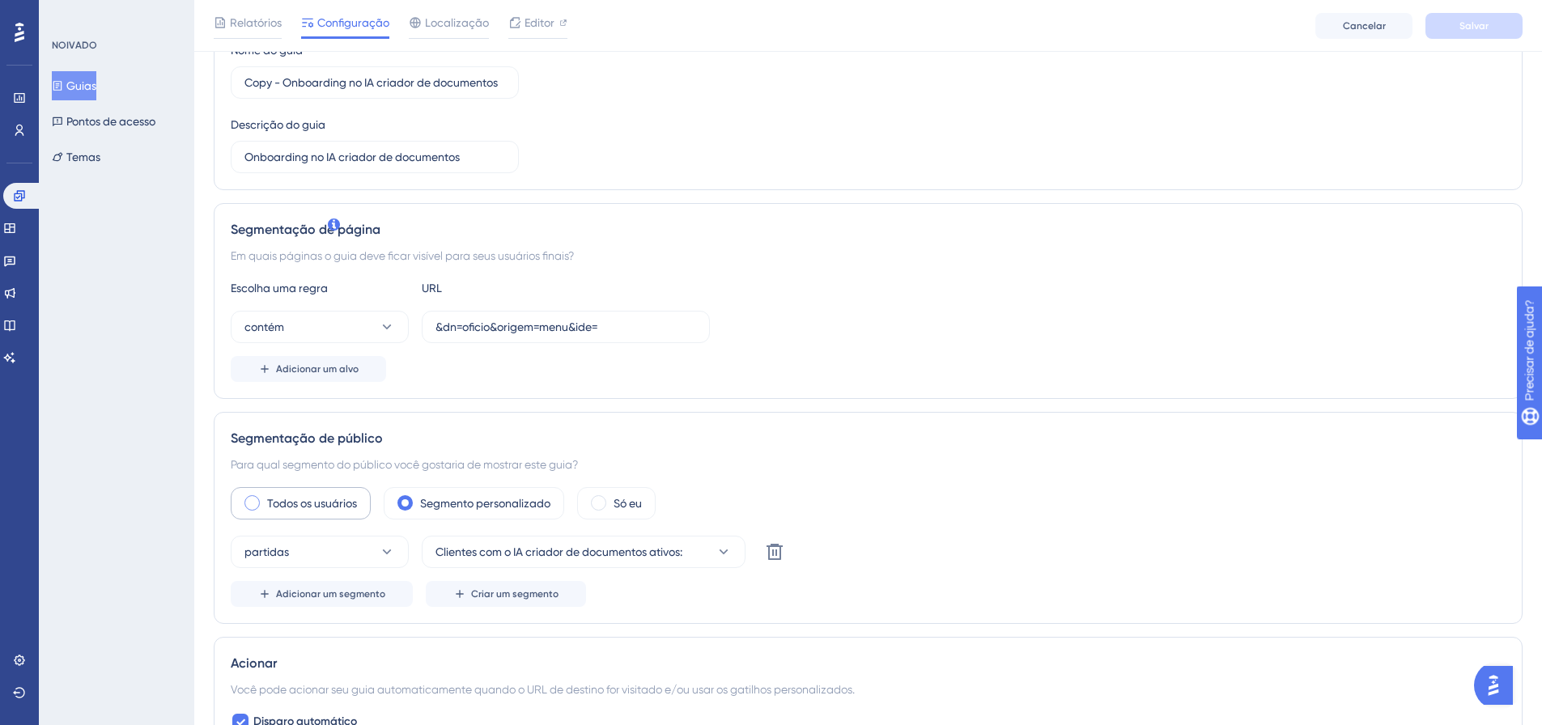
scroll to position [324, 0]
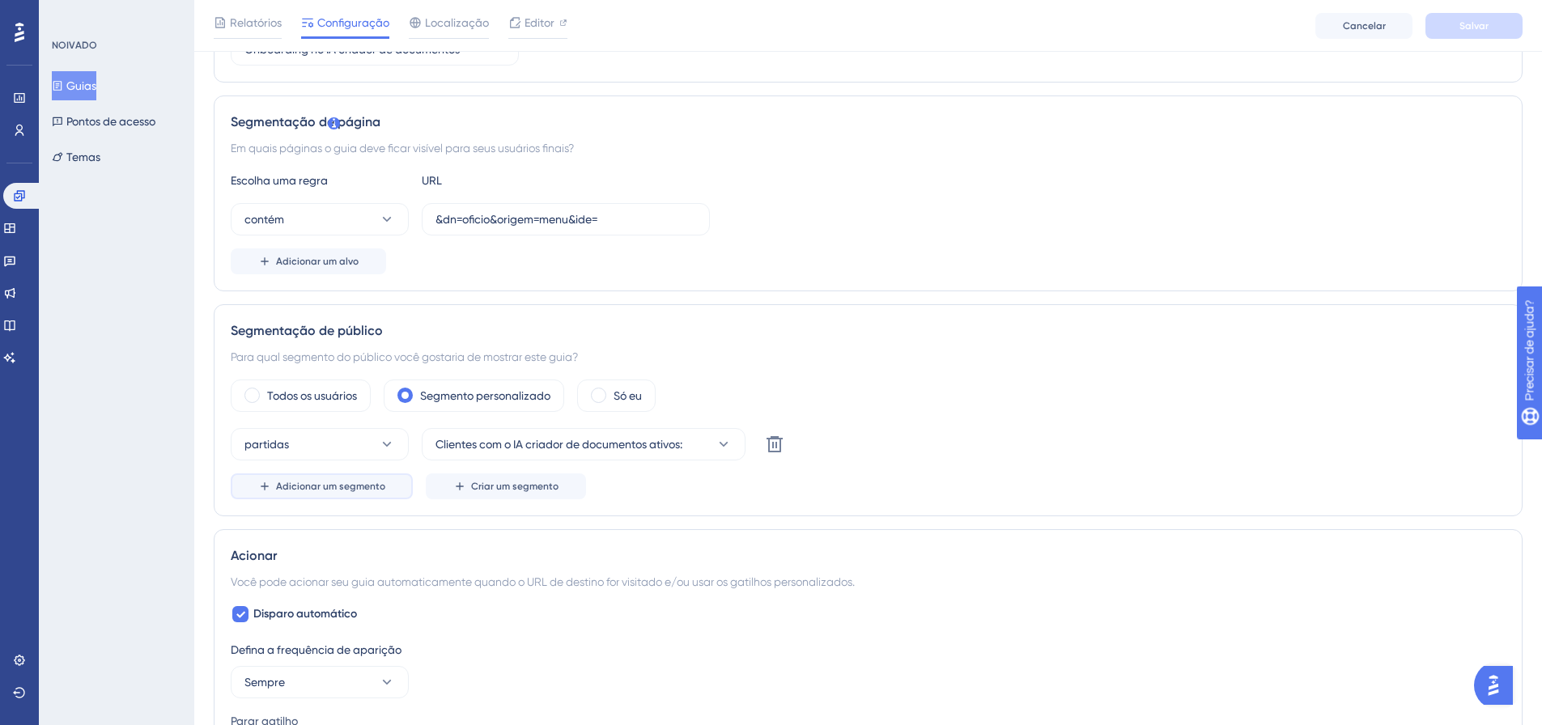
click at [334, 484] on font "Adicionar um segmento" at bounding box center [330, 486] width 109 height 11
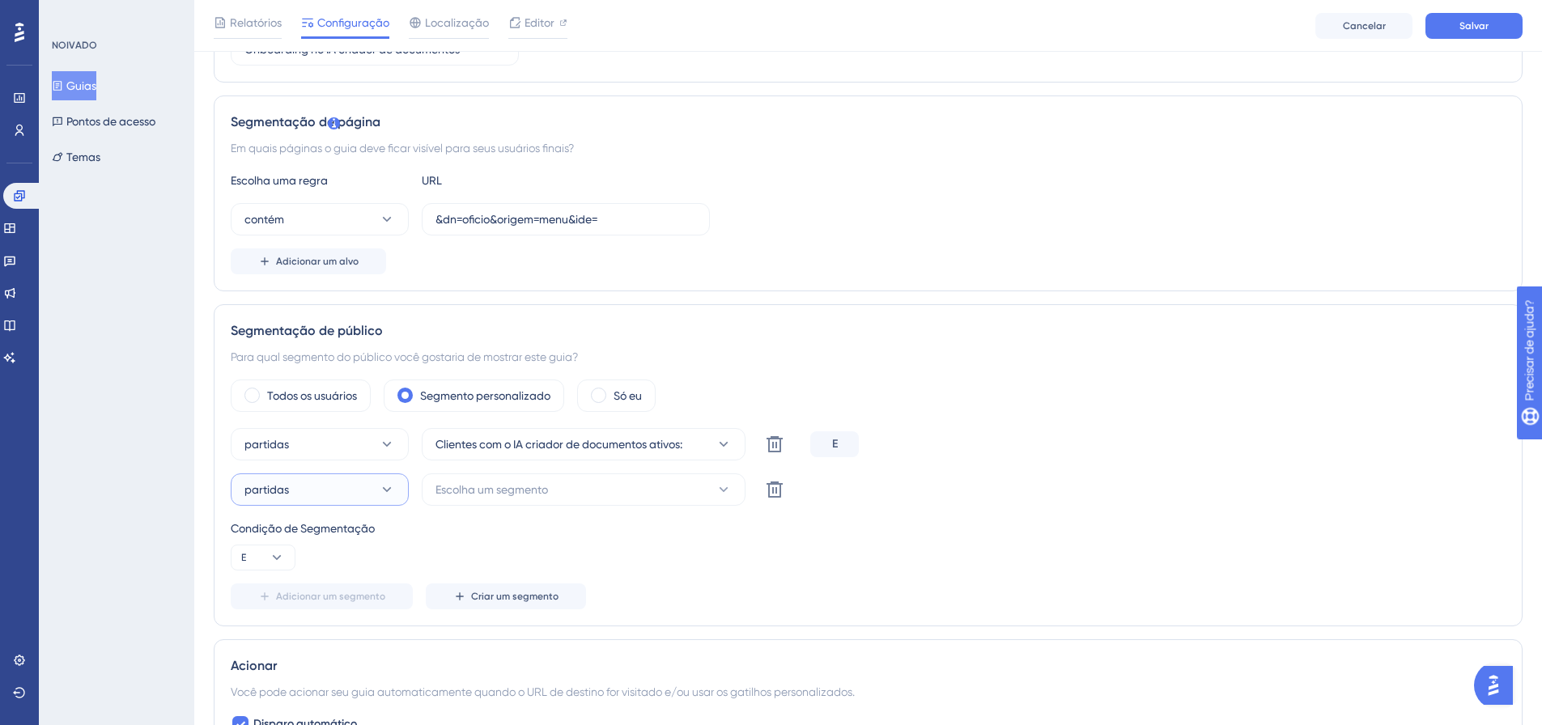
click at [291, 475] on button "partidas" at bounding box center [320, 490] width 178 height 32
click at [291, 569] on font "não corresponde" at bounding box center [298, 571] width 89 height 13
click at [625, 483] on button "Escolha um segmento" at bounding box center [584, 490] width 324 height 32
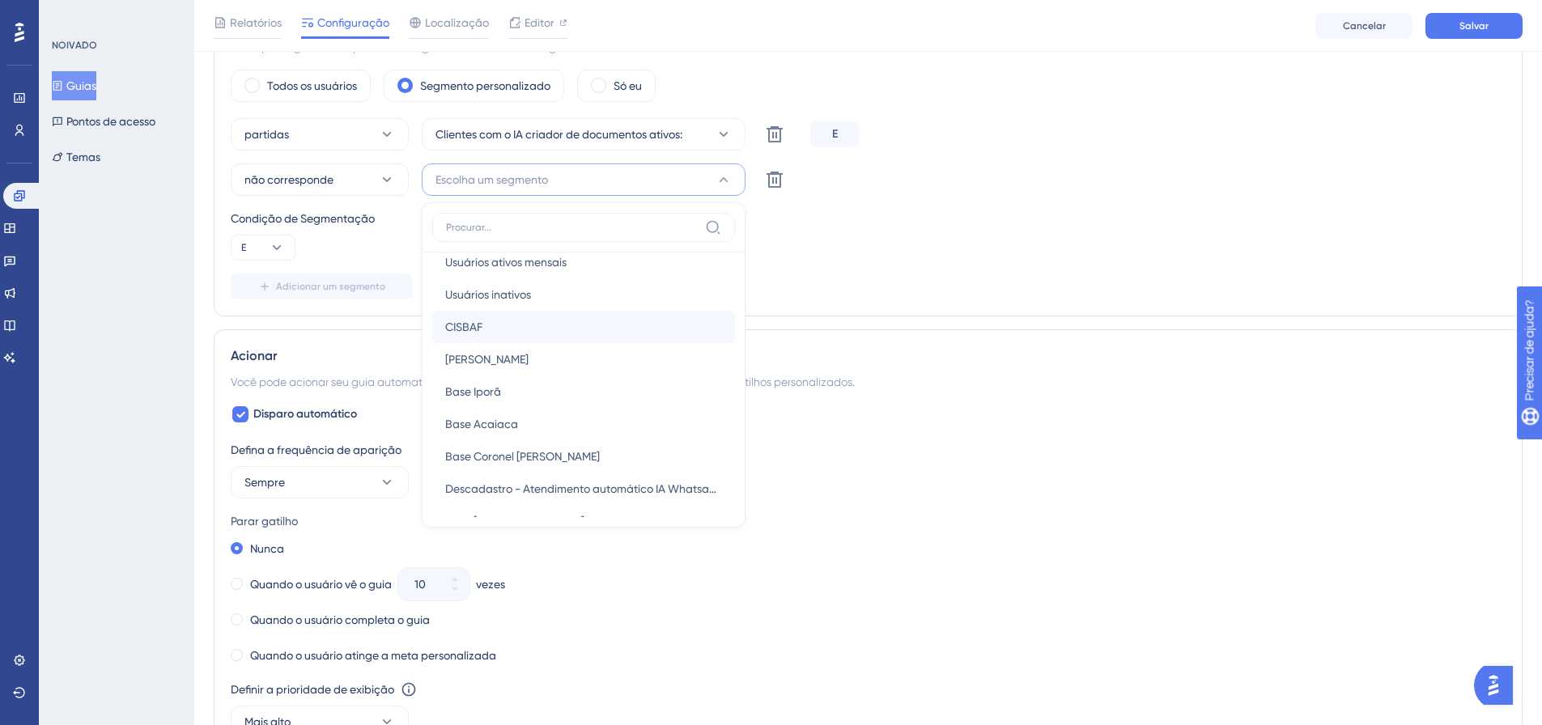
scroll to position [162, 0]
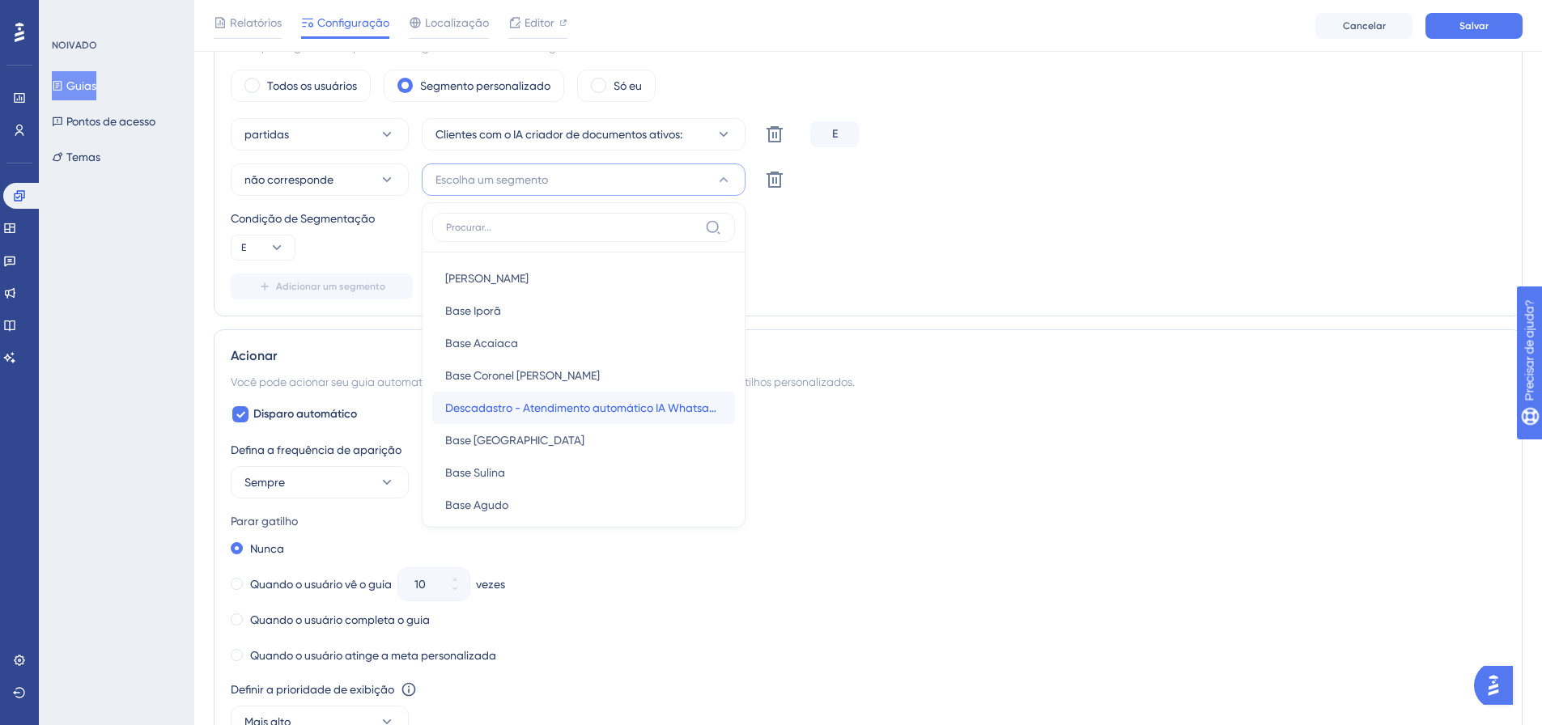
click at [547, 422] on div "Descadastro - Atendimento automático IA Whatsapp Descadastro - Atendimento auto…" at bounding box center [583, 408] width 277 height 32
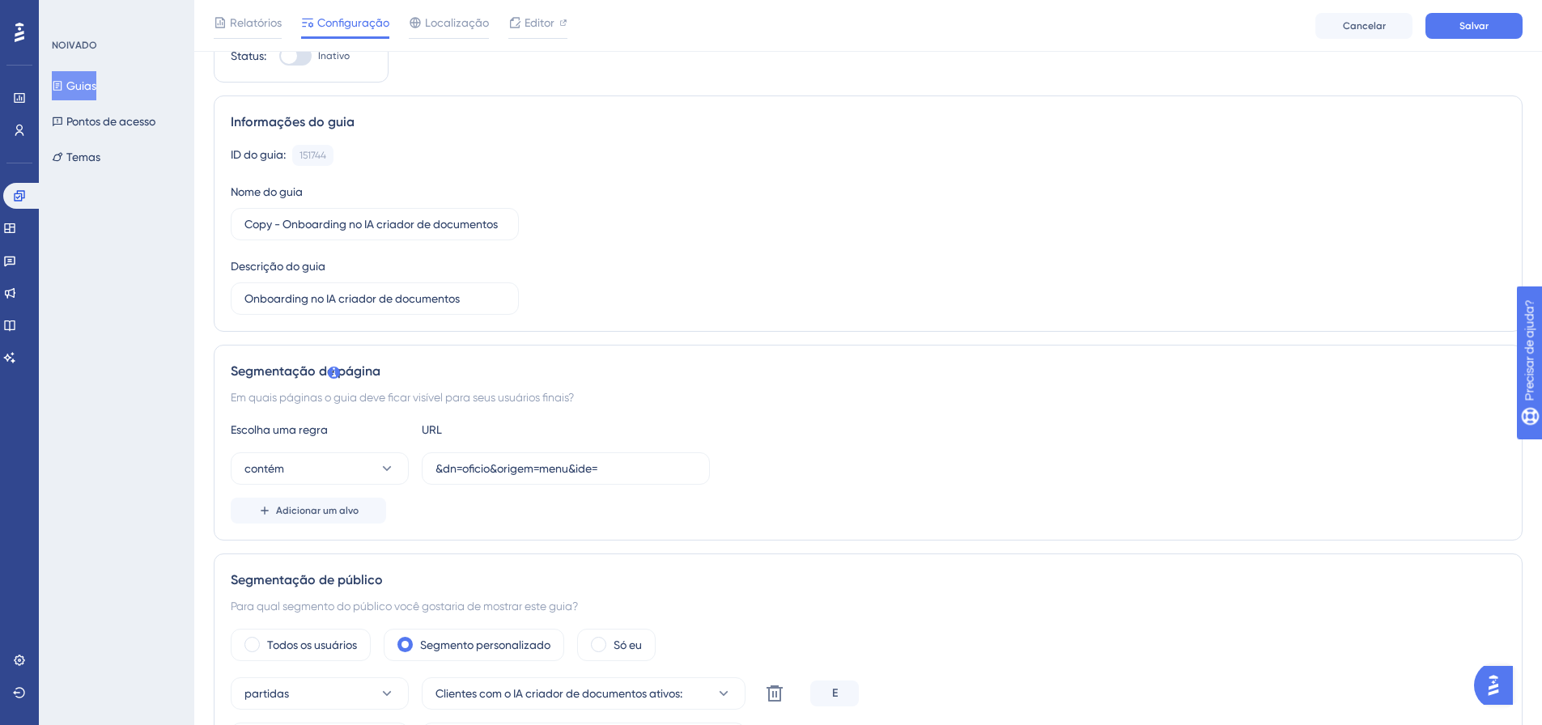
scroll to position [0, 0]
